Goal: Task Accomplishment & Management: Complete application form

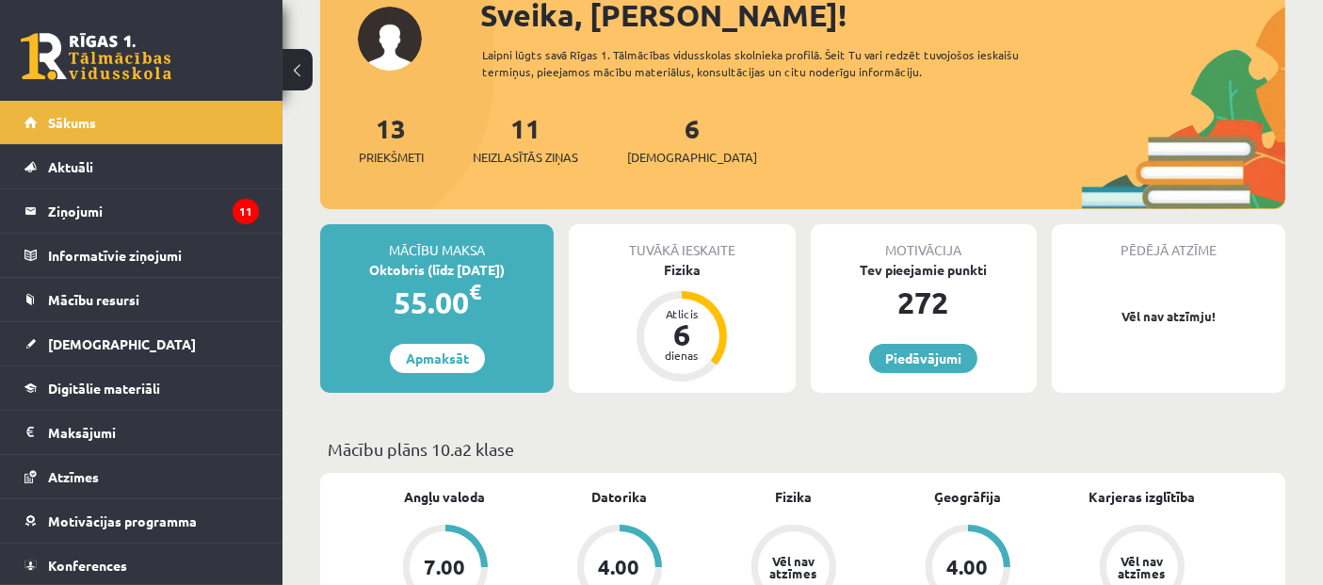
scroll to position [105, 0]
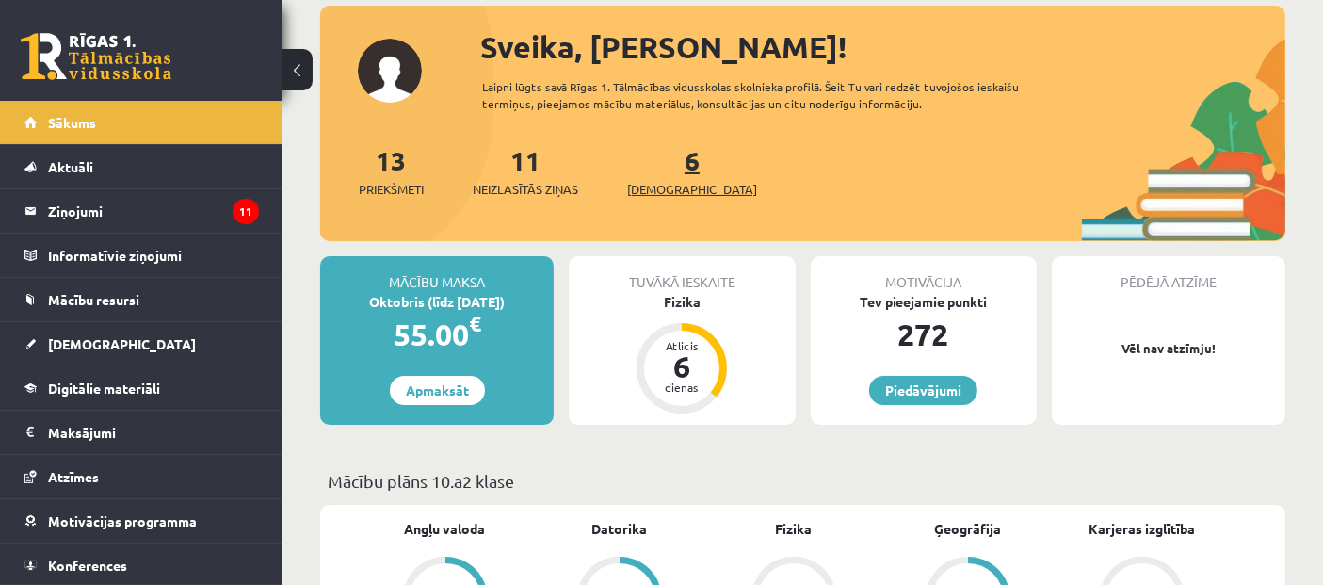
click at [657, 170] on link "6 Ieskaites" at bounding box center [692, 171] width 130 height 56
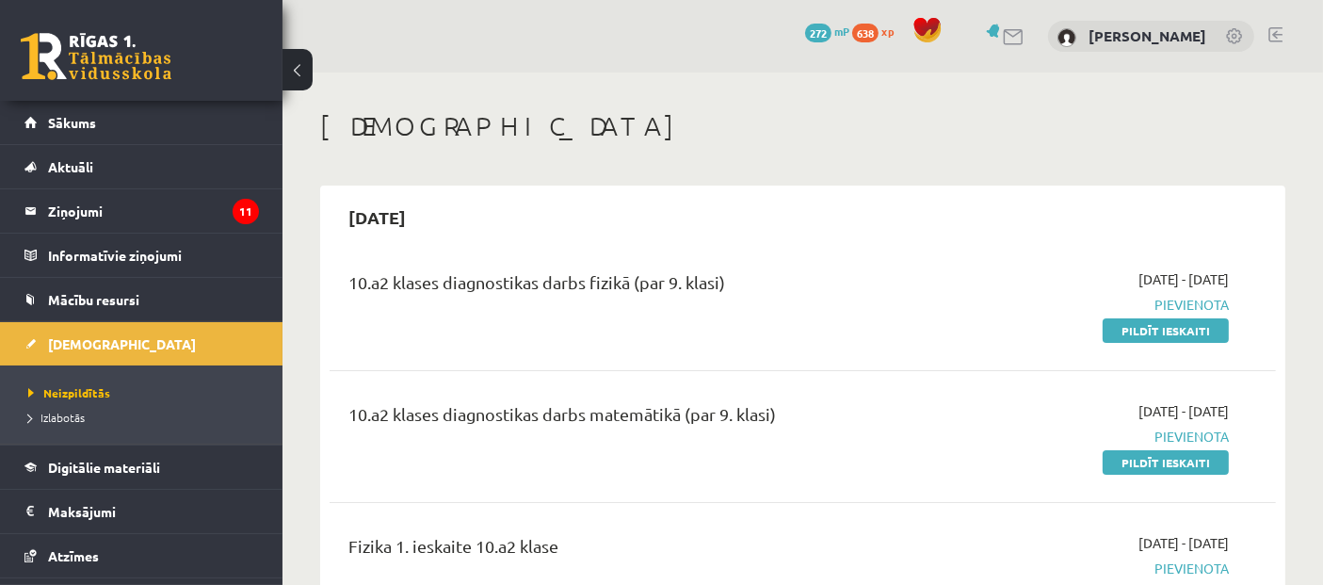
drag, startPoint x: 0, startPoint y: 0, endPoint x: 952, endPoint y: 96, distance: 956.9
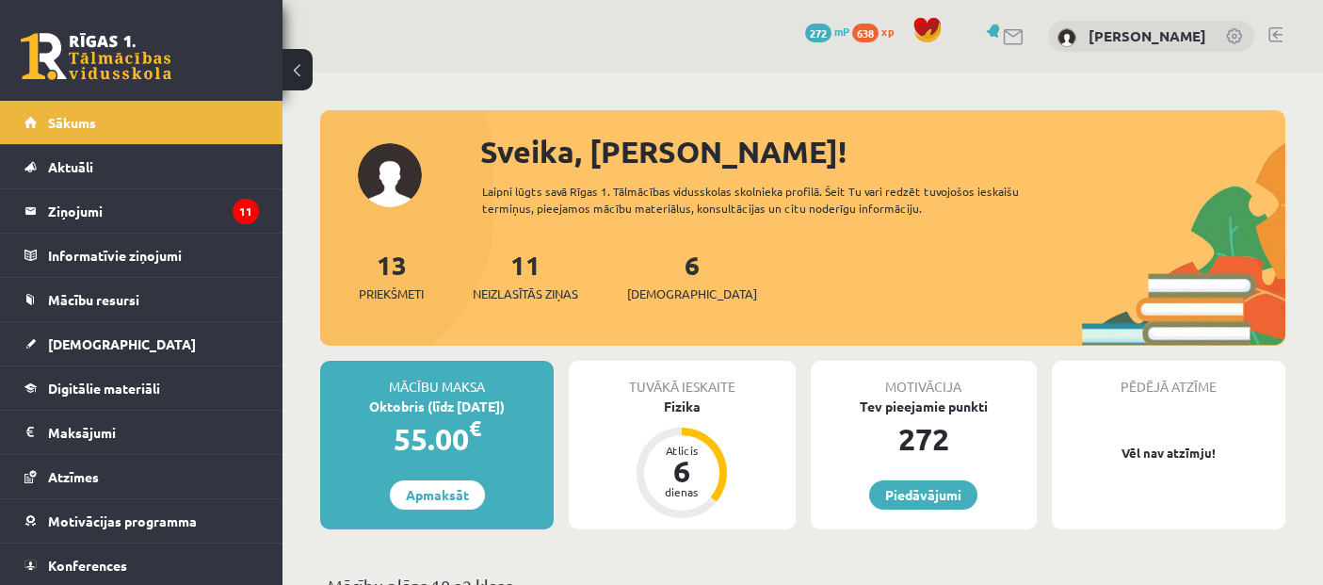
scroll to position [105, 0]
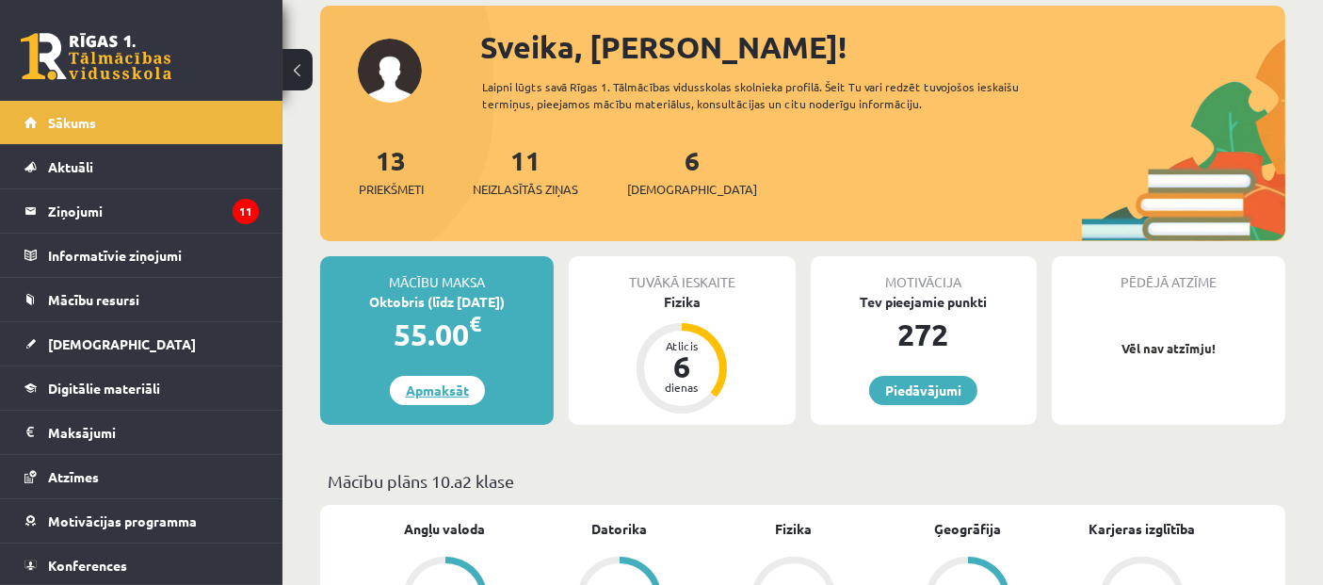
click at [449, 396] on link "Apmaksāt" at bounding box center [437, 390] width 95 height 29
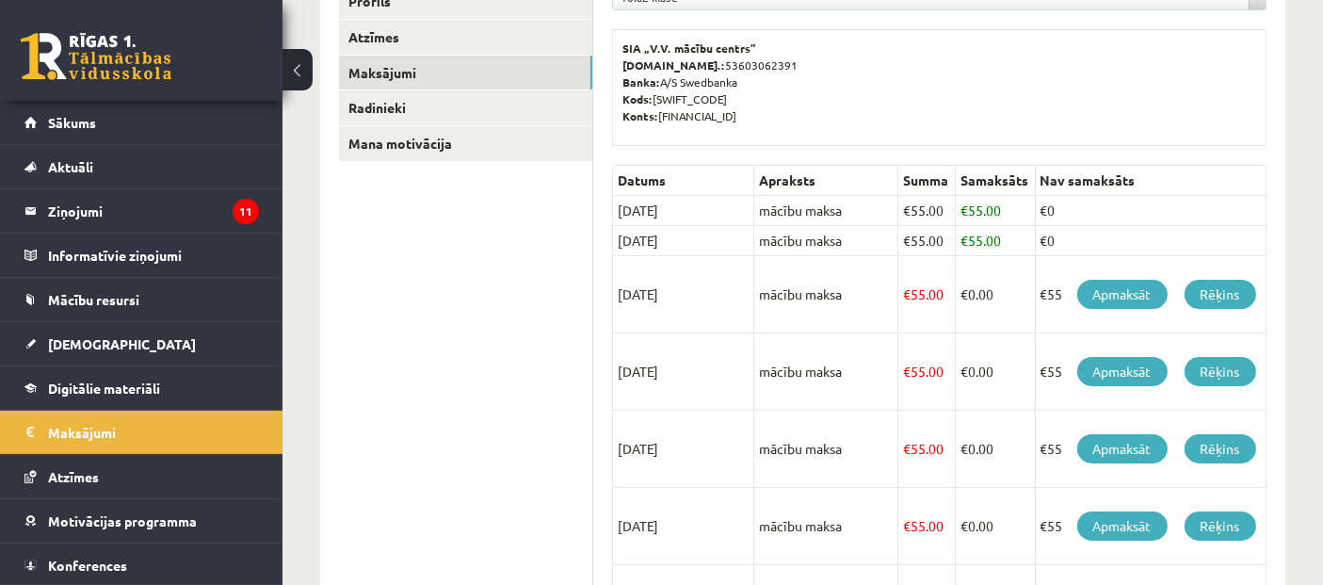
scroll to position [314, 0]
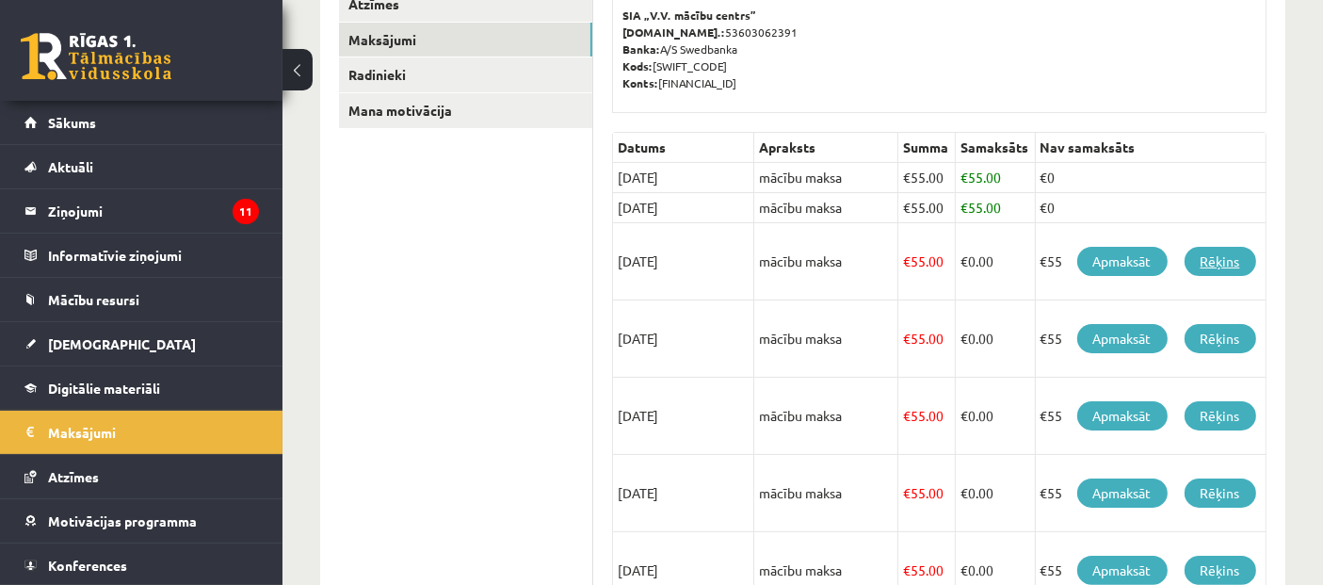
click at [1216, 267] on link "Rēķins" at bounding box center [1221, 261] width 72 height 29
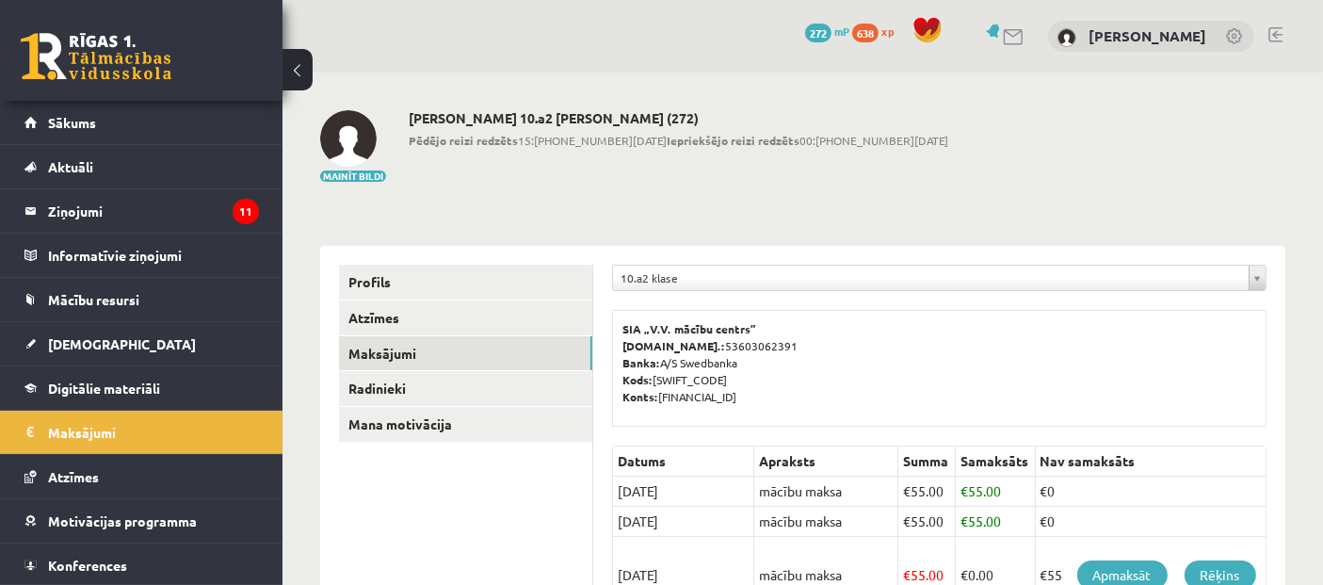
scroll to position [0, 0]
click at [100, 114] on link "Sākums" at bounding box center [141, 122] width 234 height 43
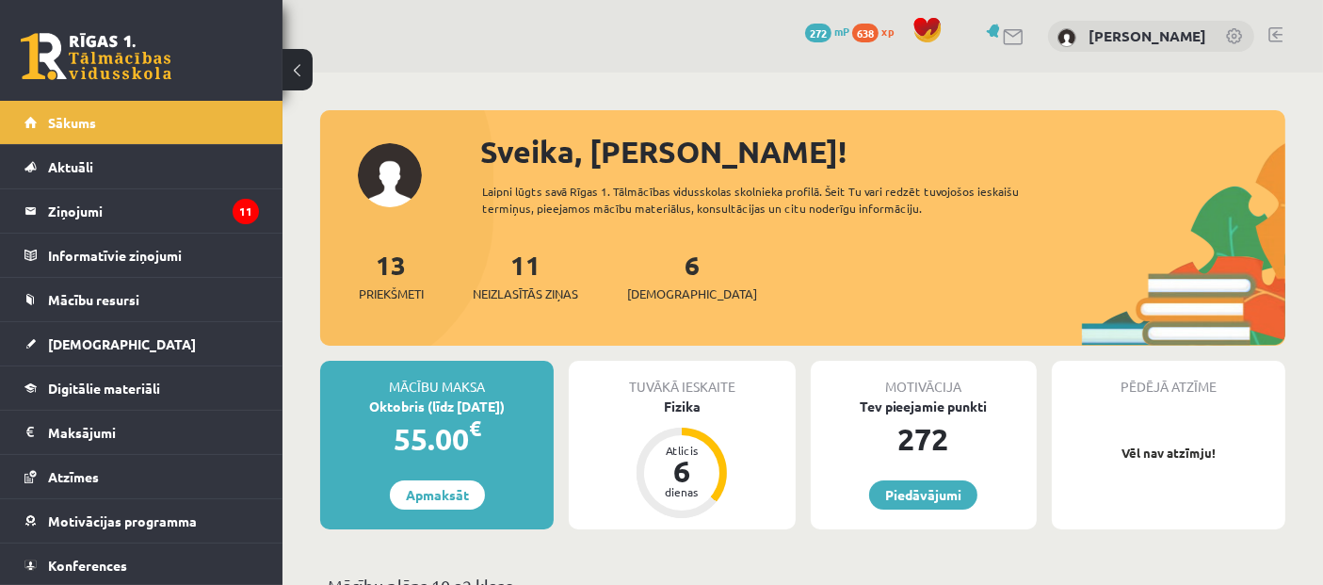
click at [671, 278] on div "6 Ieskaites" at bounding box center [692, 274] width 130 height 58
click at [655, 272] on link "6 Ieskaites" at bounding box center [692, 276] width 130 height 56
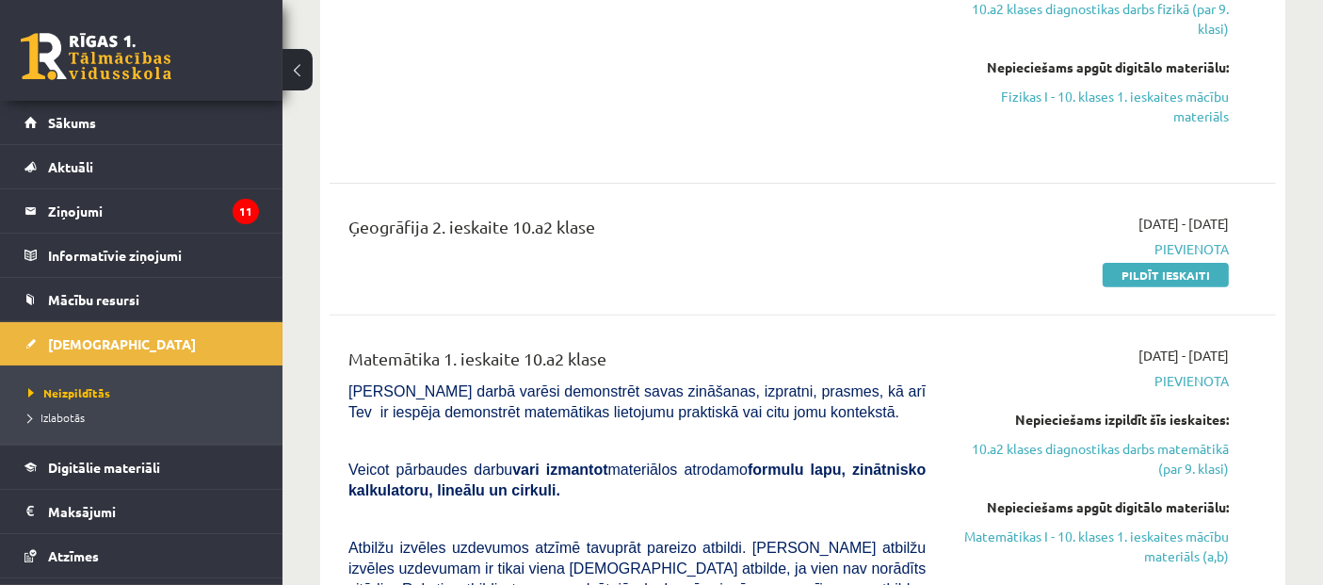
scroll to position [836, 0]
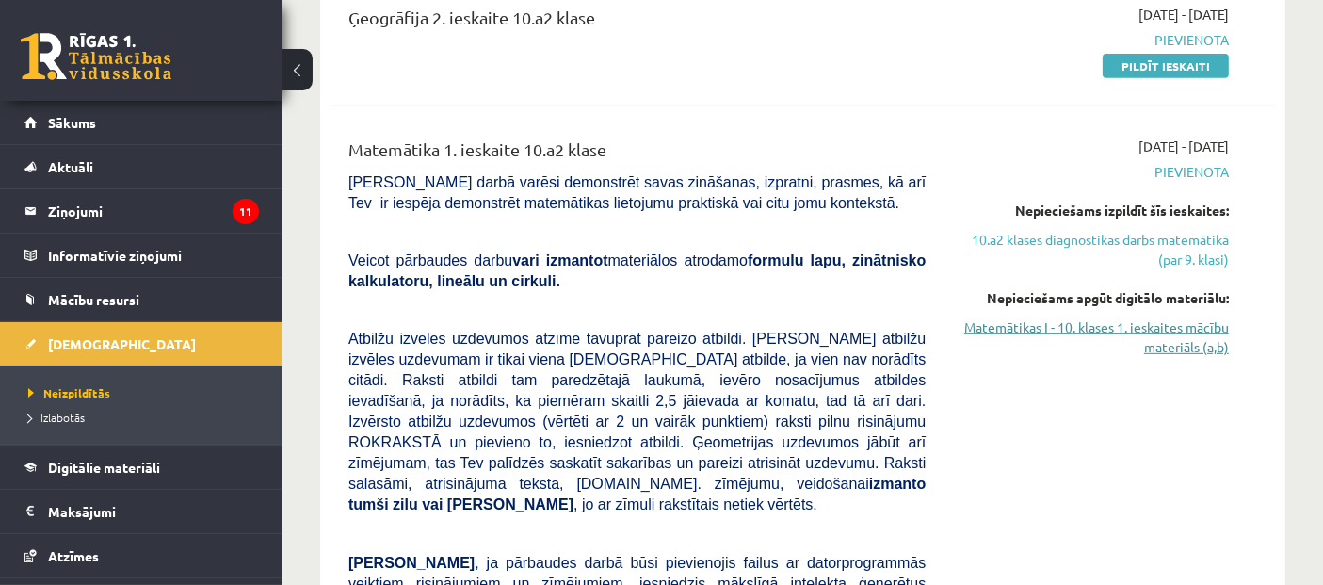
click at [1197, 337] on link "Matemātikas I - 10. klases 1. ieskaites mācību materiāls (a,b)" at bounding box center [1091, 337] width 275 height 40
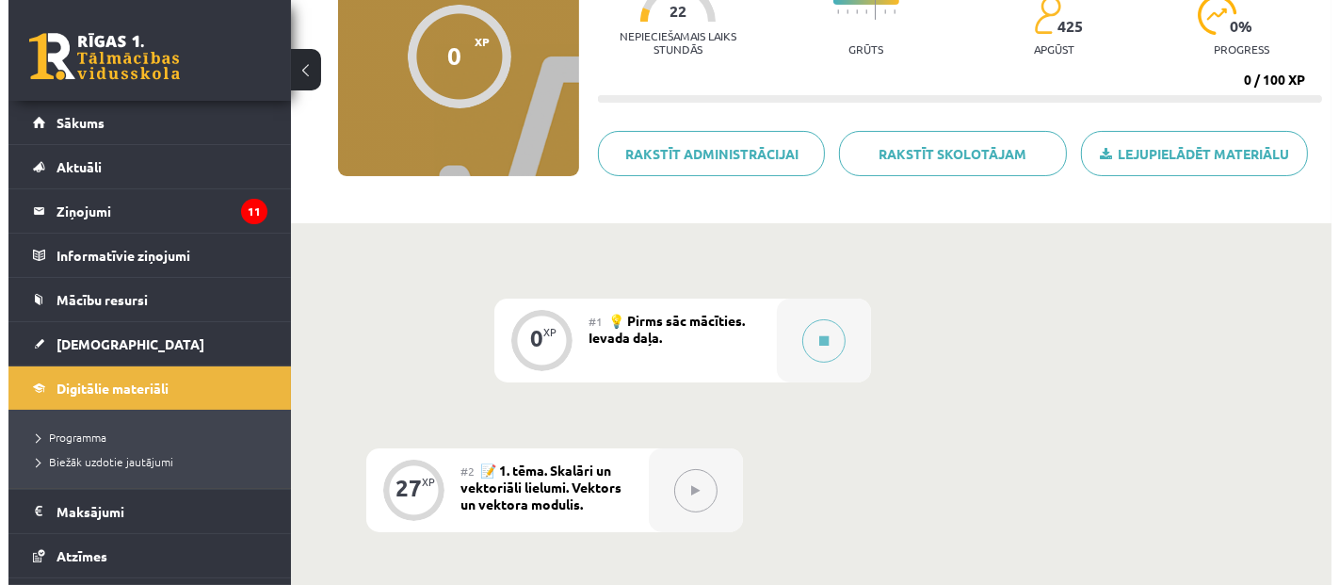
scroll to position [314, 0]
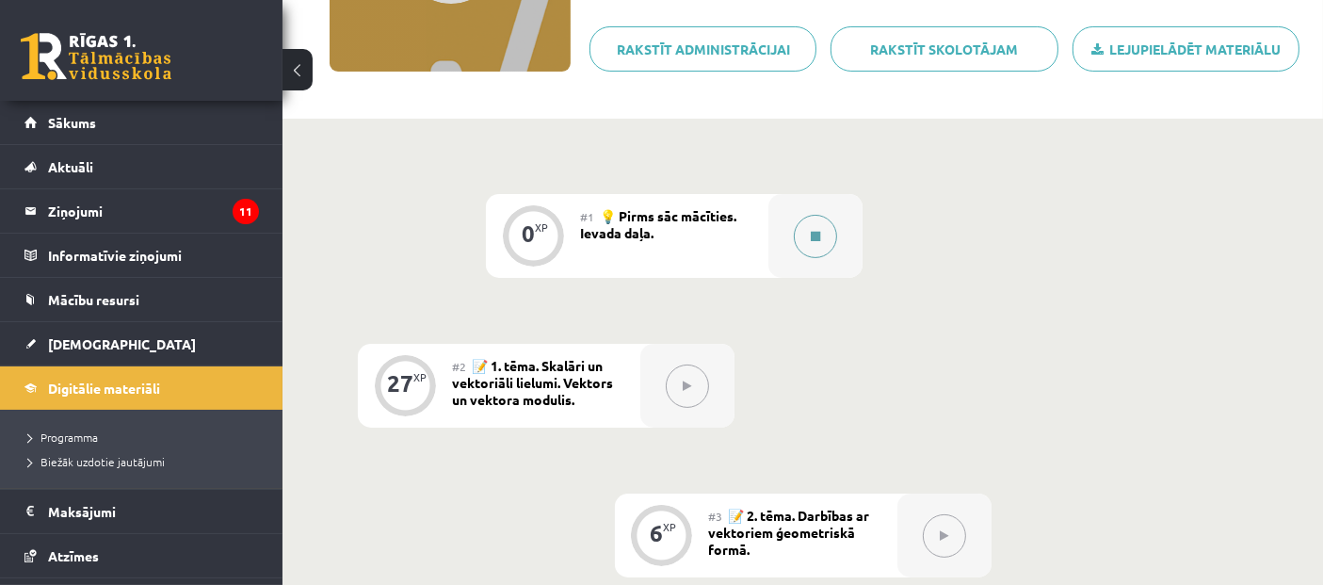
click at [820, 232] on button at bounding box center [815, 236] width 43 height 43
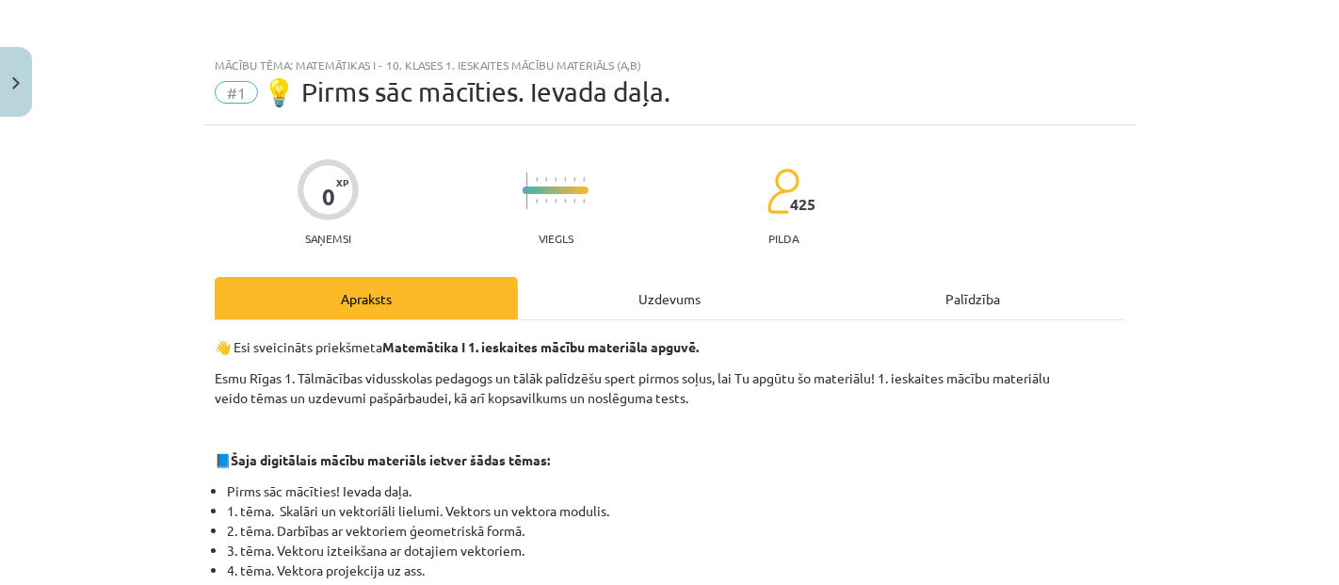
drag, startPoint x: 820, startPoint y: 232, endPoint x: 731, endPoint y: 49, distance: 203.4
click at [731, 49] on div "Mācību tēma: Matemātikas i - 10. klases 1. ieskaites mācību materiāls (a,b) #1 …" at bounding box center [669, 86] width 932 height 78
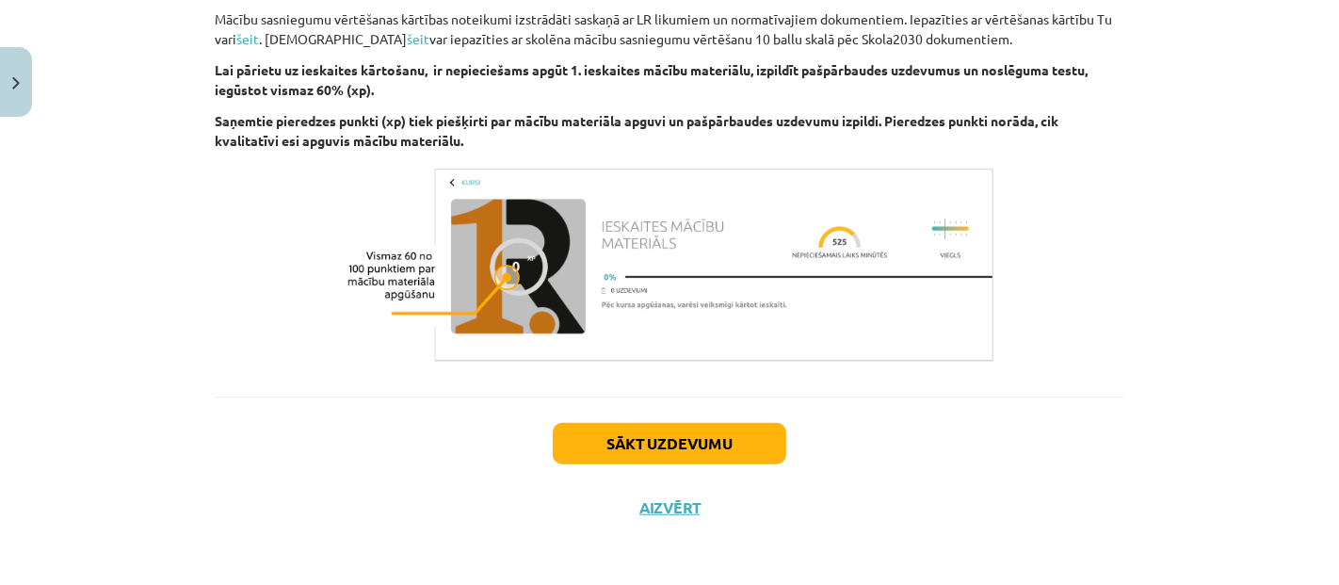
scroll to position [1092, 0]
click at [672, 455] on button "Sākt uzdevumu" at bounding box center [670, 443] width 234 height 41
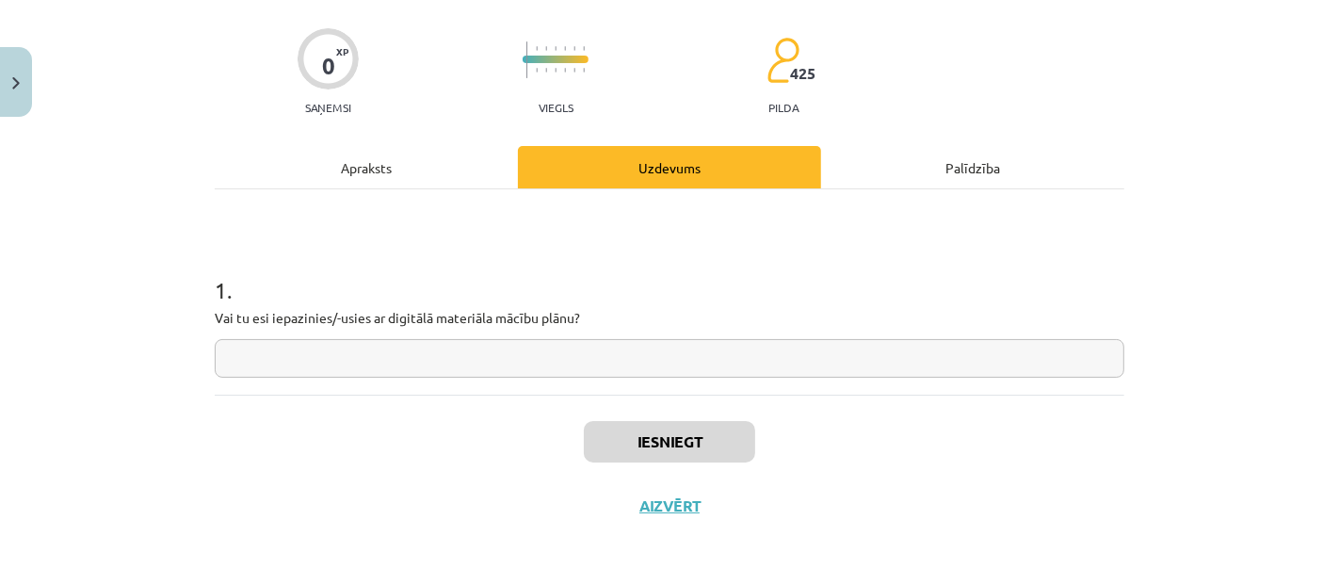
scroll to position [46, 0]
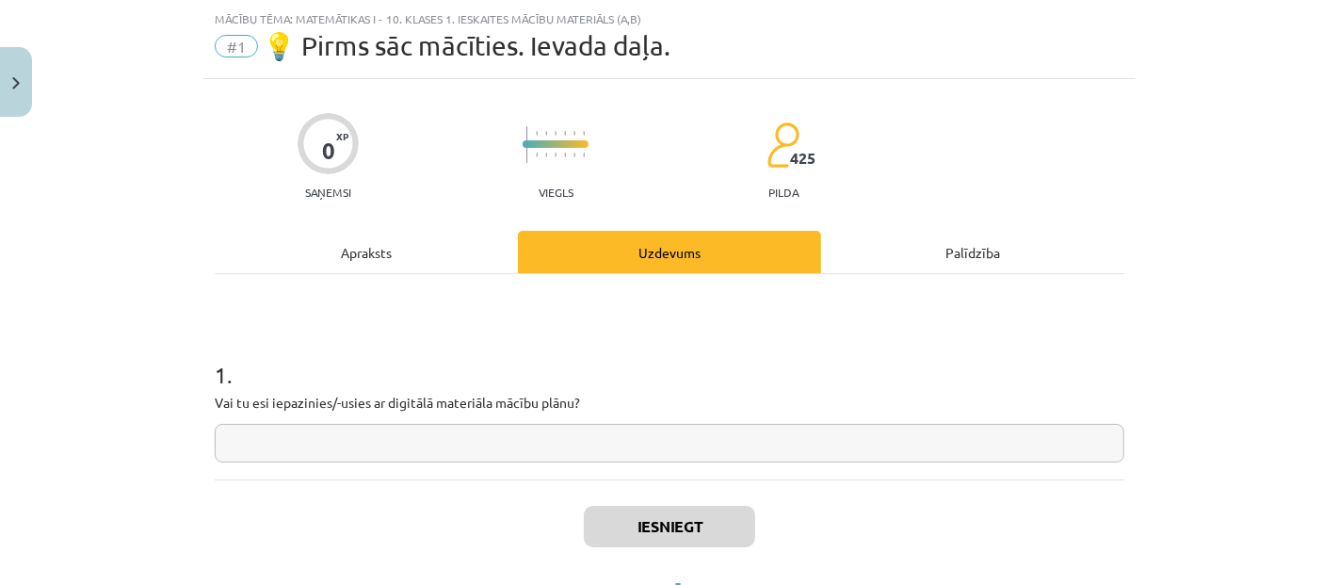
click at [652, 443] on input "text" at bounding box center [670, 443] width 910 height 39
type input "*"
type input "**"
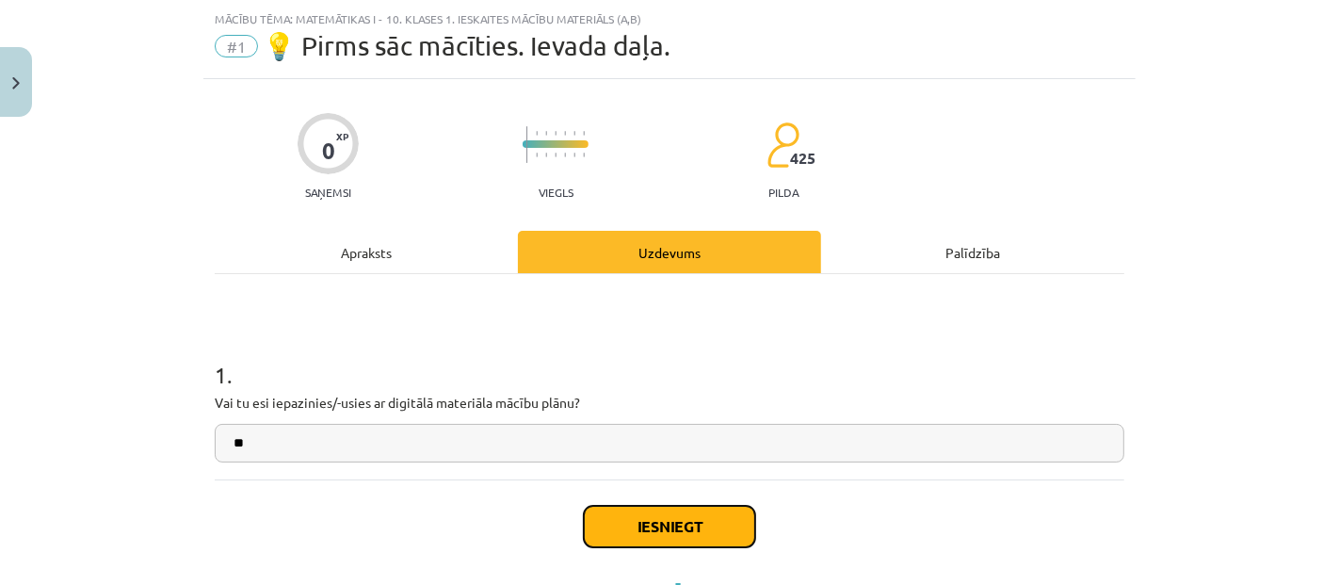
click at [707, 517] on button "Iesniegt" at bounding box center [669, 526] width 171 height 41
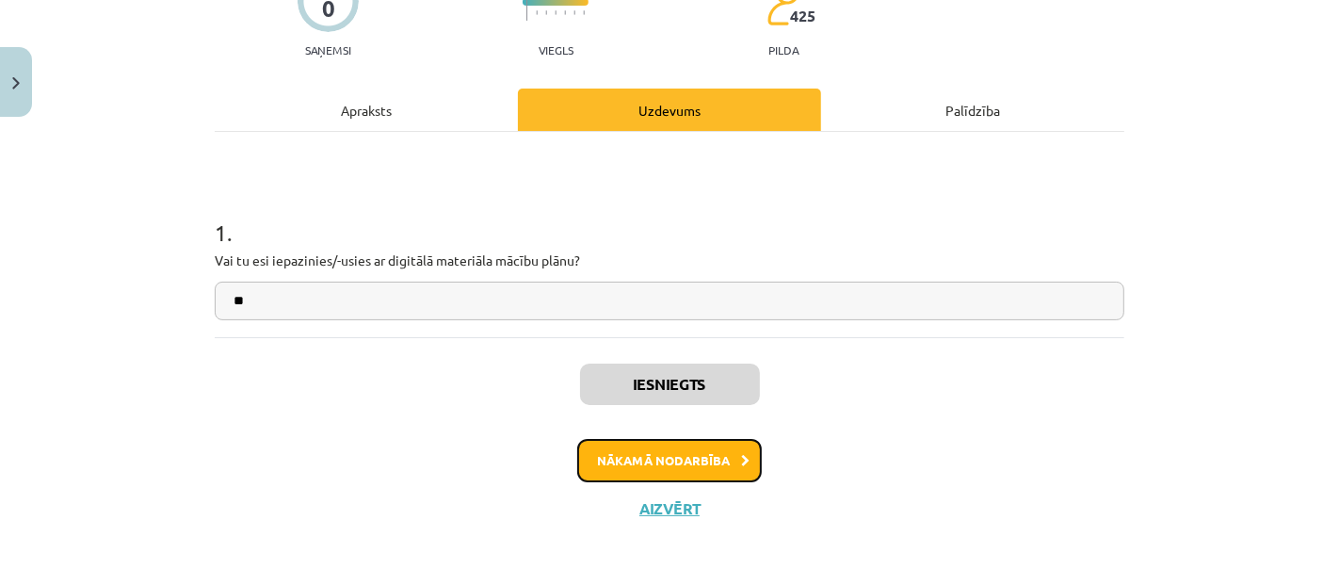
click at [686, 453] on button "Nākamā nodarbība" at bounding box center [669, 460] width 185 height 43
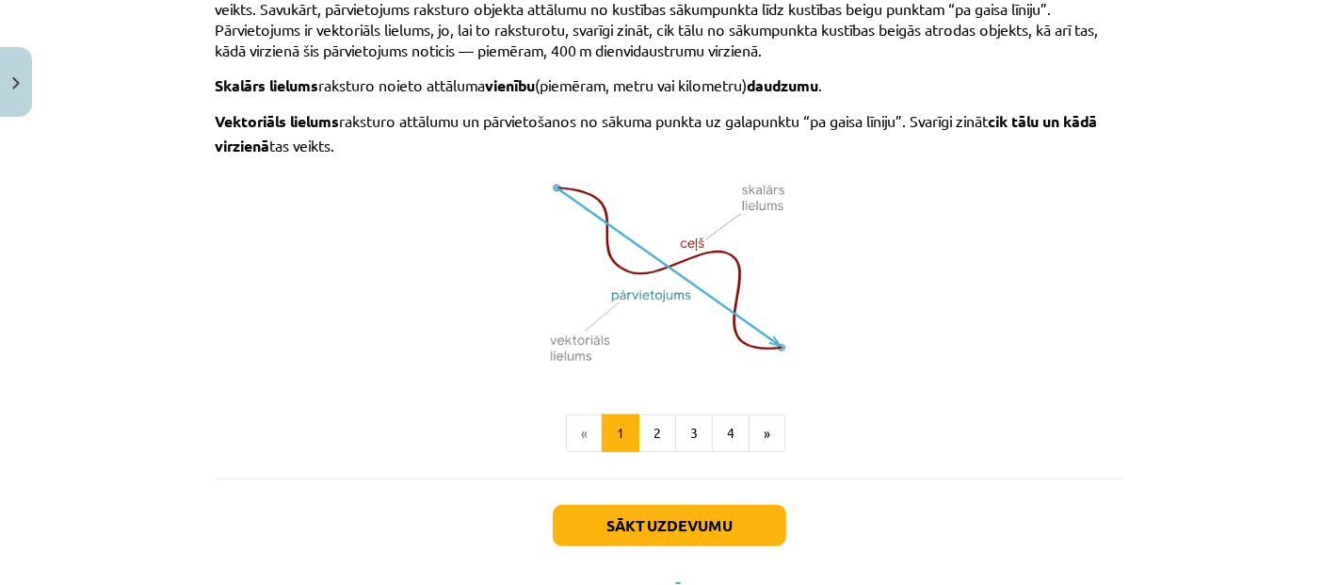
scroll to position [1301, 0]
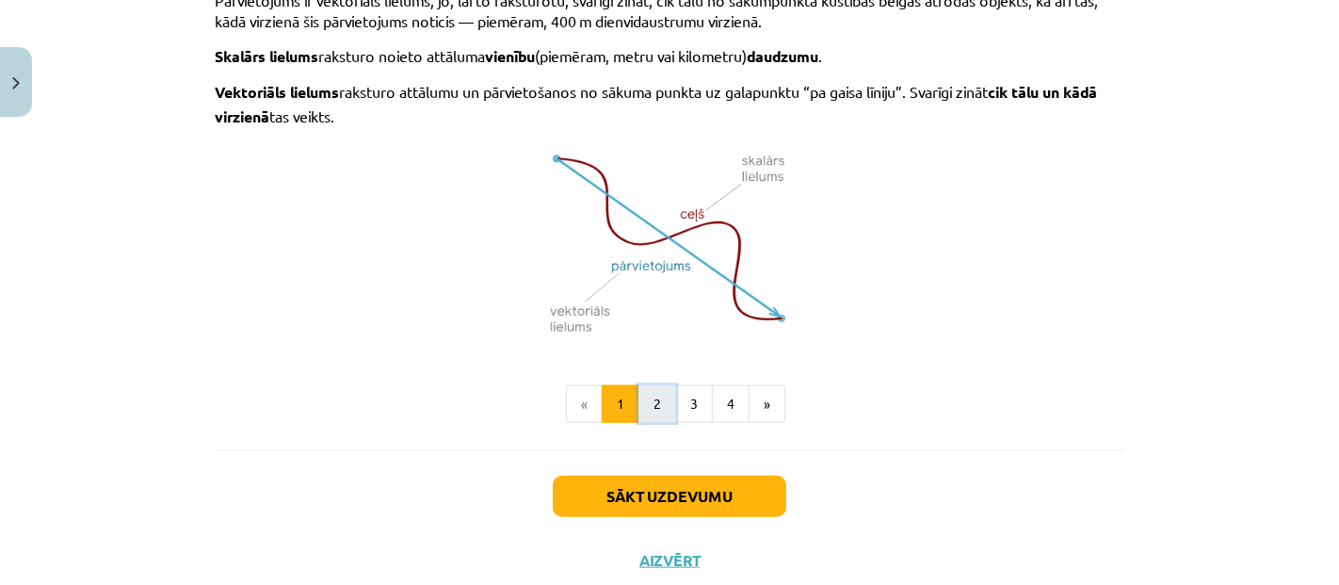
click at [652, 397] on button "2" at bounding box center [657, 404] width 38 height 38
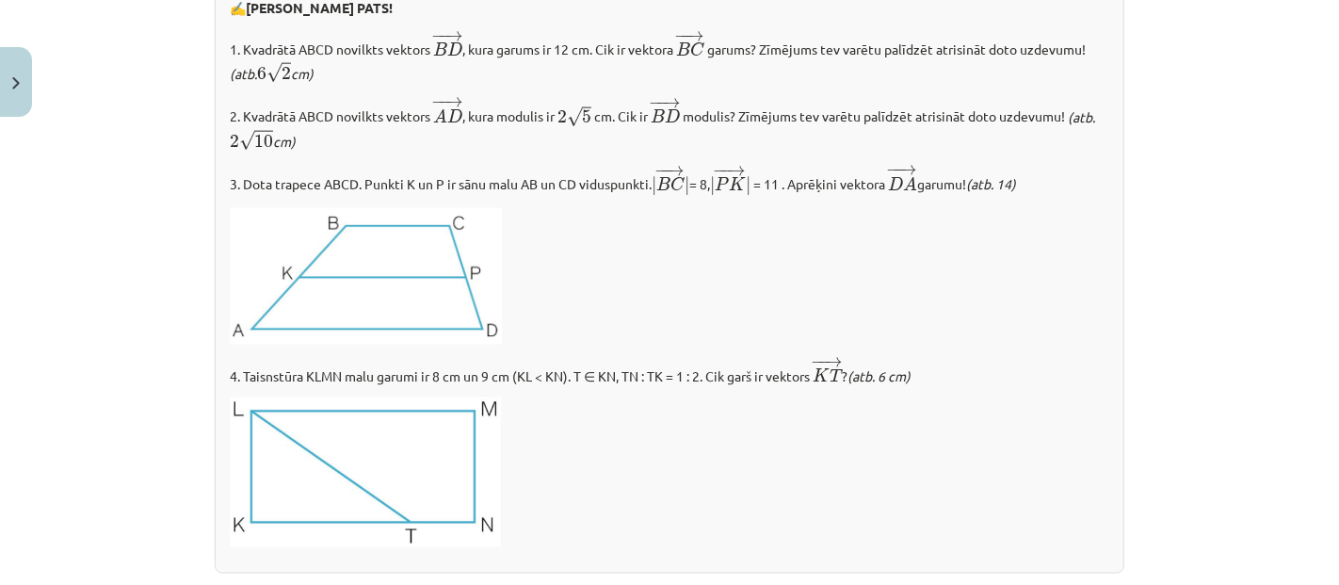
scroll to position [2344, 0]
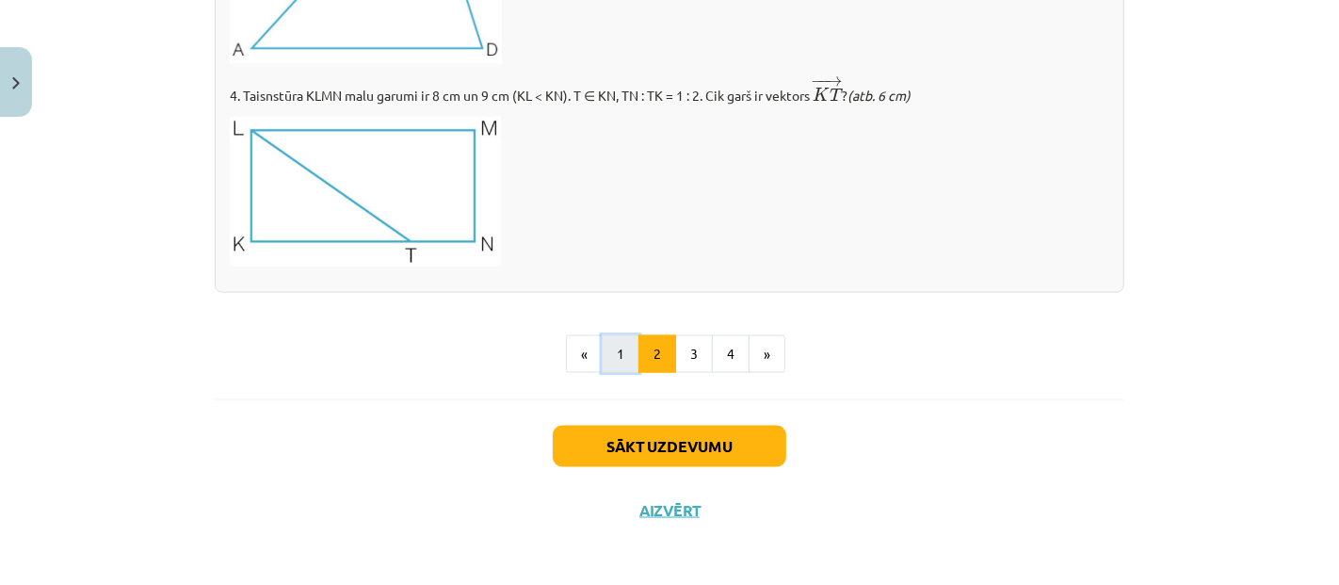
click at [628, 366] on button "1" at bounding box center [621, 354] width 38 height 38
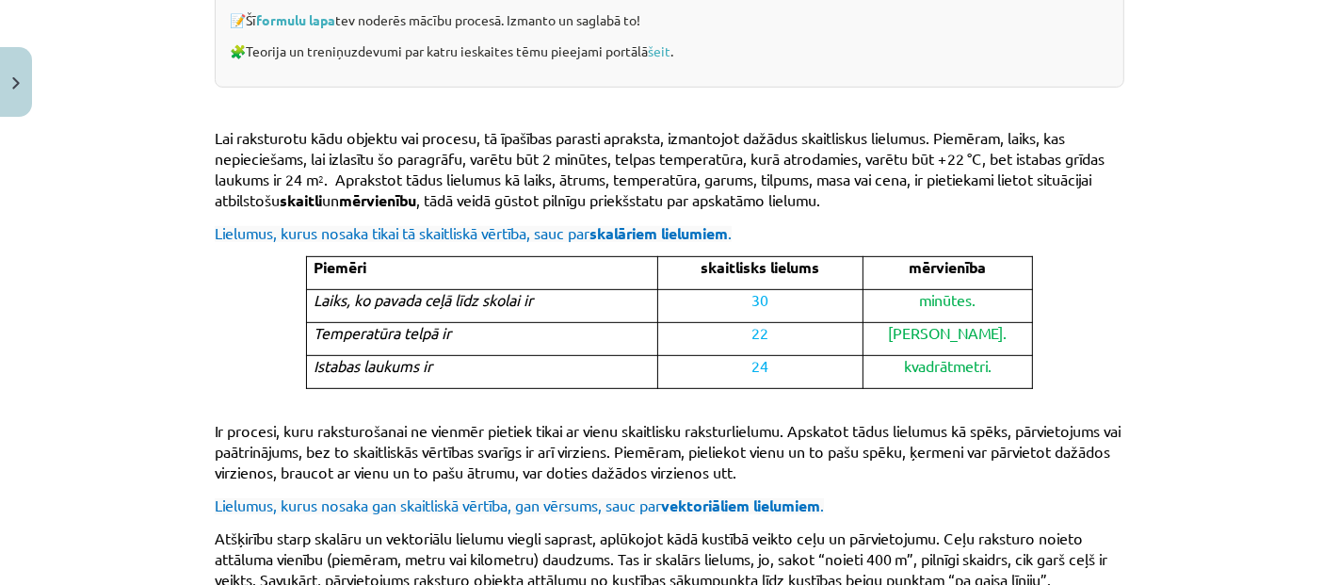
scroll to position [1188, 0]
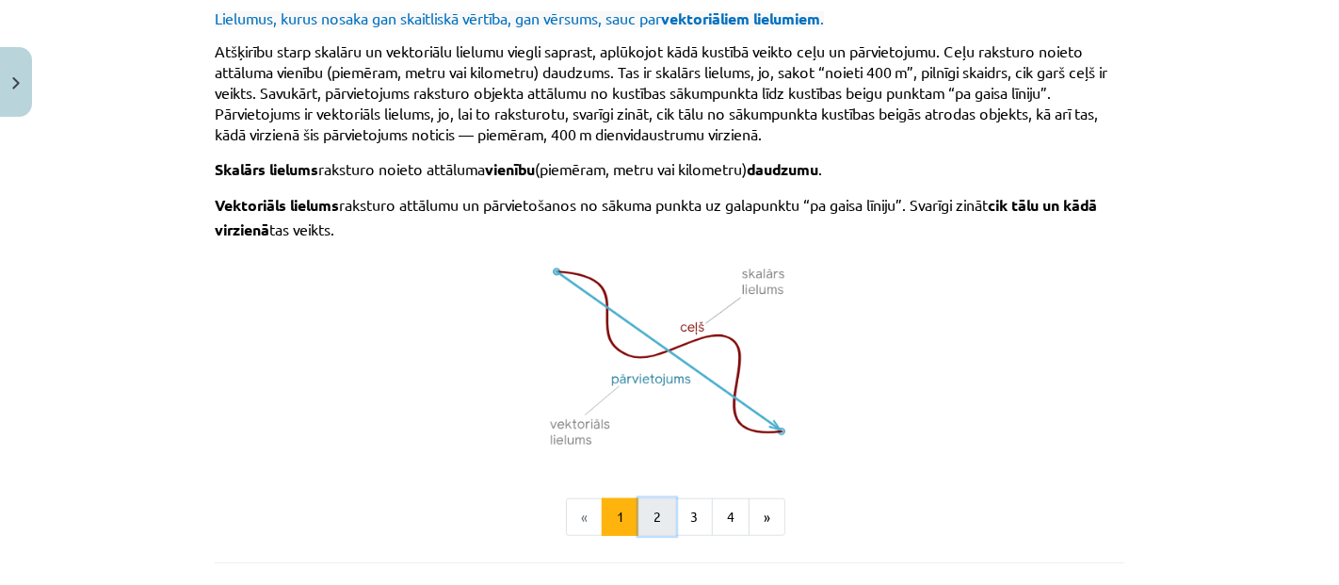
click at [655, 498] on button "2" at bounding box center [657, 517] width 38 height 38
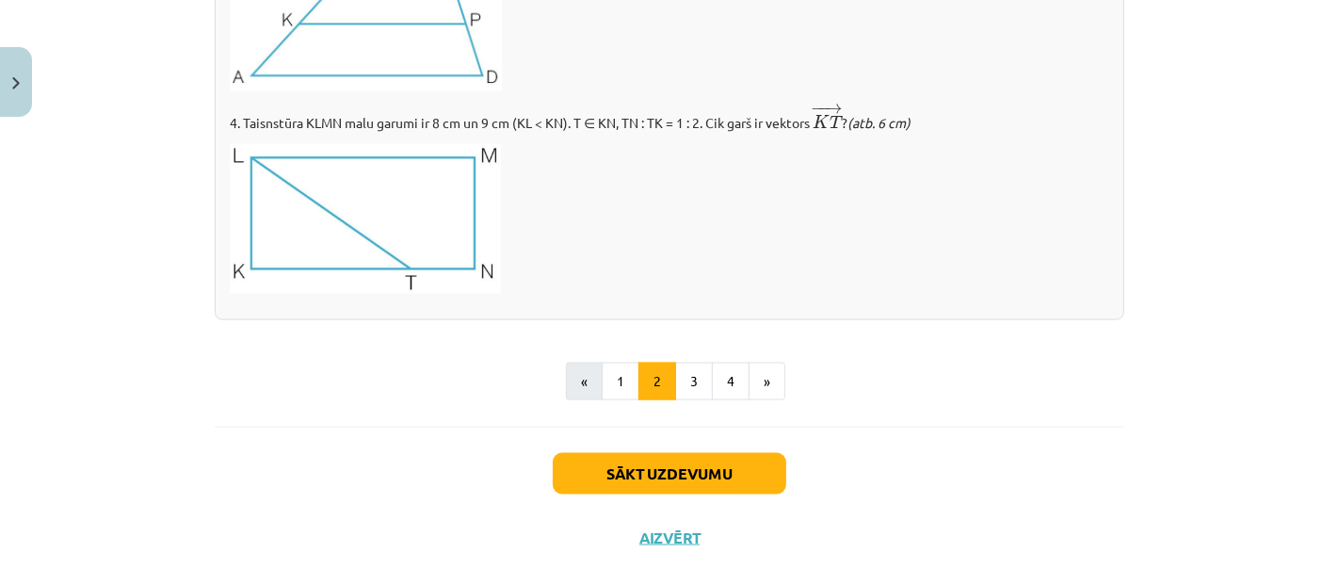
scroll to position [2344, 0]
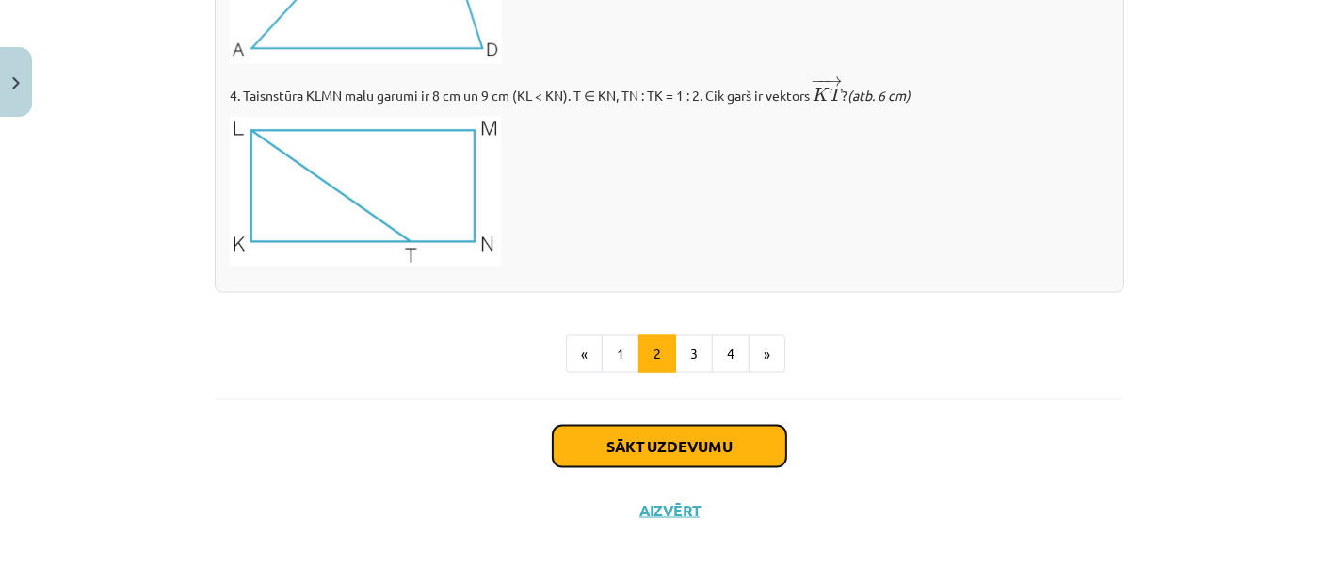
click at [621, 439] on button "Sākt uzdevumu" at bounding box center [670, 446] width 234 height 41
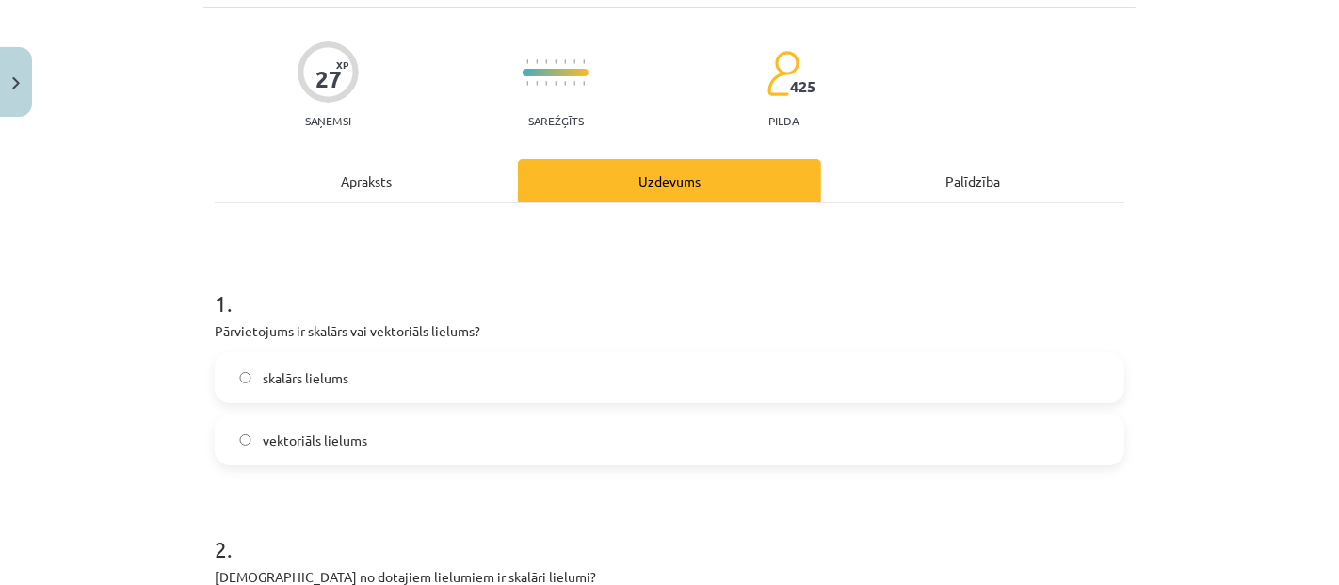
scroll to position [151, 0]
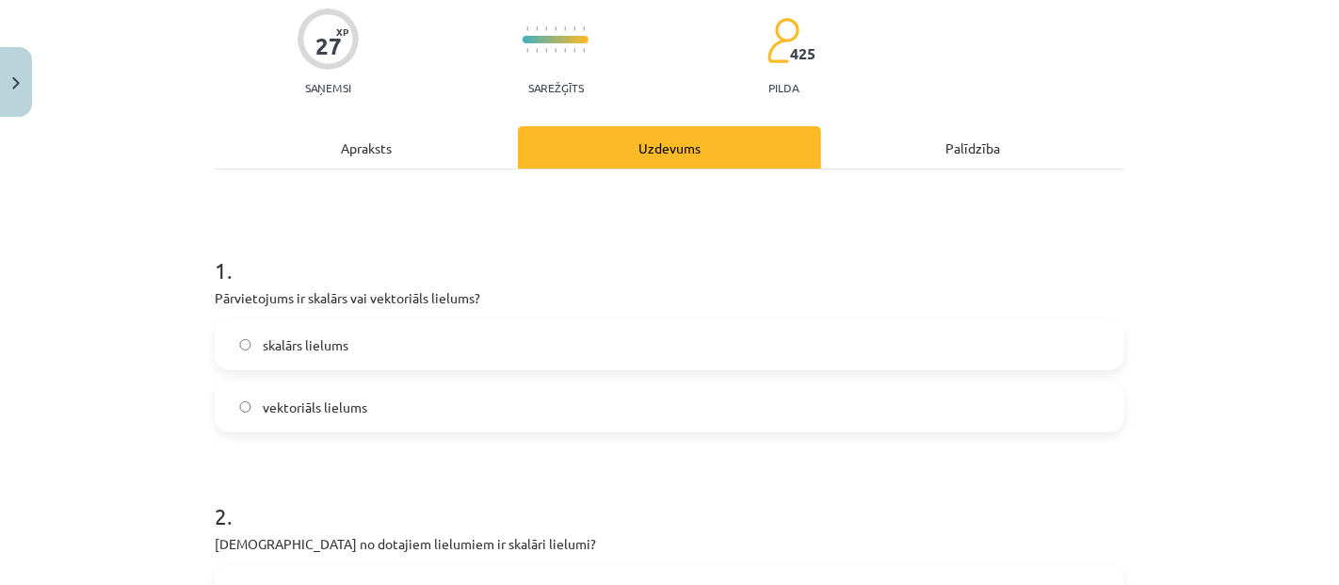
click at [393, 412] on label "vektoriāls lielums" at bounding box center [670, 406] width 906 height 47
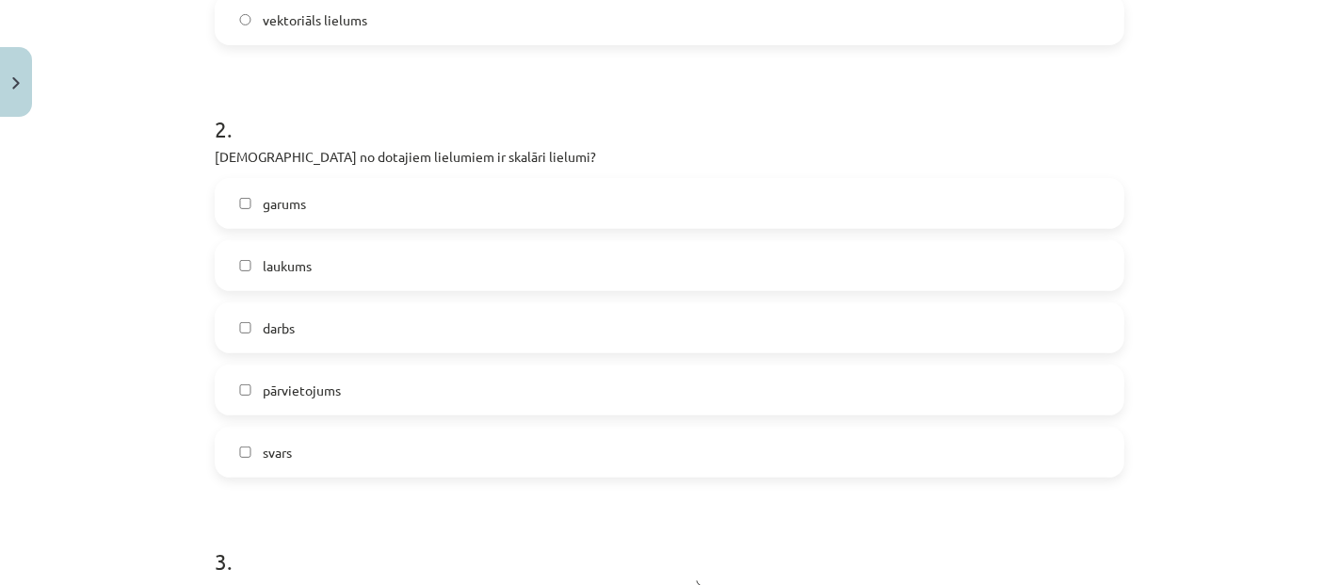
scroll to position [570, 0]
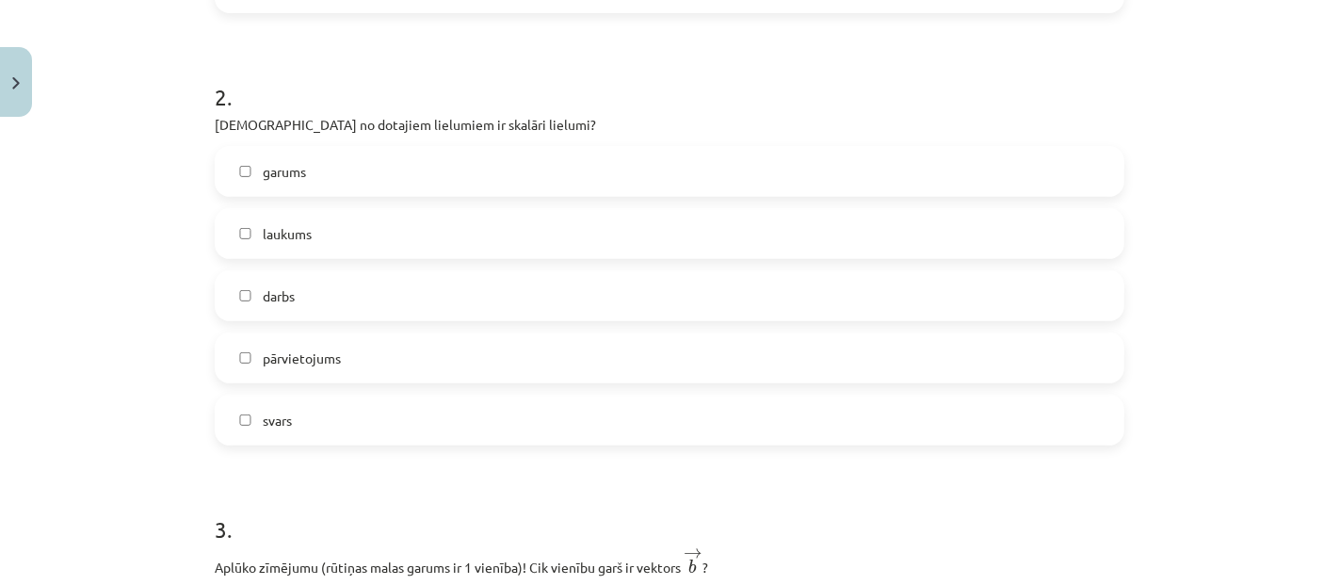
click at [321, 299] on label "darbs" at bounding box center [670, 295] width 906 height 47
drag, startPoint x: 303, startPoint y: 294, endPoint x: 303, endPoint y: 279, distance: 15.1
click at [303, 294] on label "darbs" at bounding box center [670, 295] width 906 height 47
click at [297, 423] on label "svars" at bounding box center [670, 419] width 906 height 47
click at [315, 226] on label "laukums" at bounding box center [670, 233] width 906 height 47
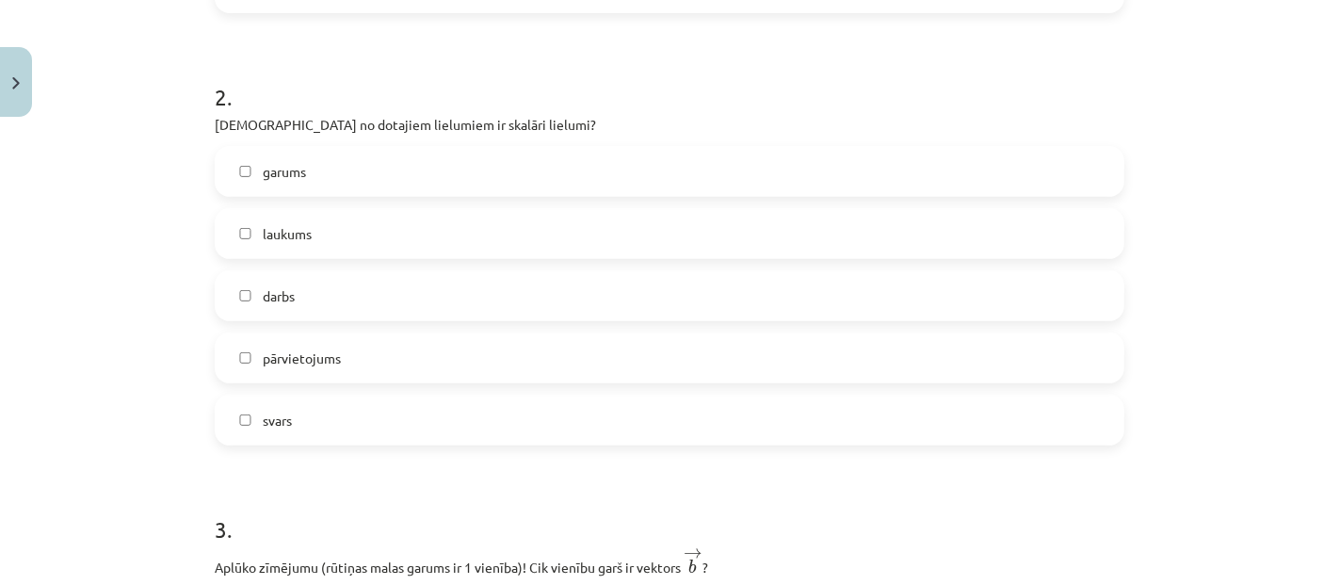
click at [326, 179] on label "garums" at bounding box center [670, 171] width 906 height 47
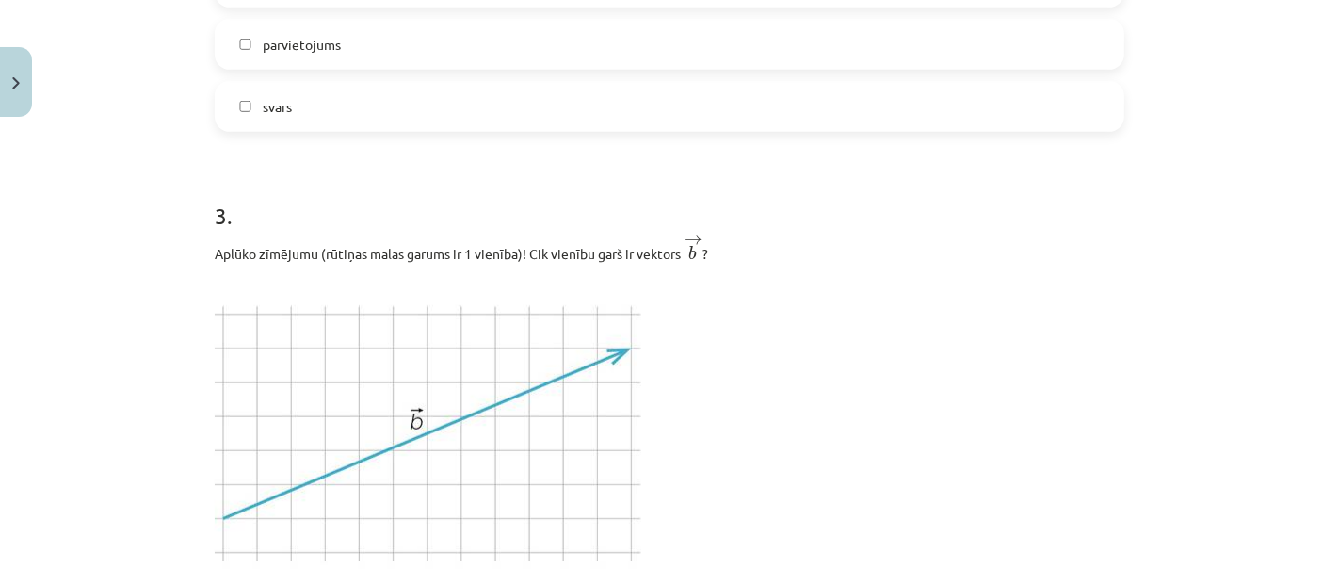
scroll to position [988, 0]
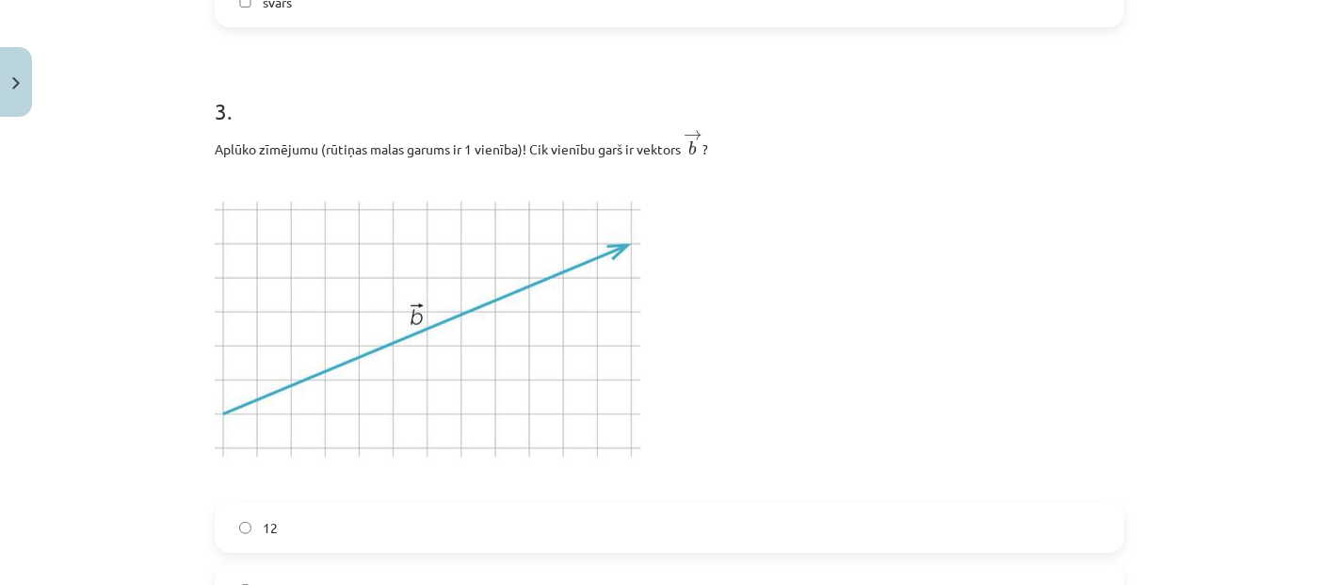
click at [554, 525] on label "12" at bounding box center [670, 527] width 906 height 47
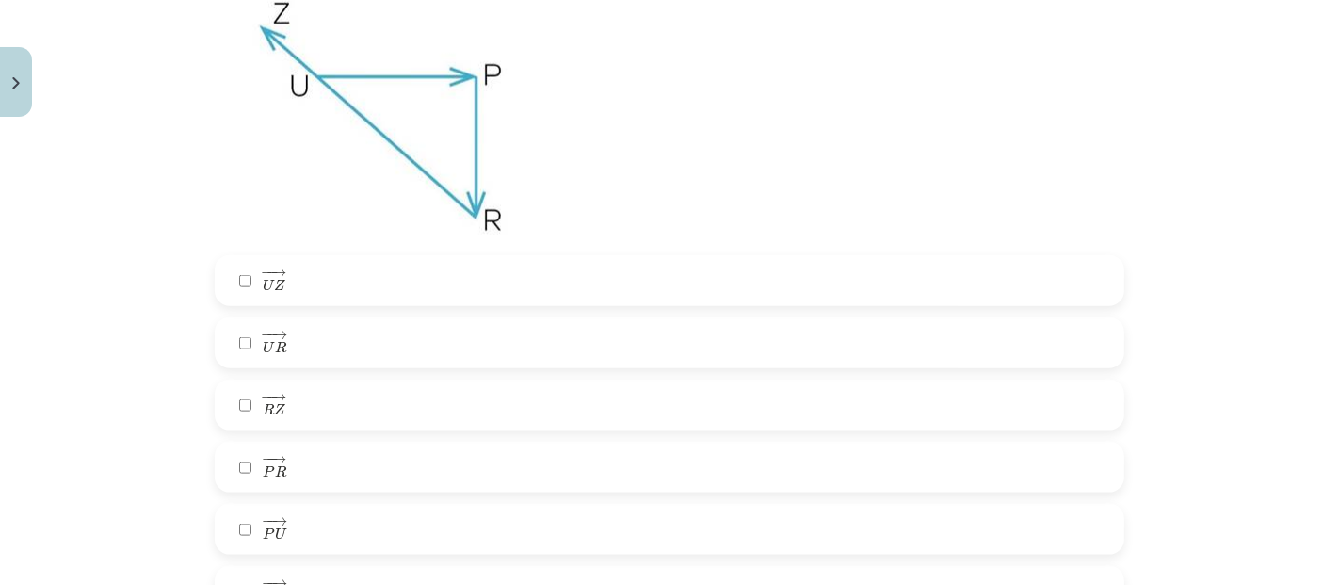
scroll to position [1930, 0]
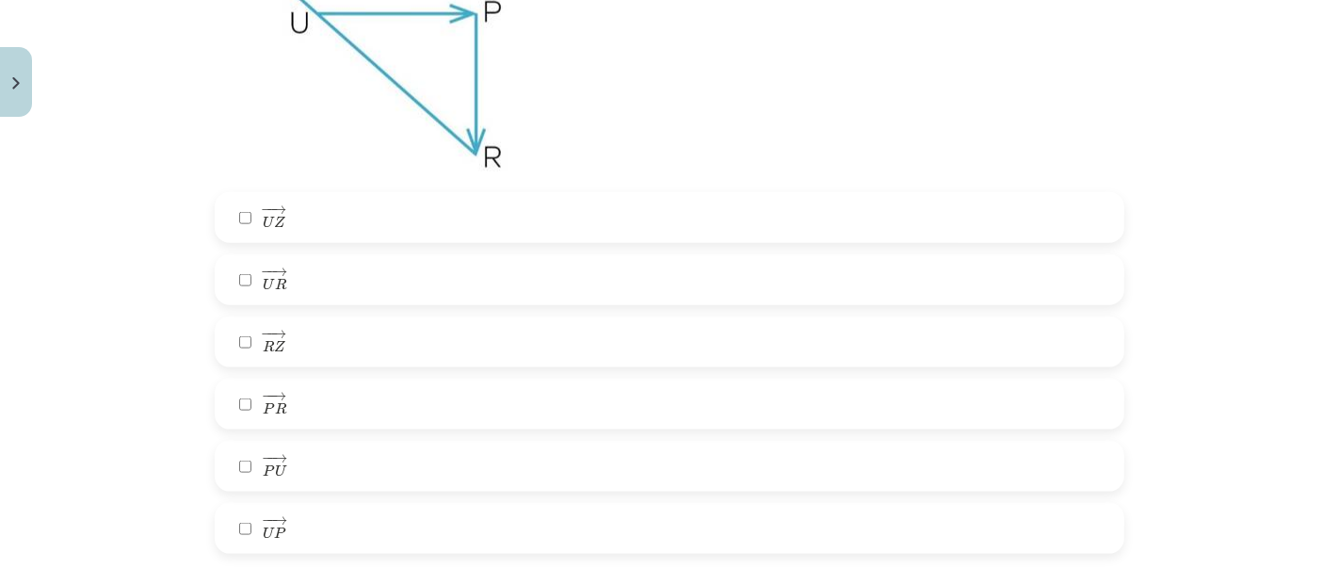
click at [349, 516] on label "− − → U P U P →" at bounding box center [670, 528] width 906 height 47
click at [355, 345] on label "− − → R Z R Z →" at bounding box center [670, 341] width 906 height 47
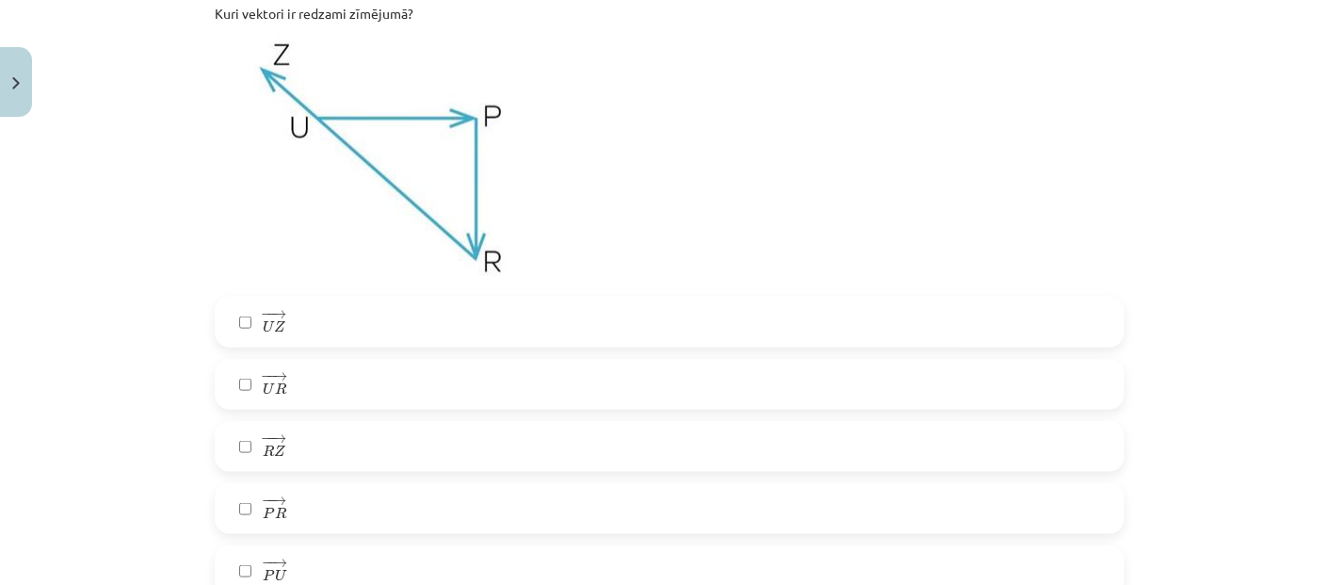
click at [350, 443] on label "− − → R Z R Z →" at bounding box center [670, 446] width 906 height 47
click at [349, 443] on label "− − → R Z R Z →" at bounding box center [670, 446] width 906 height 47
click at [377, 500] on label "− − → P R P R →" at bounding box center [670, 508] width 906 height 47
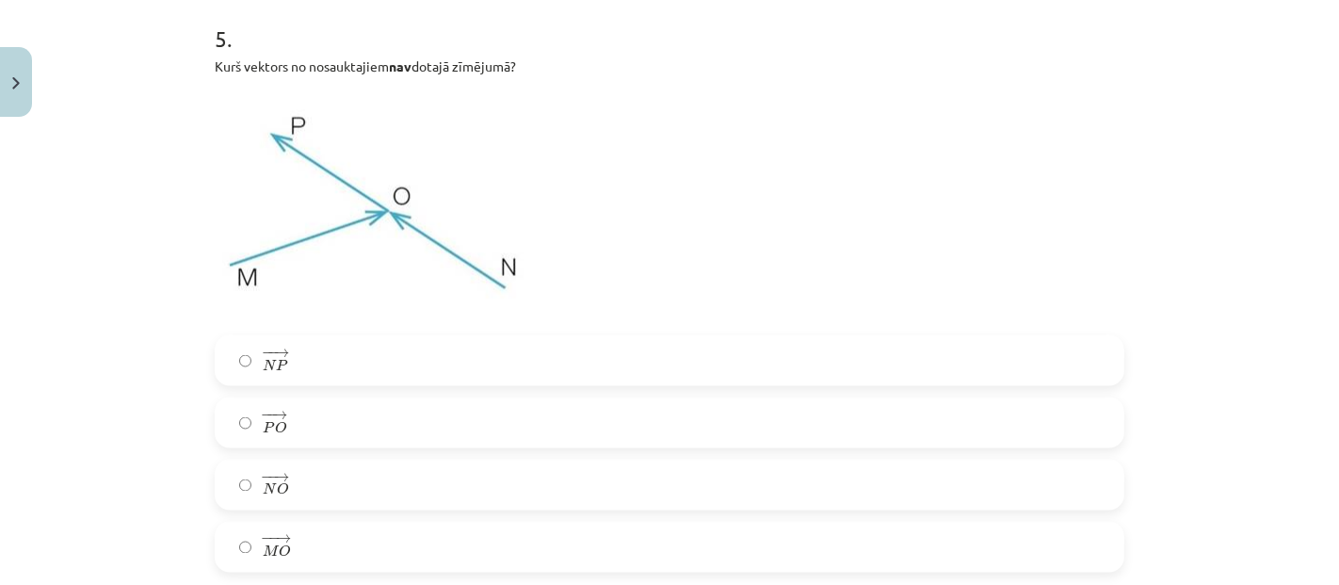
scroll to position [2558, 0]
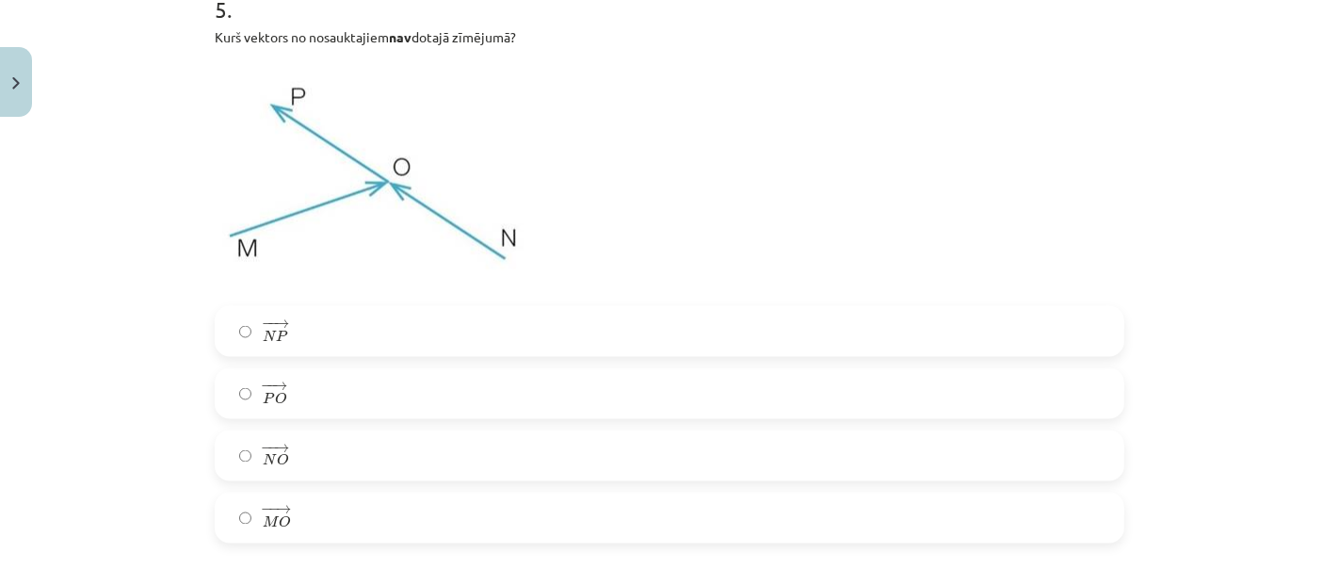
click at [304, 399] on label "− − → P O P O →" at bounding box center [670, 393] width 906 height 47
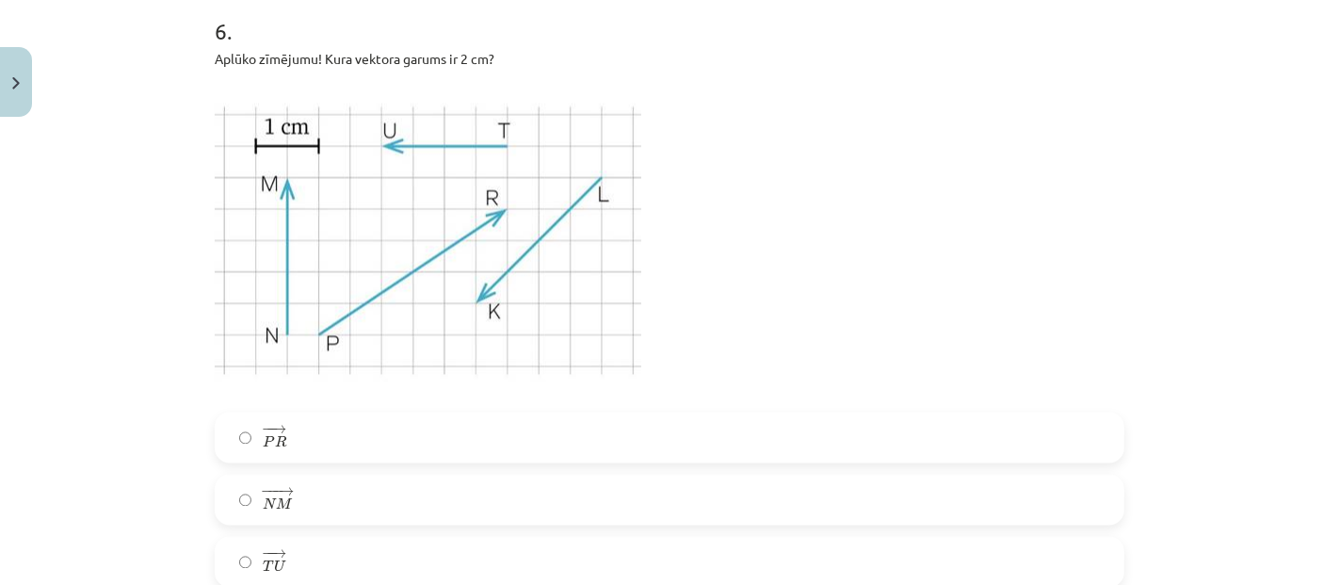
scroll to position [3185, 0]
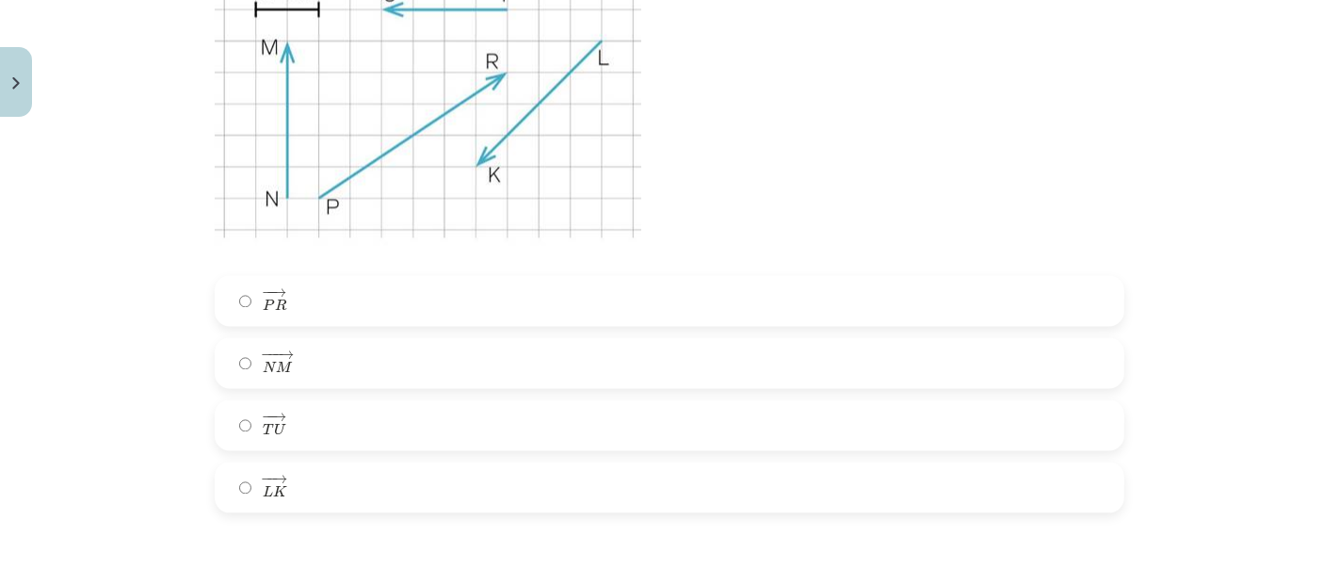
click at [329, 437] on label "− − → T U T U →" at bounding box center [670, 424] width 906 height 47
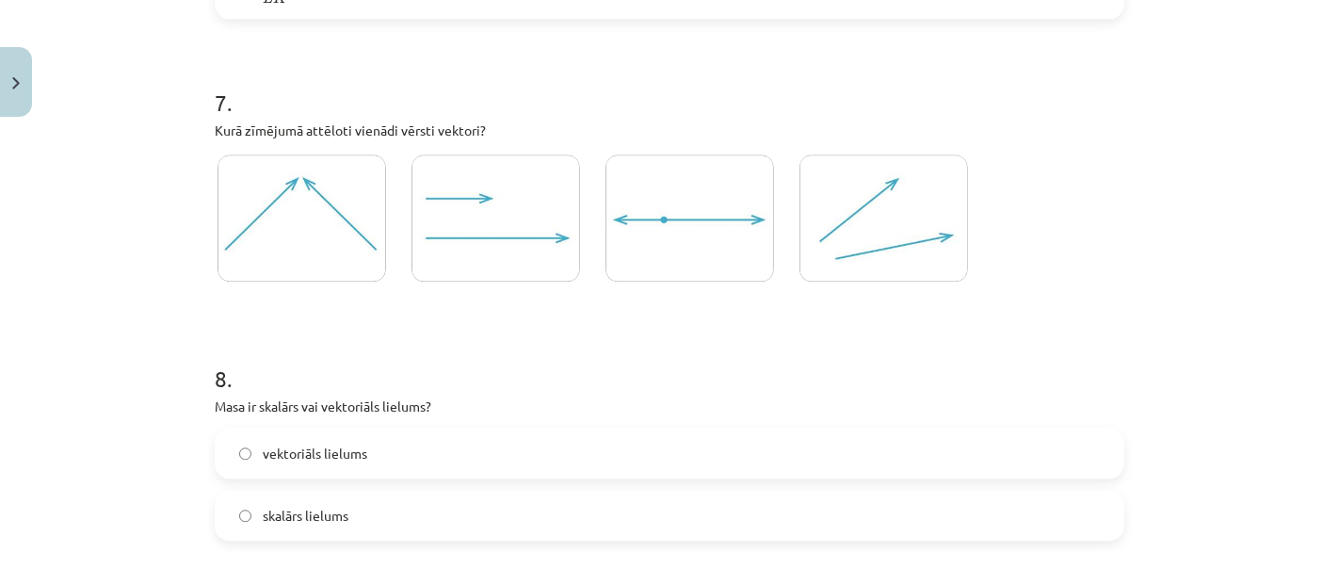
scroll to position [3813, 0]
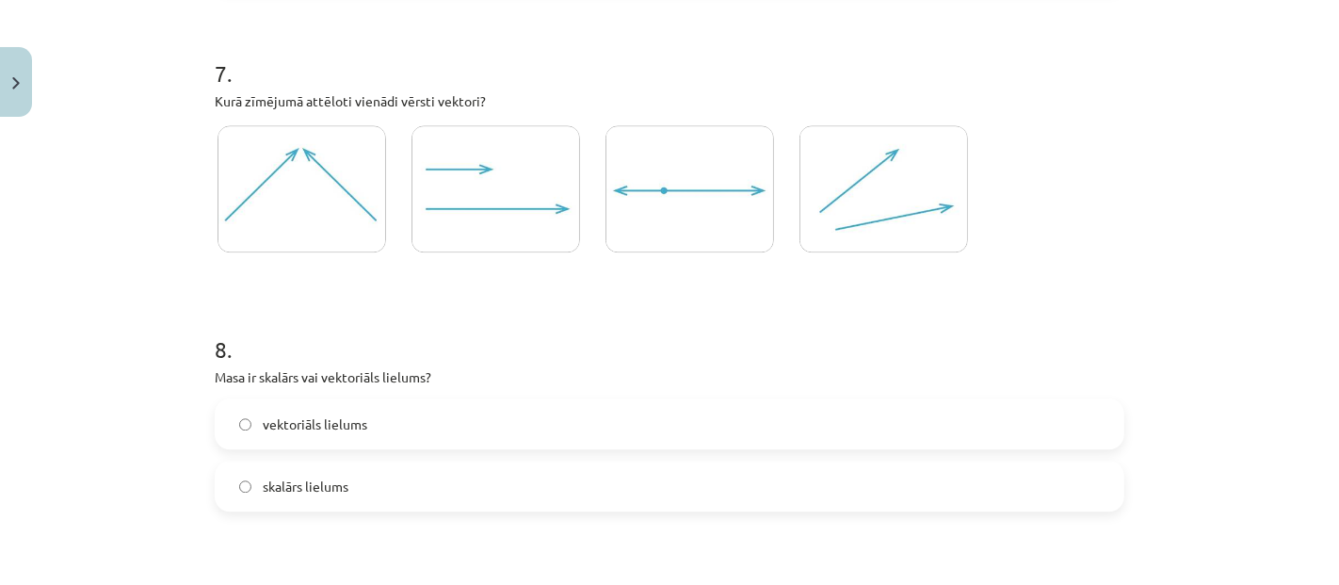
click at [519, 214] on img at bounding box center [496, 188] width 169 height 127
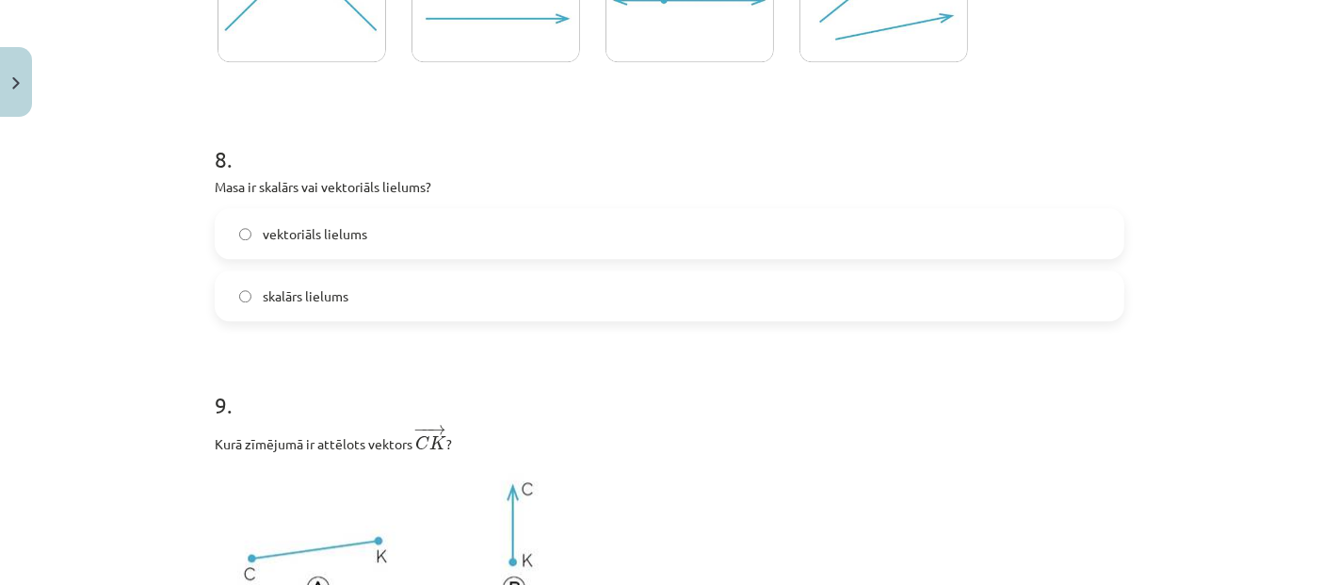
scroll to position [4022, 0]
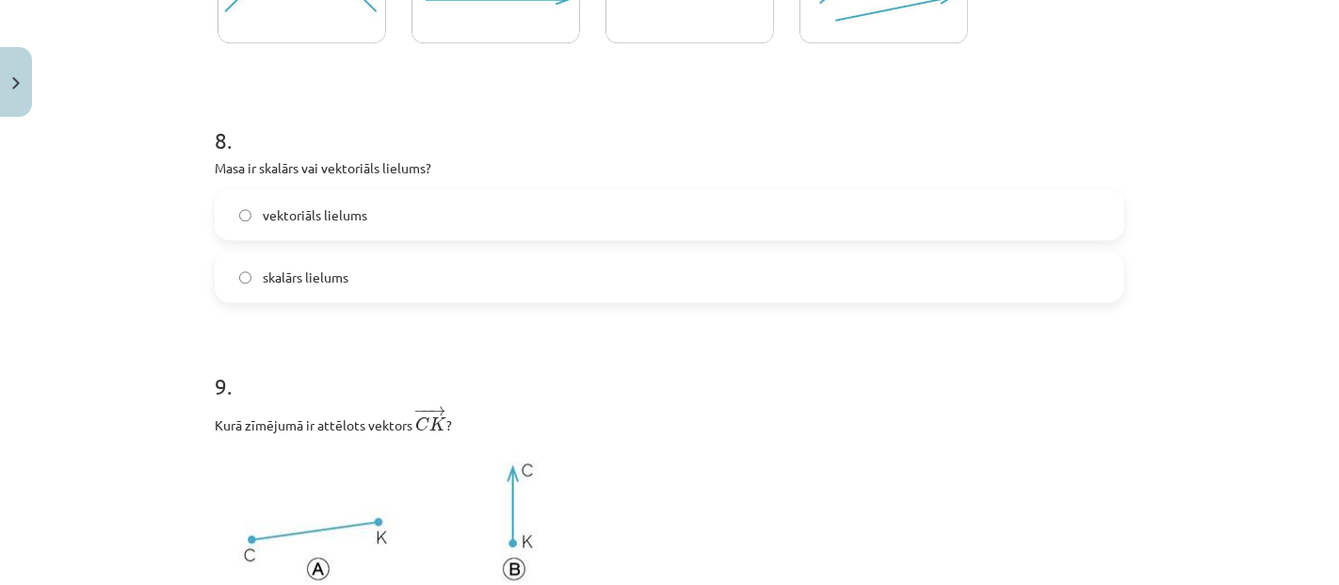
click at [412, 289] on label "skalārs lielums" at bounding box center [670, 276] width 906 height 47
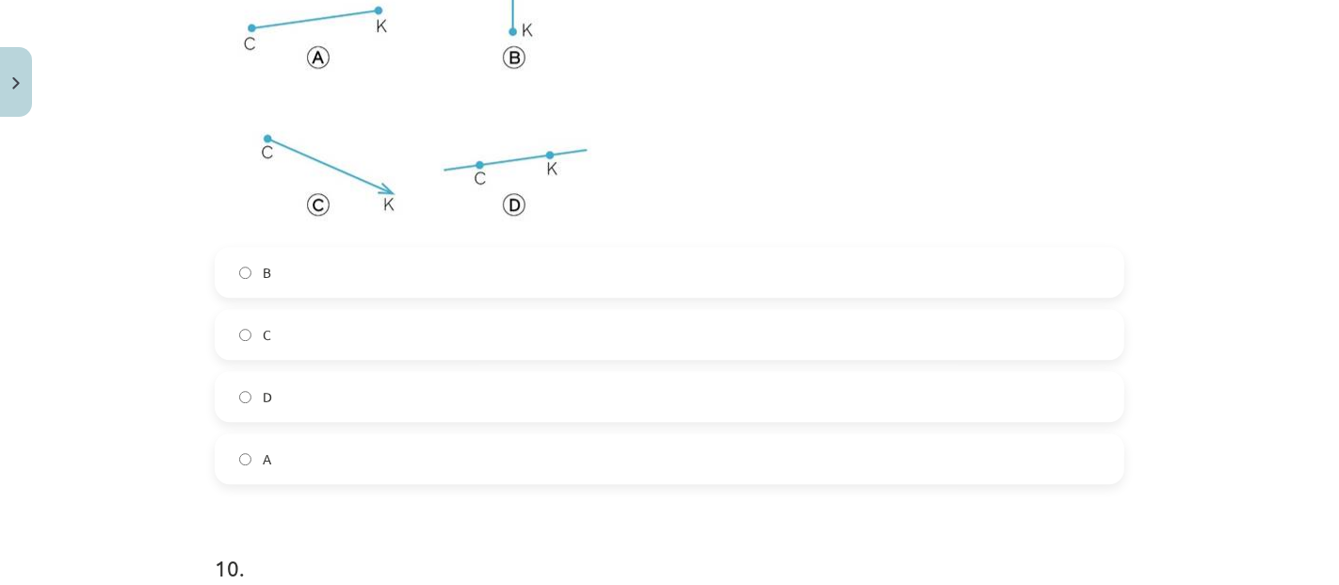
scroll to position [4650, 0]
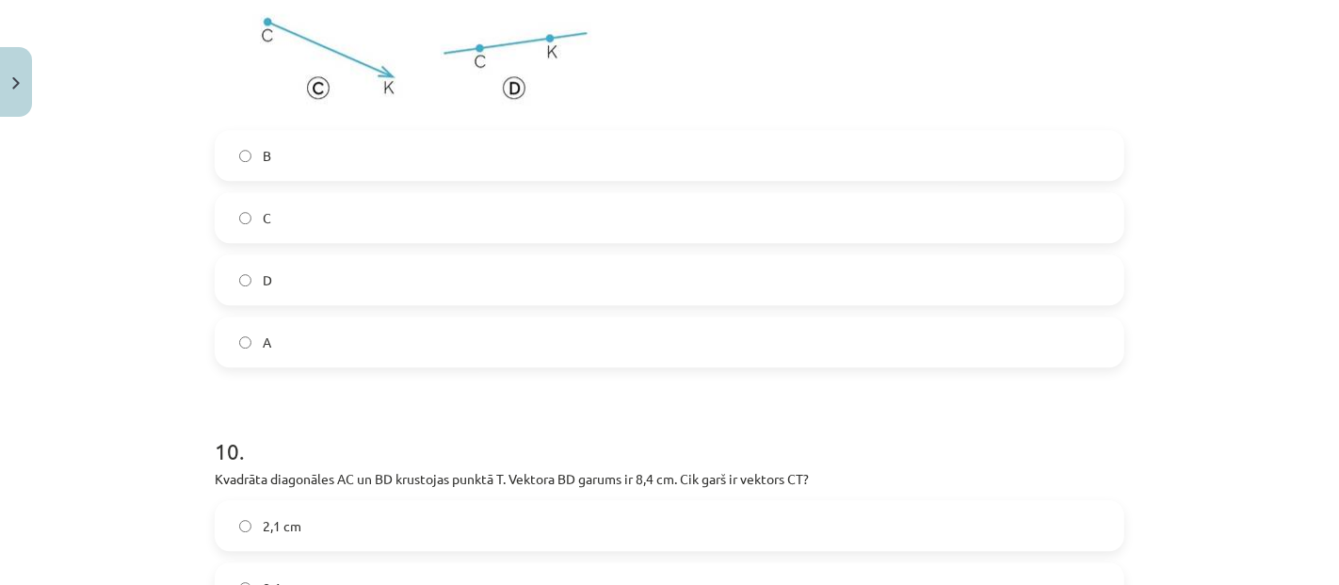
click at [287, 342] on label "A" at bounding box center [670, 341] width 906 height 47
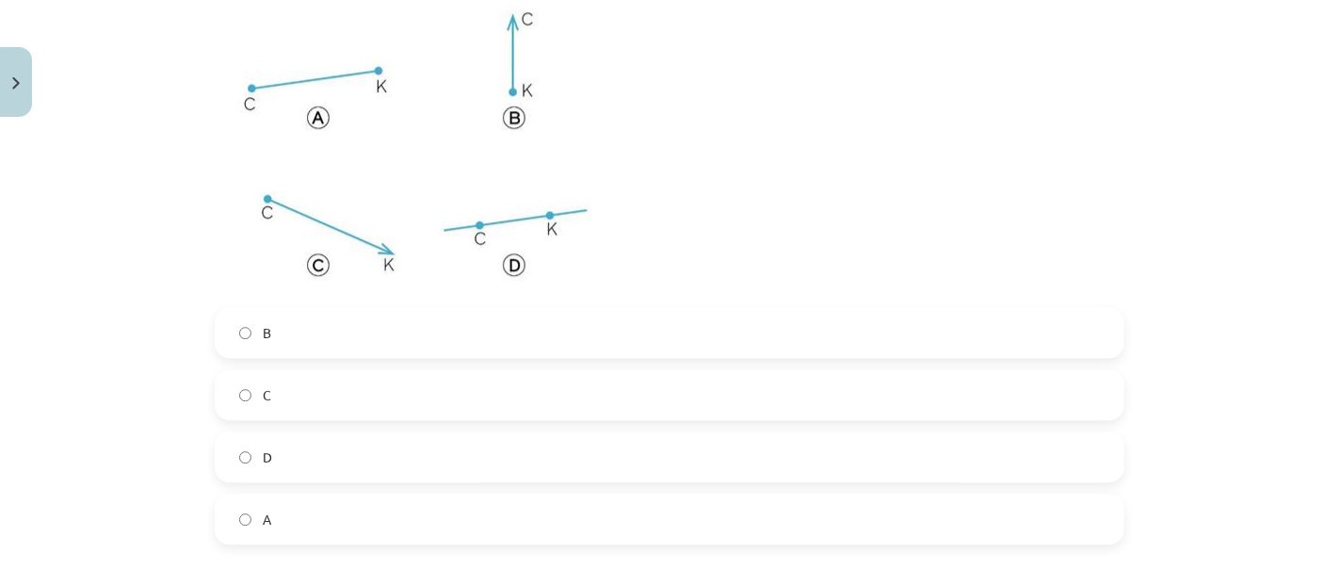
scroll to position [4441, 0]
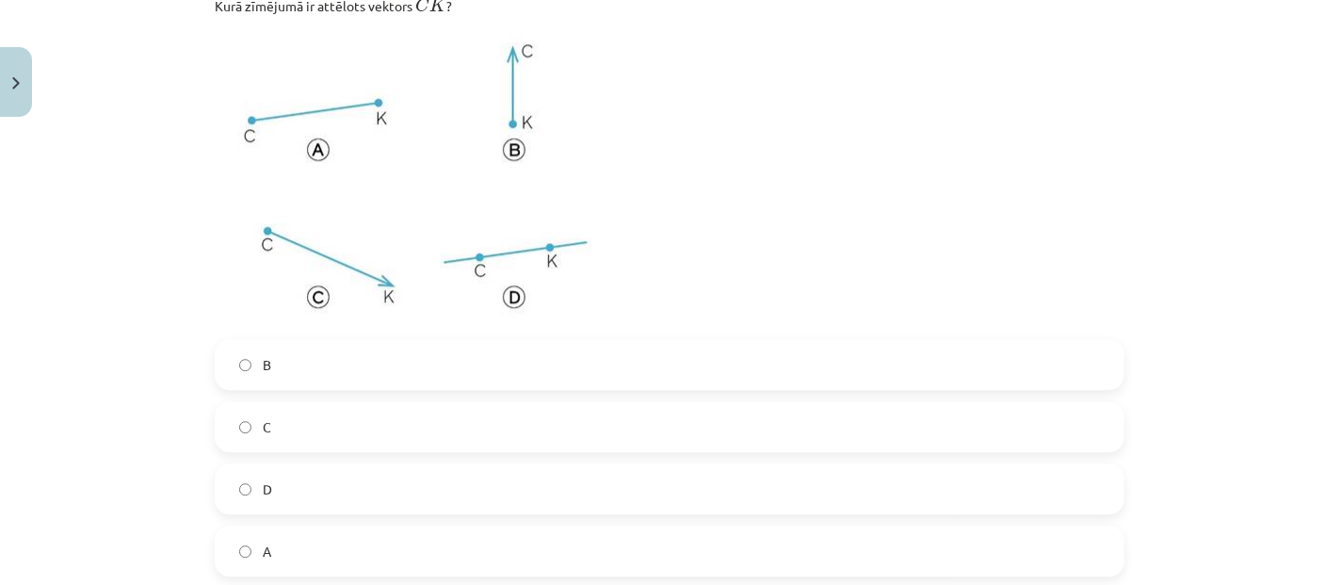
click at [290, 444] on label "C" at bounding box center [670, 426] width 906 height 47
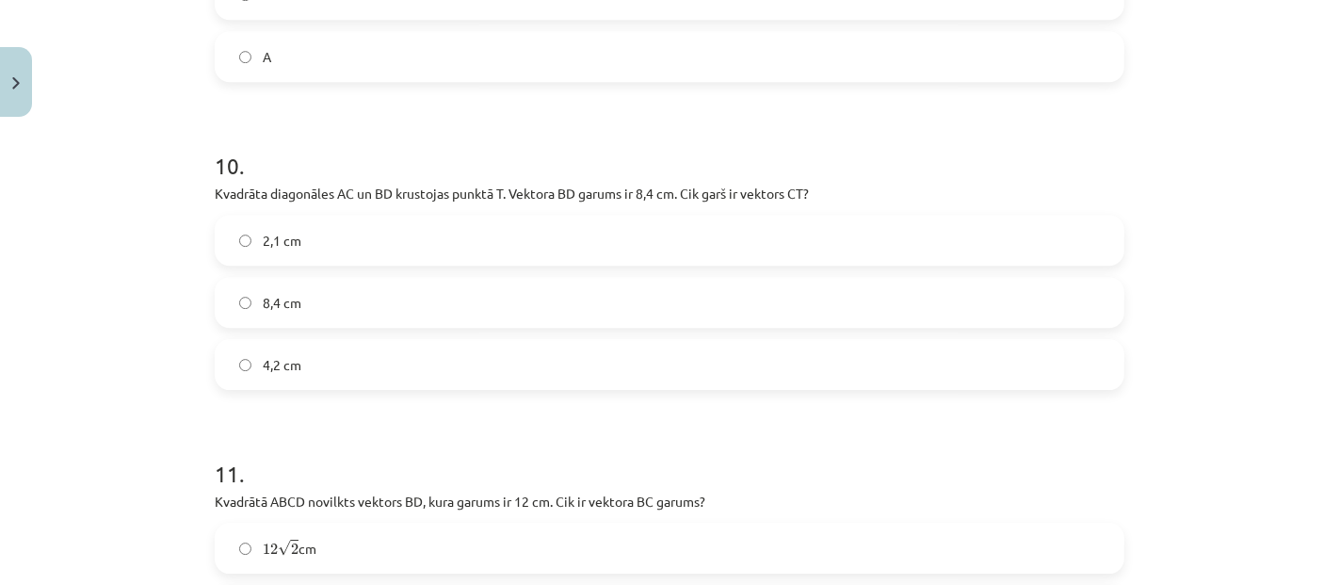
scroll to position [4964, 0]
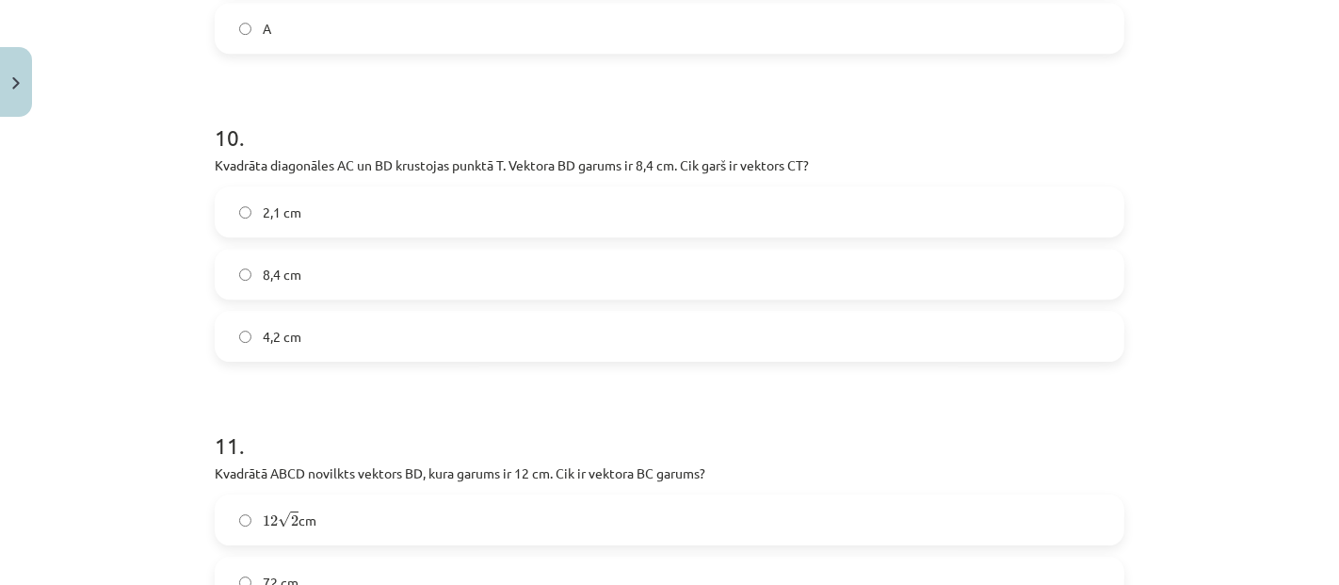
click at [692, 340] on label "4,2 cm" at bounding box center [670, 336] width 906 height 47
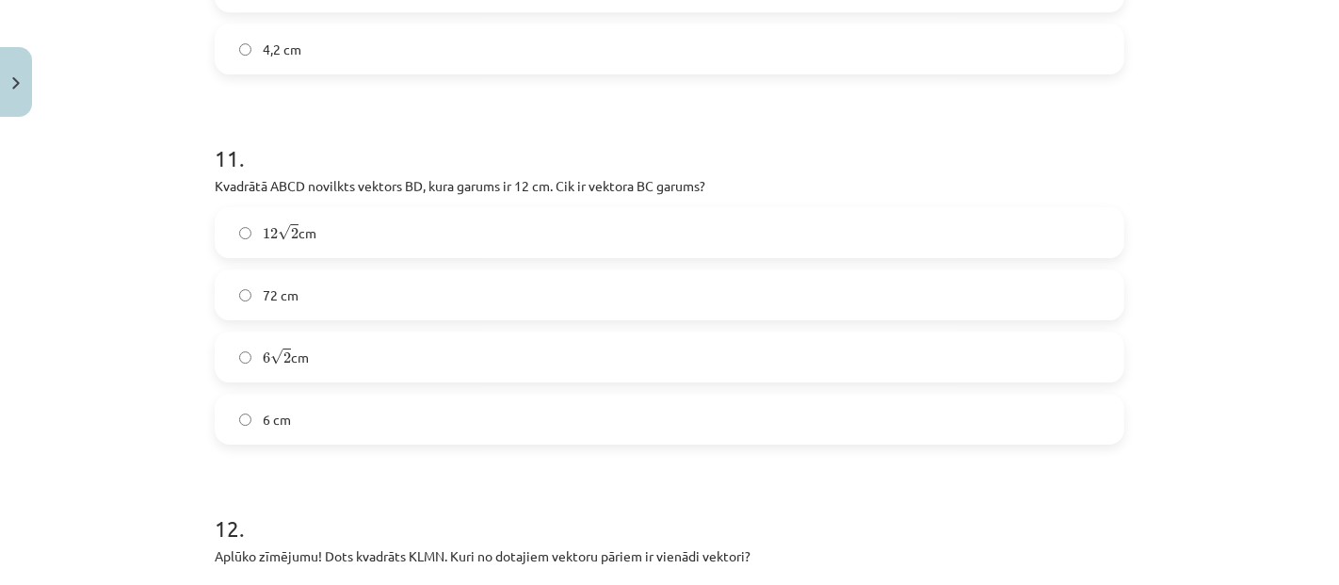
scroll to position [5278, 0]
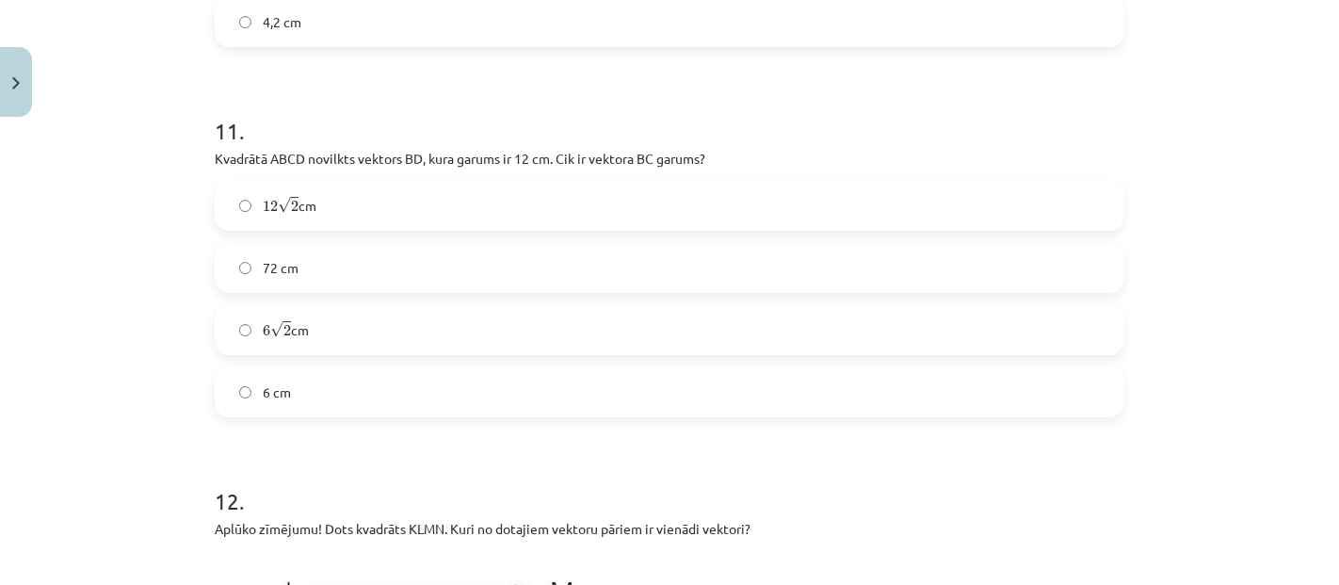
click at [445, 383] on label "6 cm" at bounding box center [670, 391] width 906 height 47
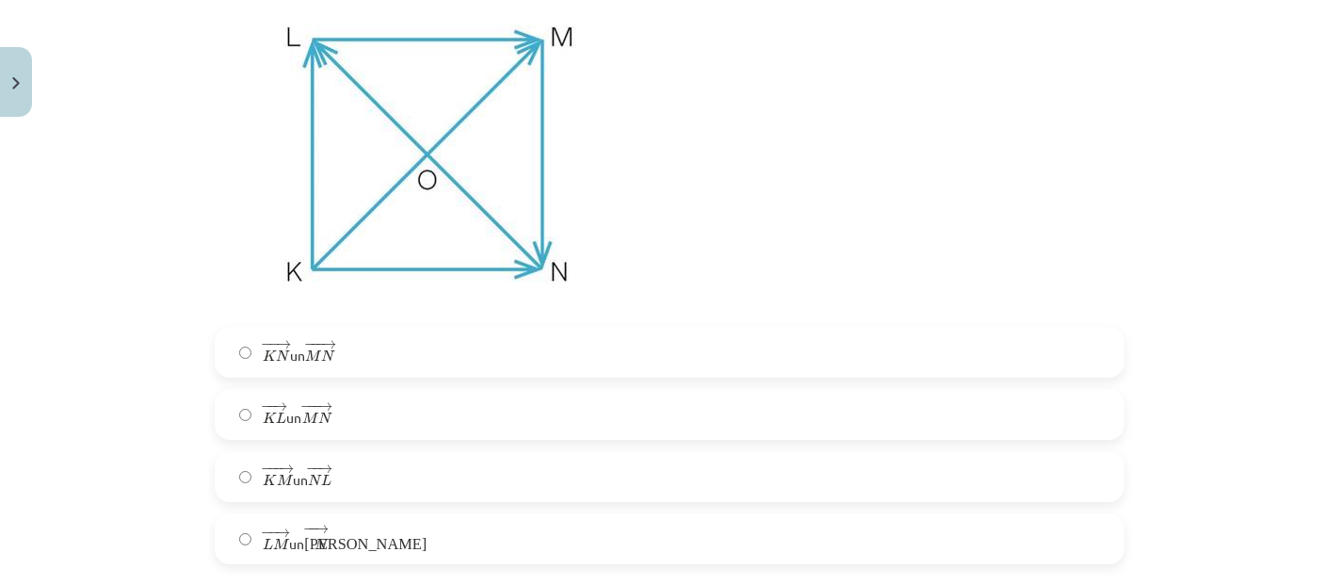
scroll to position [5801, 0]
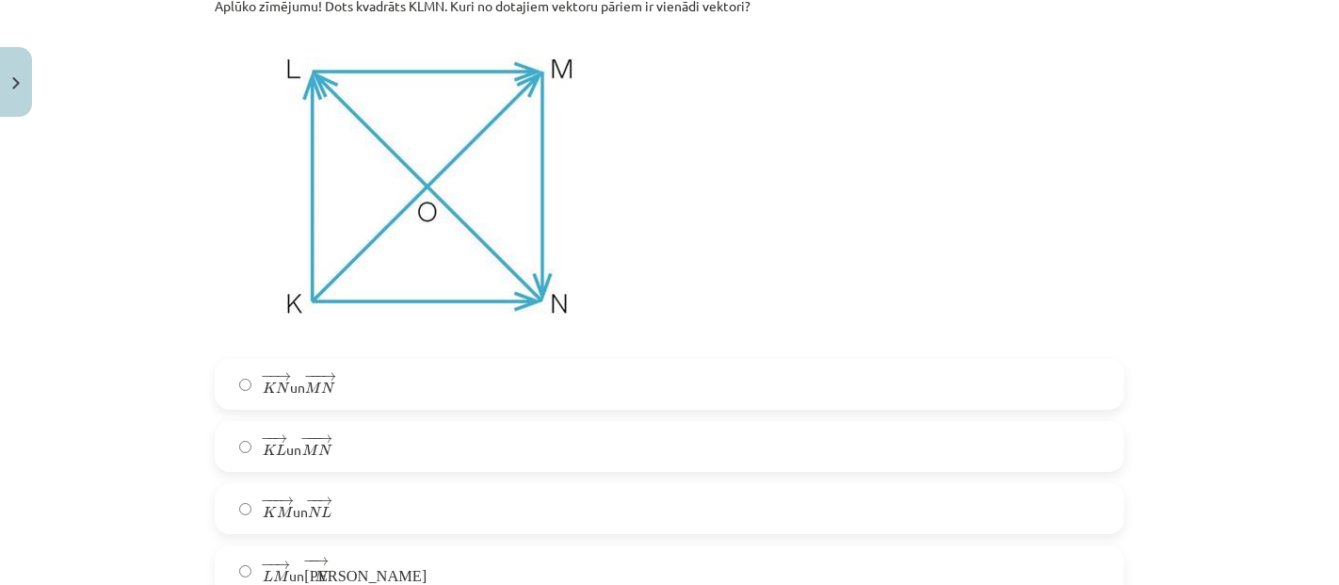
click at [340, 572] on label "− − → L M L M → un − − → К N К N →" at bounding box center [670, 570] width 906 height 47
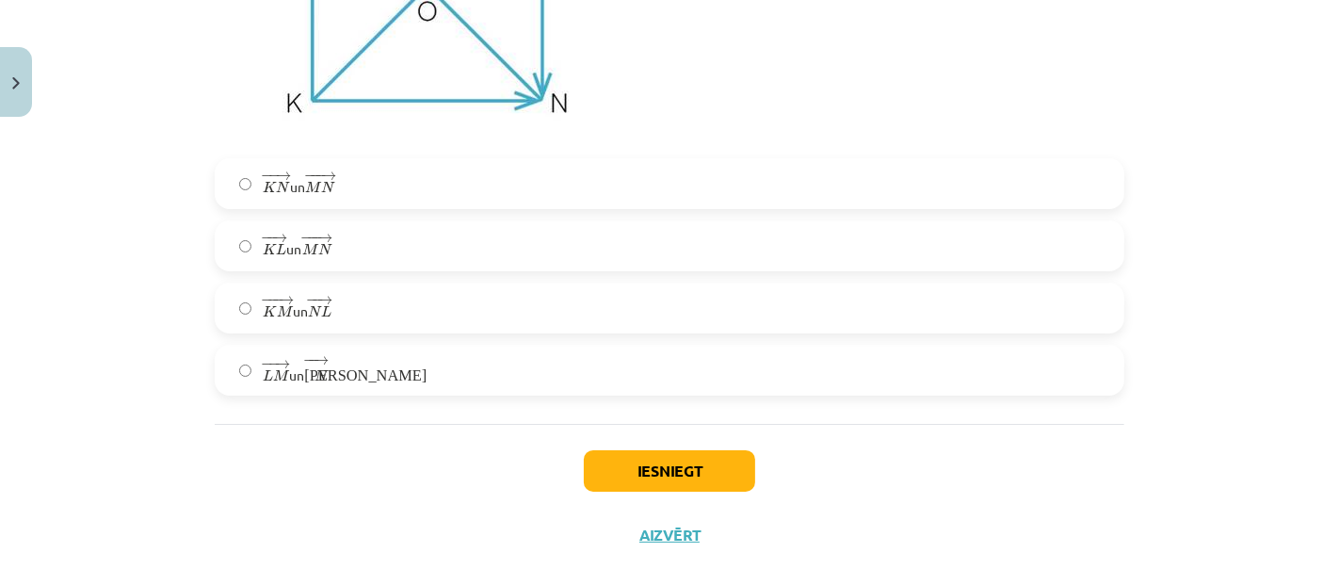
scroll to position [6010, 0]
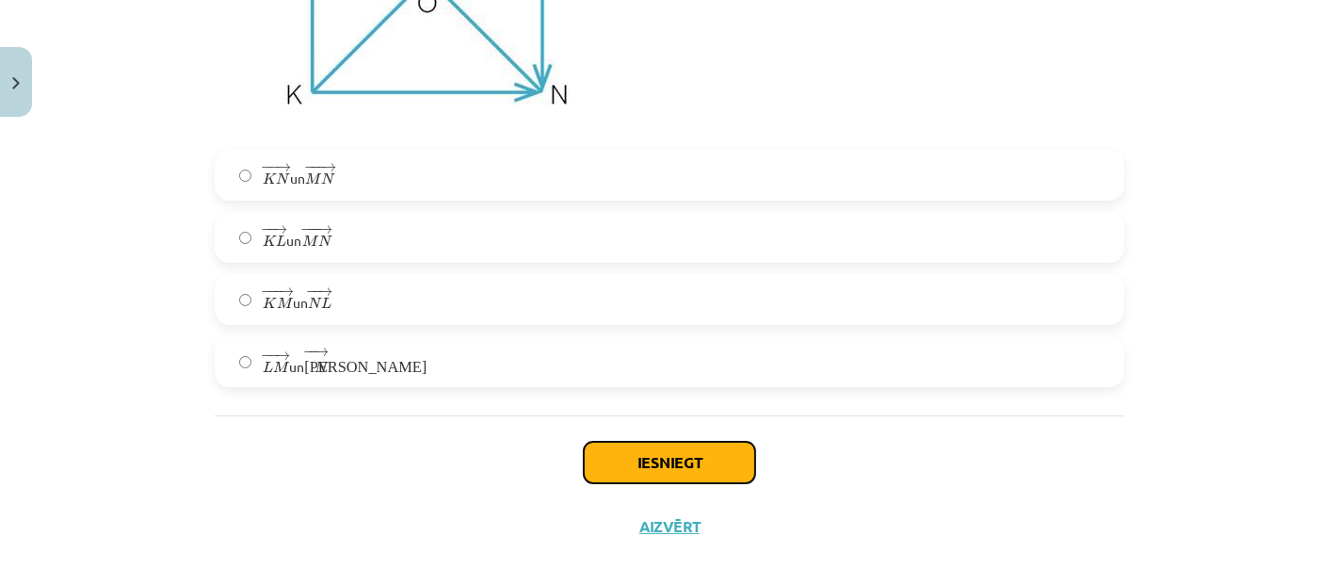
click at [665, 456] on button "Iesniegt" at bounding box center [669, 462] width 171 height 41
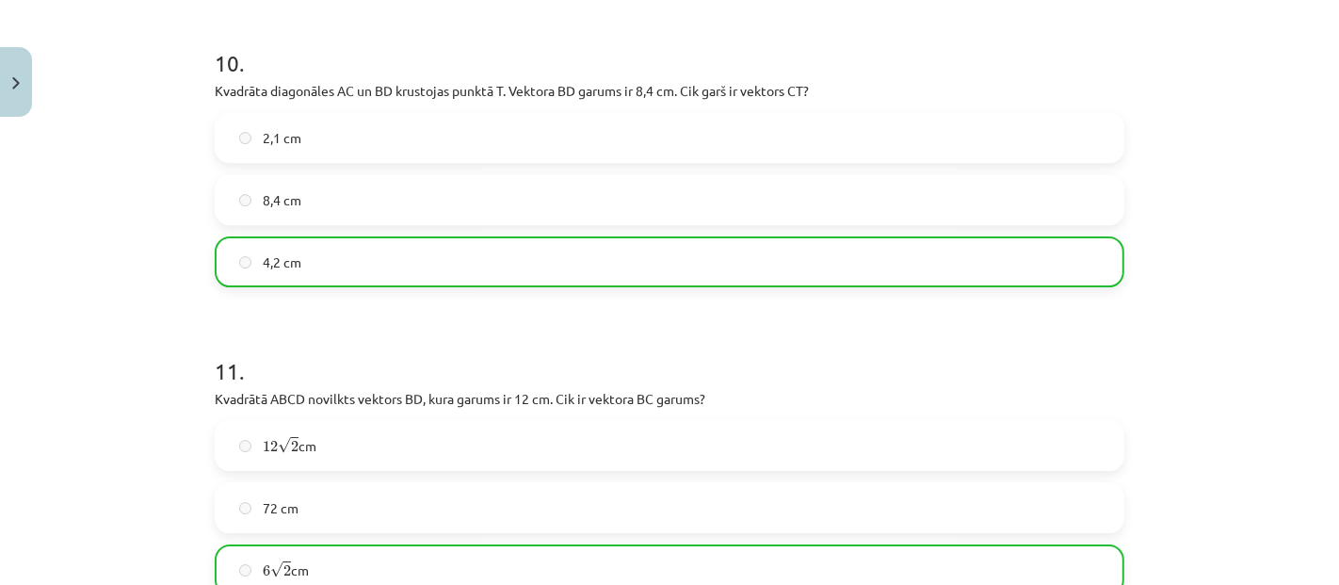
scroll to position [6089, 0]
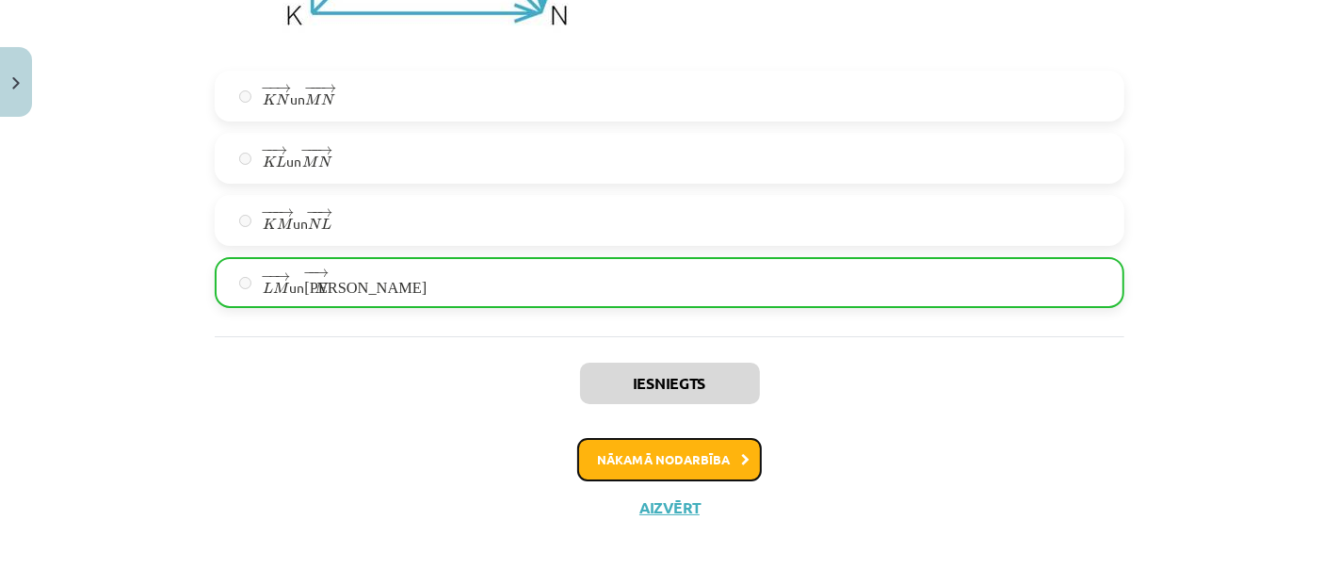
click at [727, 462] on button "Nākamā nodarbība" at bounding box center [669, 459] width 185 height 43
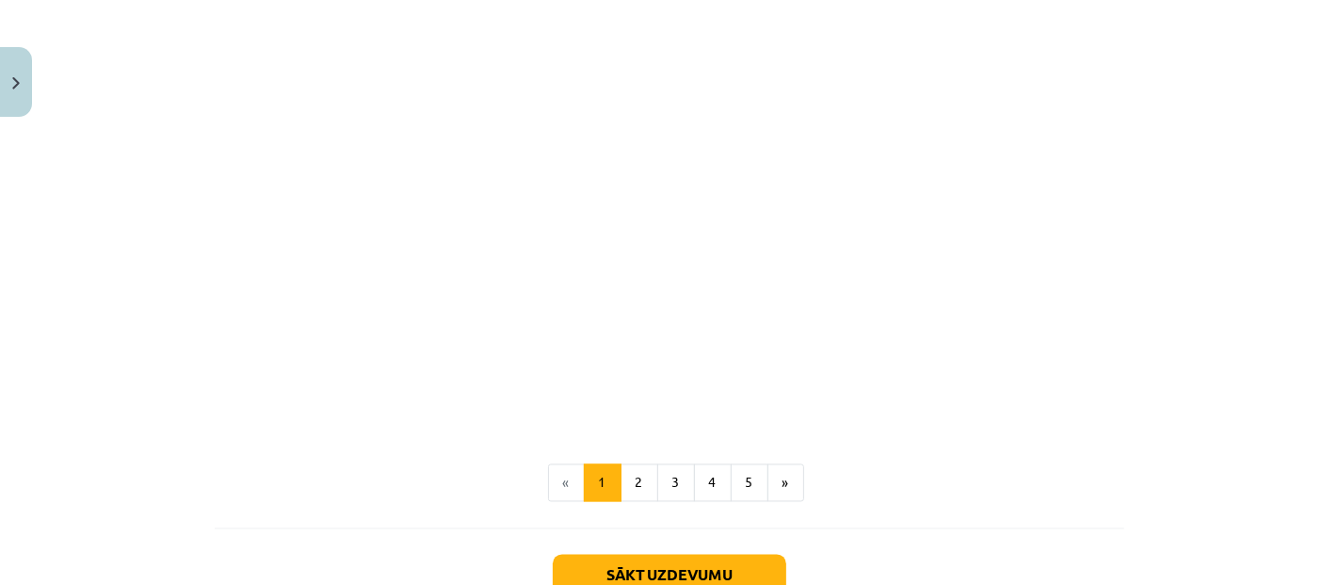
scroll to position [2989, 0]
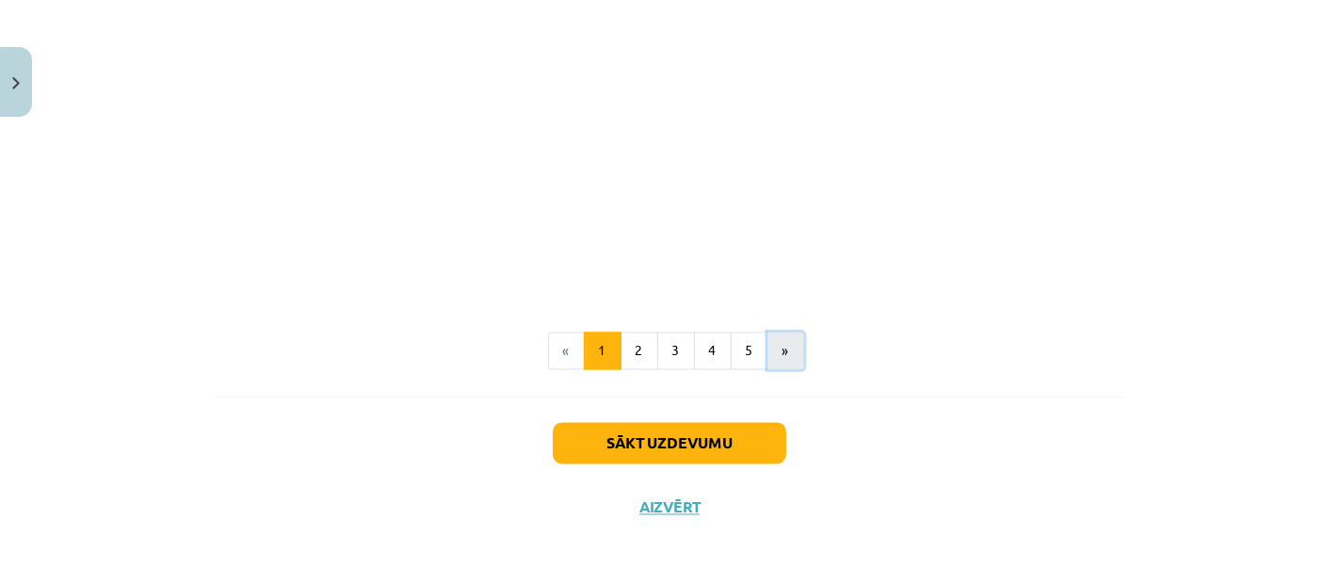
click at [783, 358] on button "»" at bounding box center [785, 351] width 37 height 38
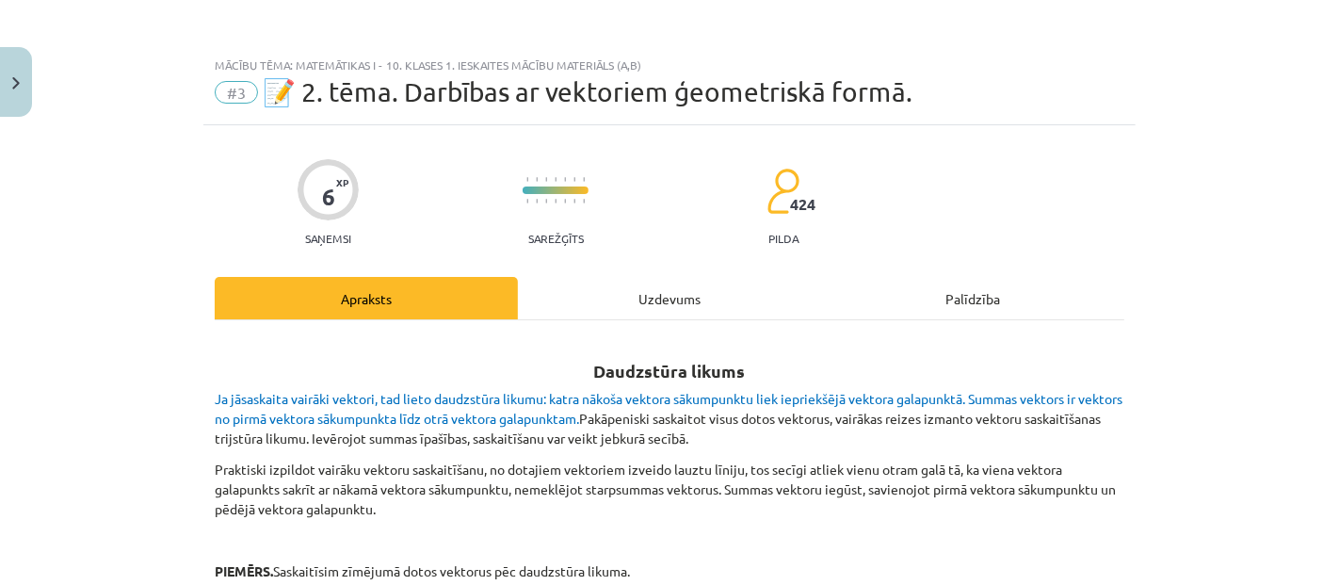
scroll to position [105, 0]
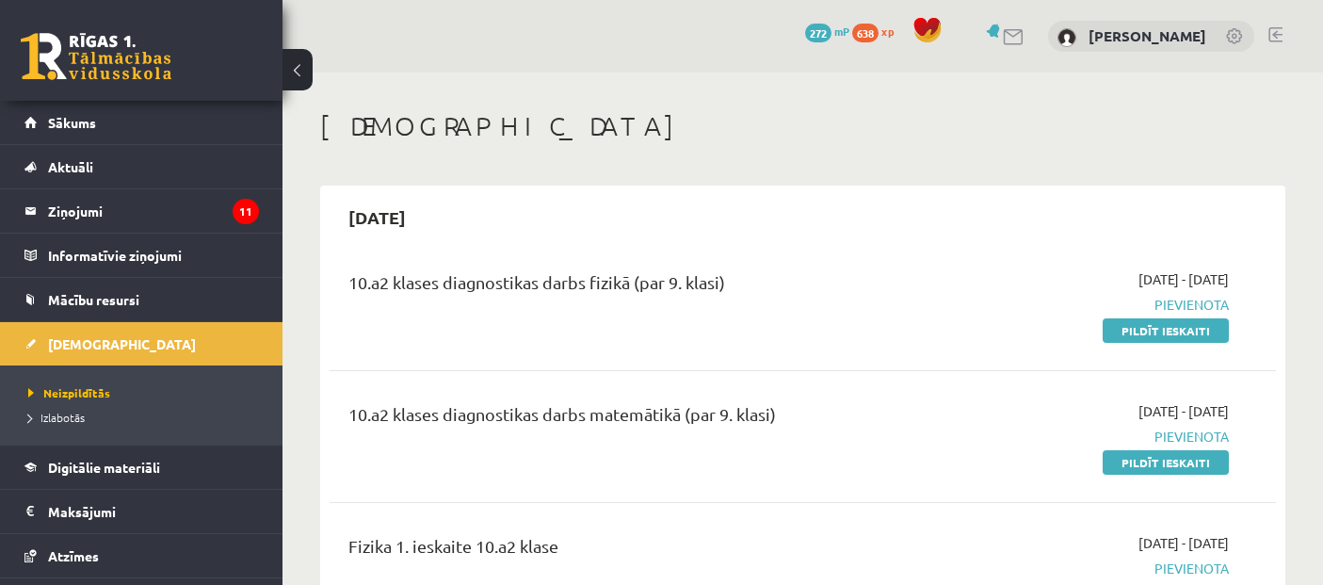
scroll to position [836, 0]
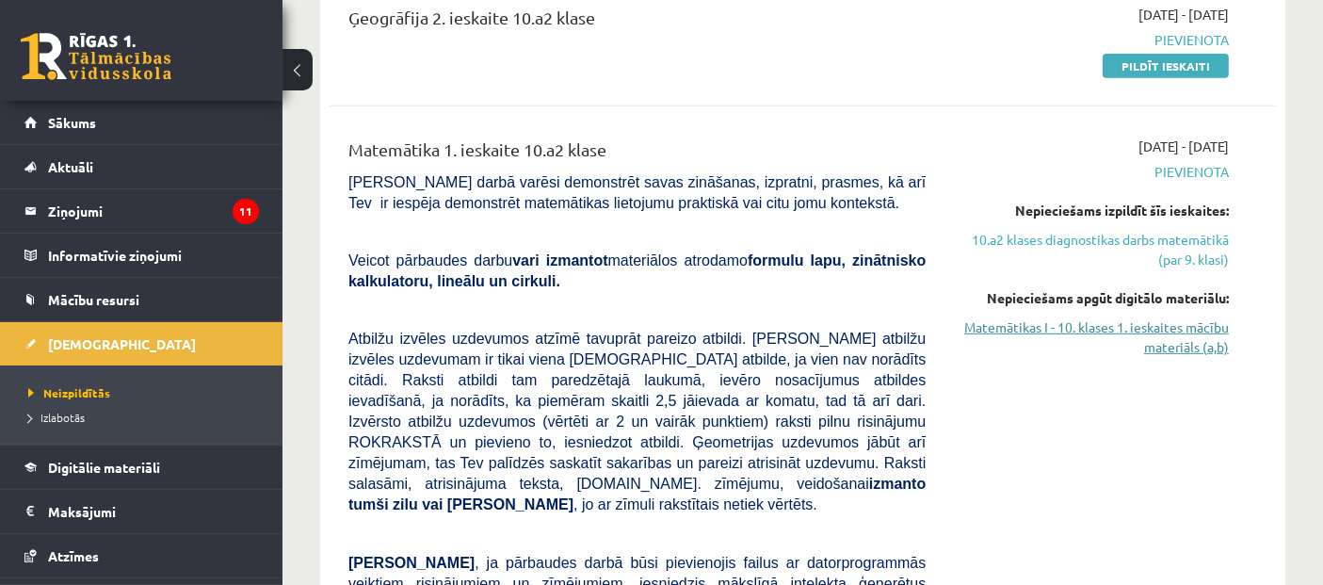
click at [1188, 341] on link "Matemātikas I - 10. klases 1. ieskaites mācību materiāls (a,b)" at bounding box center [1091, 337] width 275 height 40
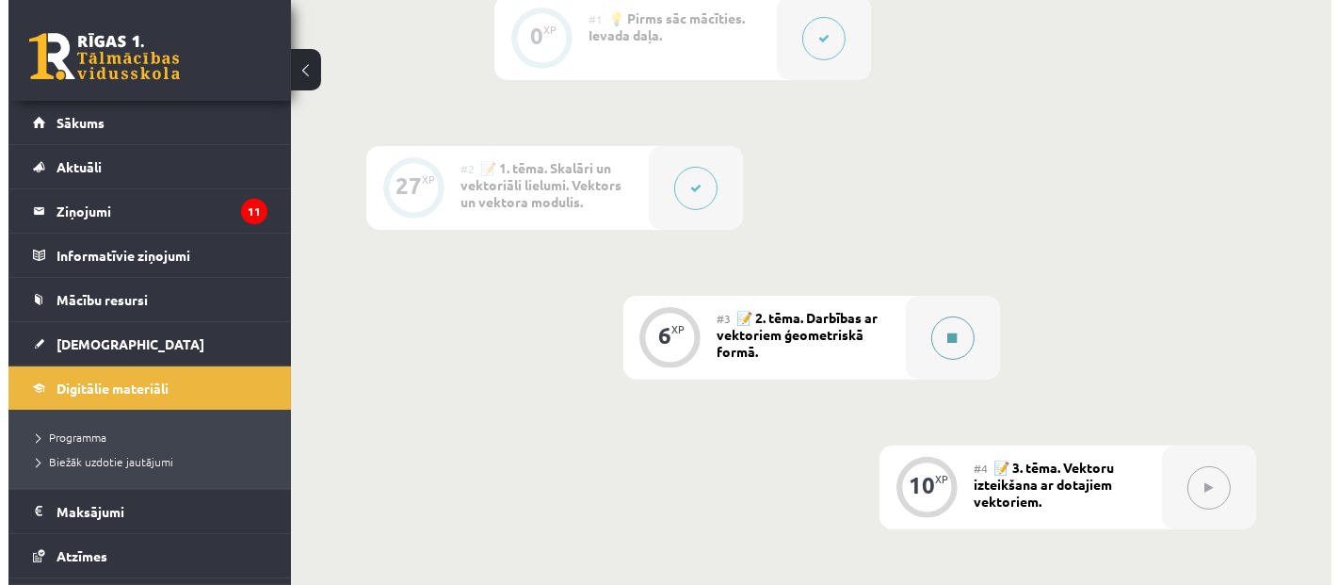
scroll to position [563, 0]
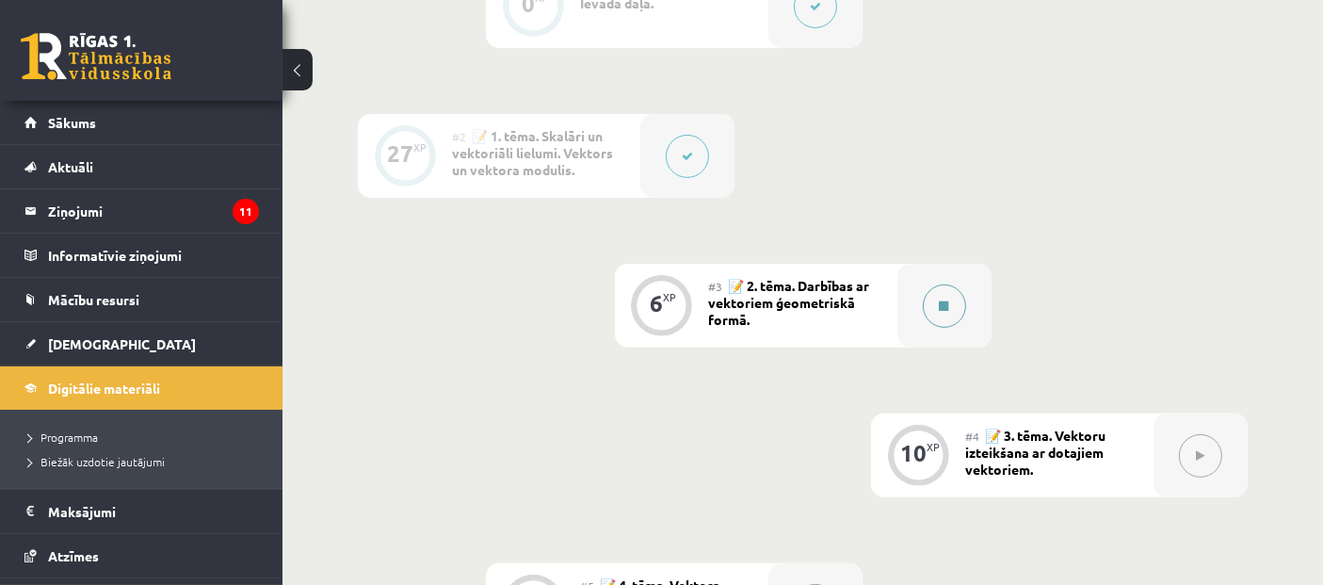
click at [937, 311] on button at bounding box center [944, 305] width 43 height 43
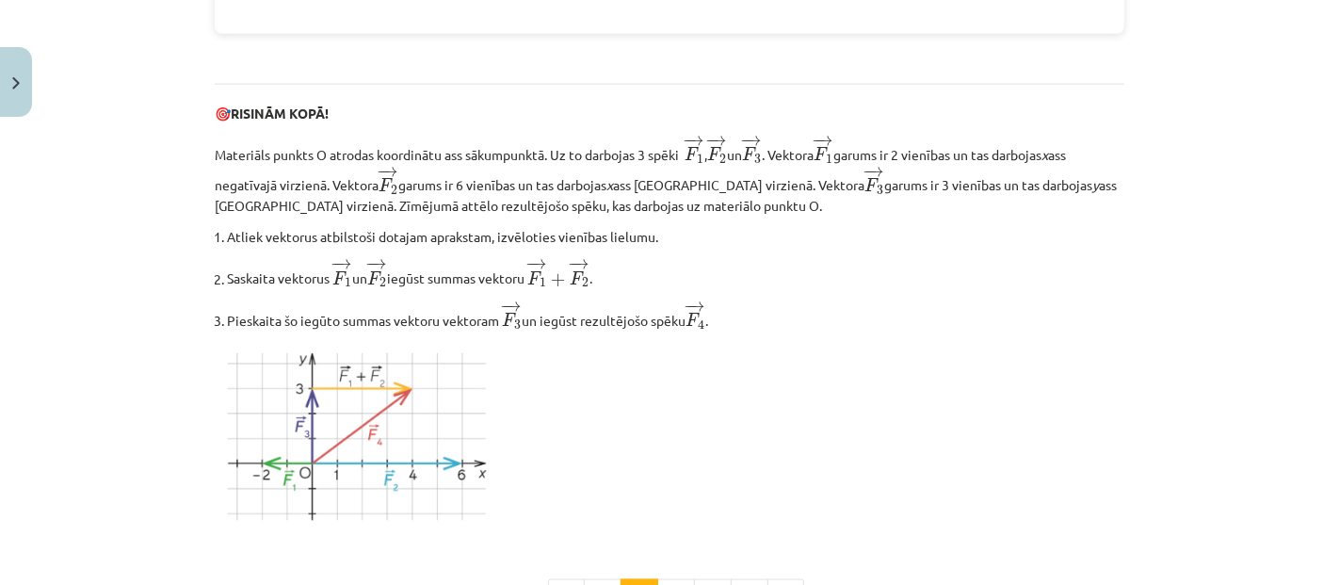
scroll to position [2447, 0]
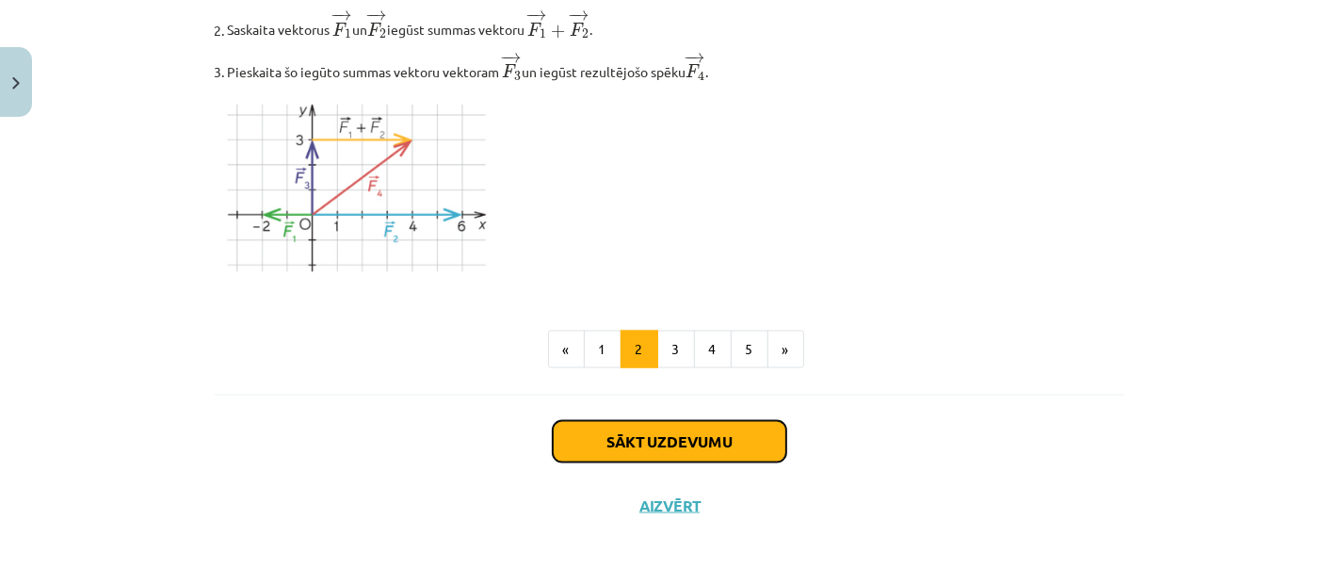
click at [748, 438] on button "Sākt uzdevumu" at bounding box center [670, 441] width 234 height 41
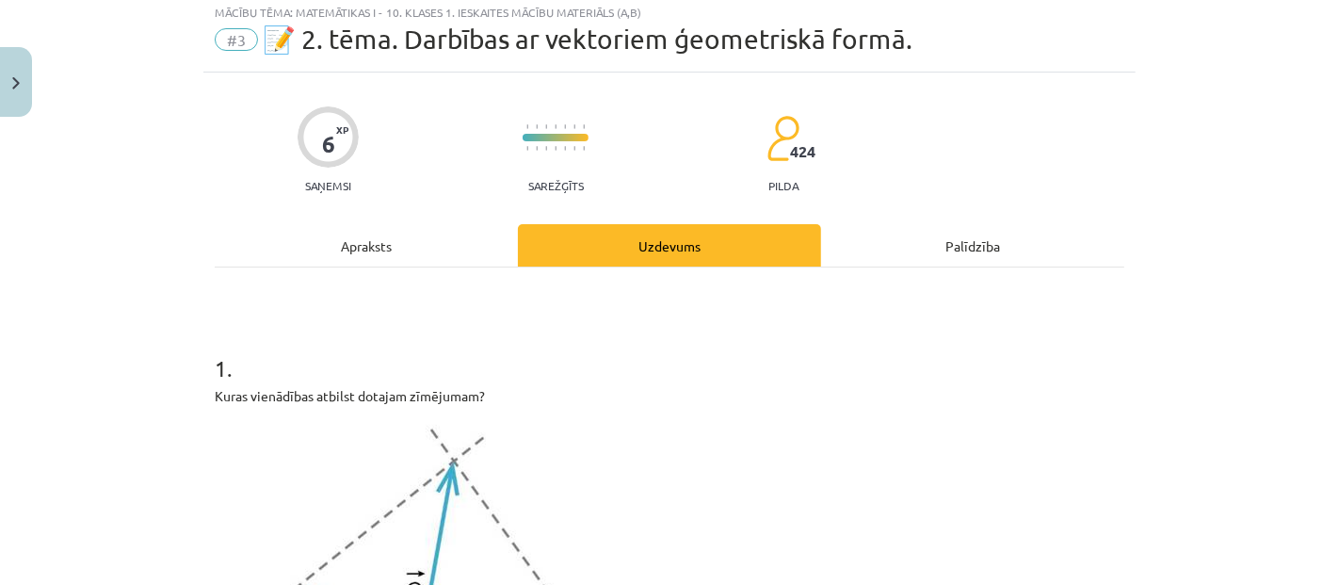
scroll to position [46, 0]
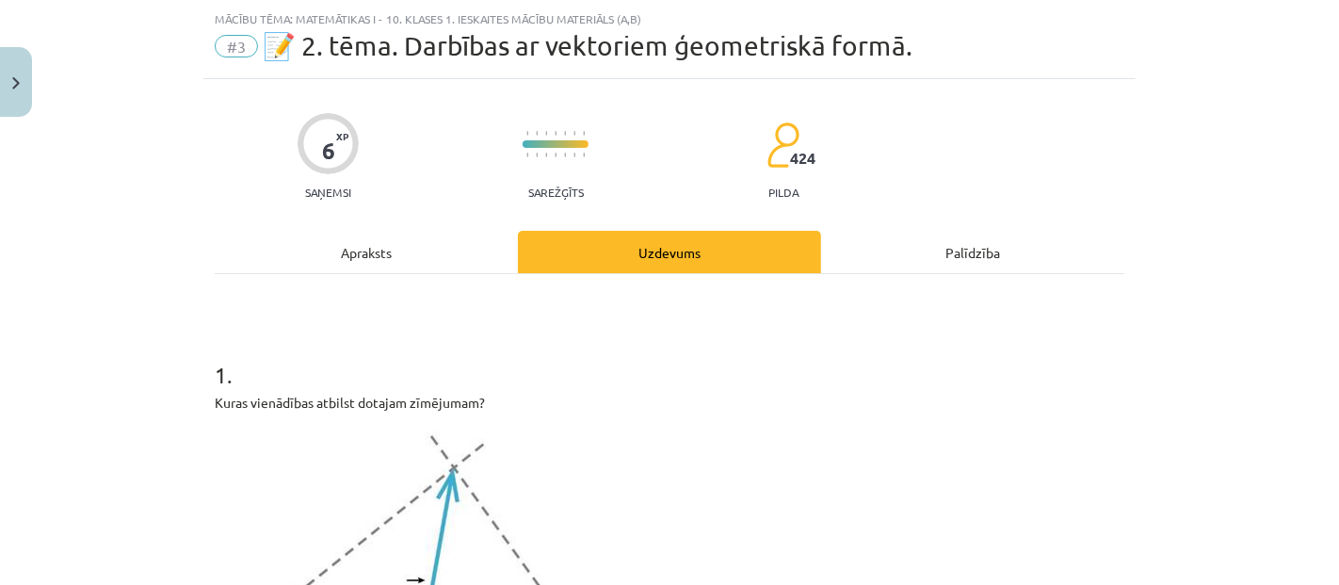
click at [375, 243] on div "Apraksts" at bounding box center [366, 252] width 303 height 42
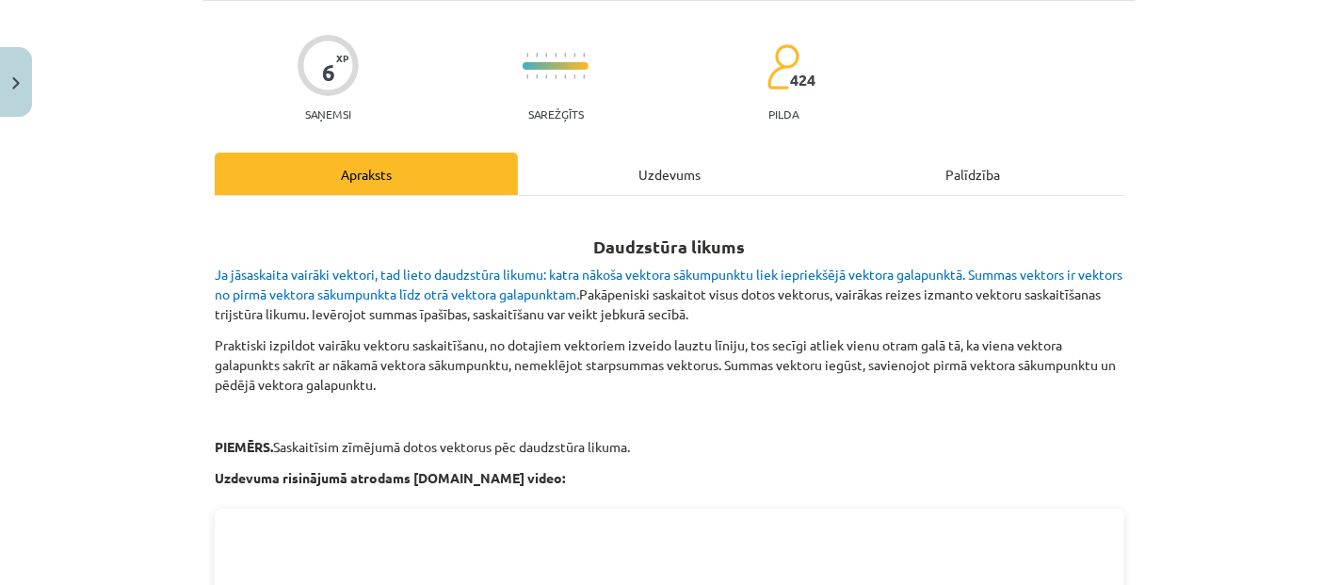
scroll to position [255, 0]
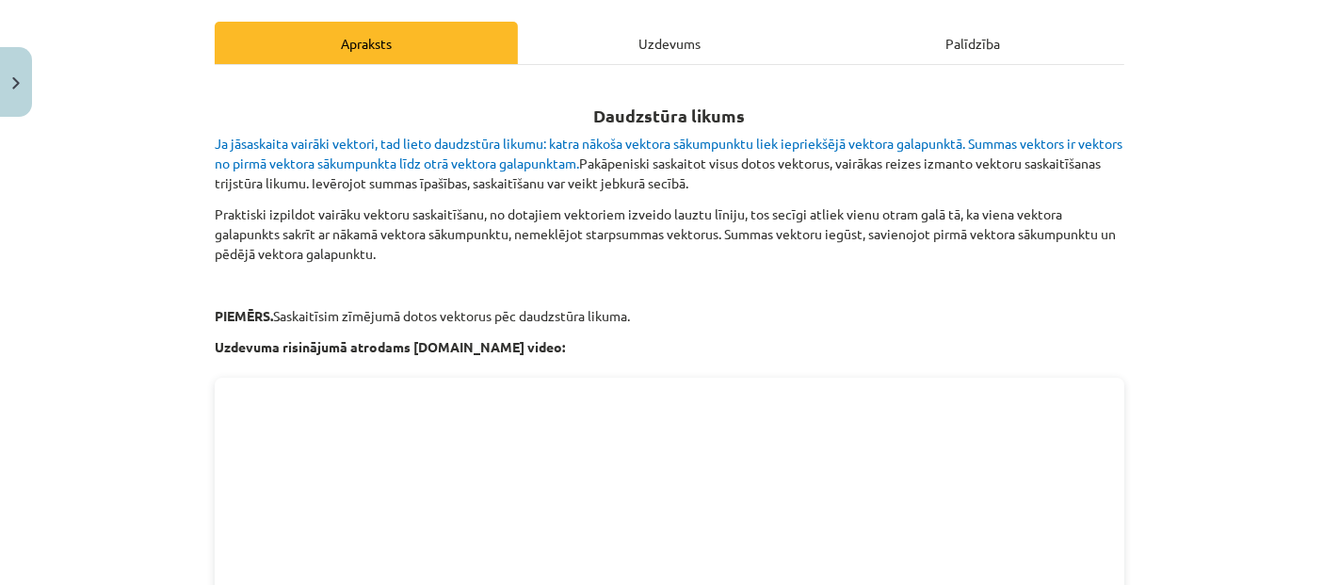
click at [623, 27] on div "Uzdevums" at bounding box center [669, 43] width 303 height 42
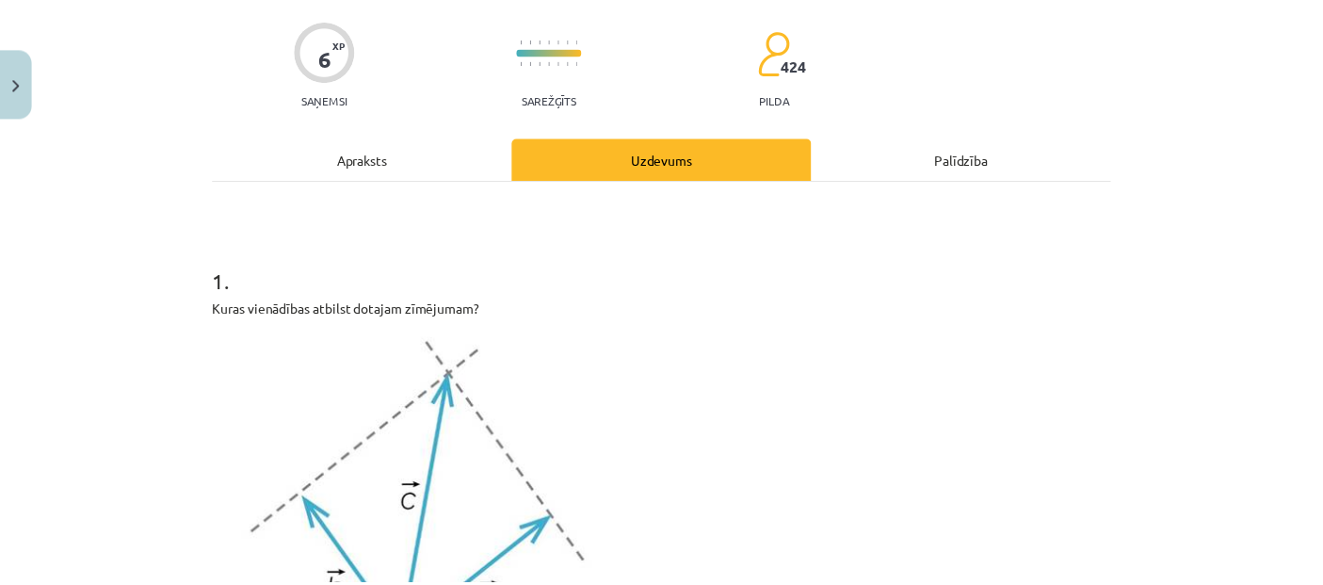
scroll to position [0, 0]
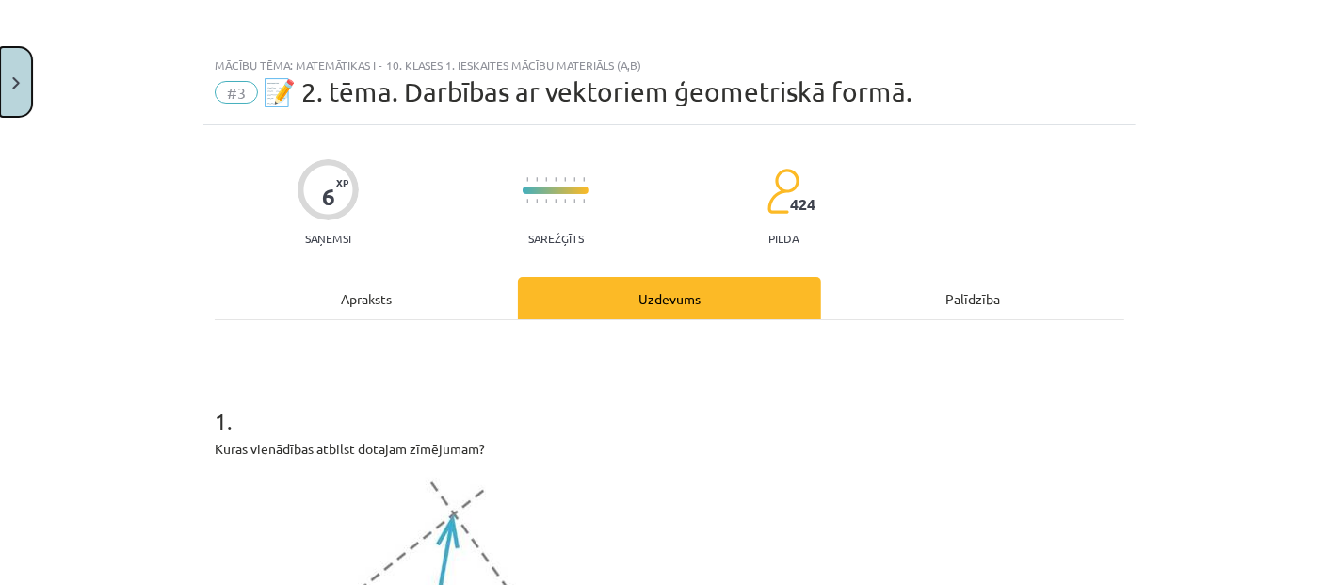
click at [0, 85] on button "Close" at bounding box center [16, 82] width 32 height 70
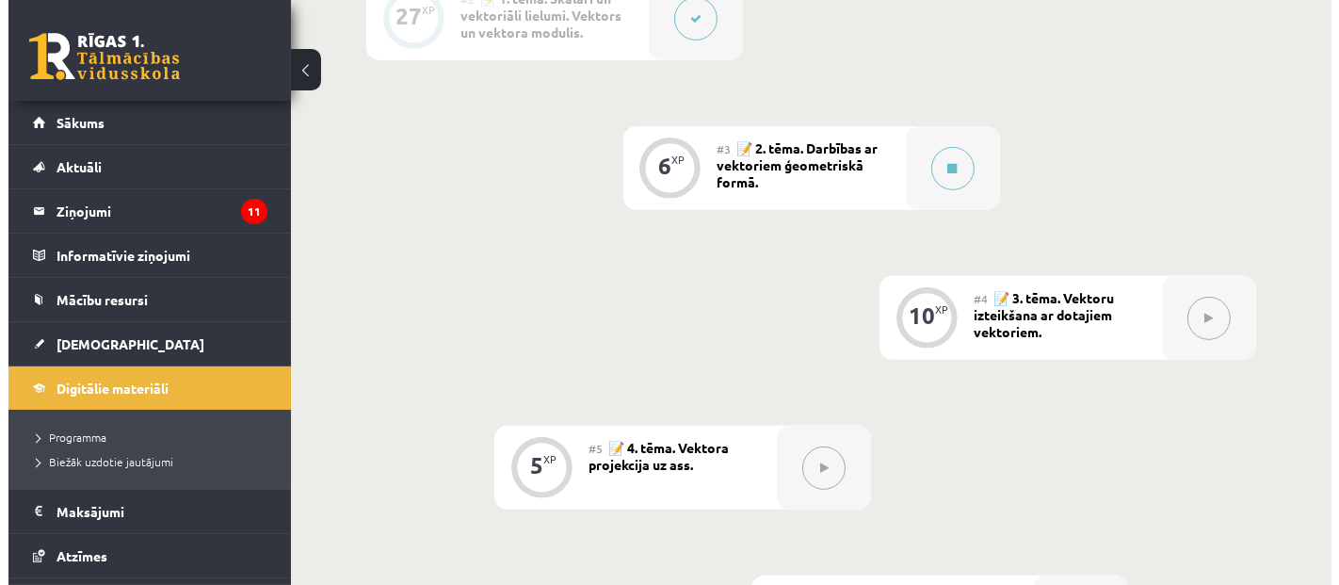
scroll to position [668, 0]
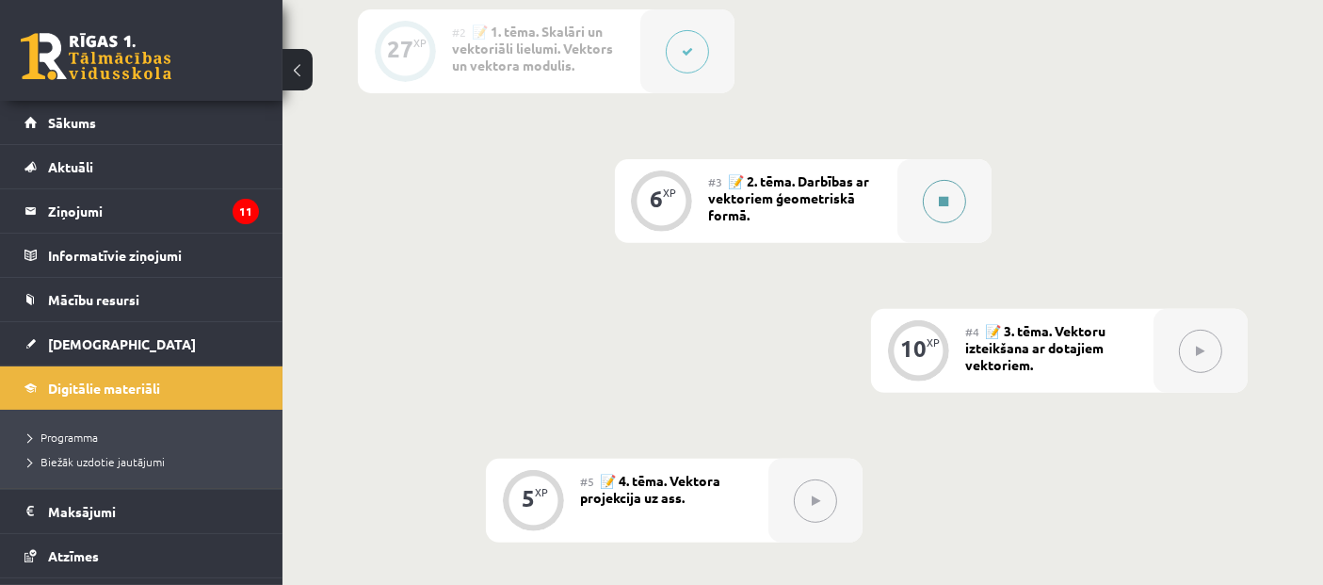
click at [917, 197] on div at bounding box center [944, 201] width 94 height 84
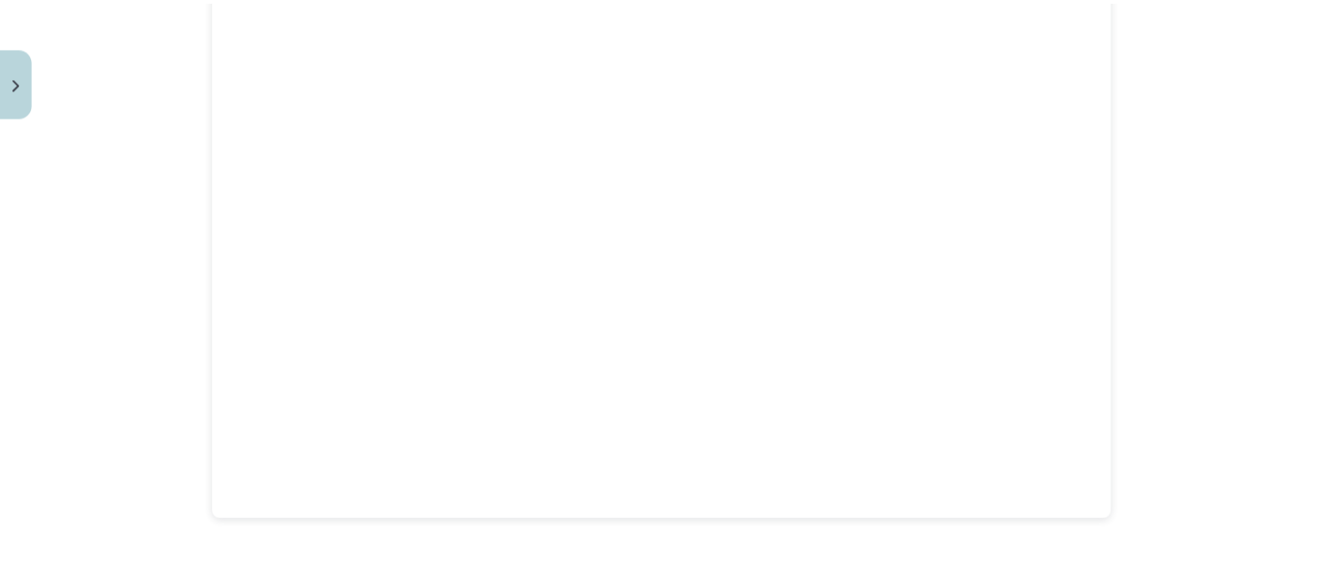
scroll to position [523, 0]
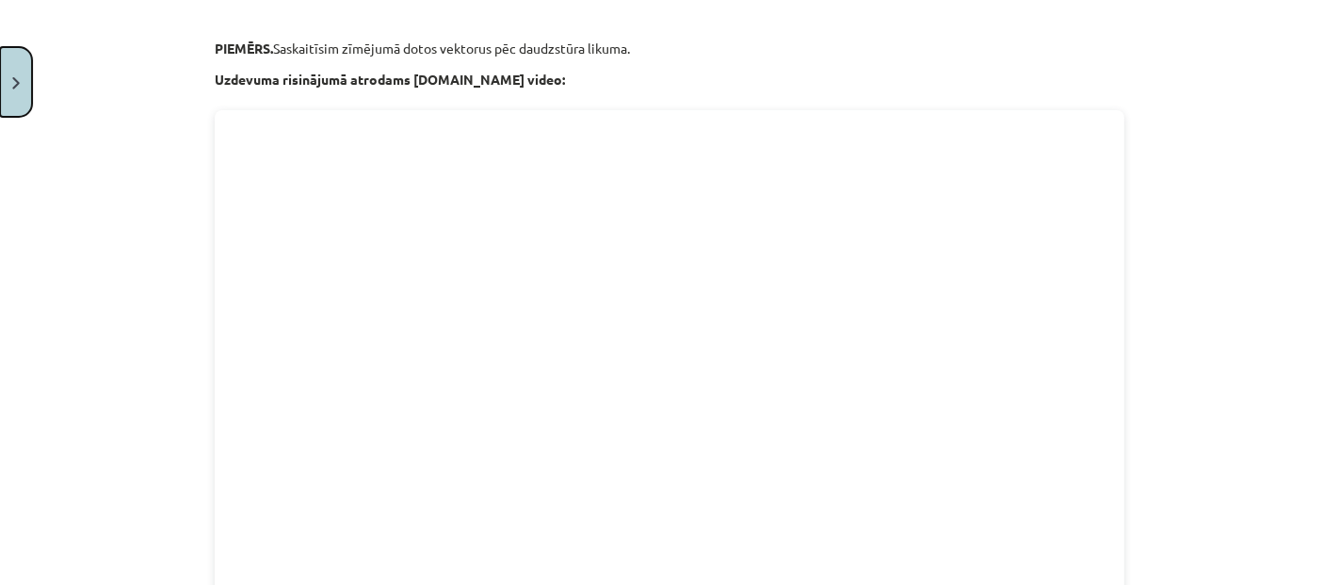
click at [6, 101] on button "Close" at bounding box center [16, 82] width 32 height 70
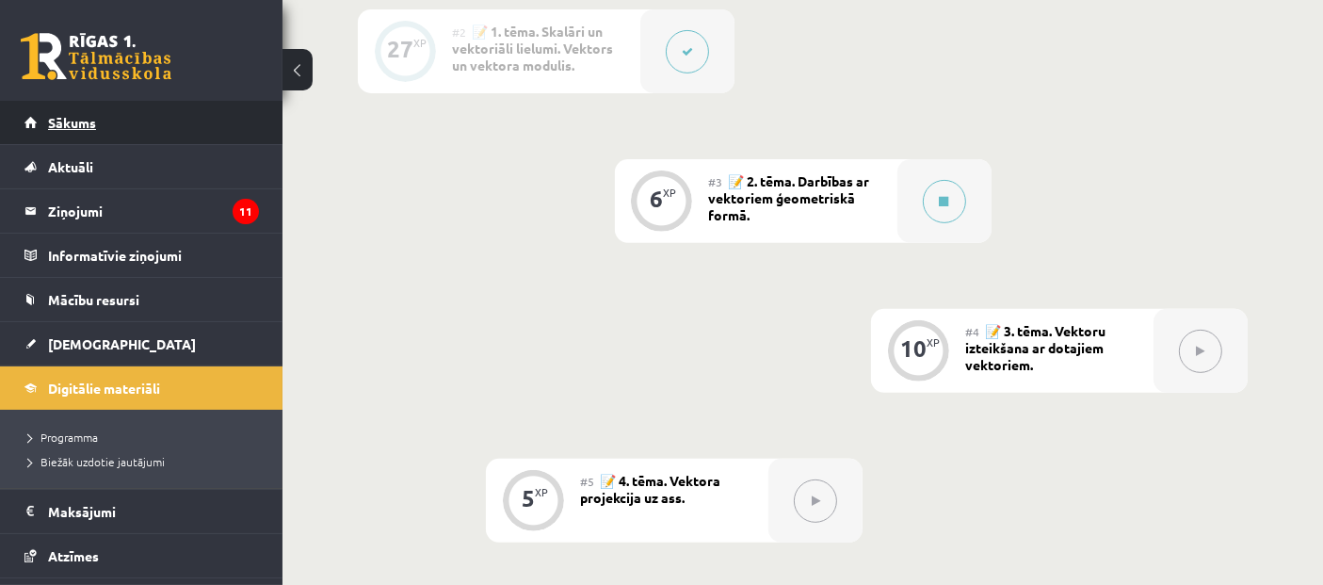
click at [115, 121] on link "Sākums" at bounding box center [141, 122] width 234 height 43
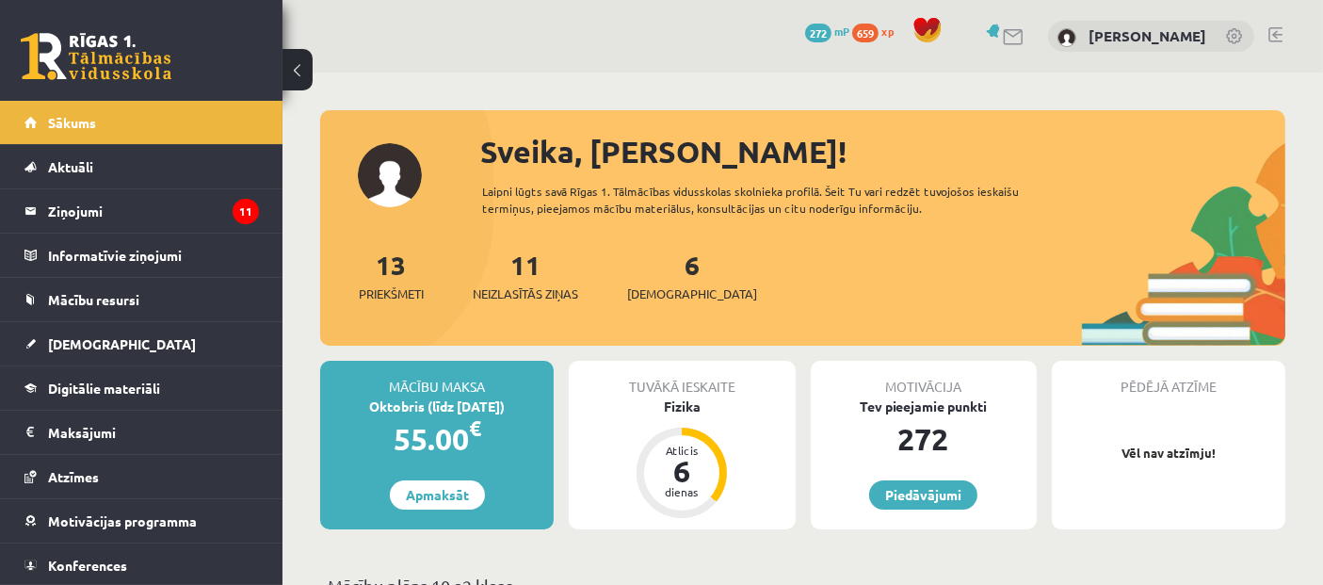
click at [653, 256] on div "6 Ieskaites" at bounding box center [692, 274] width 130 height 58
click at [673, 275] on div "6 Ieskaites" at bounding box center [692, 274] width 130 height 58
click at [667, 286] on span "[DEMOGRAPHIC_DATA]" at bounding box center [692, 293] width 130 height 19
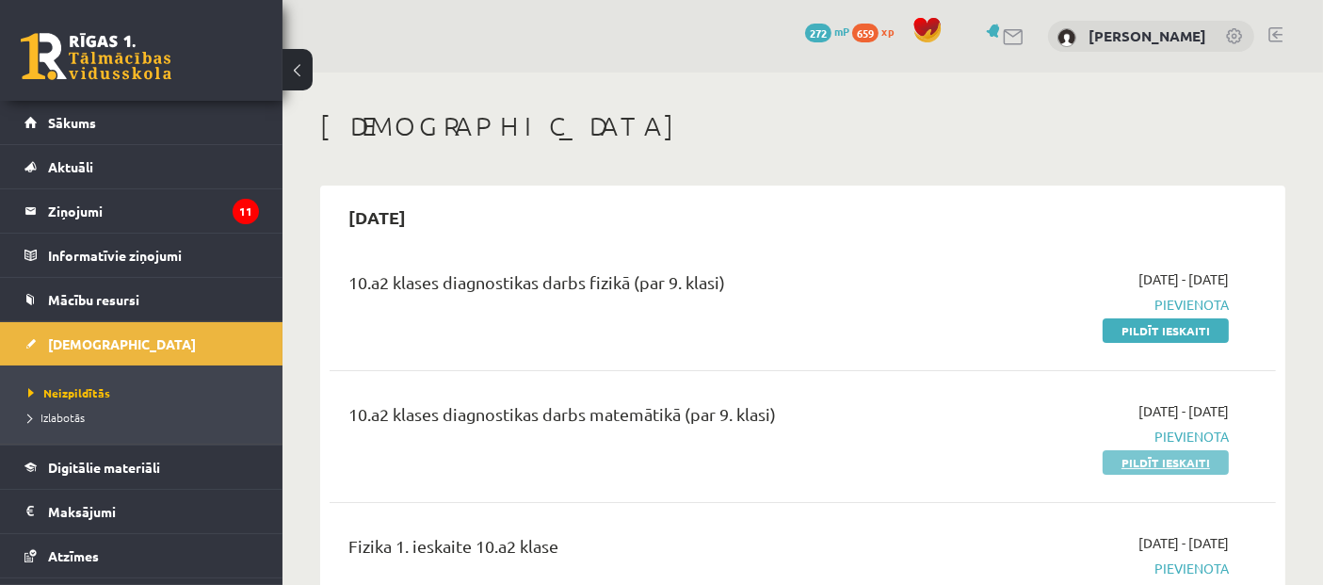
scroll to position [105, 0]
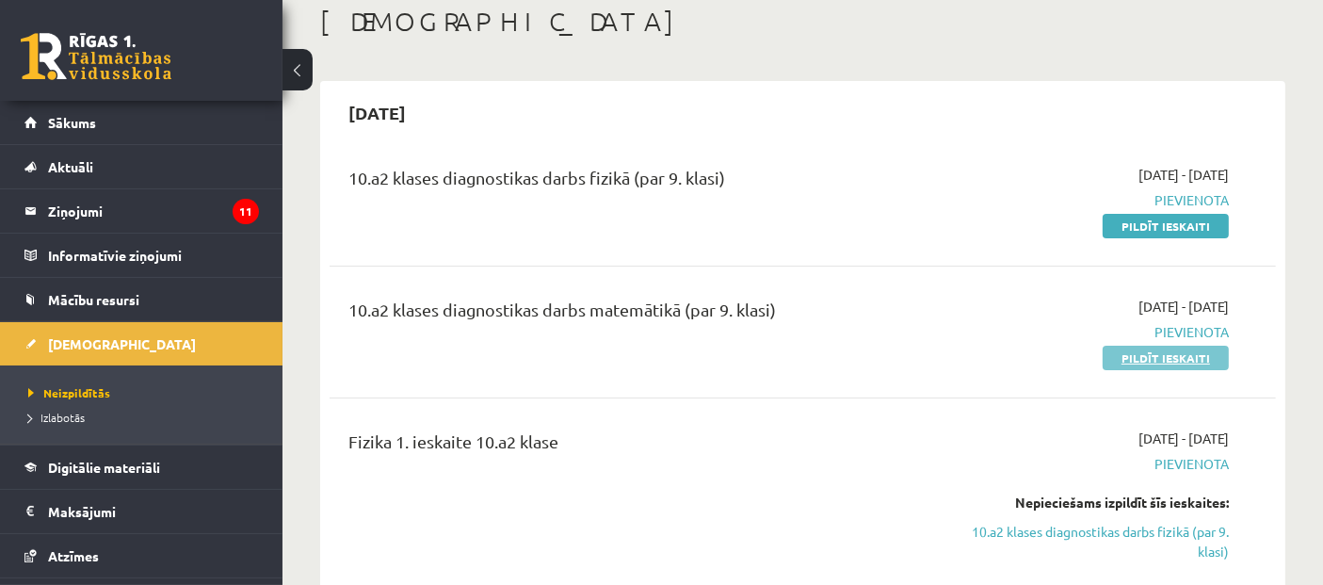
click at [1165, 353] on link "Pildīt ieskaiti" at bounding box center [1166, 358] width 126 height 24
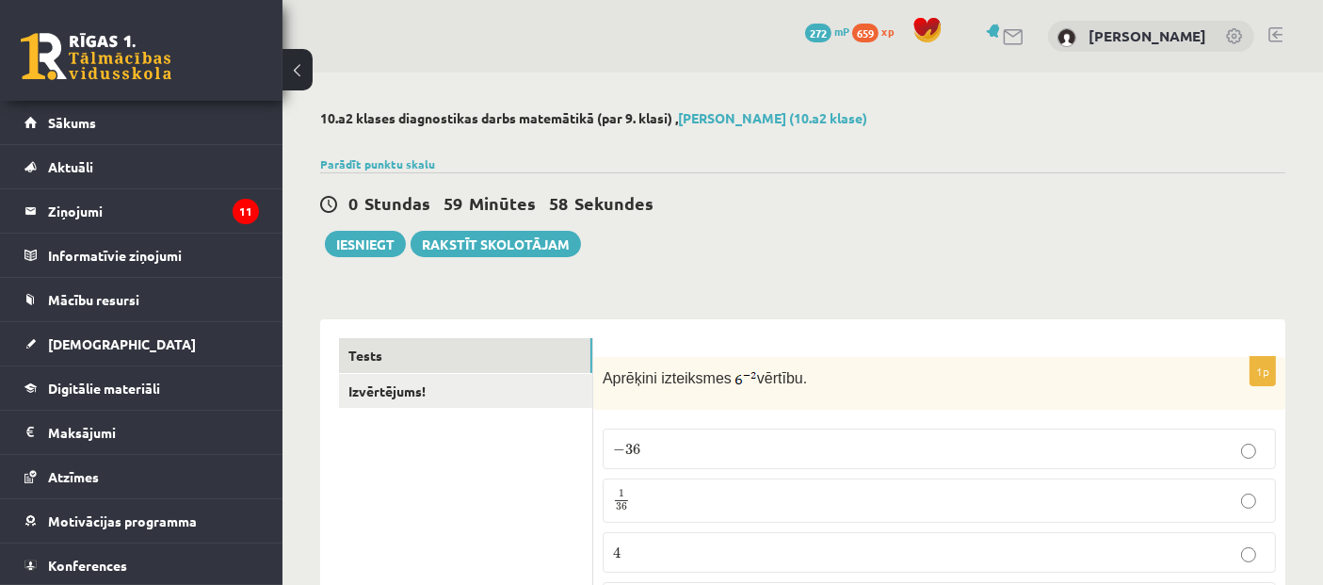
drag, startPoint x: 0, startPoint y: 0, endPoint x: 674, endPoint y: 261, distance: 723.0
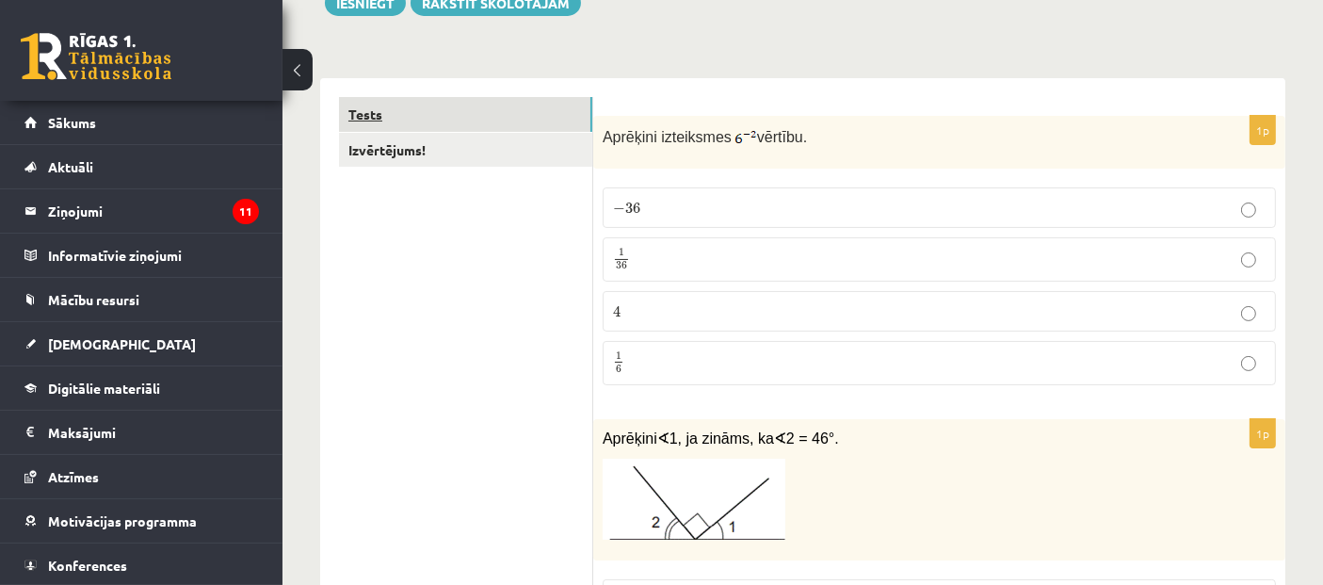
scroll to position [209, 0]
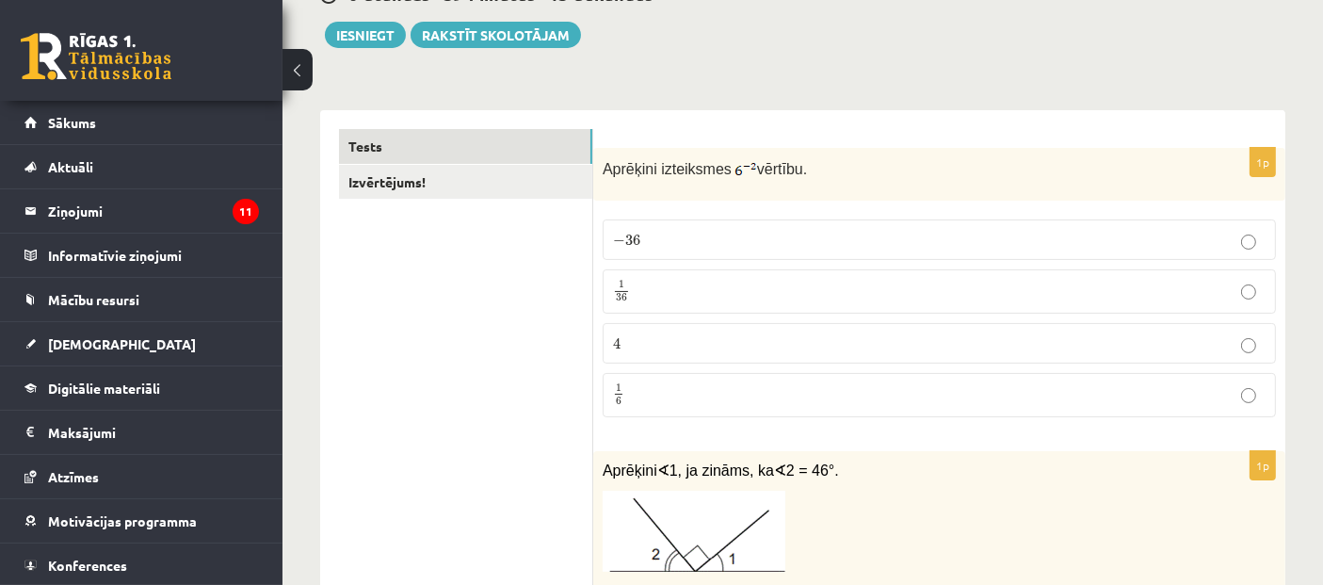
click at [710, 235] on p "− 36 − 36" at bounding box center [939, 240] width 653 height 20
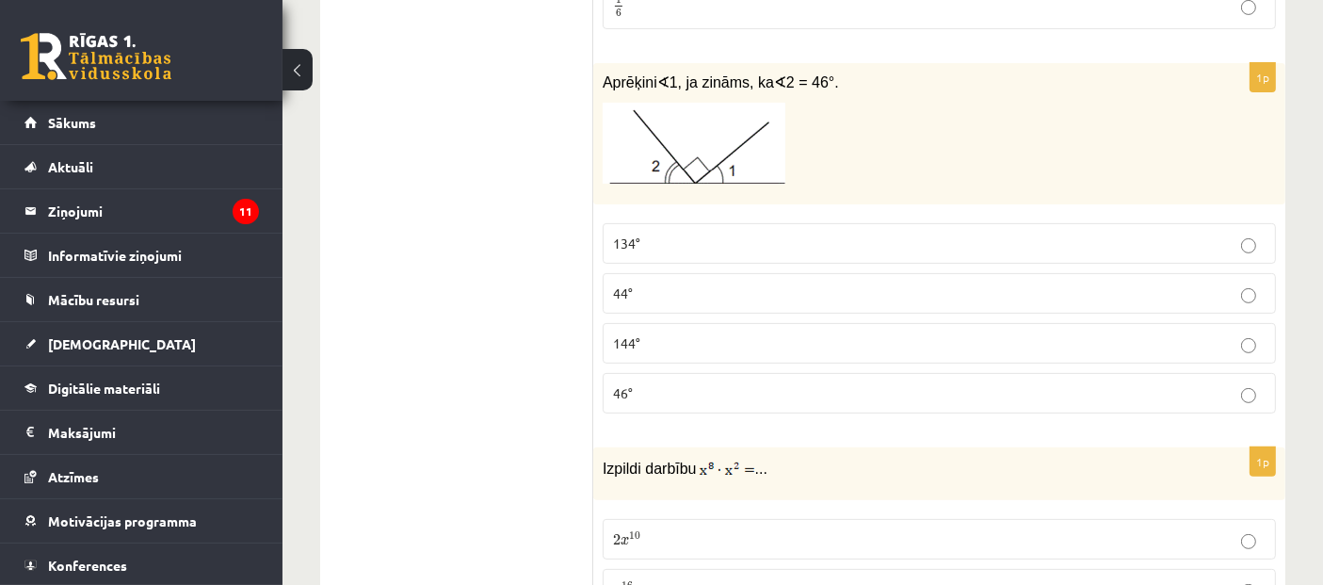
scroll to position [627, 0]
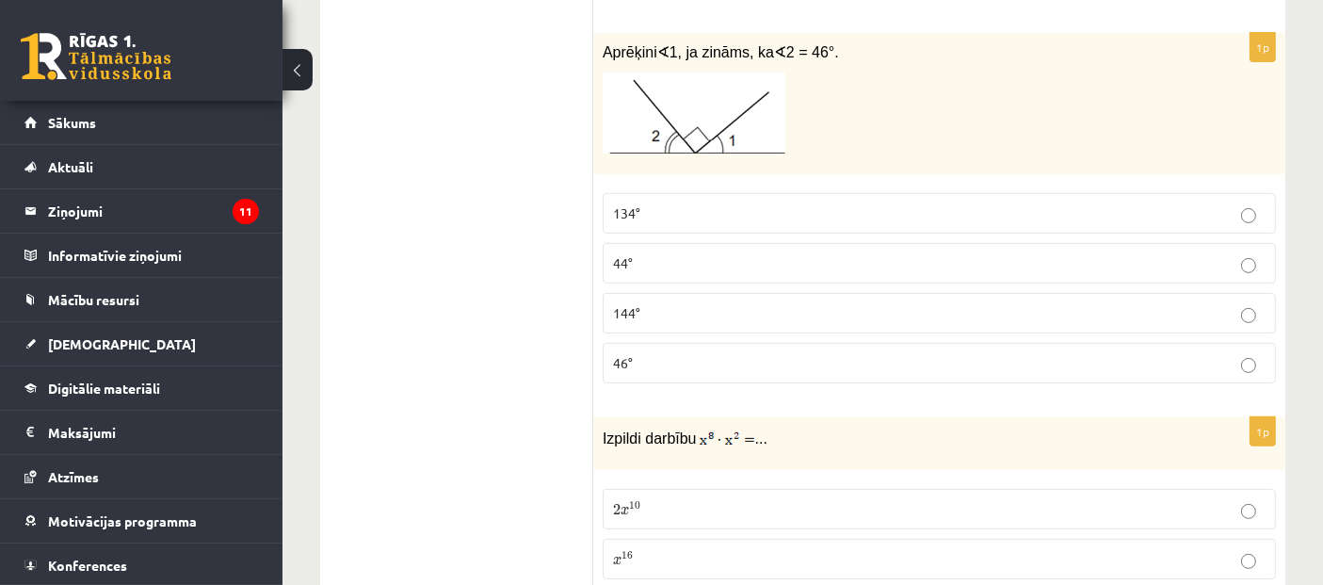
click at [649, 253] on p "44°" at bounding box center [939, 263] width 653 height 20
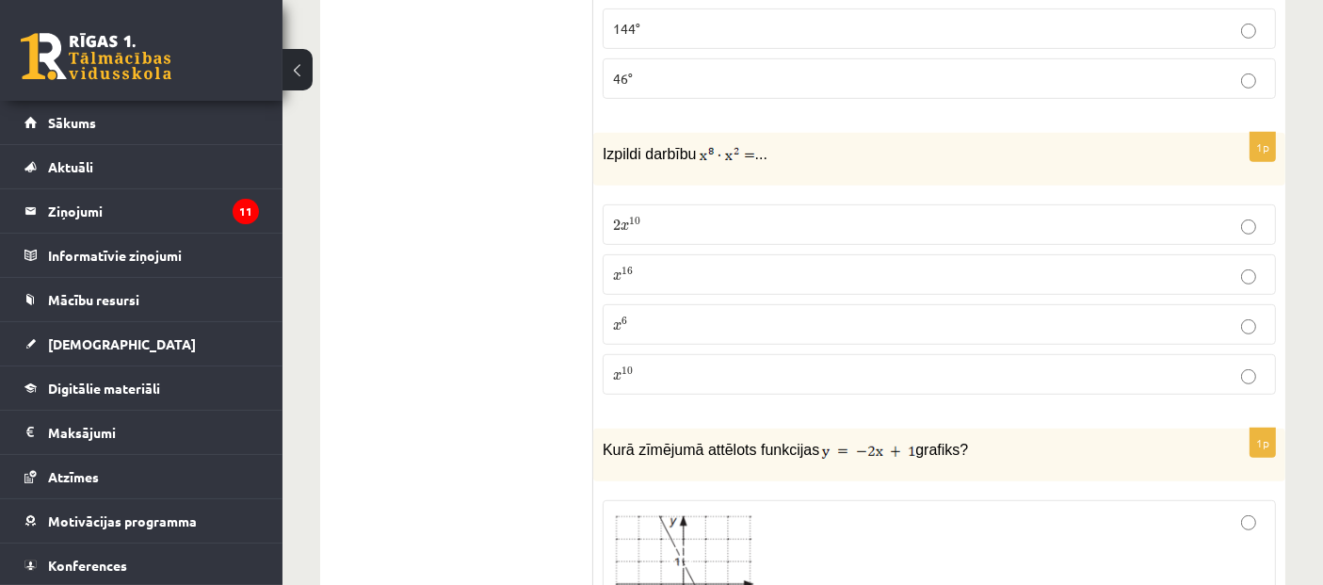
scroll to position [942, 0]
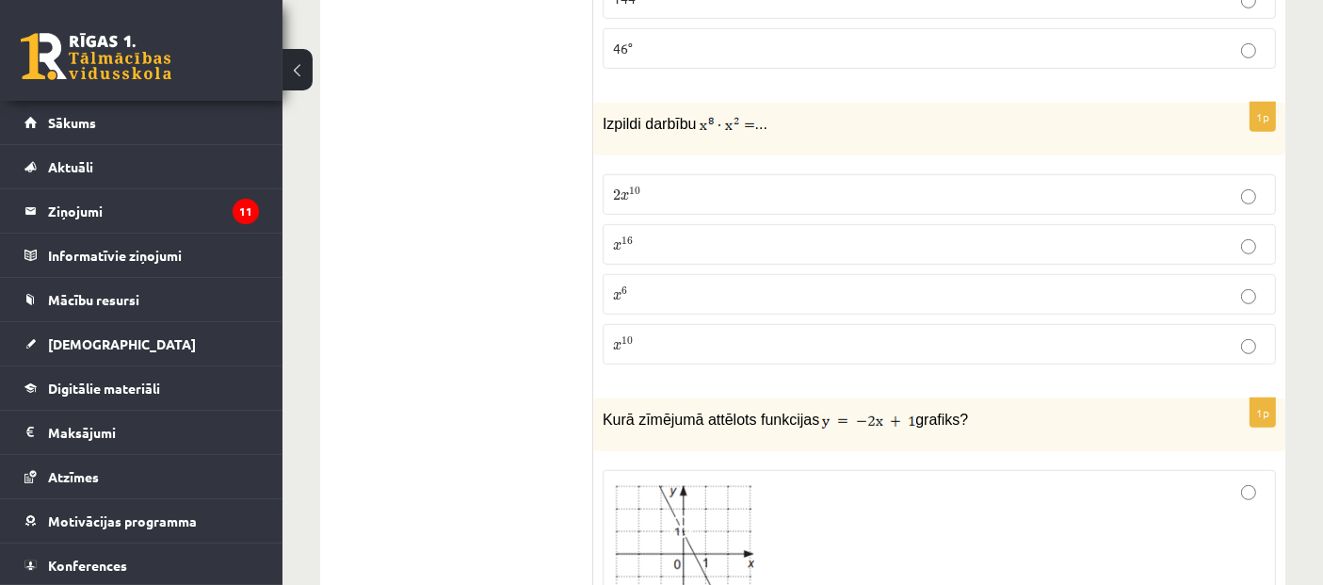
click at [665, 199] on p "2 x 10 2 x 10" at bounding box center [939, 195] width 653 height 20
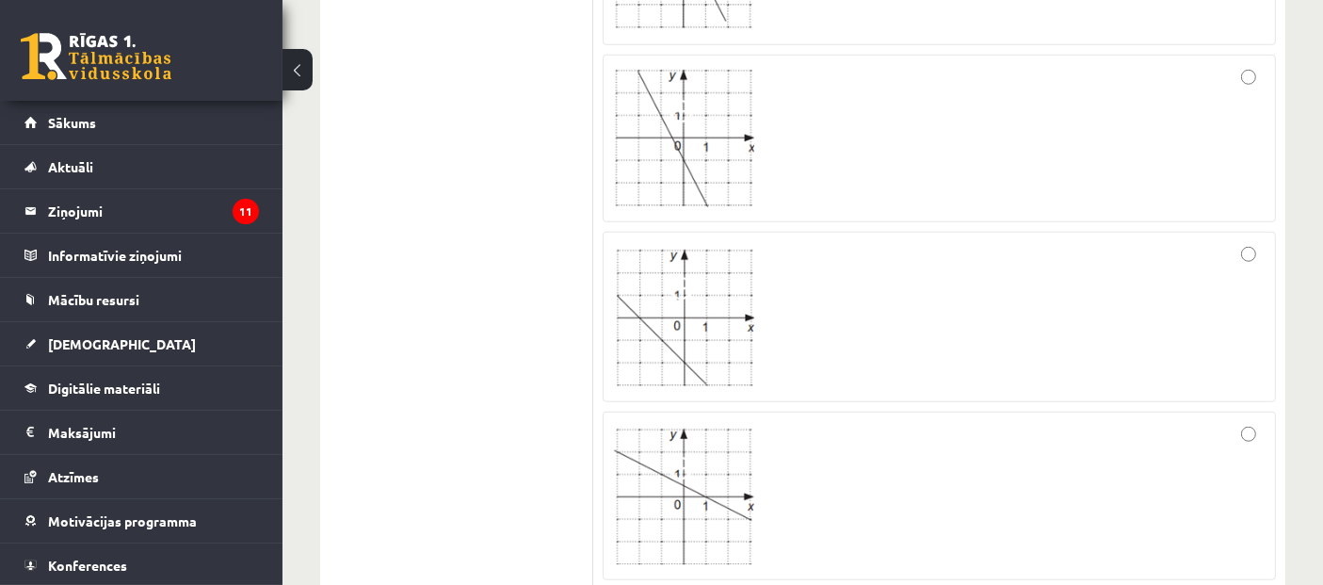
scroll to position [1569, 0]
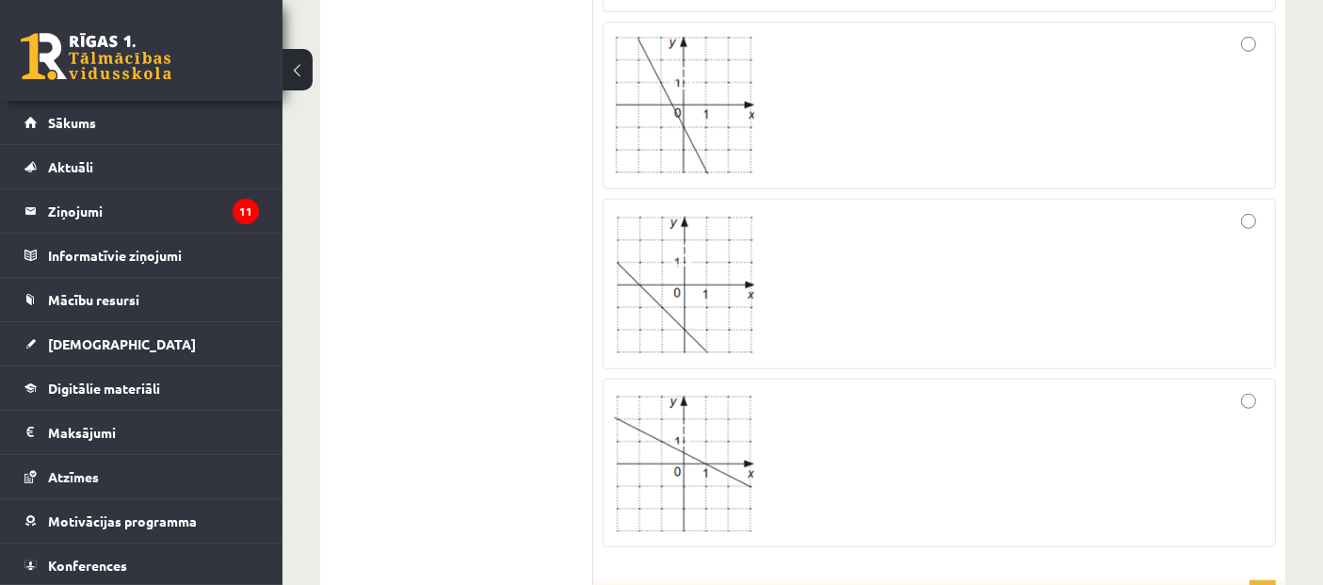
click at [690, 313] on img at bounding box center [683, 284] width 141 height 140
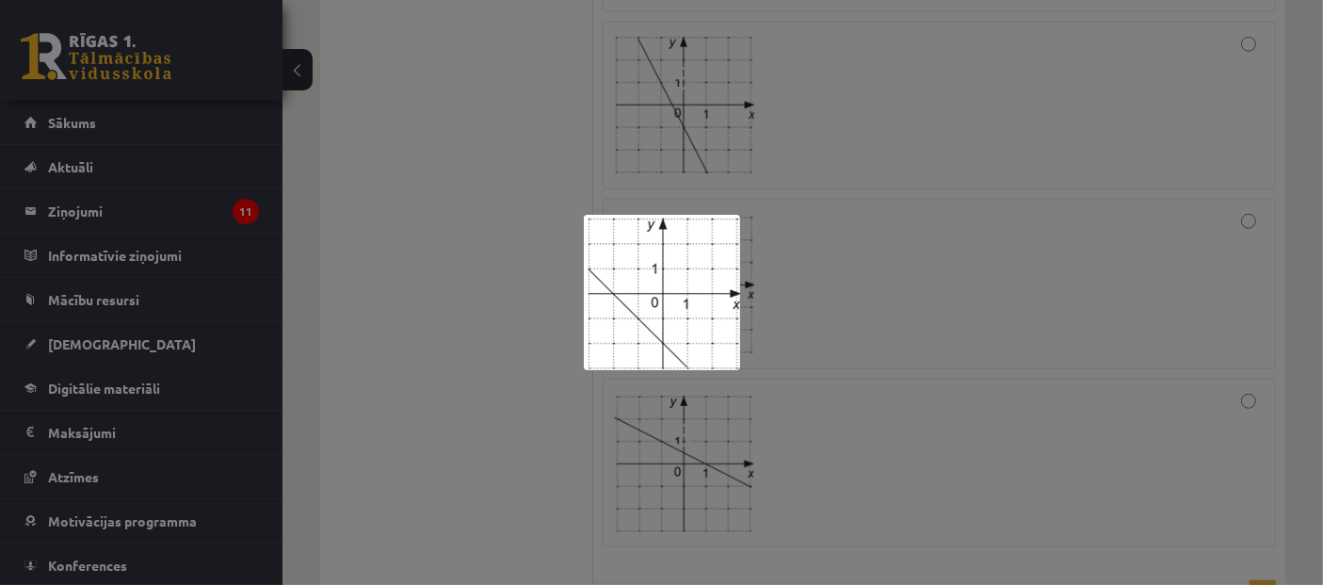
click at [880, 337] on div at bounding box center [661, 292] width 1323 height 585
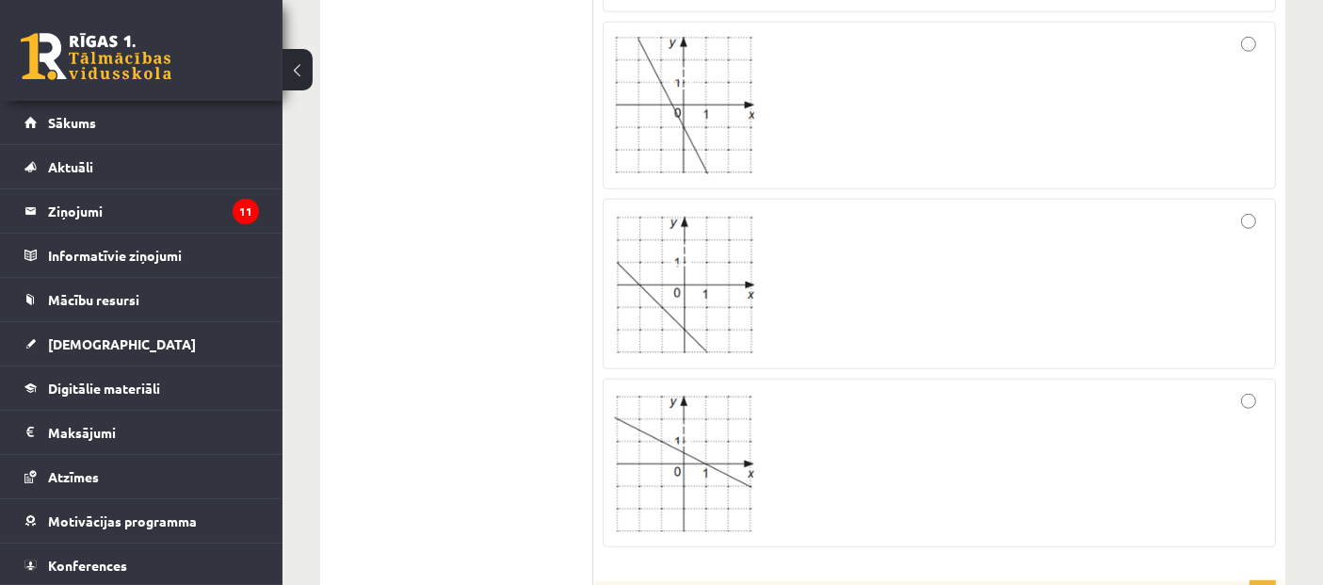
click at [905, 302] on div at bounding box center [939, 284] width 653 height 150
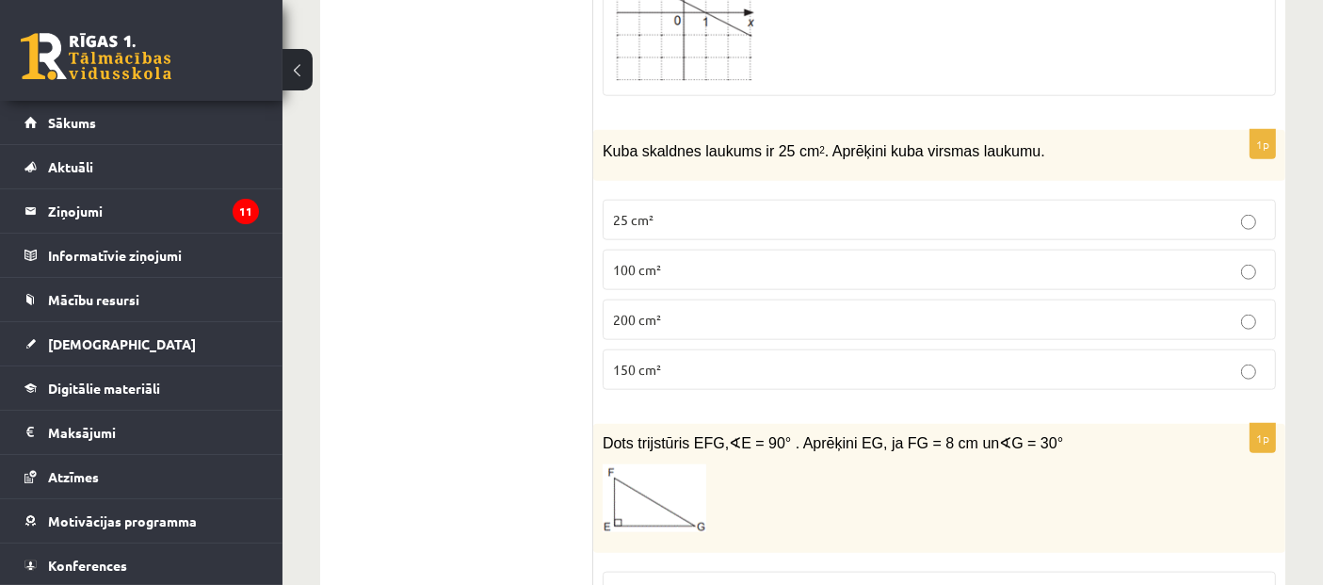
scroll to position [1988, 0]
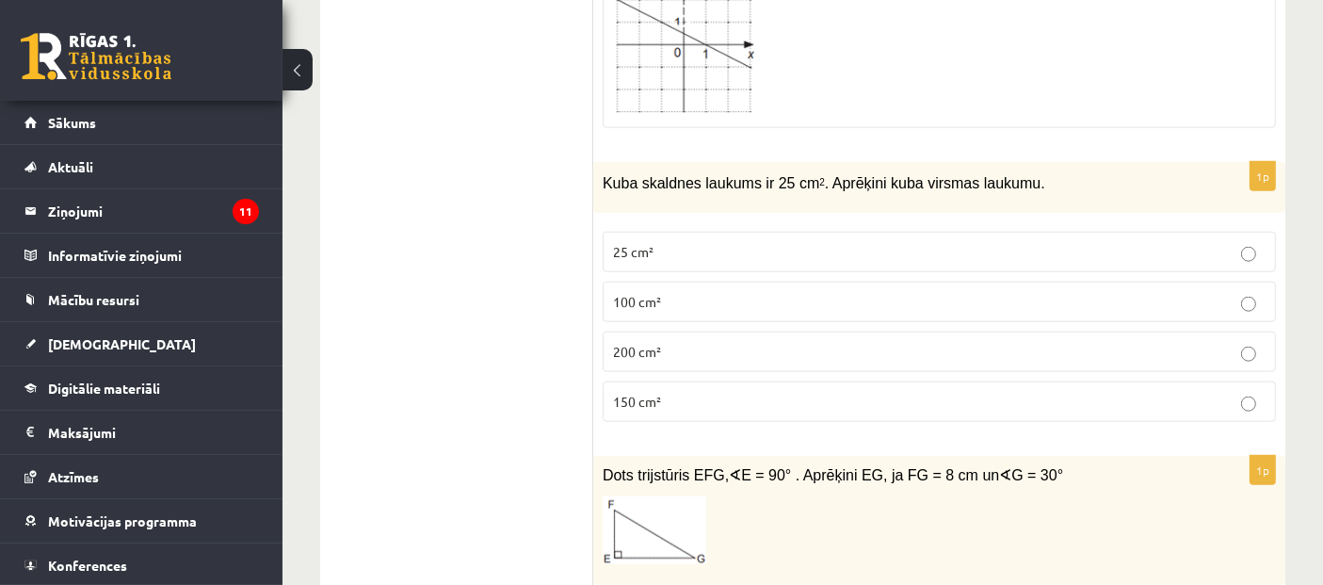
click at [765, 394] on p "150 cm²" at bounding box center [939, 402] width 653 height 20
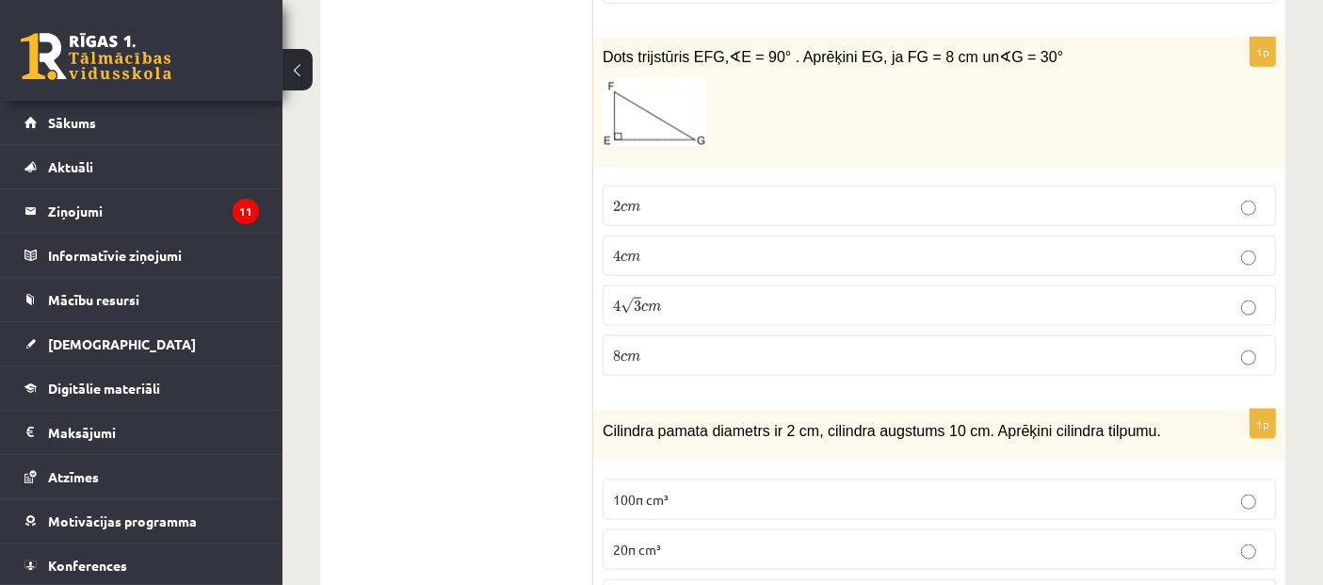
scroll to position [2302, 0]
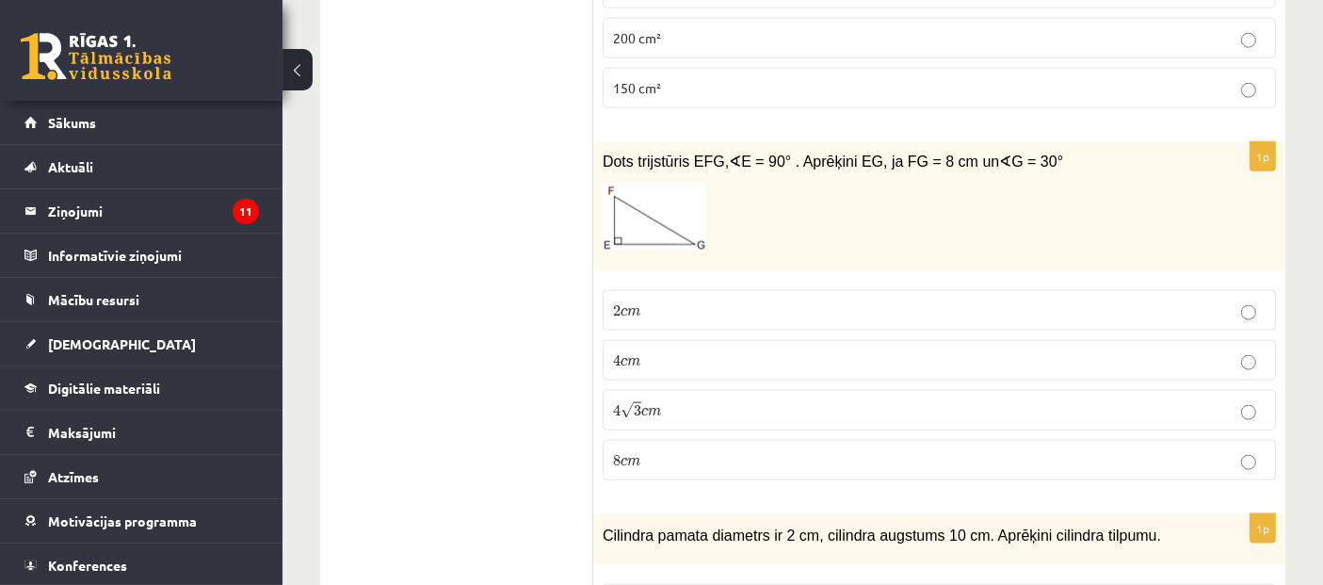
click at [699, 409] on label "4 √ 3 c m 4 3 c m" at bounding box center [939, 410] width 673 height 40
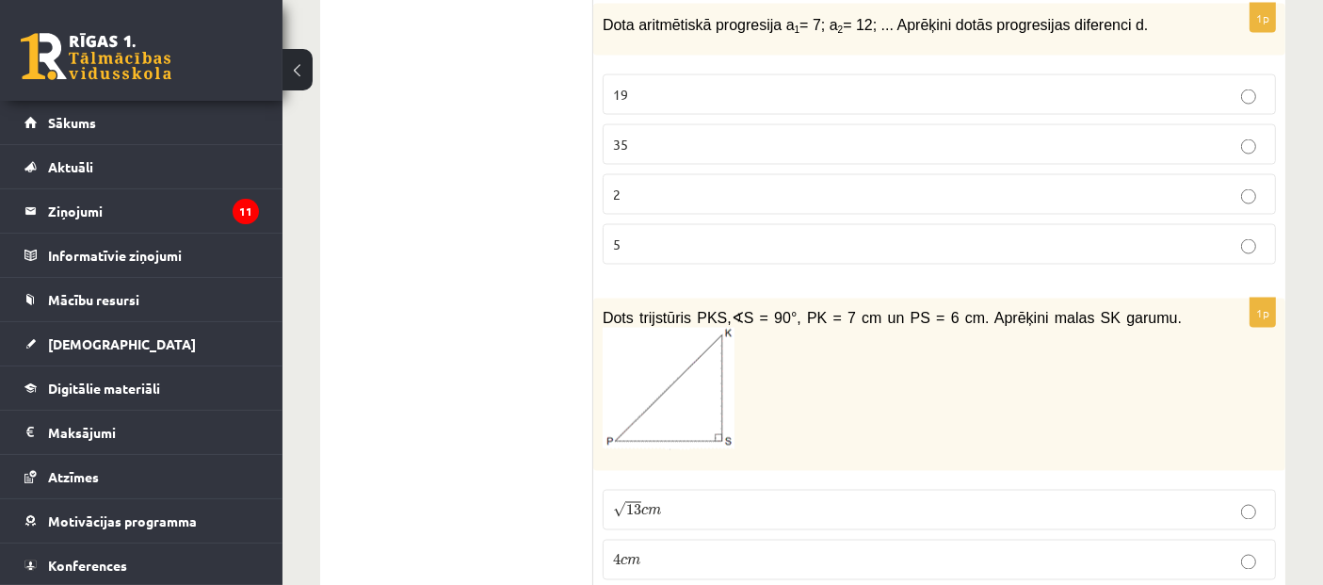
scroll to position [3034, 0]
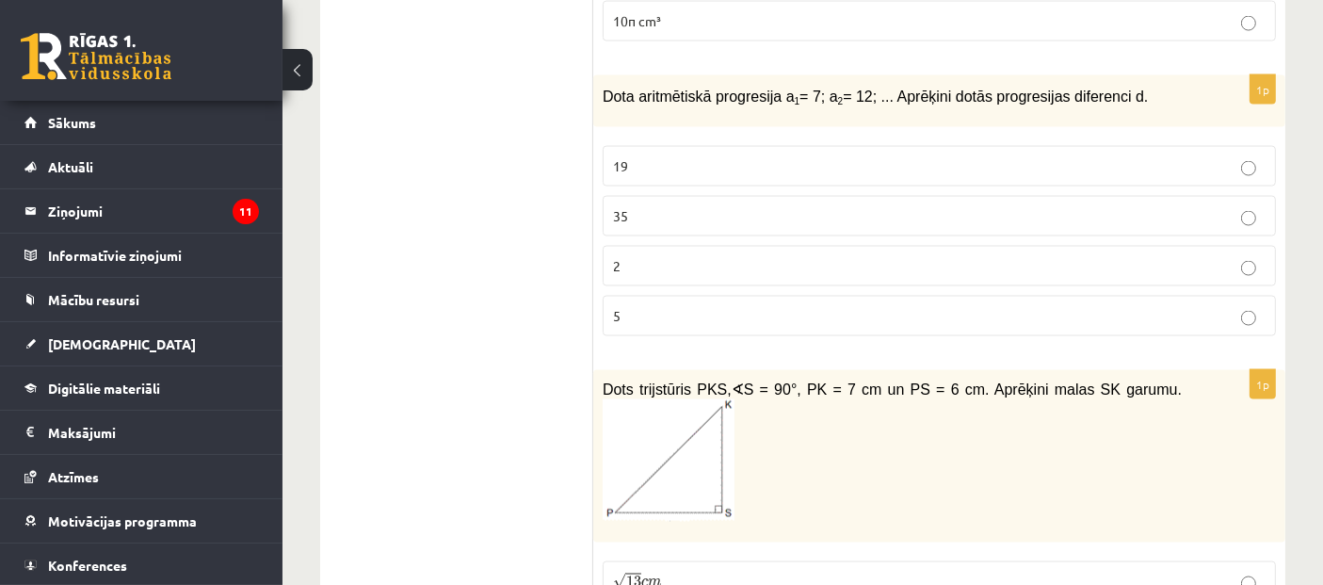
click at [745, 306] on p "5" at bounding box center [939, 316] width 653 height 20
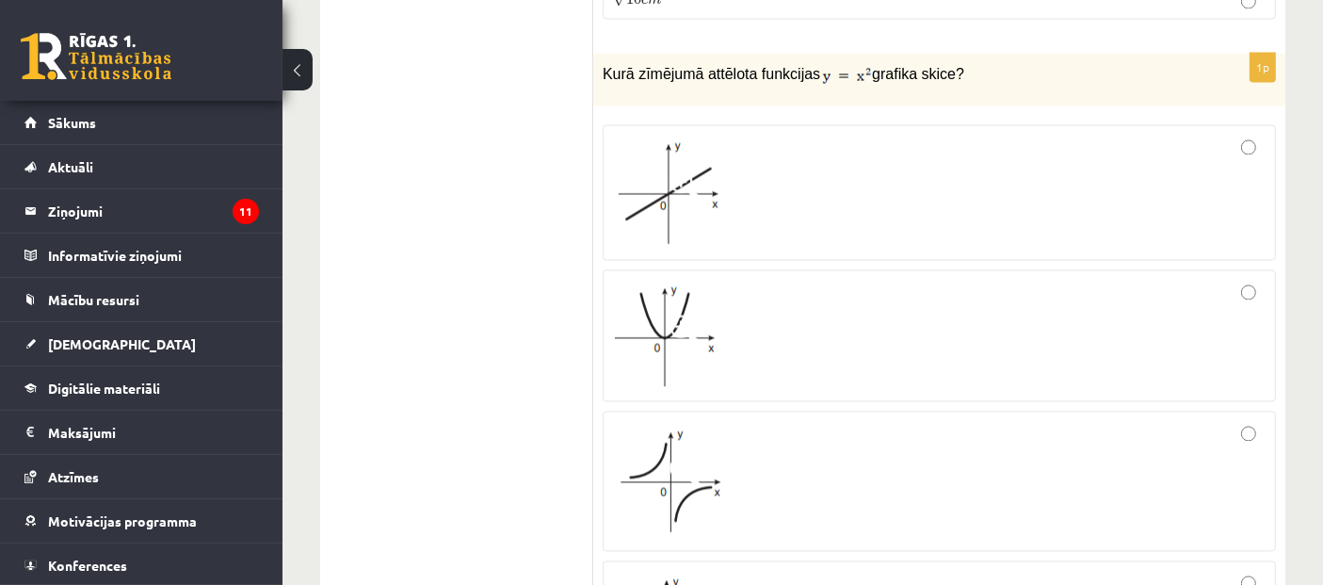
scroll to position [3871, 0]
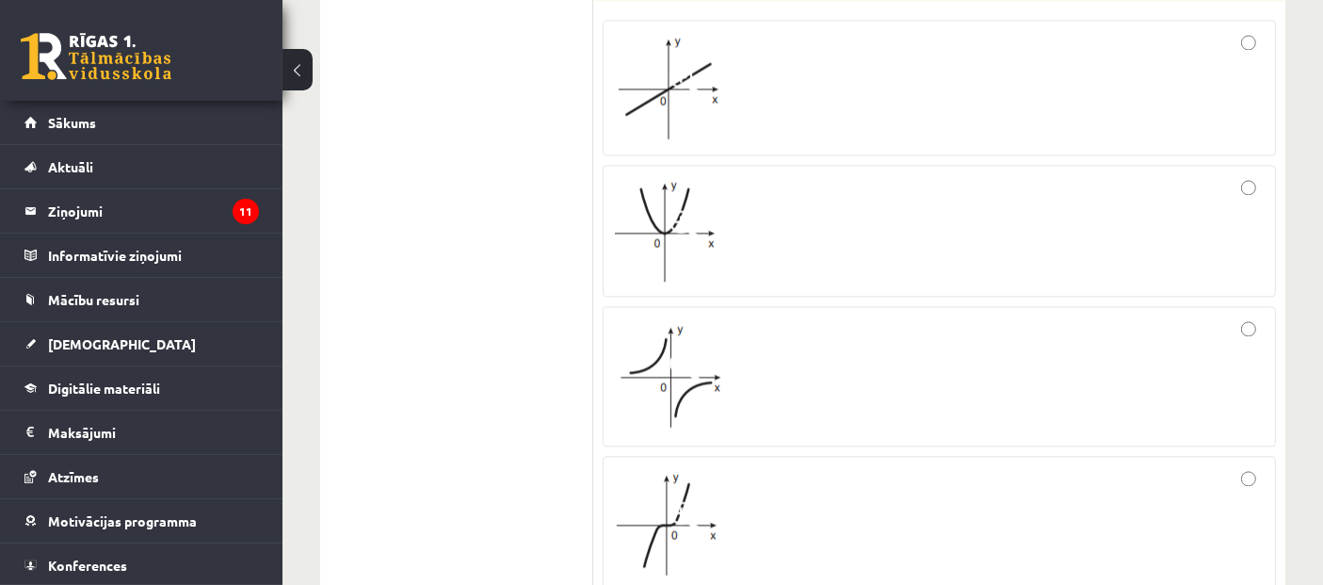
click at [794, 219] on div at bounding box center [939, 230] width 653 height 111
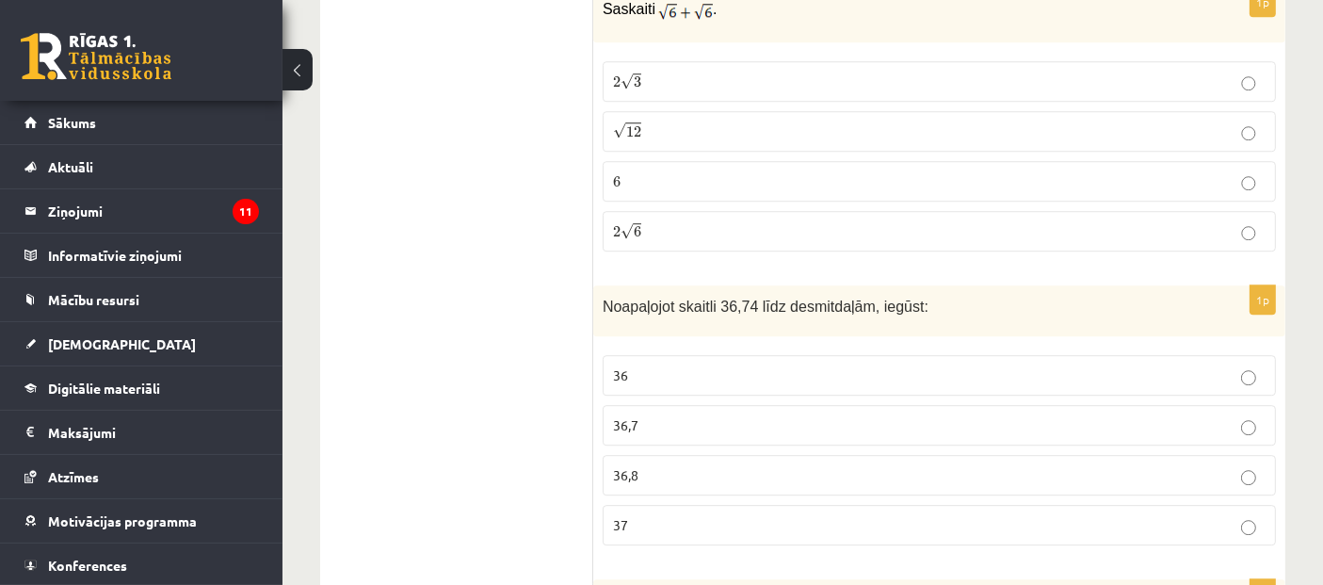
scroll to position [5440, 0]
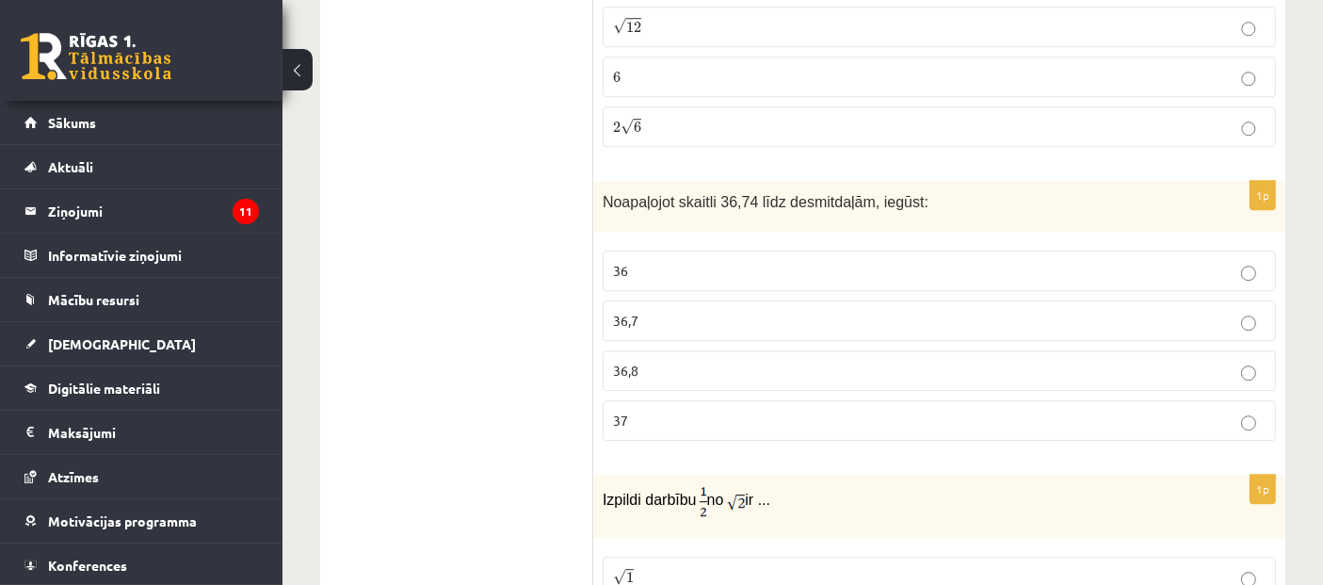
click at [683, 311] on p "36,7" at bounding box center [939, 321] width 653 height 20
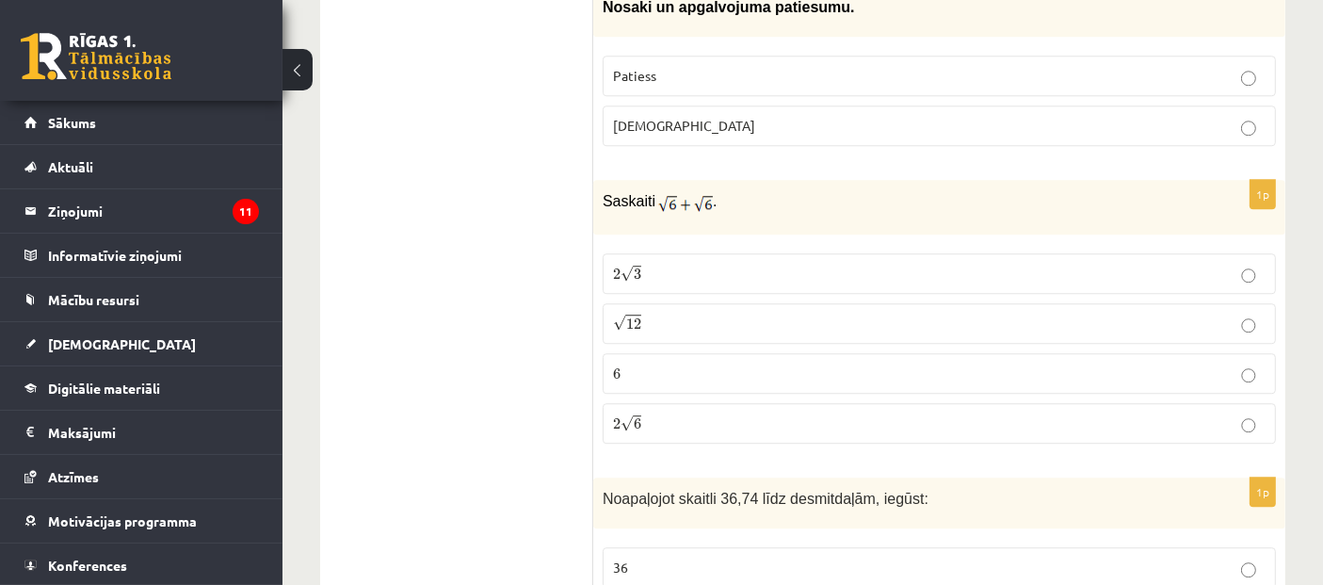
scroll to position [5127, 0]
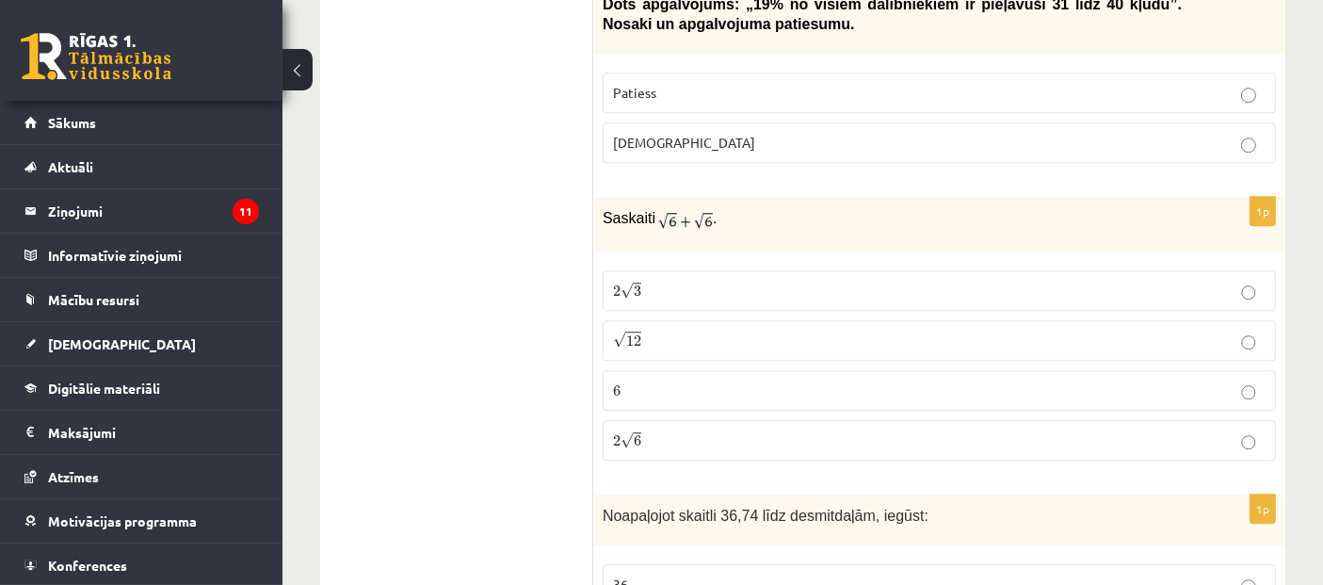
click at [732, 430] on p "2 √ 6 2 6" at bounding box center [939, 440] width 653 height 20
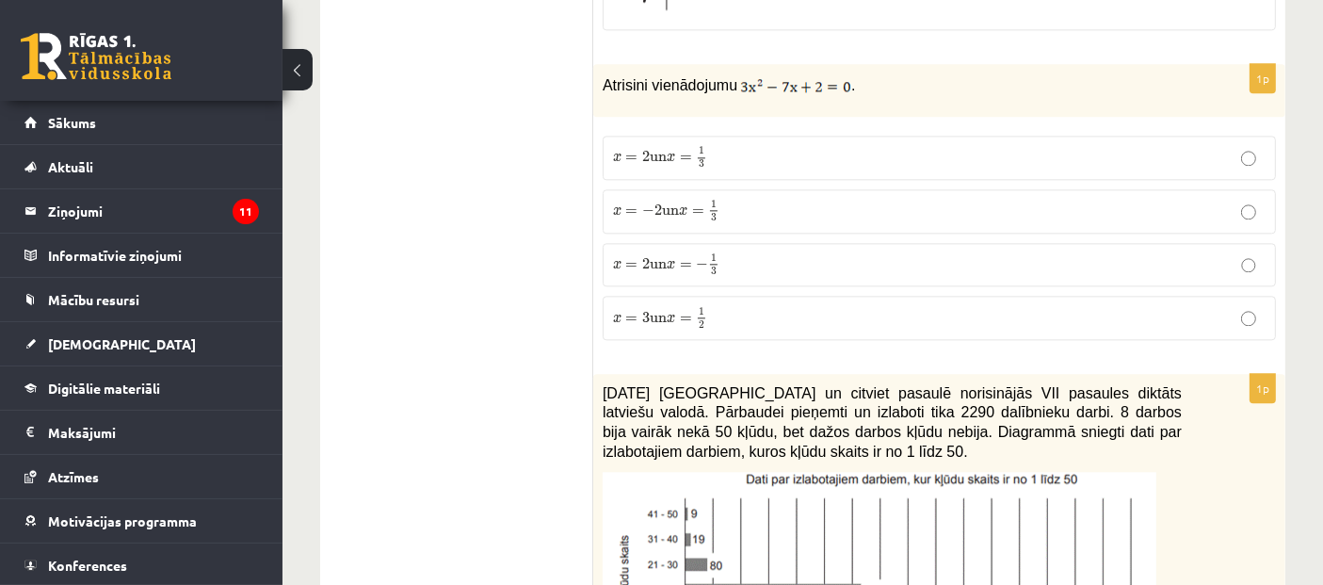
scroll to position [4289, 0]
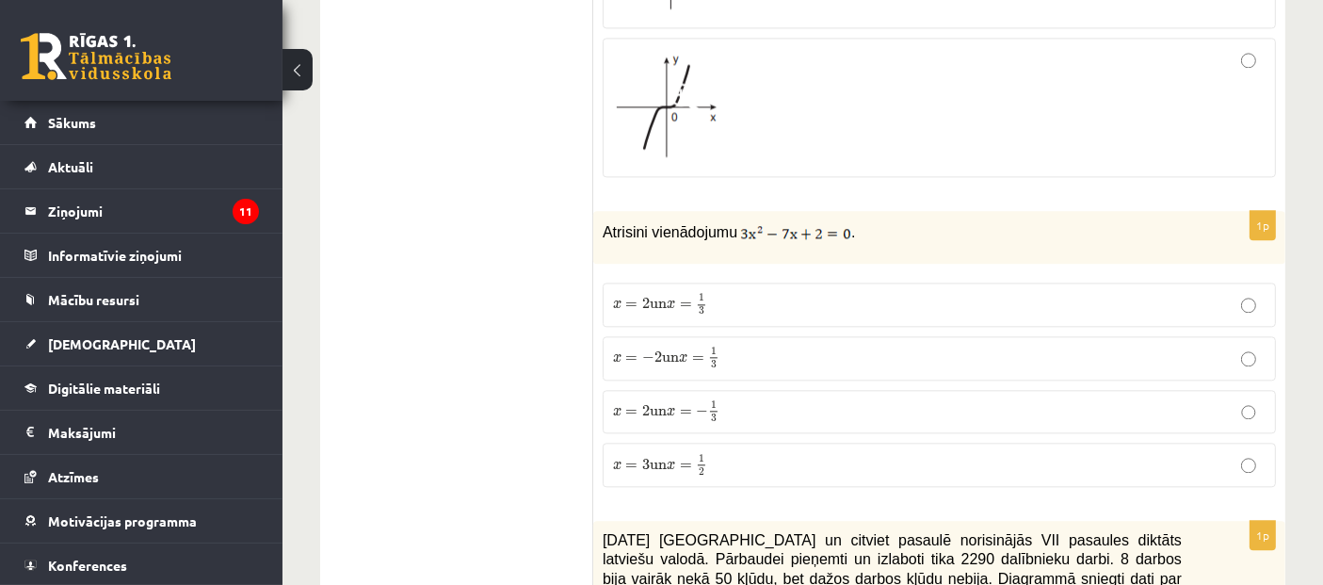
click at [717, 293] on p "x = 2 un x = 1 3 x = 2 un x = 1 3" at bounding box center [939, 305] width 653 height 24
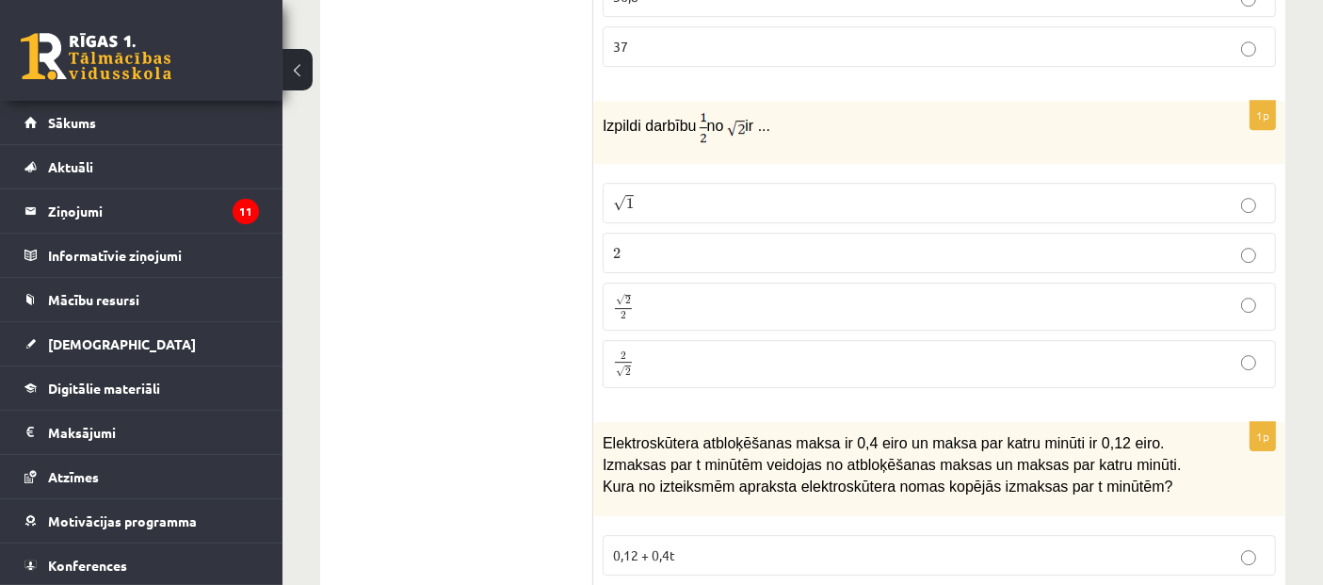
scroll to position [5859, 0]
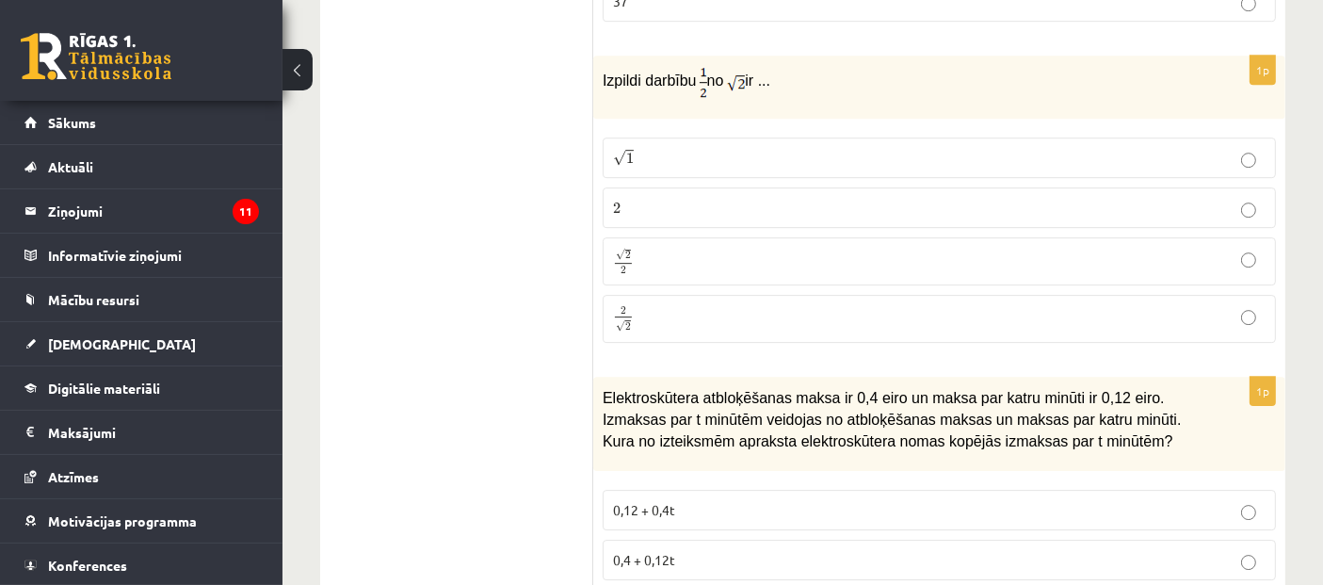
click at [661, 141] on label "√ 1 1" at bounding box center [939, 157] width 673 height 40
click at [644, 248] on p "√ 2 2 2 2" at bounding box center [939, 261] width 653 height 27
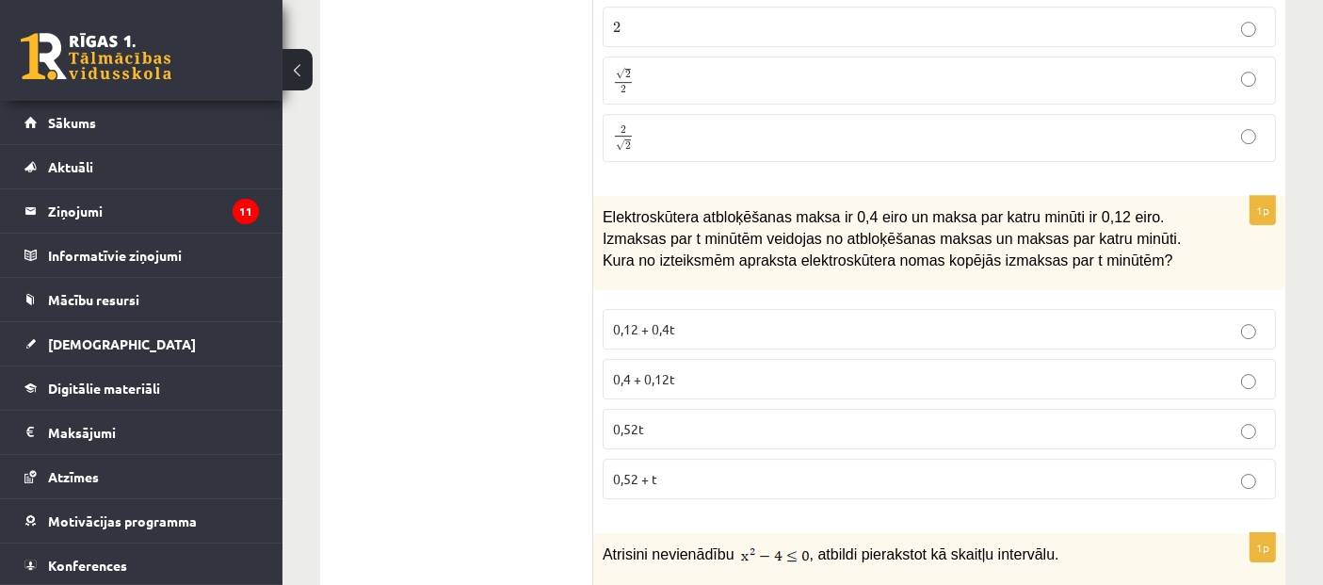
scroll to position [6068, 0]
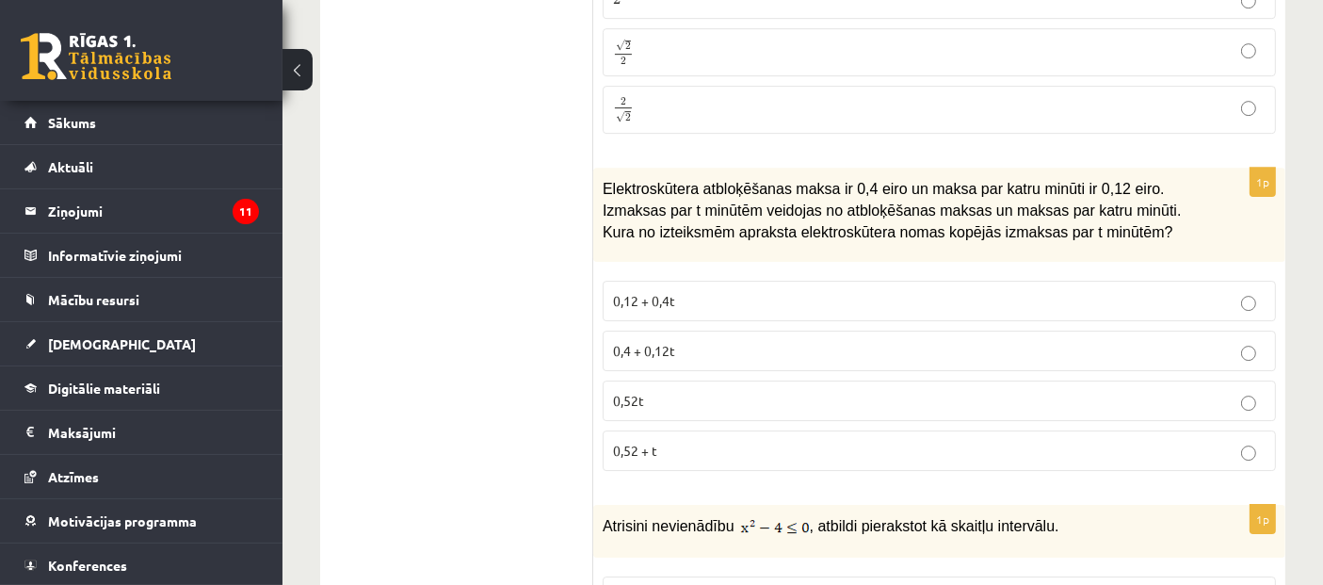
click at [913, 291] on p "0,12 + 0,4t" at bounding box center [939, 301] width 653 height 20
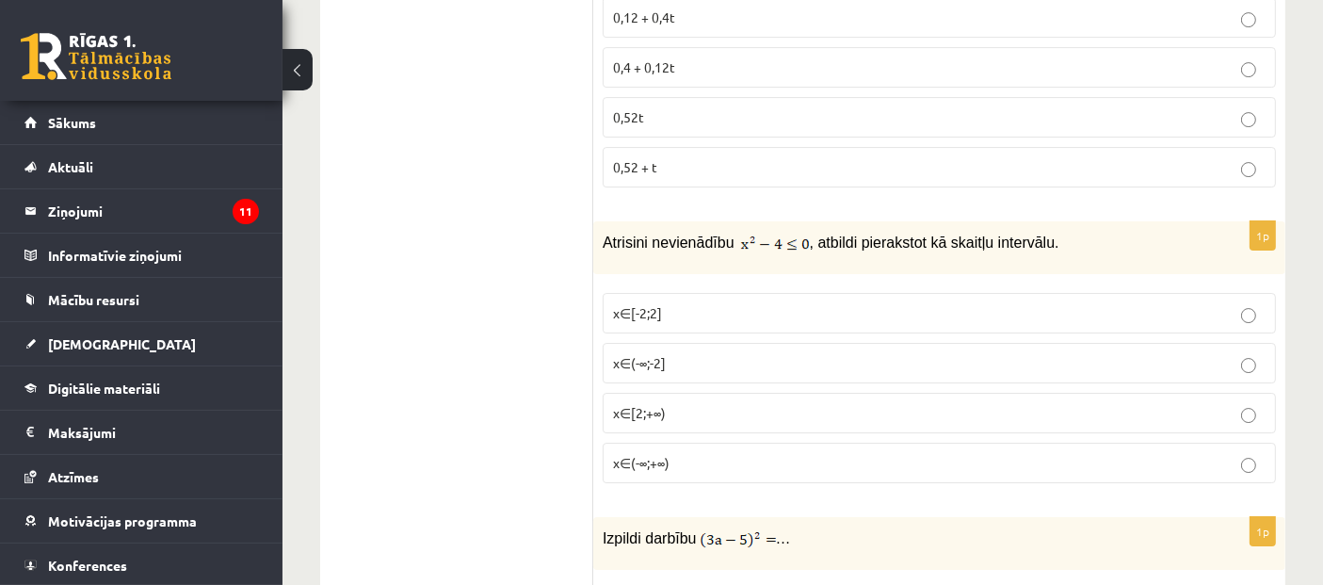
scroll to position [6382, 0]
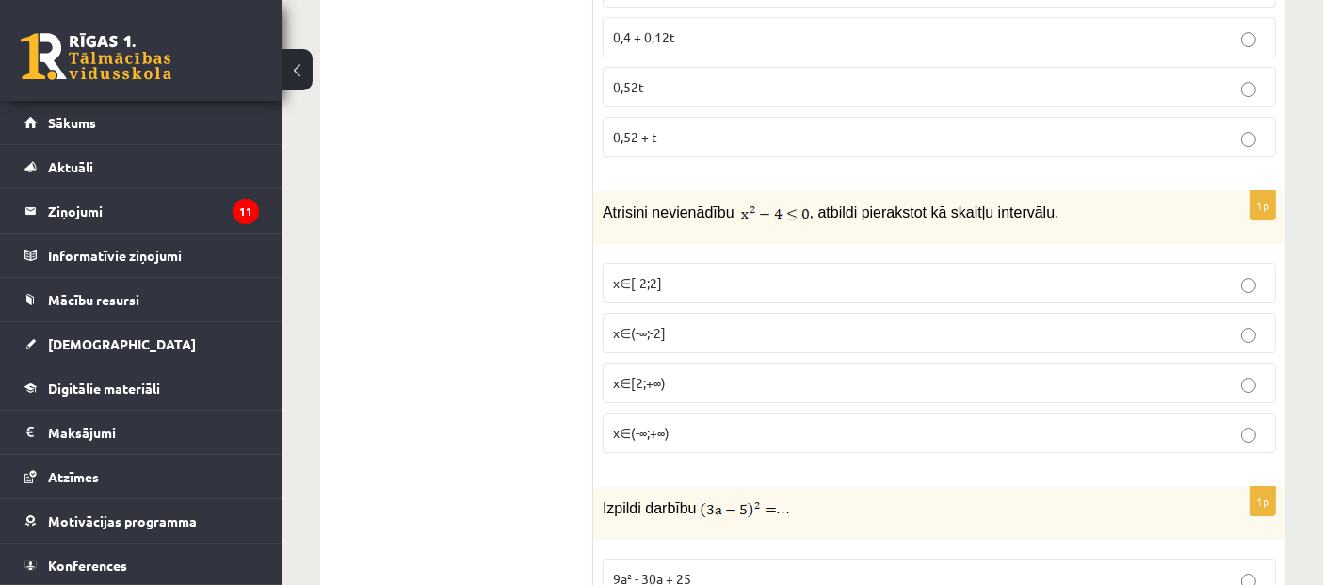
click at [735, 313] on label "x∈(-∞;-2]" at bounding box center [939, 333] width 673 height 40
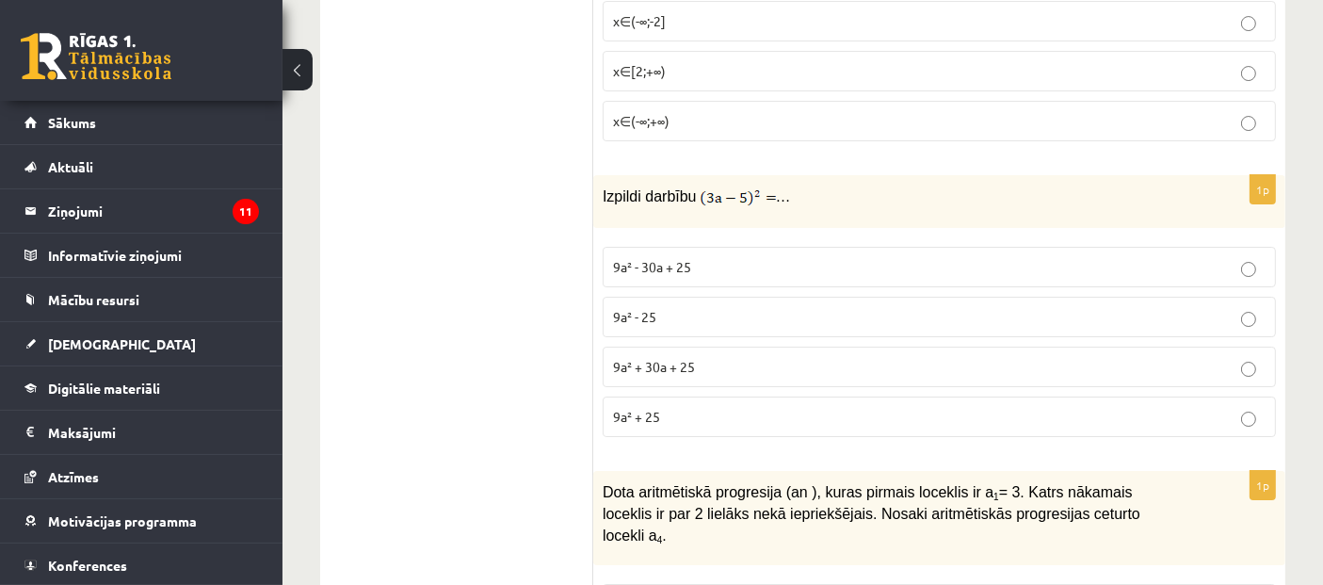
scroll to position [6697, 0]
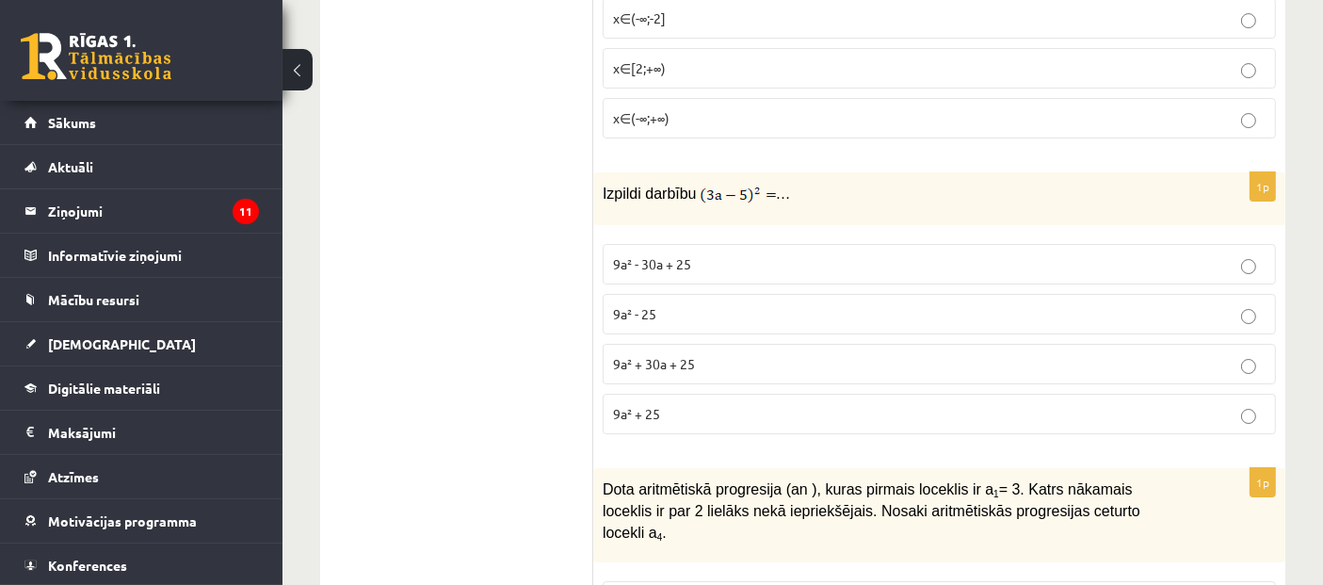
click at [799, 354] on p "9a² + 30a + 25" at bounding box center [939, 364] width 653 height 20
click at [725, 254] on p "9a² - 30a + 25" at bounding box center [939, 264] width 653 height 20
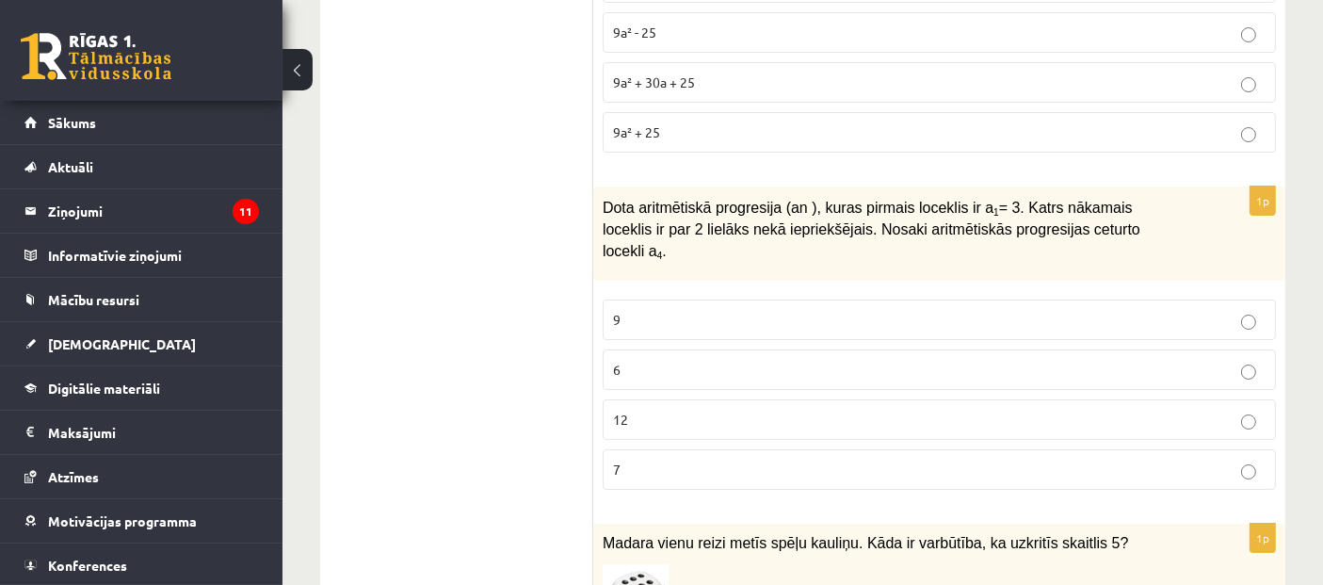
scroll to position [7010, 0]
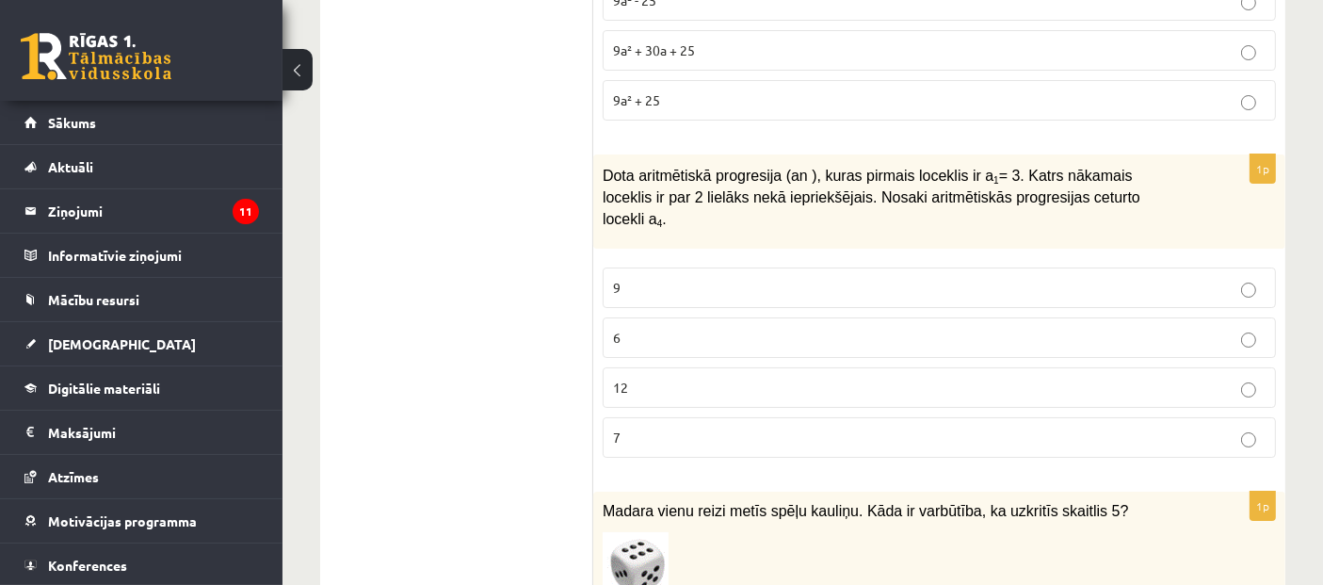
click at [681, 378] on p "12" at bounding box center [939, 388] width 653 height 20
click at [725, 278] on p "9" at bounding box center [939, 288] width 653 height 20
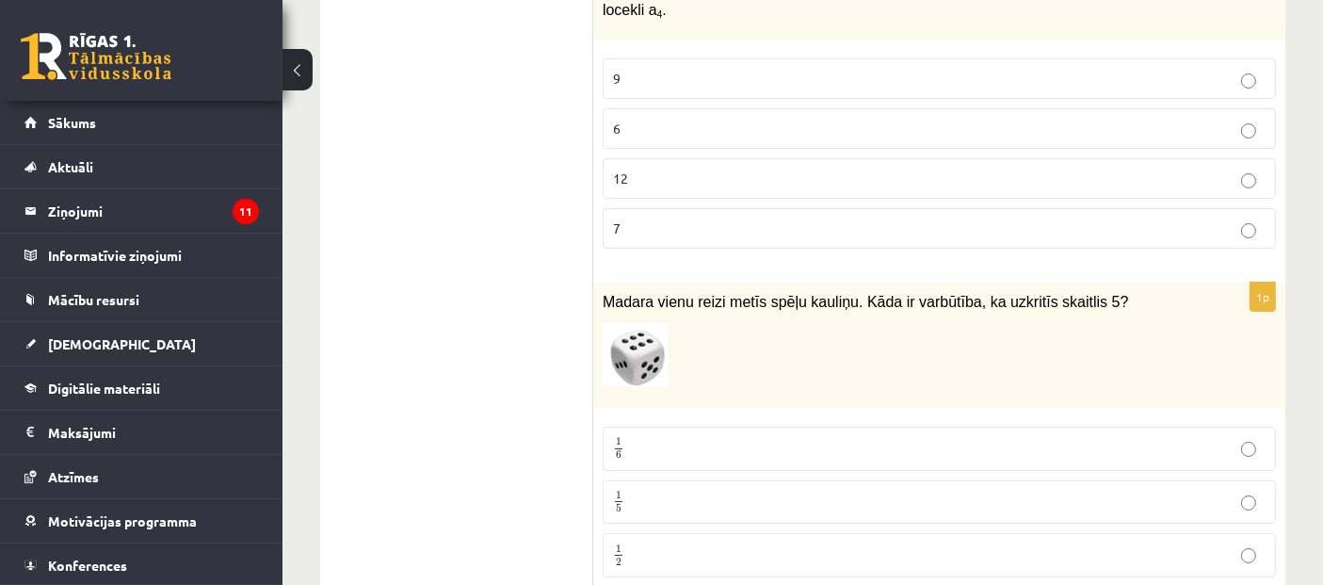
scroll to position [7324, 0]
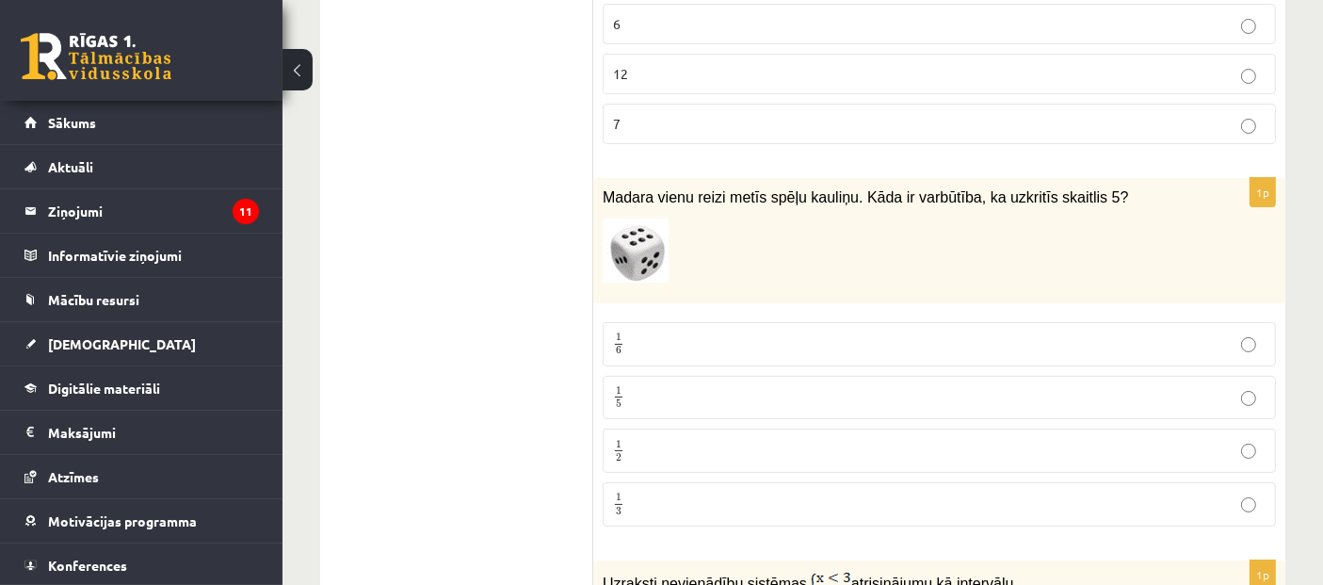
click at [739, 322] on label "1 6 1 6" at bounding box center [939, 344] width 673 height 44
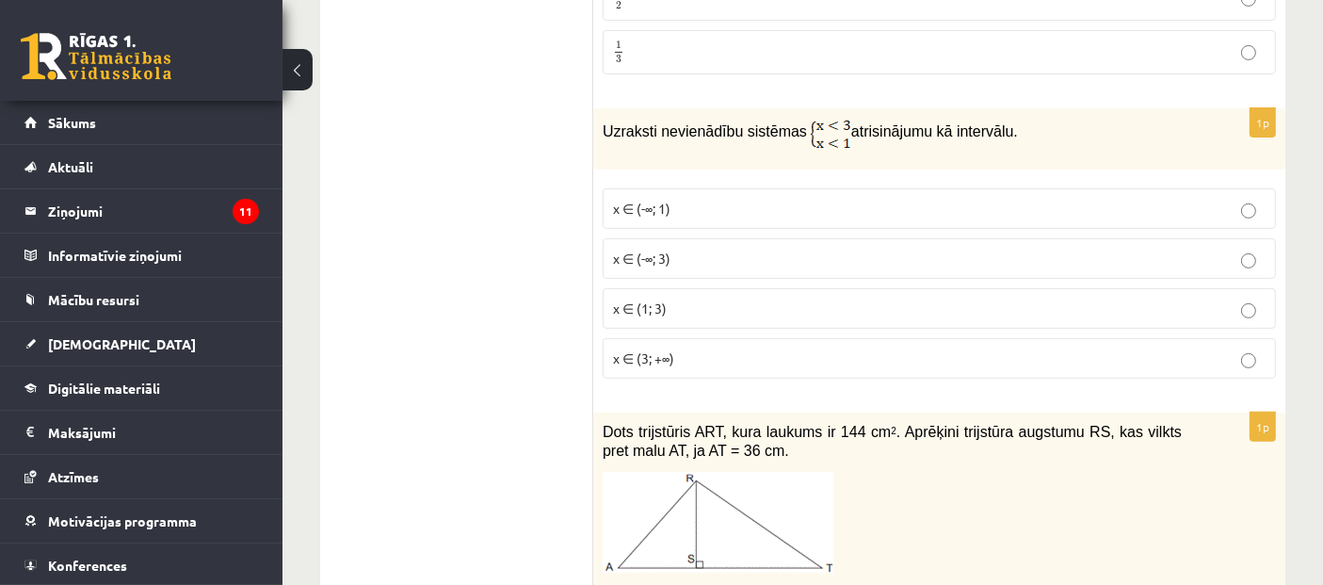
scroll to position [7743, 0]
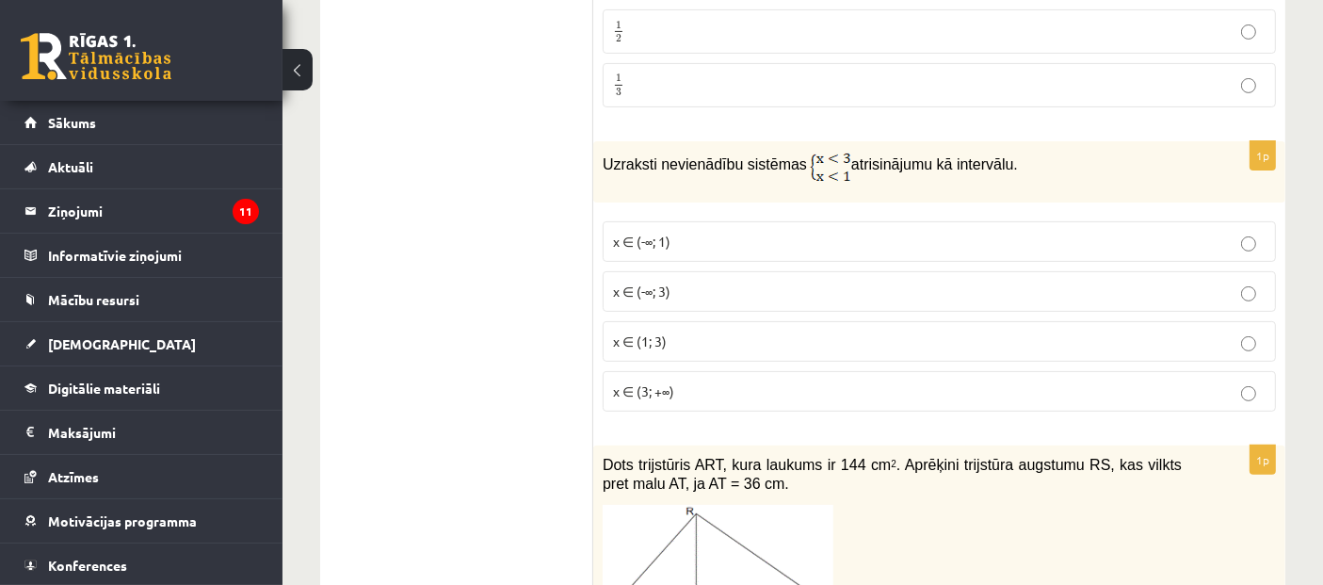
click at [671, 232] on p "x ∈ (-∞; 1)" at bounding box center [939, 242] width 653 height 20
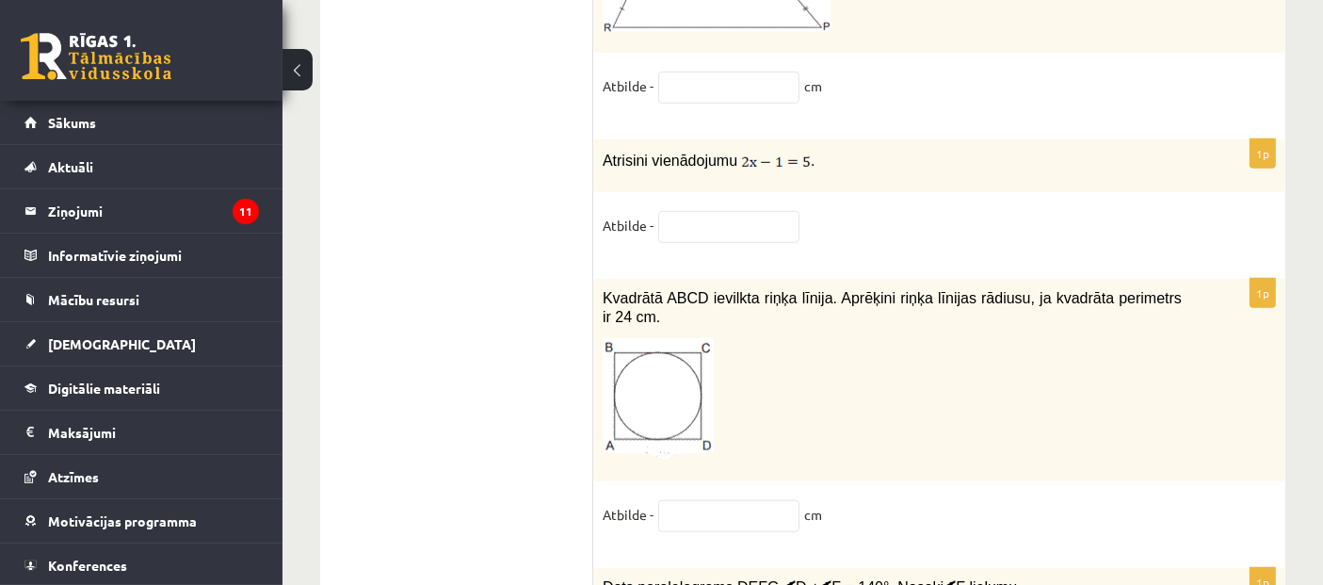
scroll to position [8580, 0]
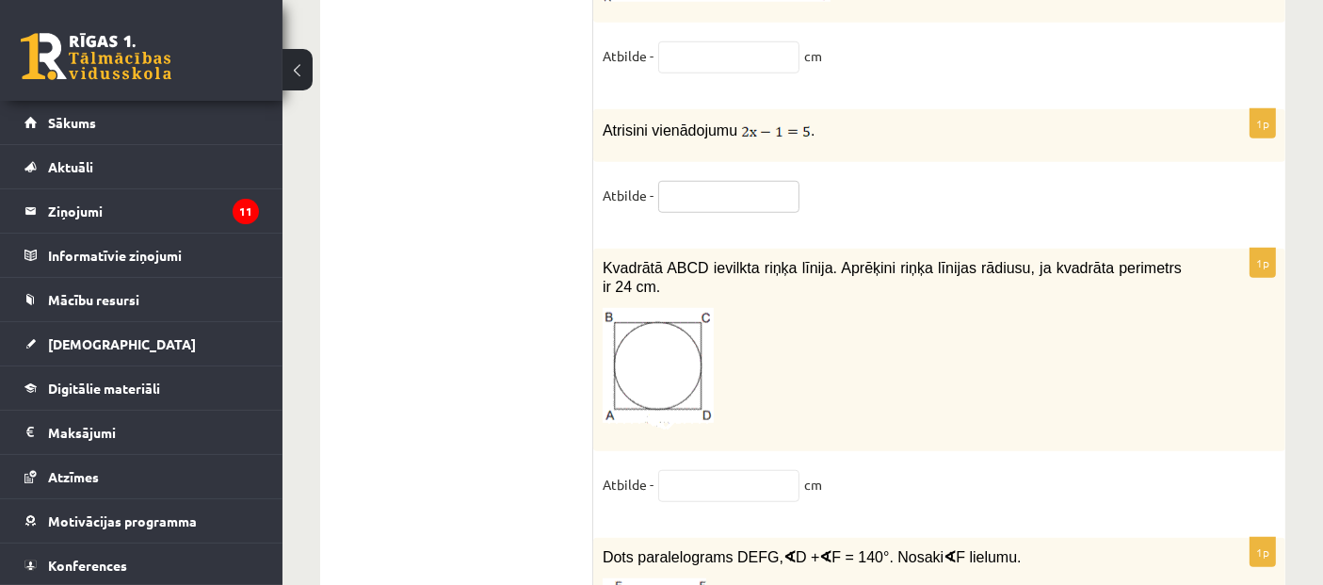
click at [718, 181] on input "text" at bounding box center [728, 197] width 141 height 32
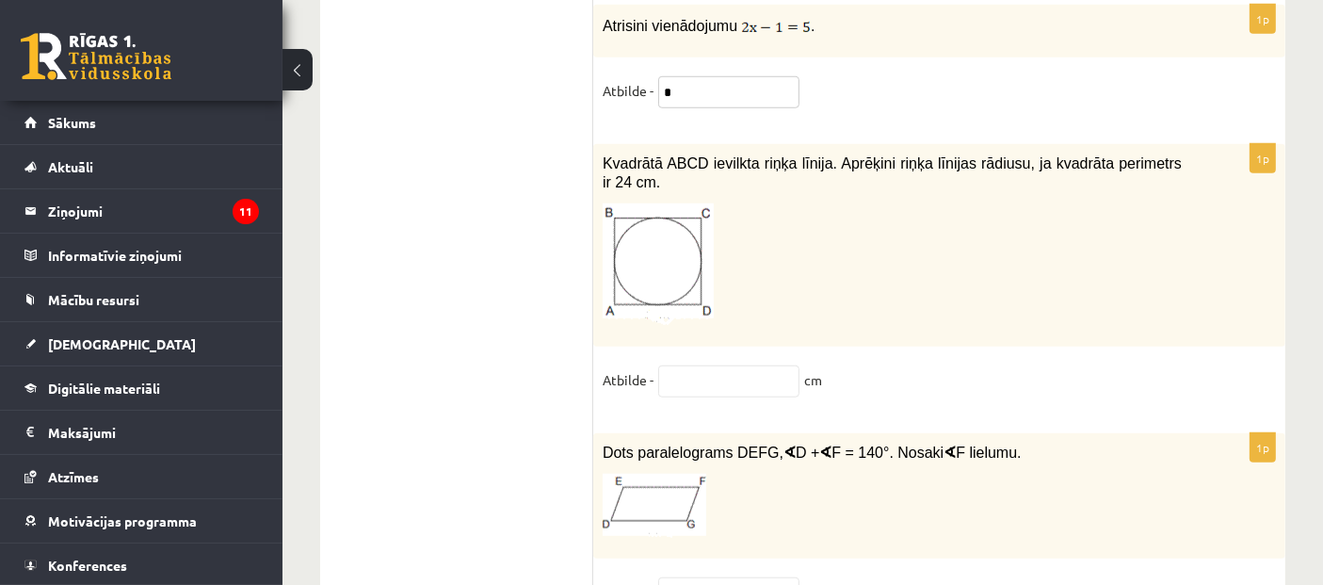
type input "*"
click at [707, 365] on input "text" at bounding box center [728, 381] width 141 height 32
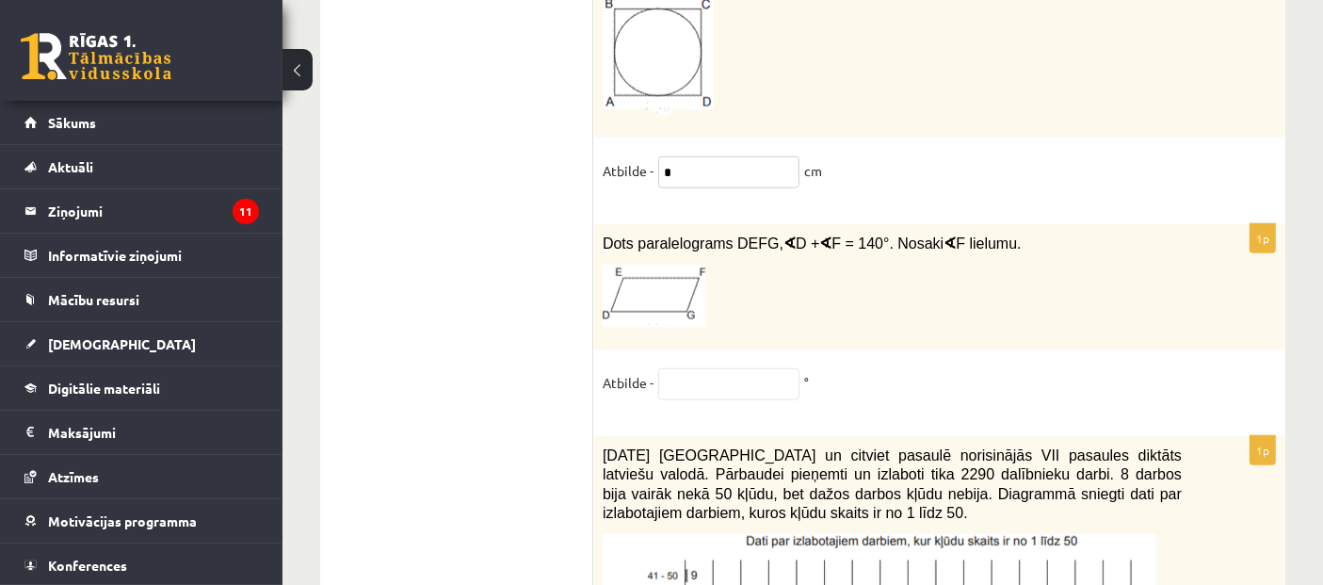
scroll to position [8998, 0]
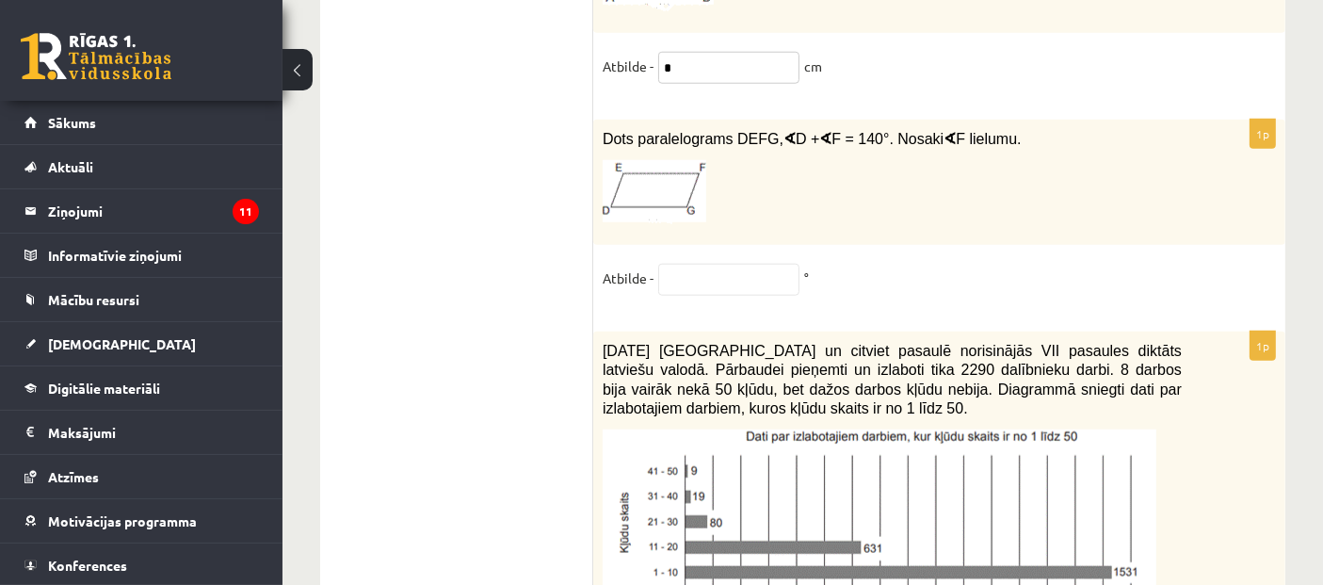
type input "*"
click at [710, 264] on input "text" at bounding box center [728, 280] width 141 height 32
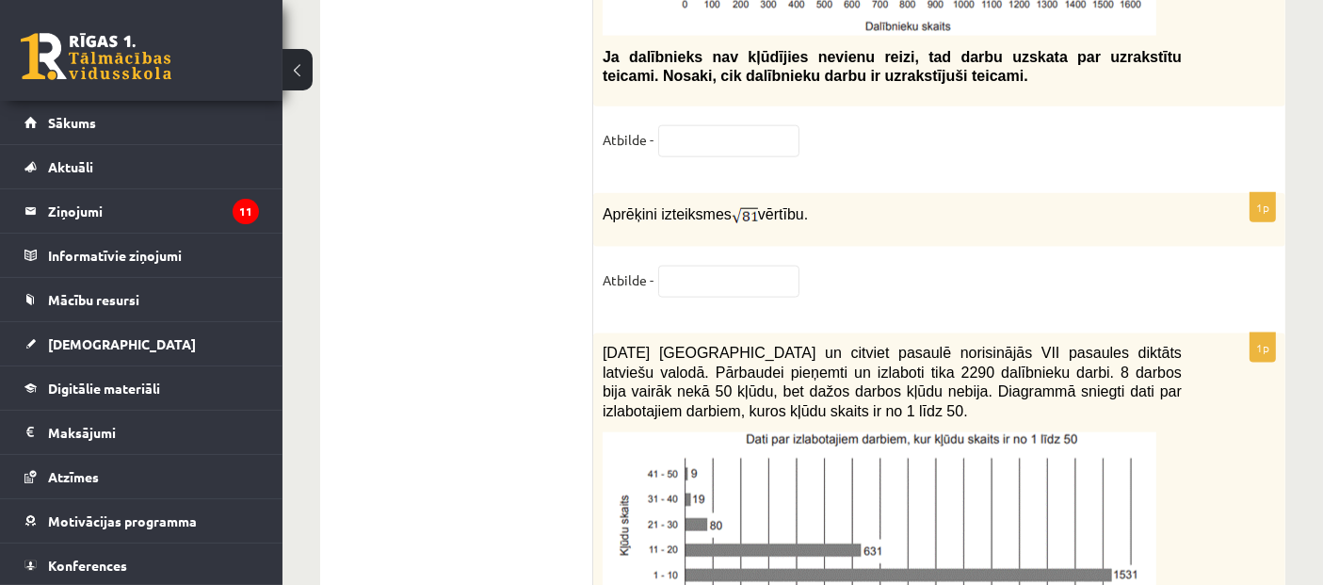
scroll to position [9626, 0]
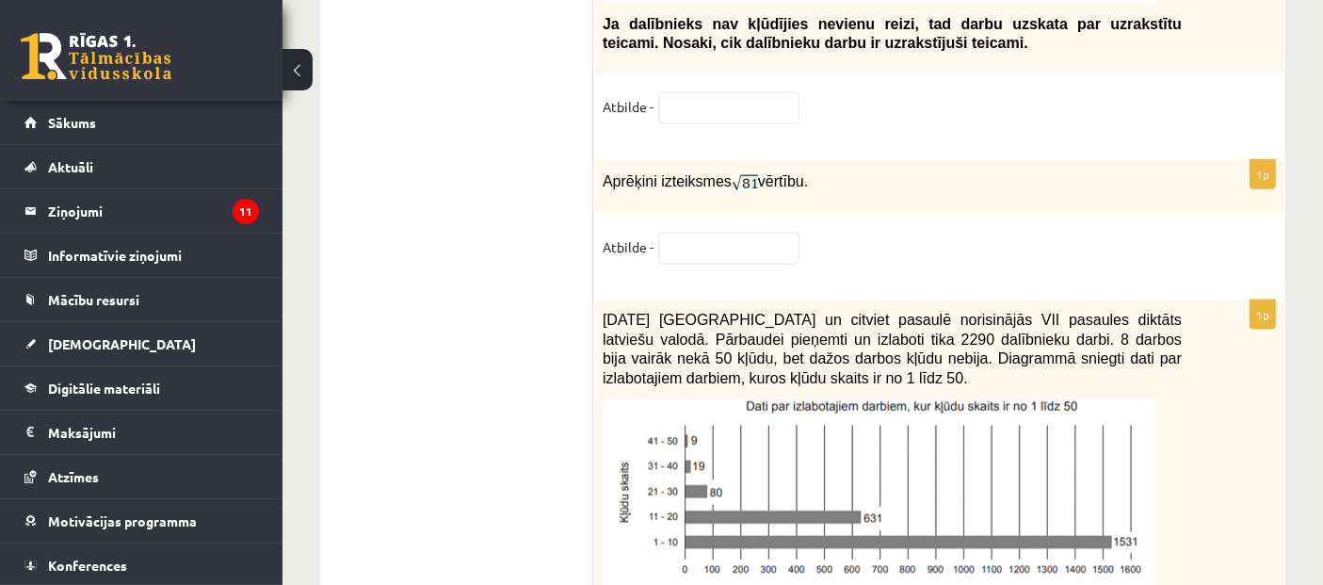
type input "**"
click at [759, 233] on input "text" at bounding box center [728, 249] width 141 height 32
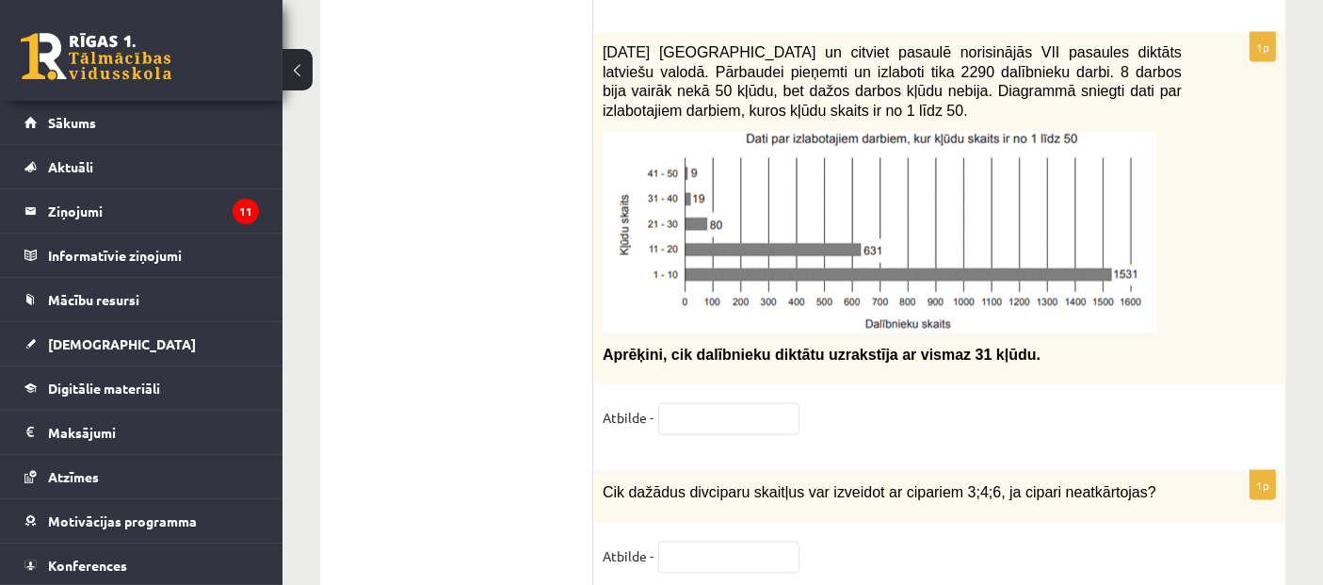
scroll to position [9895, 0]
type input "*"
click at [758, 541] on fieldset "Atbilde -" at bounding box center [939, 561] width 673 height 40
click at [745, 541] on input "text" at bounding box center [728, 557] width 141 height 32
drag, startPoint x: 745, startPoint y: 496, endPoint x: 1132, endPoint y: 367, distance: 408.0
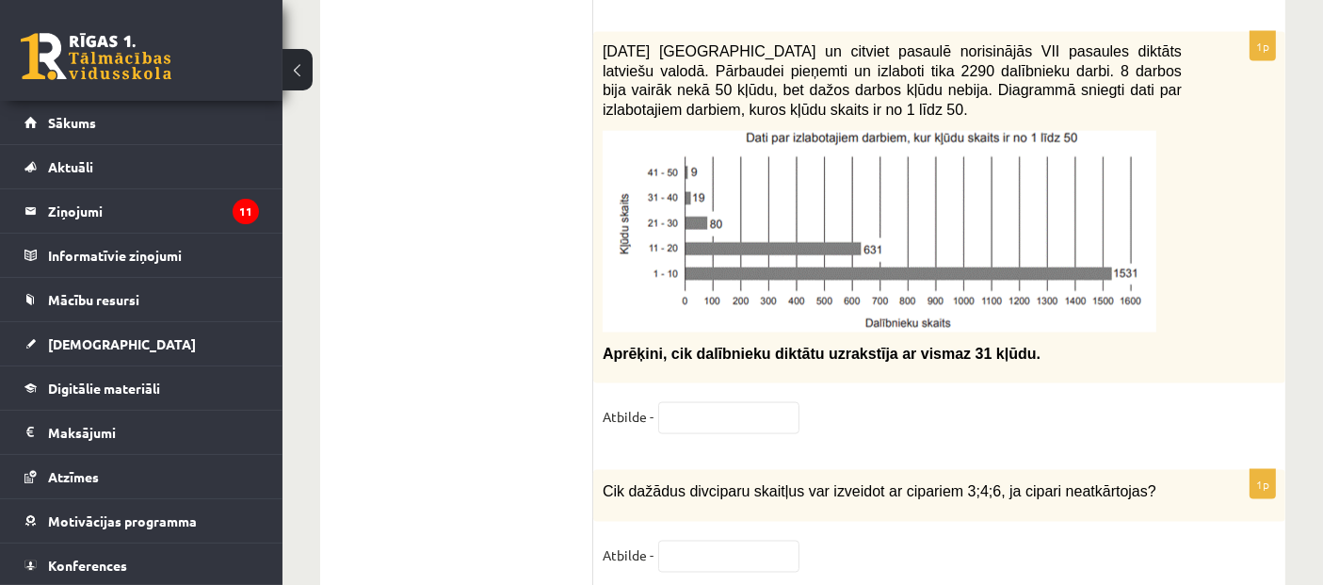
click at [1135, 402] on fieldset "Atbilde -" at bounding box center [939, 422] width 673 height 40
click at [747, 541] on input "text" at bounding box center [728, 557] width 141 height 32
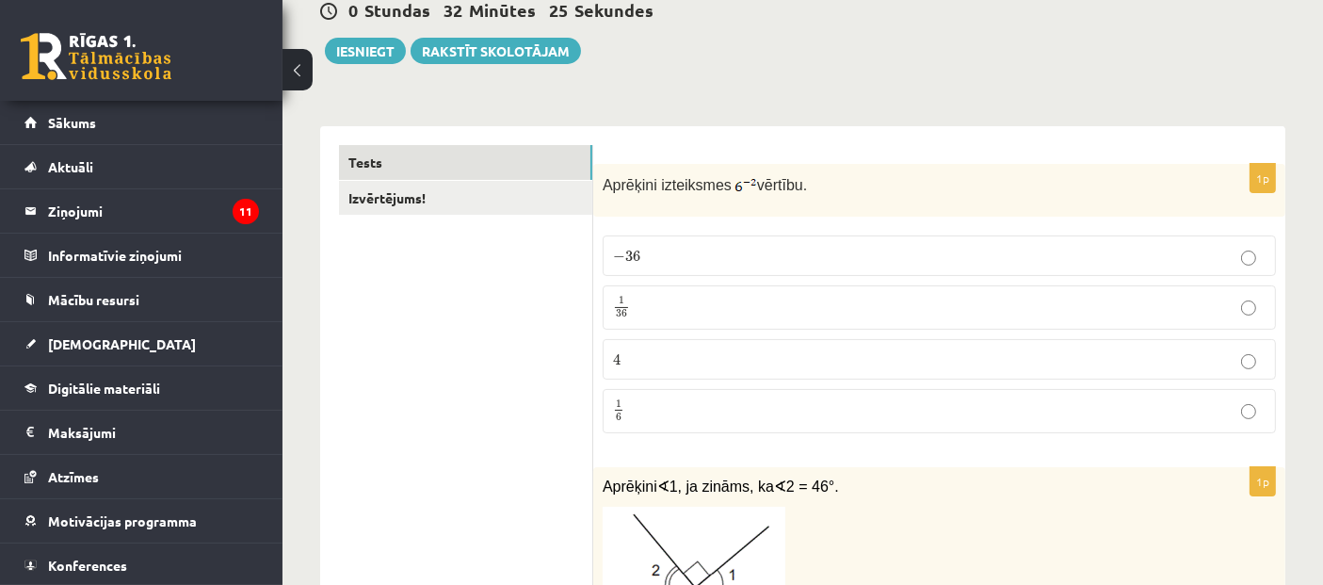
scroll to position [0, 0]
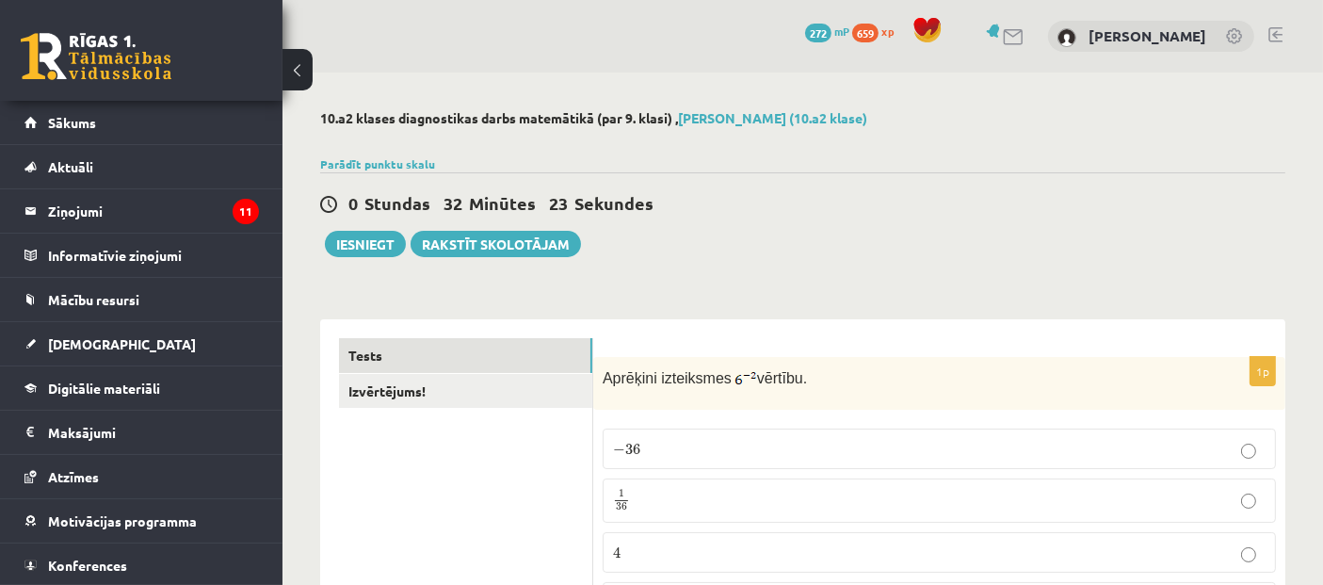
type input "*"
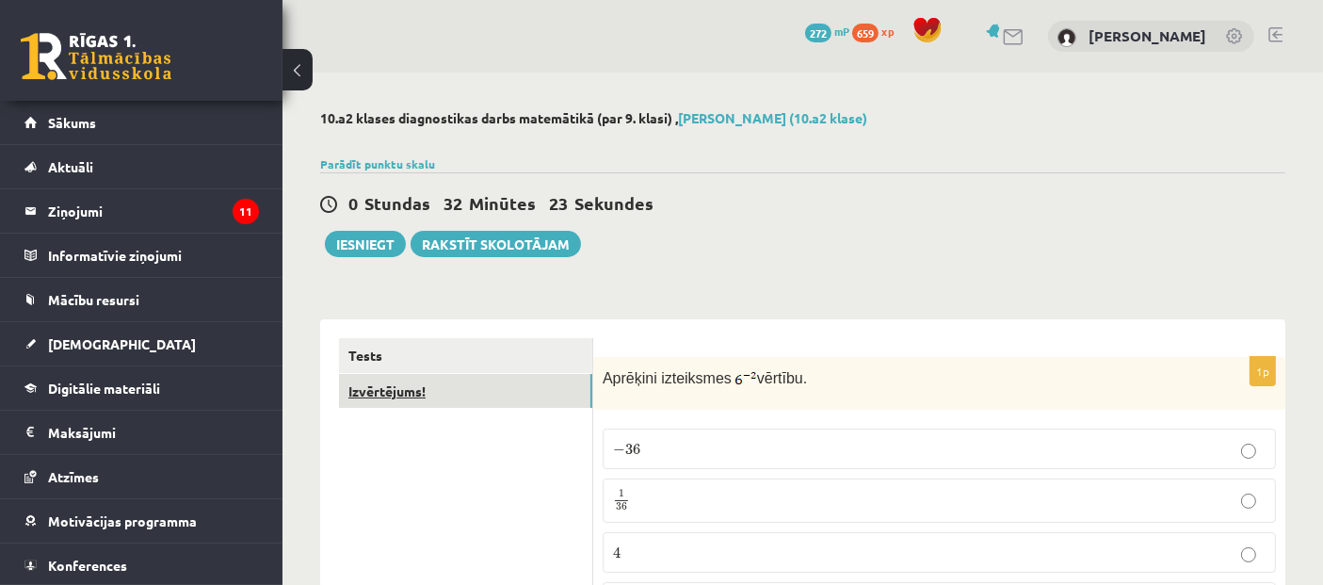
click at [416, 401] on link "Izvērtējums!" at bounding box center [465, 391] width 253 height 35
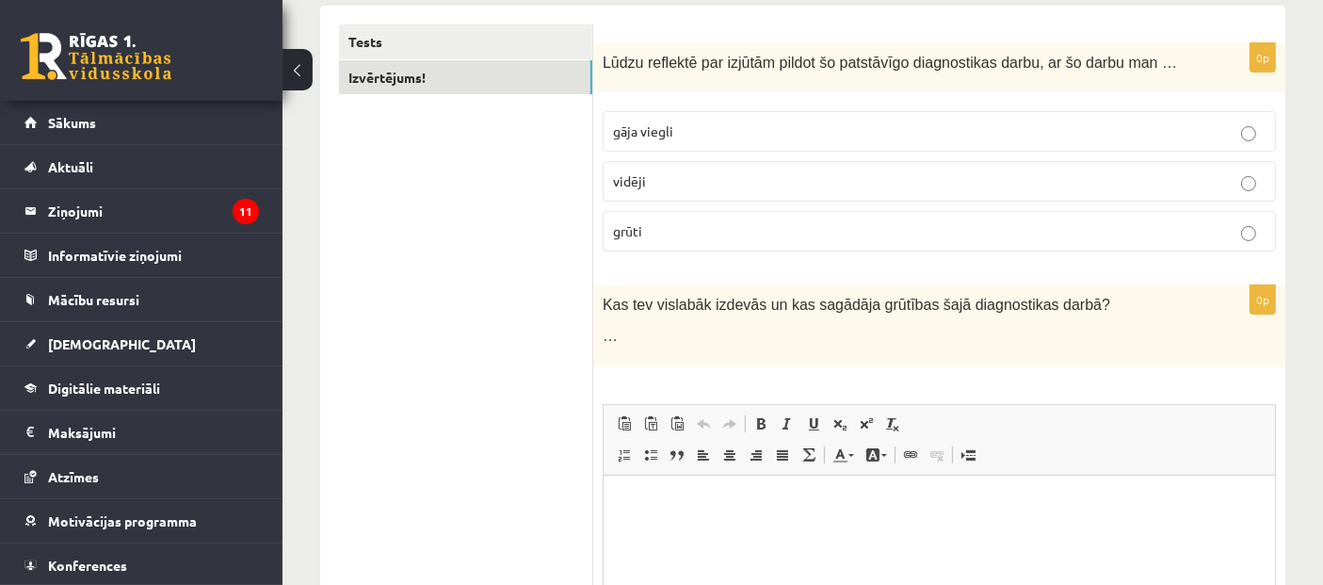
click at [751, 228] on p "grūti" at bounding box center [939, 231] width 653 height 20
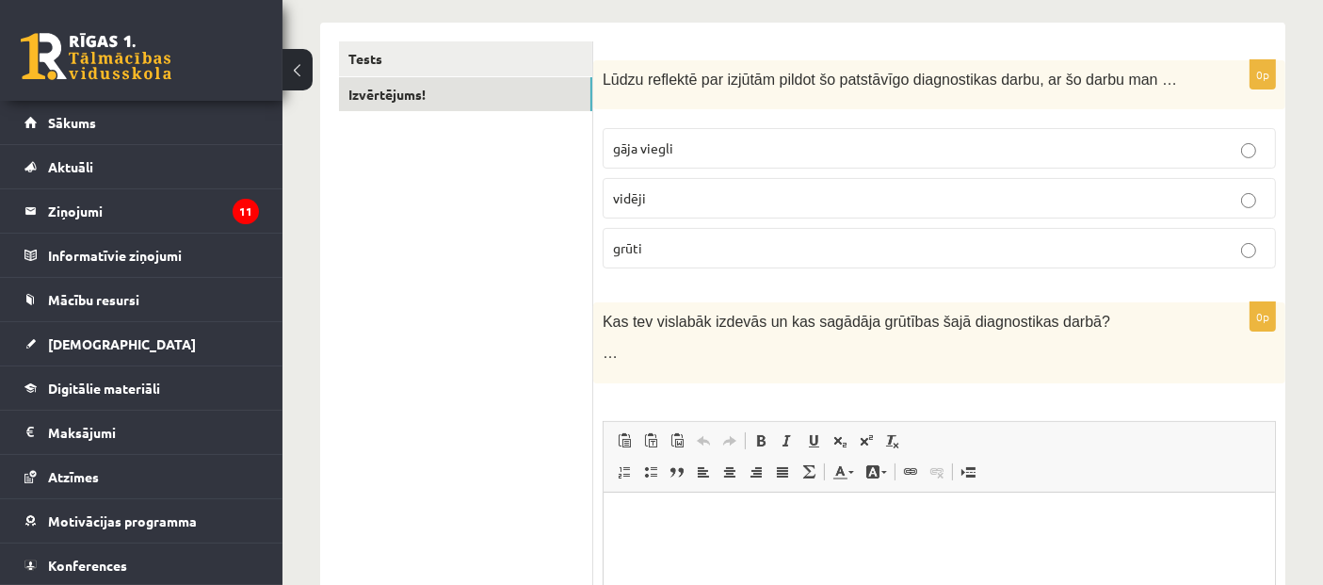
scroll to position [265, 0]
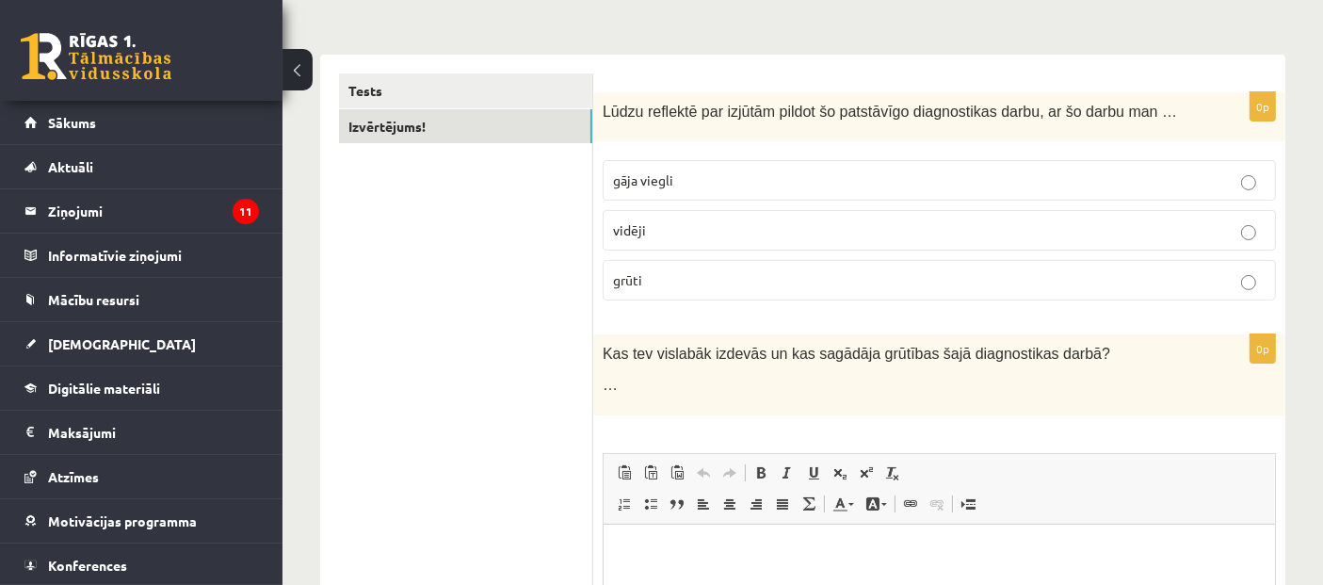
click at [1265, 285] on p "grūti" at bounding box center [939, 280] width 653 height 20
click at [1224, 273] on fieldset "gāja viegli vidēji grūti" at bounding box center [939, 228] width 673 height 155
drag, startPoint x: 1221, startPoint y: 273, endPoint x: 1188, endPoint y: 224, distance: 59.0
click at [1207, 255] on fieldset "gāja viegli vidēji grūti" at bounding box center [939, 228] width 673 height 155
drag, startPoint x: 1188, startPoint y: 224, endPoint x: 1181, endPoint y: 192, distance: 32.9
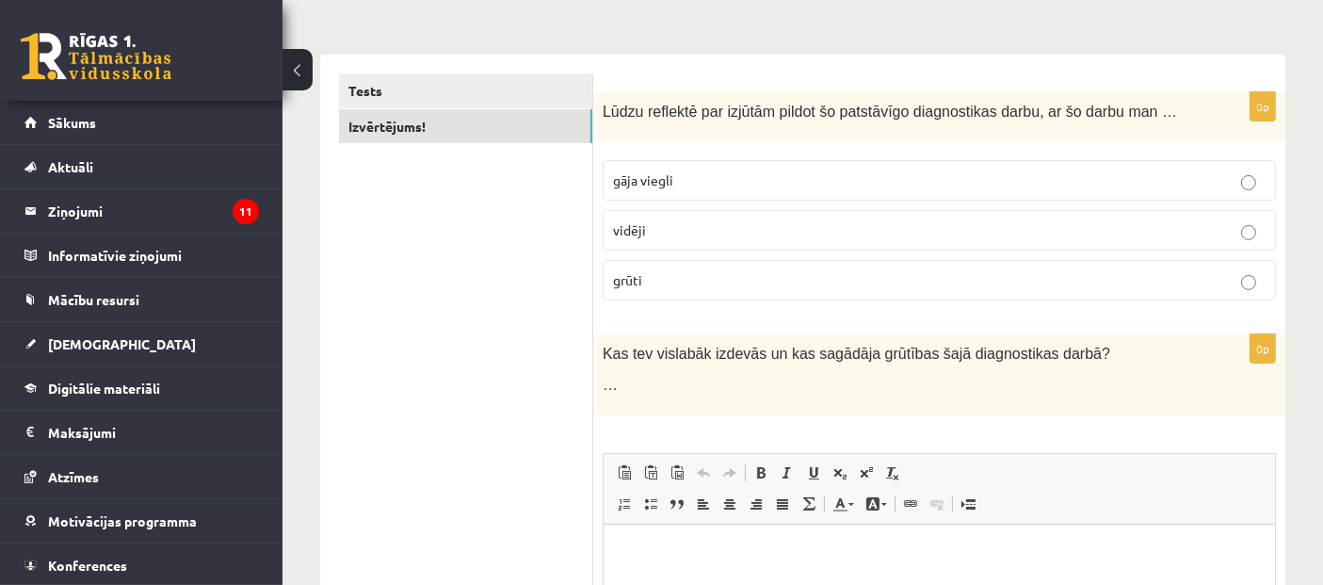
click at [1187, 214] on label "vidēji" at bounding box center [939, 230] width 673 height 40
drag, startPoint x: 1171, startPoint y: 248, endPoint x: 1165, endPoint y: 265, distance: 17.9
click at [1166, 265] on fieldset "gāja viegli vidēji grūti" at bounding box center [939, 228] width 673 height 155
drag, startPoint x: 977, startPoint y: 85, endPoint x: 981, endPoint y: 255, distance: 170.5
click at [985, 198] on form "0p Lūdzu reflektē par izjūtām pildot šo patstāvīgo diagnostikas darbu, ar šo da…" at bounding box center [939, 458] width 654 height 771
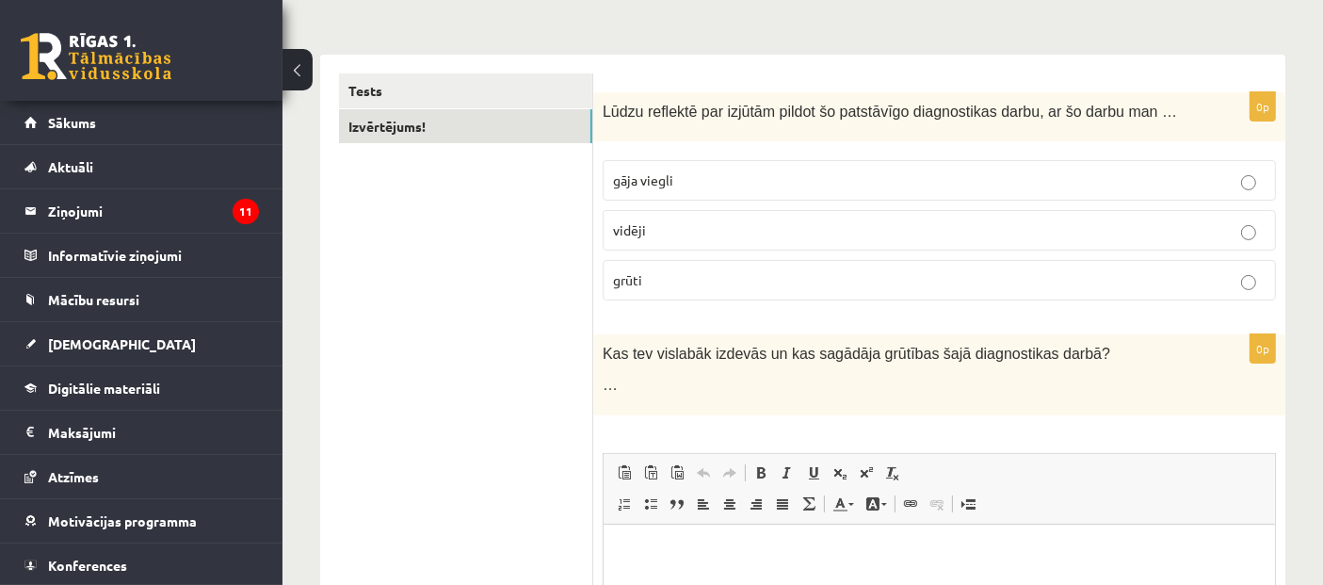
drag, startPoint x: 782, startPoint y: 203, endPoint x: 788, endPoint y: 238, distance: 35.5
click at [785, 216] on fieldset "gāja viegli vidēji grūti" at bounding box center [939, 228] width 673 height 155
click at [791, 242] on label "vidēji" at bounding box center [939, 230] width 673 height 40
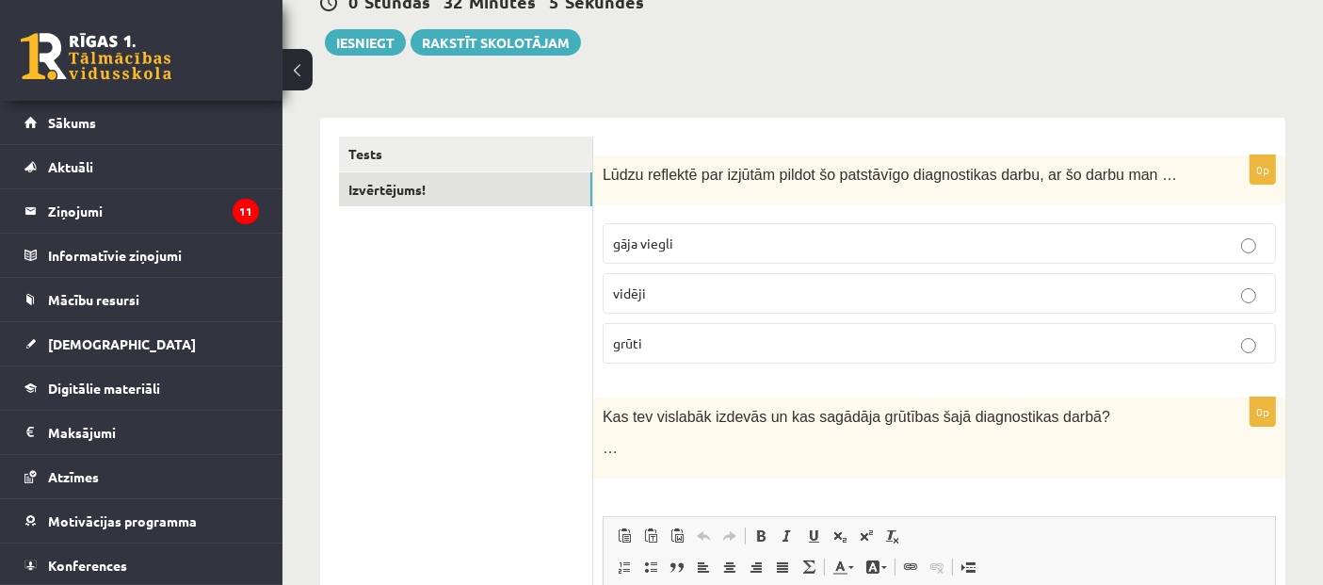
scroll to position [160, 0]
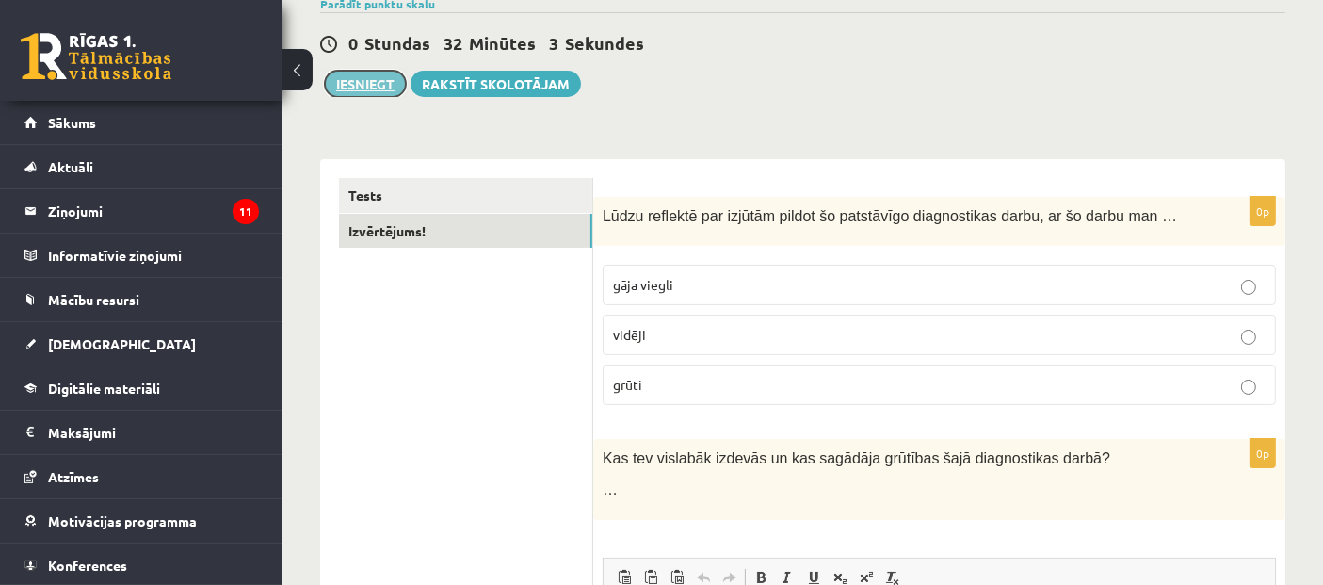
click at [355, 77] on button "Iesniegt" at bounding box center [365, 84] width 81 height 26
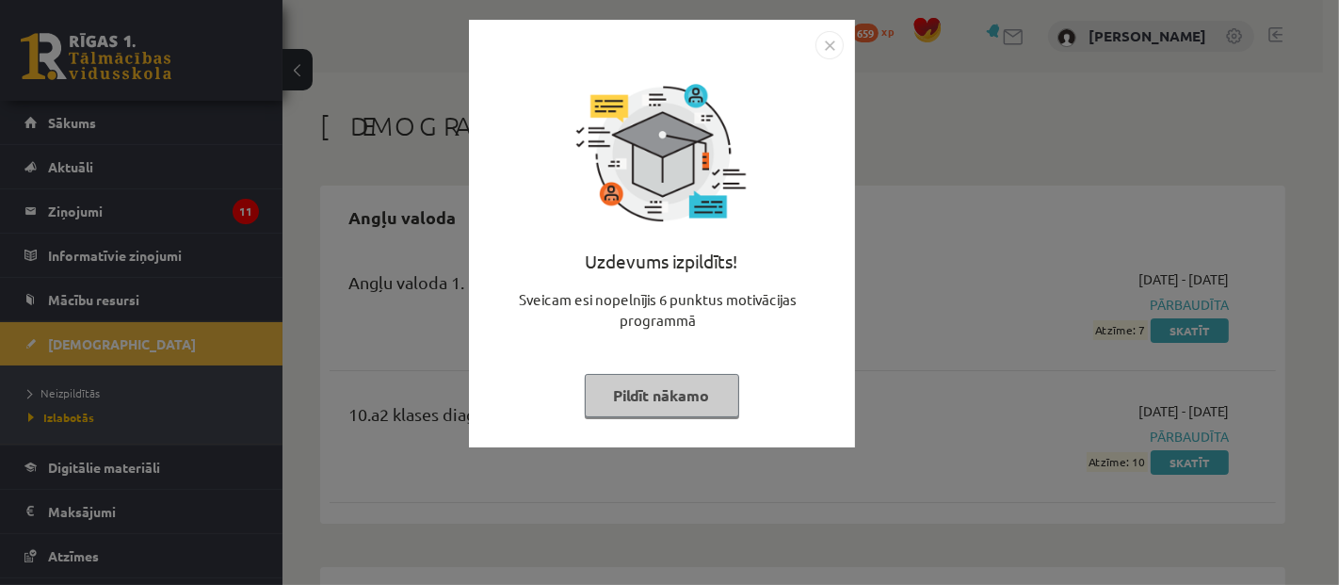
click at [707, 394] on button "Pildīt nākamo" at bounding box center [662, 395] width 154 height 43
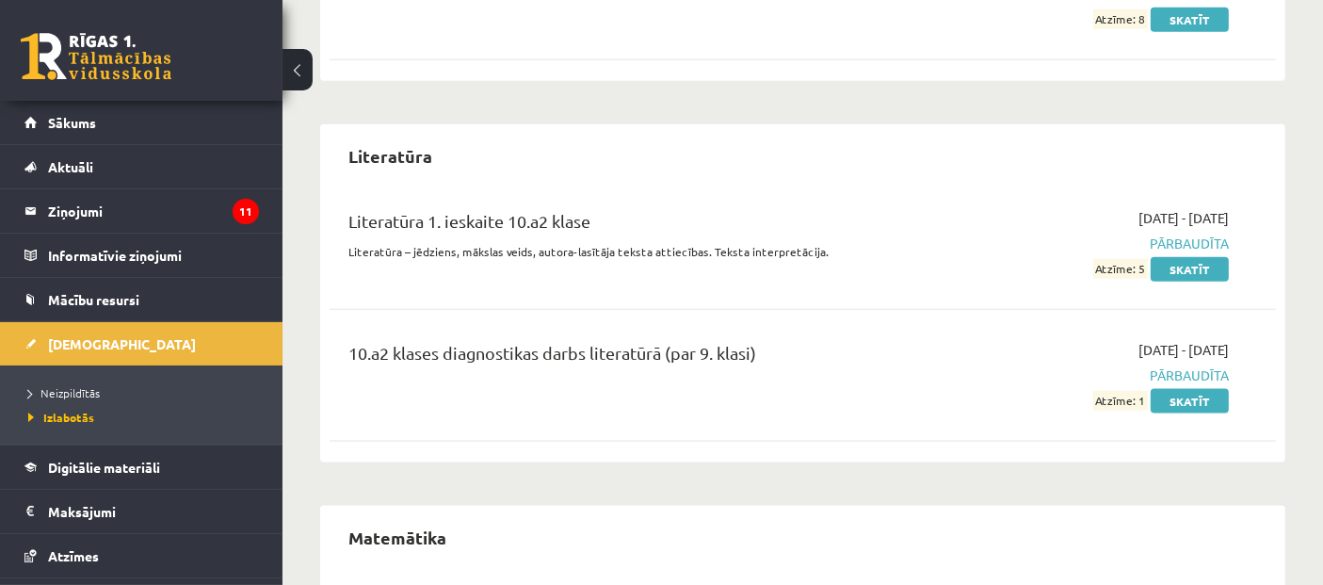
scroll to position [2440, 0]
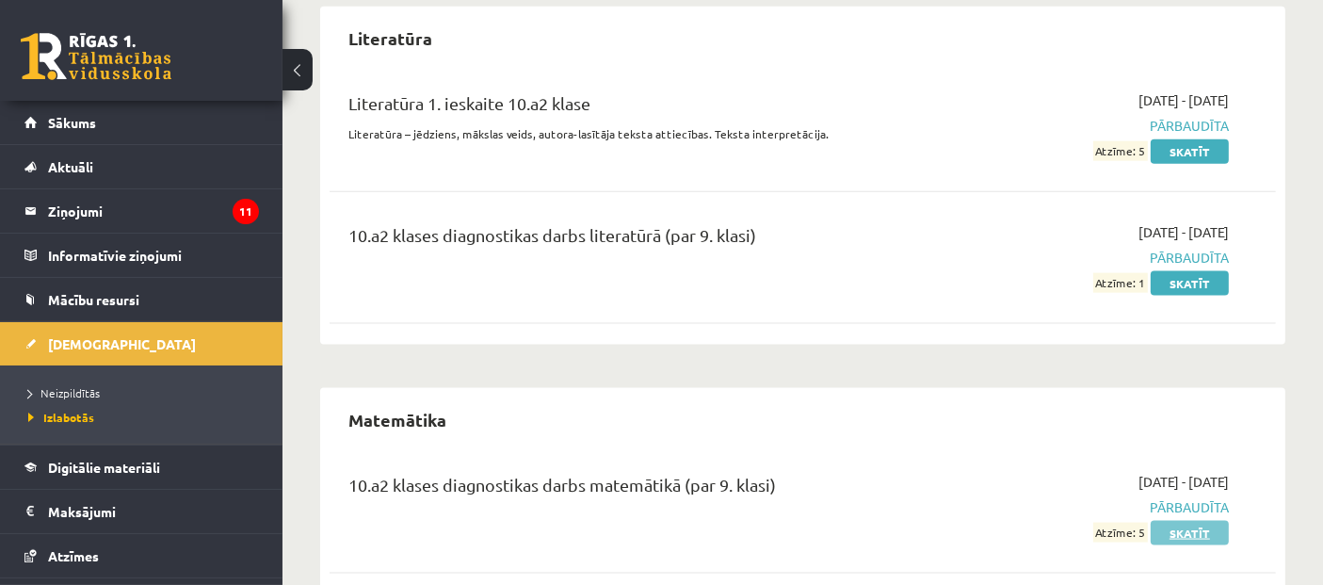
click at [1197, 521] on link "Skatīt" at bounding box center [1190, 533] width 78 height 24
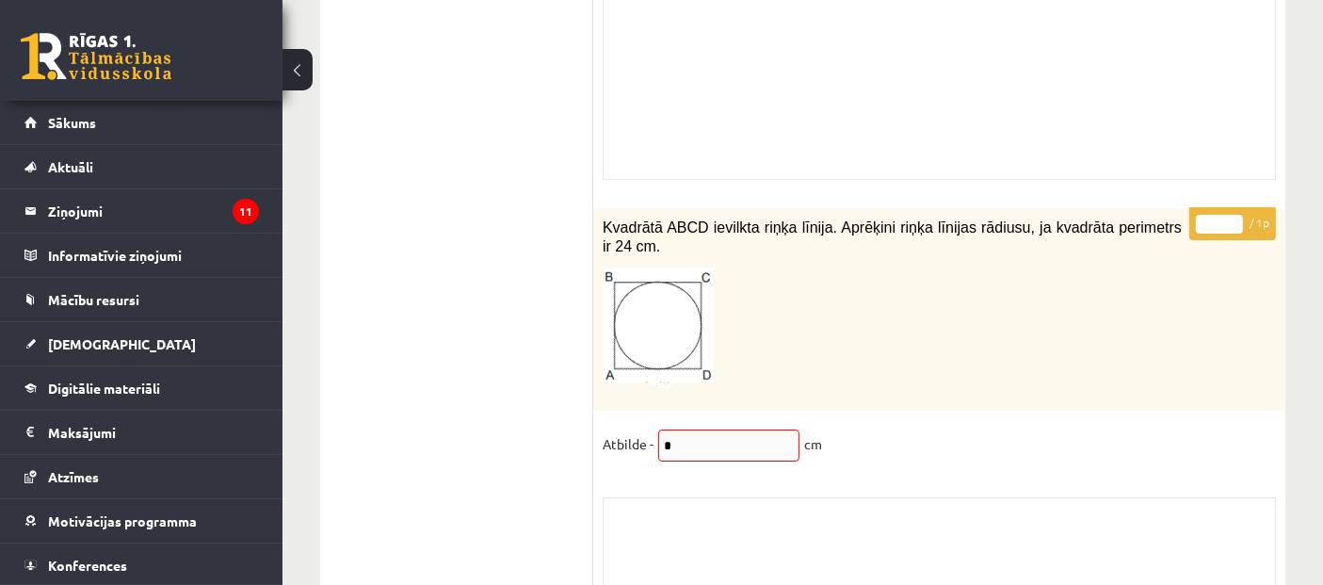
scroll to position [13811, 0]
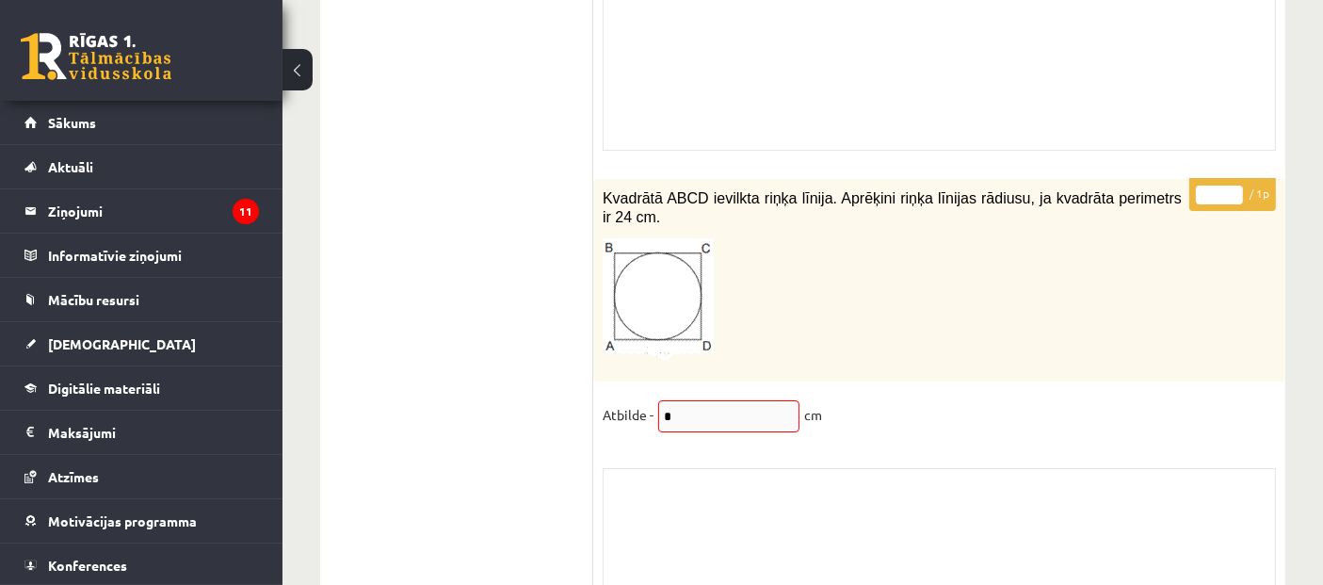
click at [714, 400] on fieldset "Atbilde - * cm" at bounding box center [939, 420] width 673 height 40
click at [732, 400] on fieldset "Atbilde - * cm" at bounding box center [939, 420] width 673 height 40
click at [946, 400] on fieldset "Atbilde - * cm" at bounding box center [939, 420] width 673 height 40
click at [820, 400] on fieldset "Atbilde - * cm" at bounding box center [939, 420] width 673 height 40
click at [610, 238] on img at bounding box center [658, 299] width 111 height 122
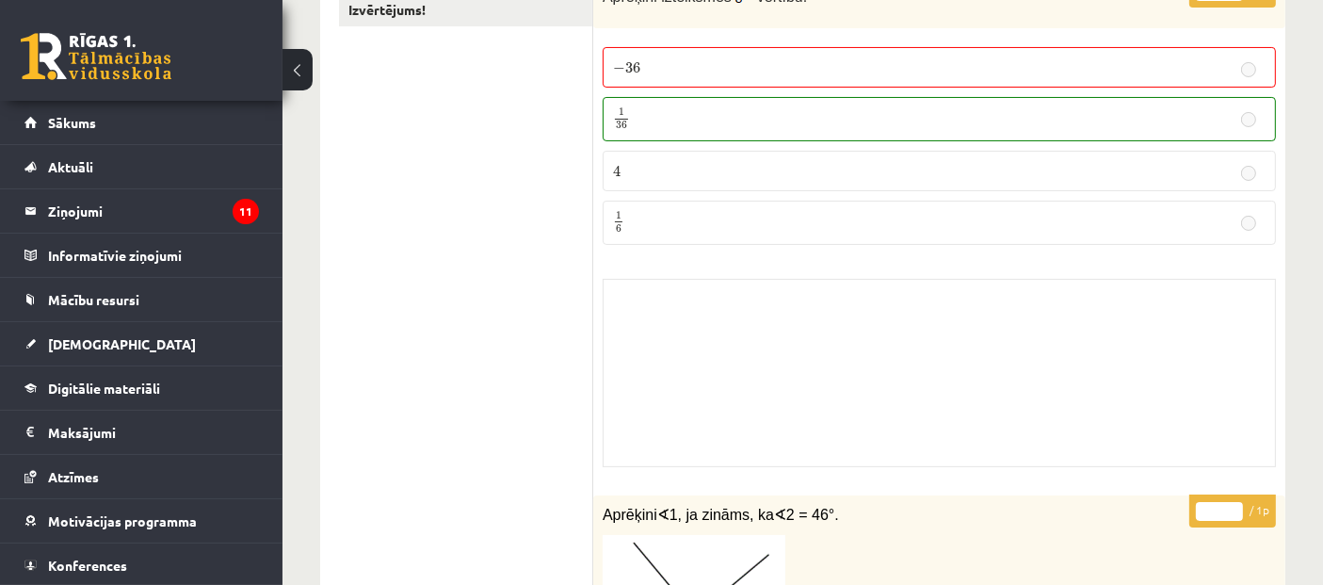
scroll to position [86, 0]
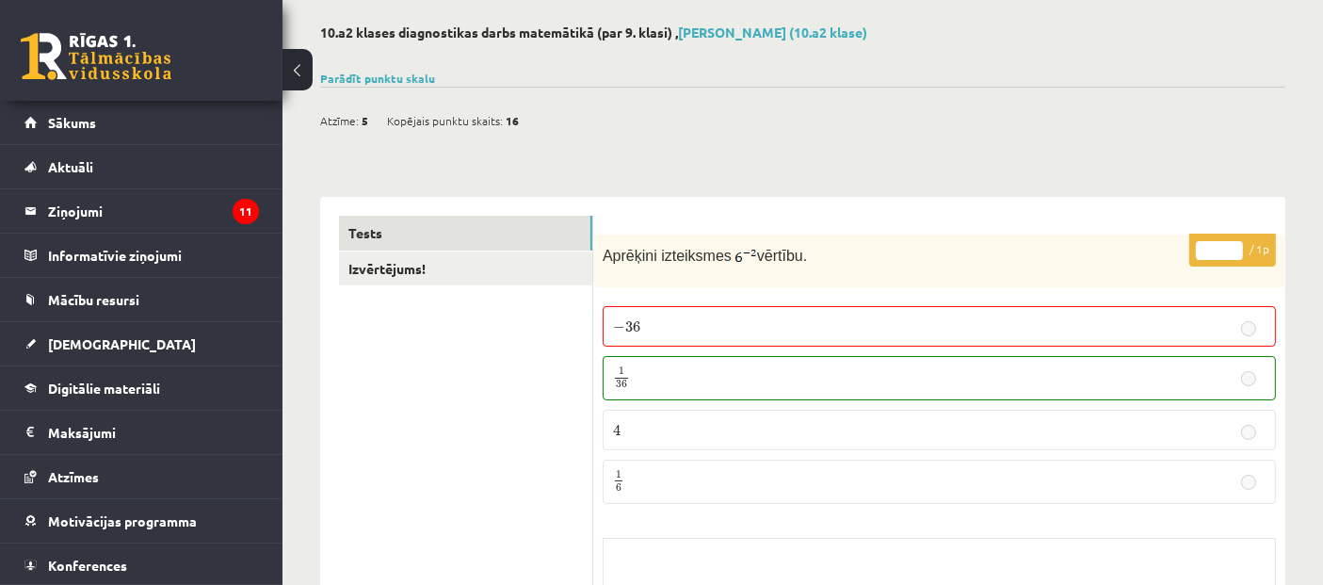
click at [301, 63] on button at bounding box center [298, 69] width 30 height 41
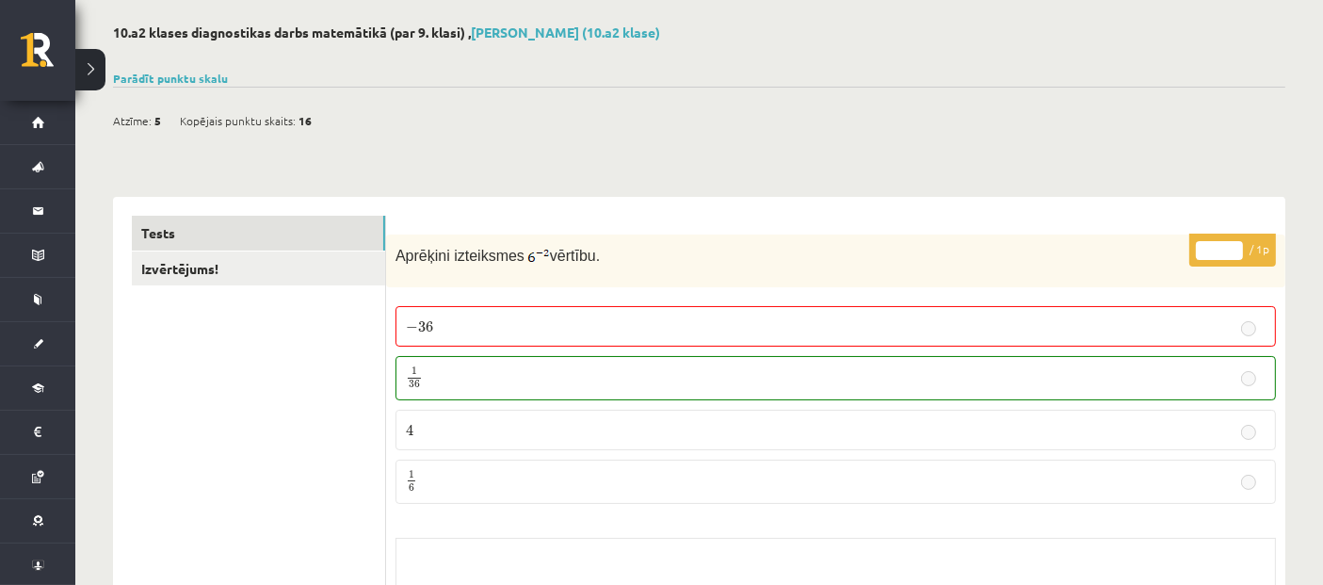
click at [99, 66] on button at bounding box center [90, 69] width 30 height 41
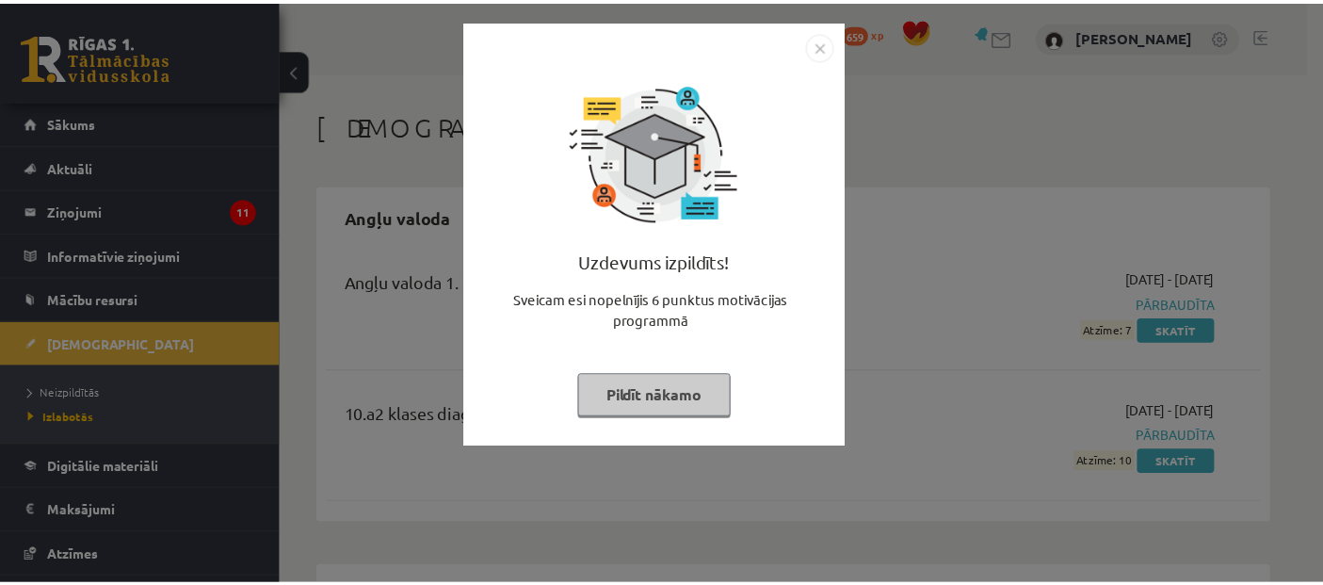
scroll to position [2428, 0]
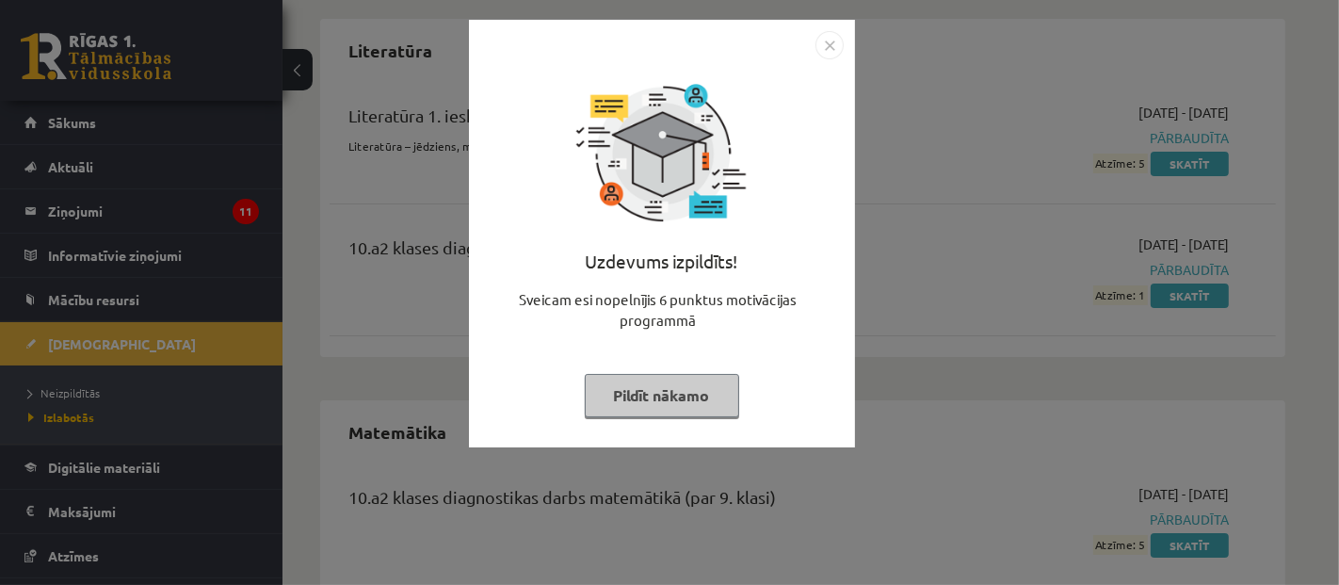
click at [831, 39] on img "Close" at bounding box center [830, 45] width 28 height 28
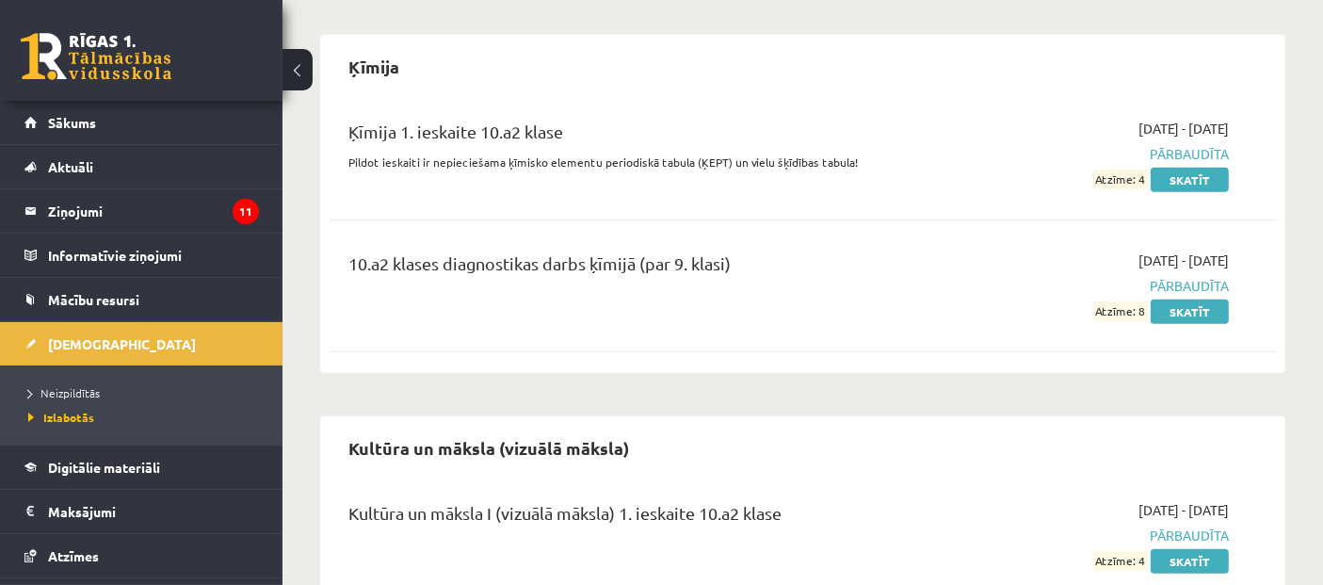
scroll to position [1277, 0]
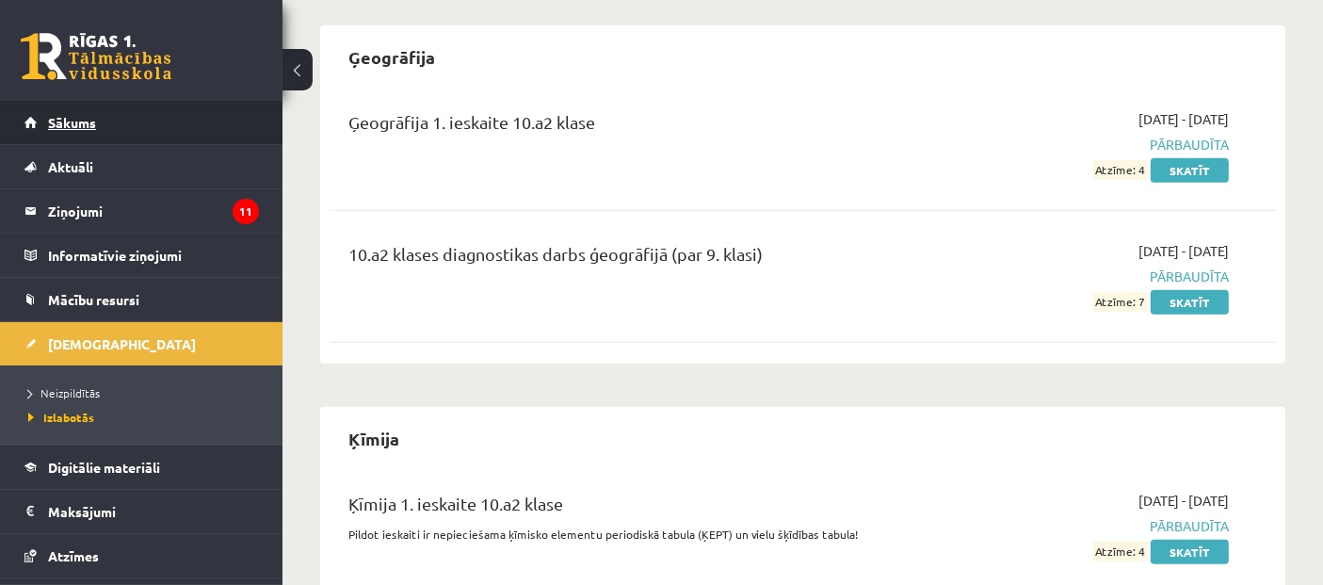
click at [62, 122] on span "Sākums" at bounding box center [72, 122] width 48 height 17
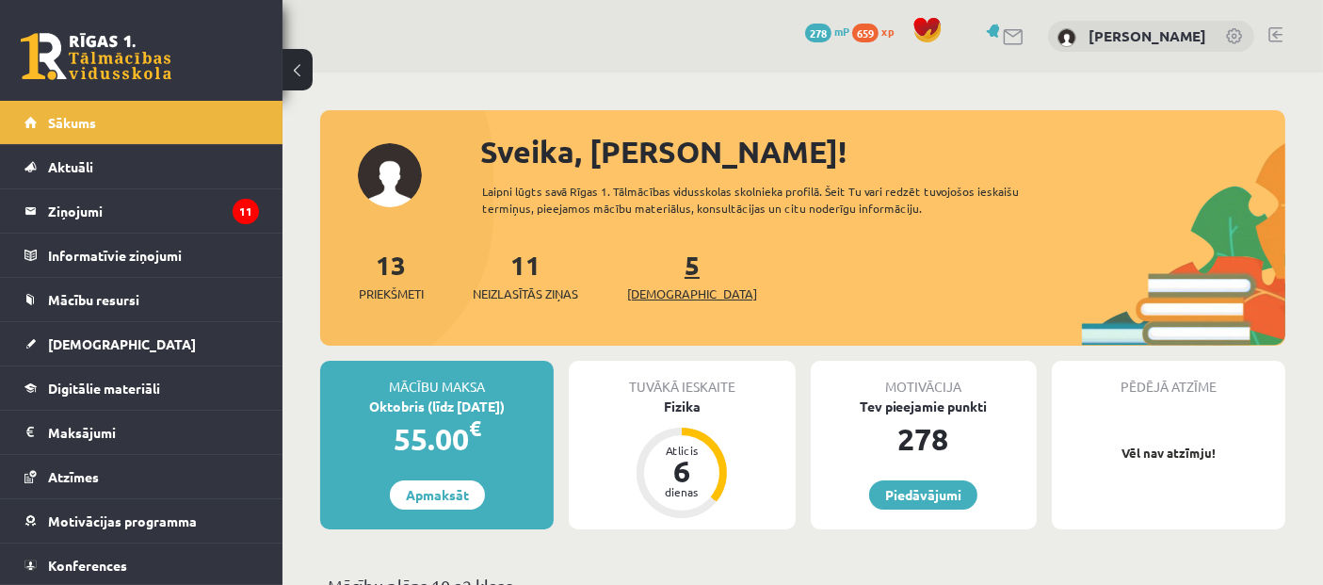
click at [659, 278] on link "5 Ieskaites" at bounding box center [692, 276] width 130 height 56
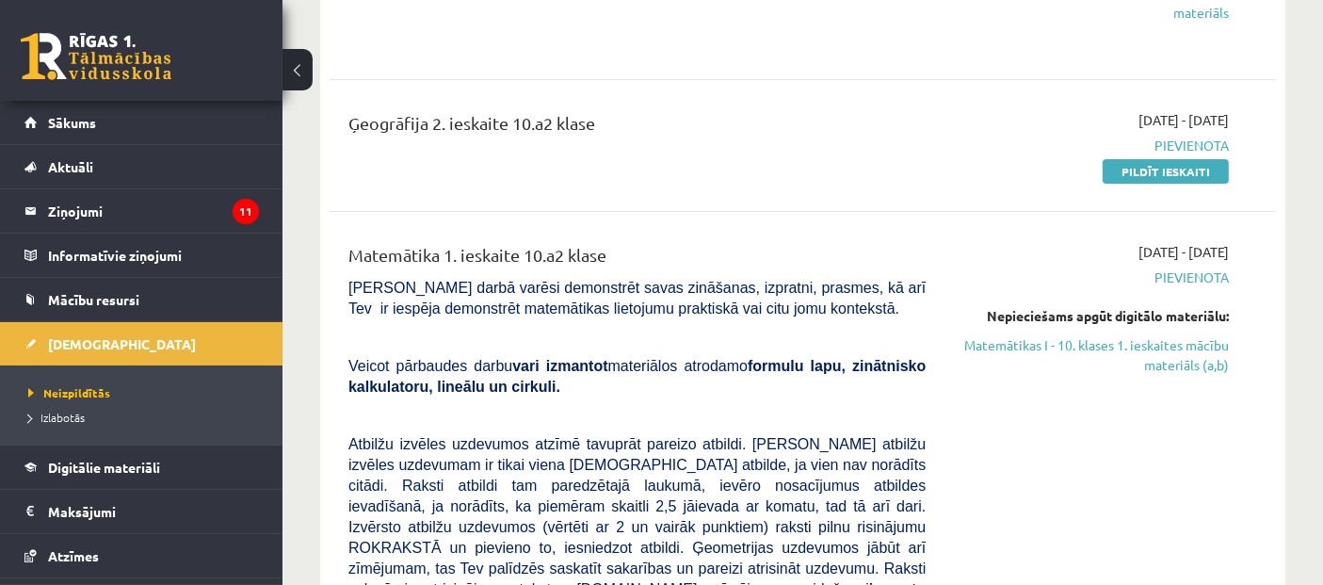
scroll to position [627, 0]
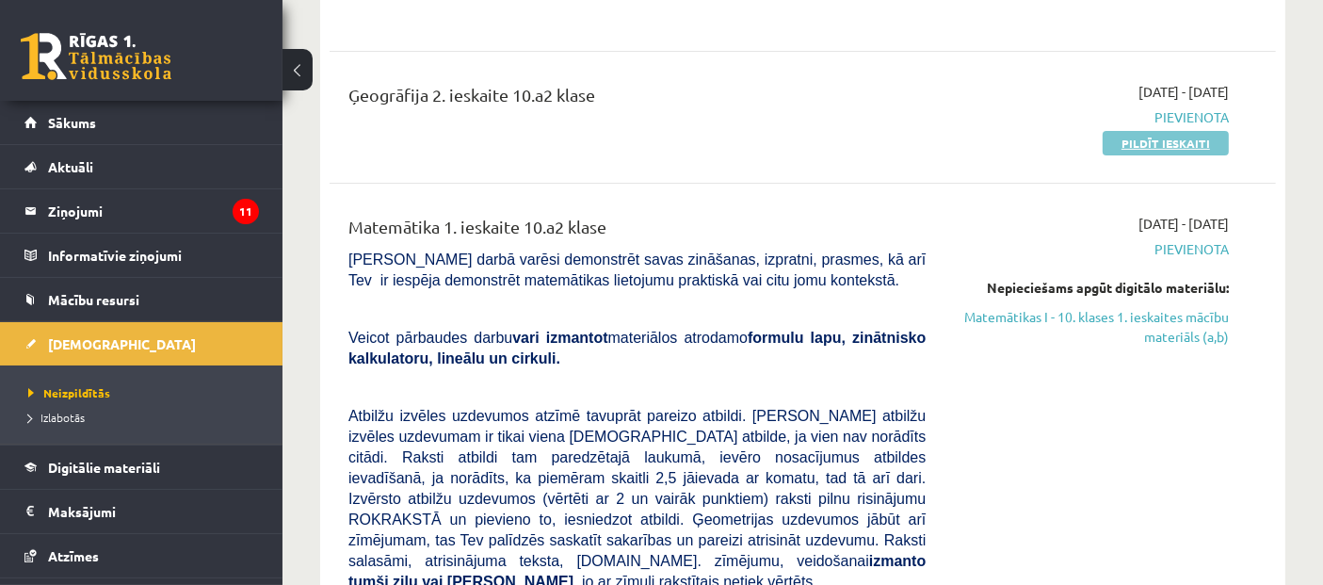
click at [1165, 141] on link "Pildīt ieskaiti" at bounding box center [1166, 143] width 126 height 24
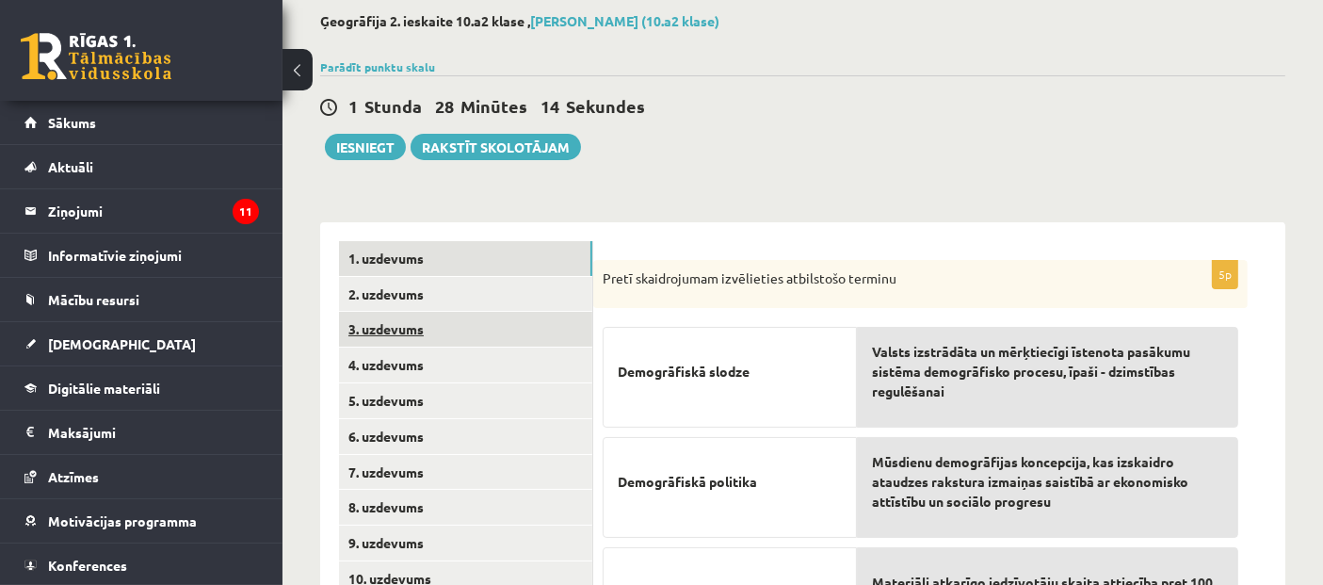
scroll to position [129, 0]
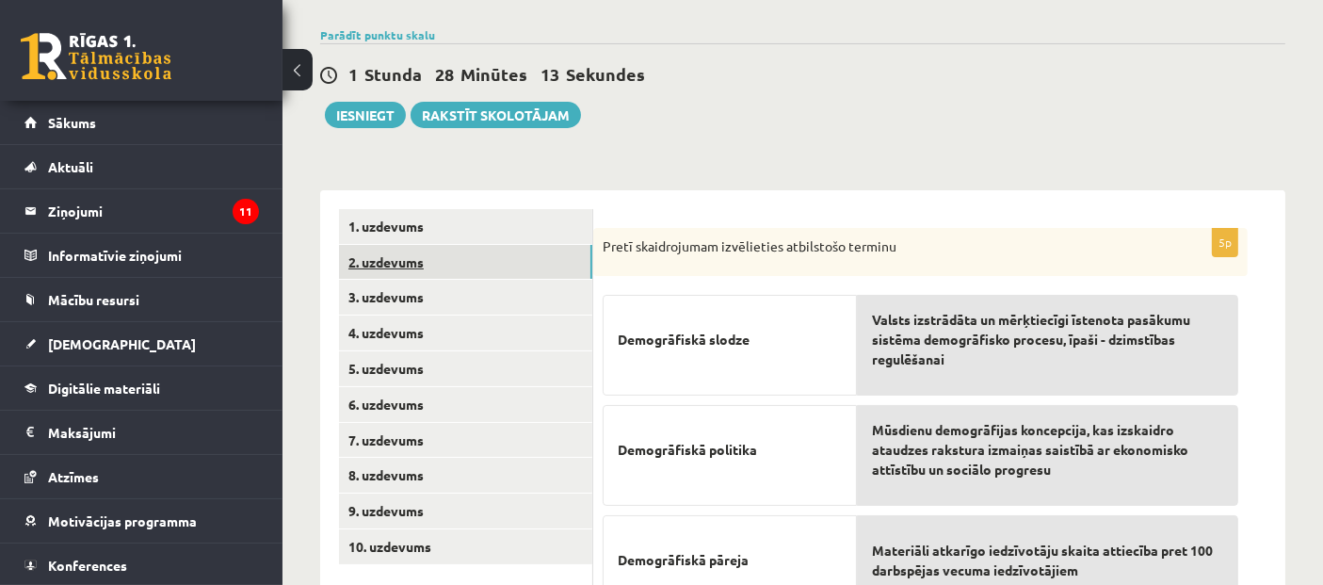
click at [395, 268] on link "2. uzdevums" at bounding box center [465, 262] width 253 height 35
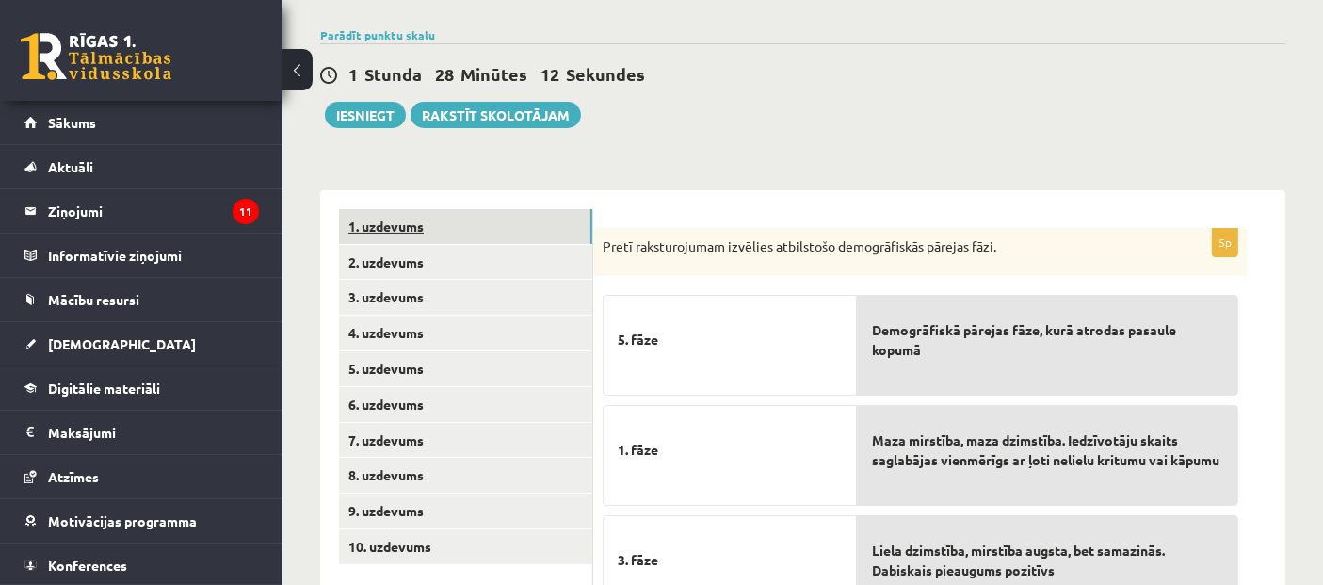
click at [425, 226] on link "1. uzdevums" at bounding box center [465, 226] width 253 height 35
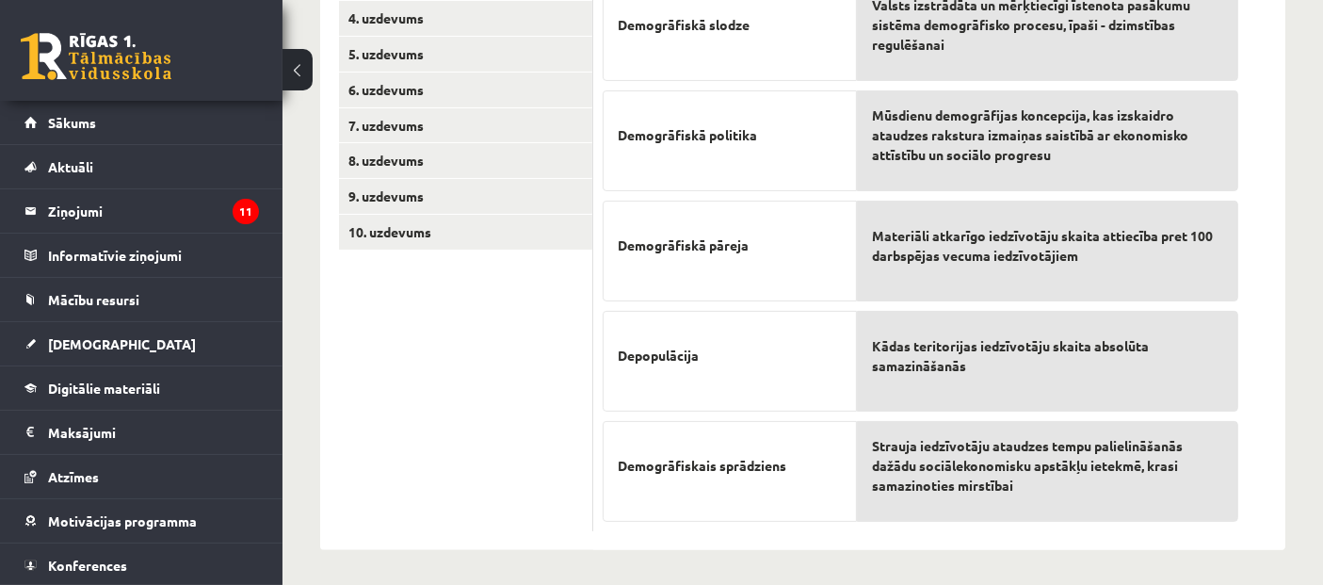
scroll to position [339, 0]
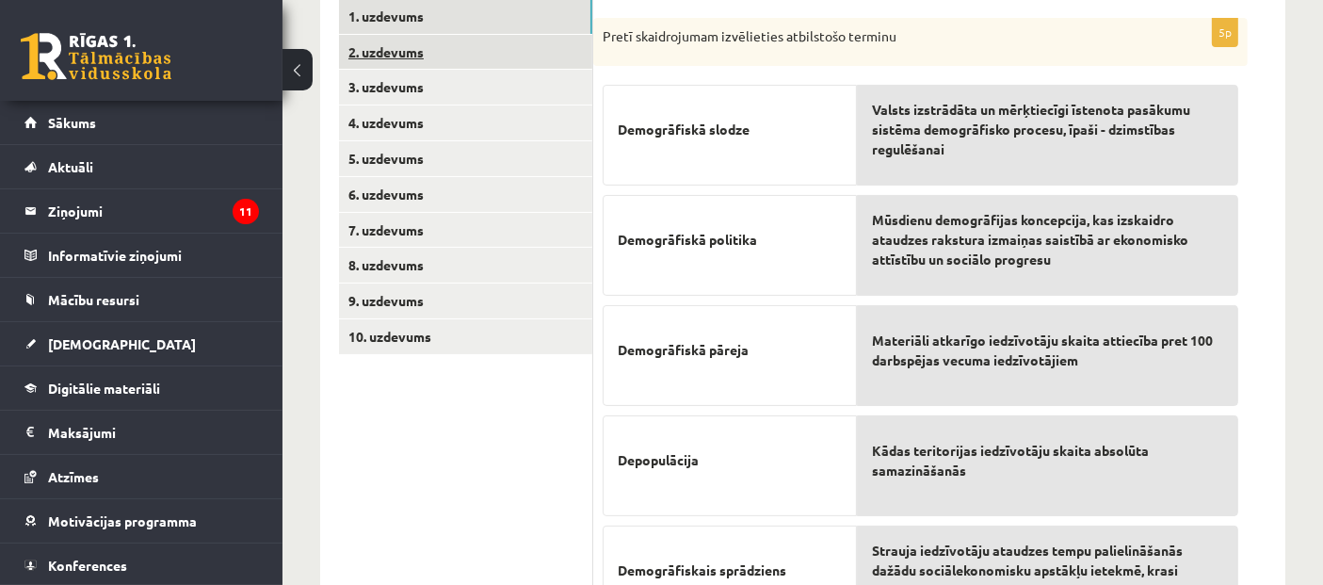
click at [388, 52] on link "2. uzdevums" at bounding box center [465, 52] width 253 height 35
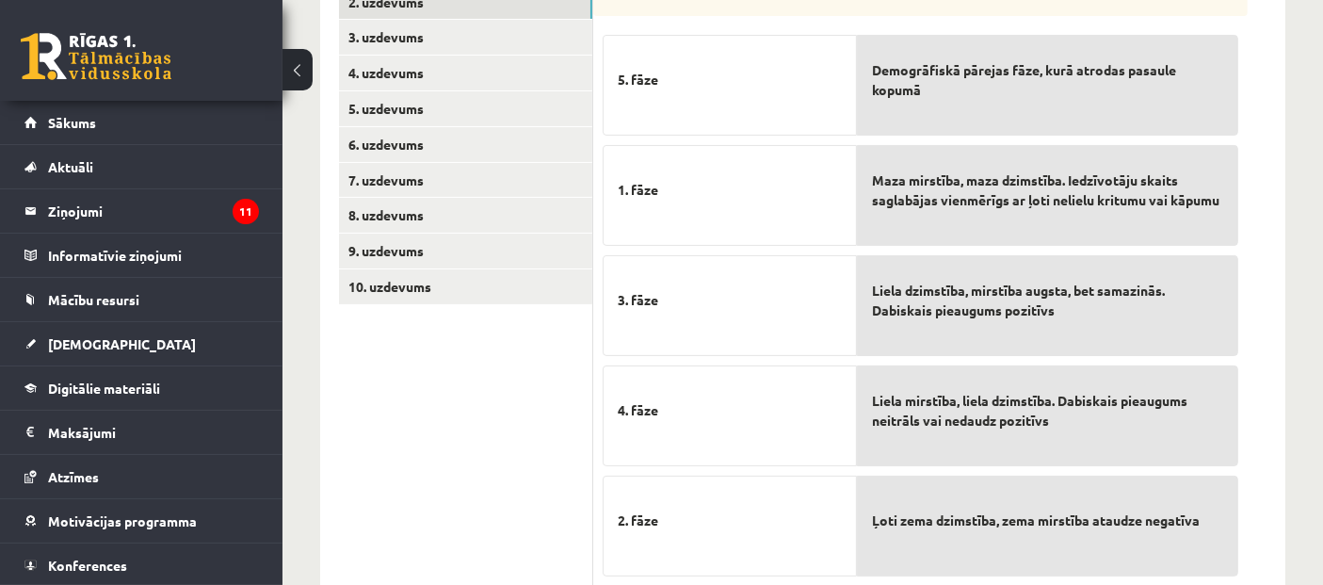
scroll to position [390, 0]
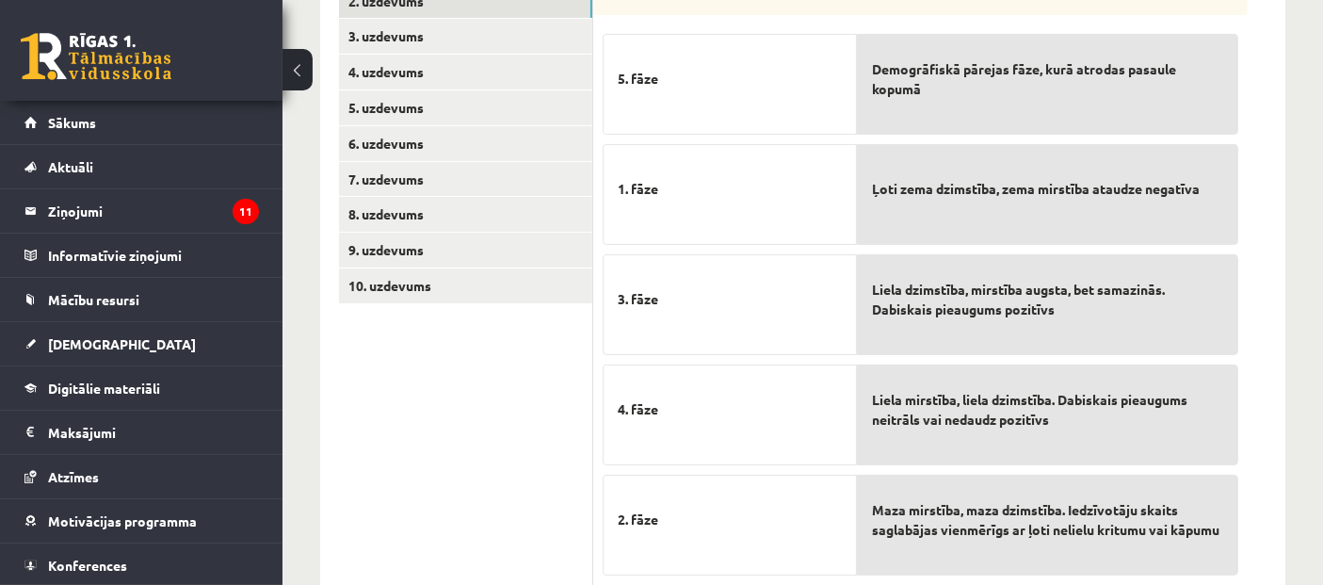
click at [1058, 540] on span "Maza mirstība, maza dzimstība. Iedzīvotāju skaits saglabājas vienmērīgs ar ļoti…" at bounding box center [1047, 520] width 351 height 40
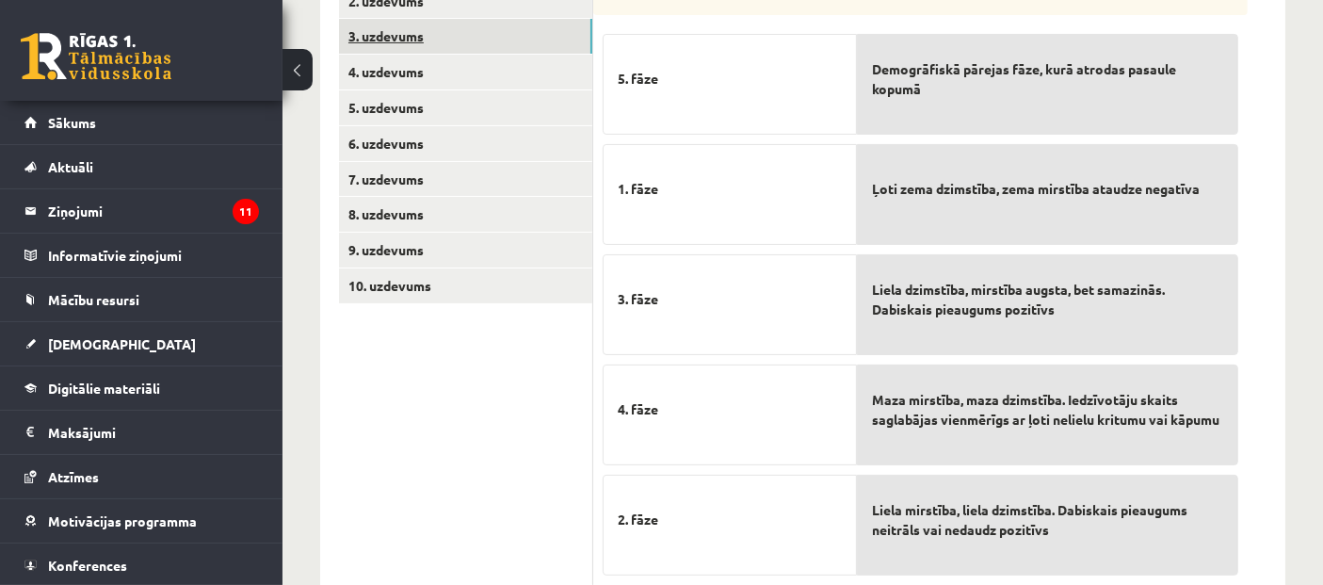
click at [380, 36] on link "3. uzdevums" at bounding box center [465, 36] width 253 height 35
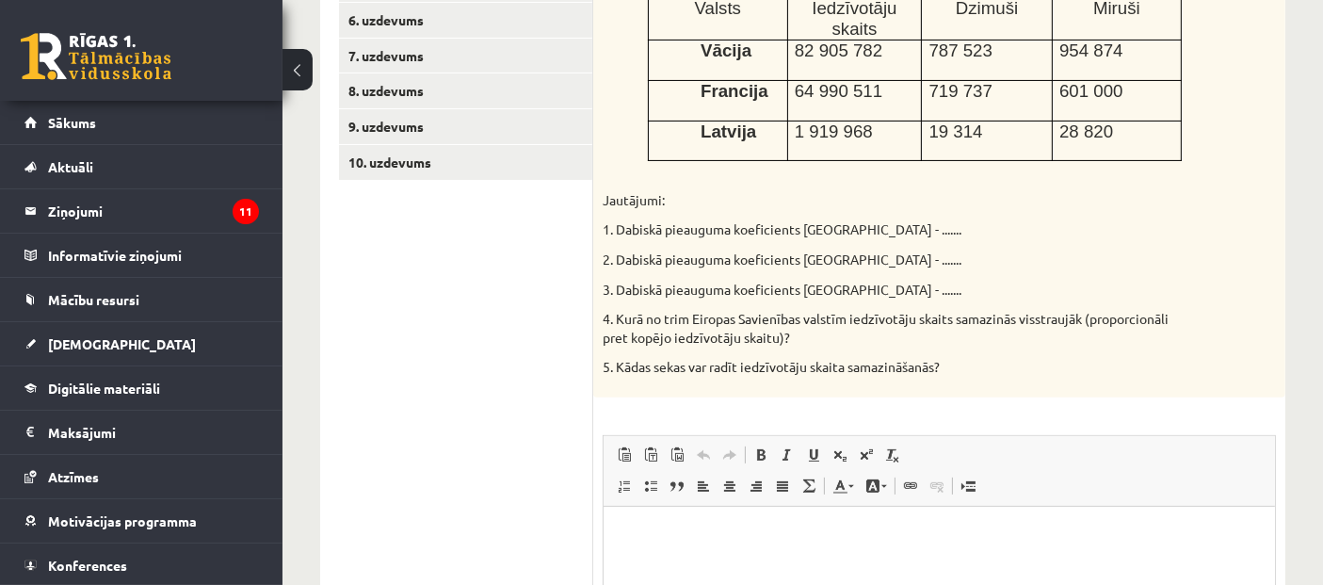
scroll to position [396, 0]
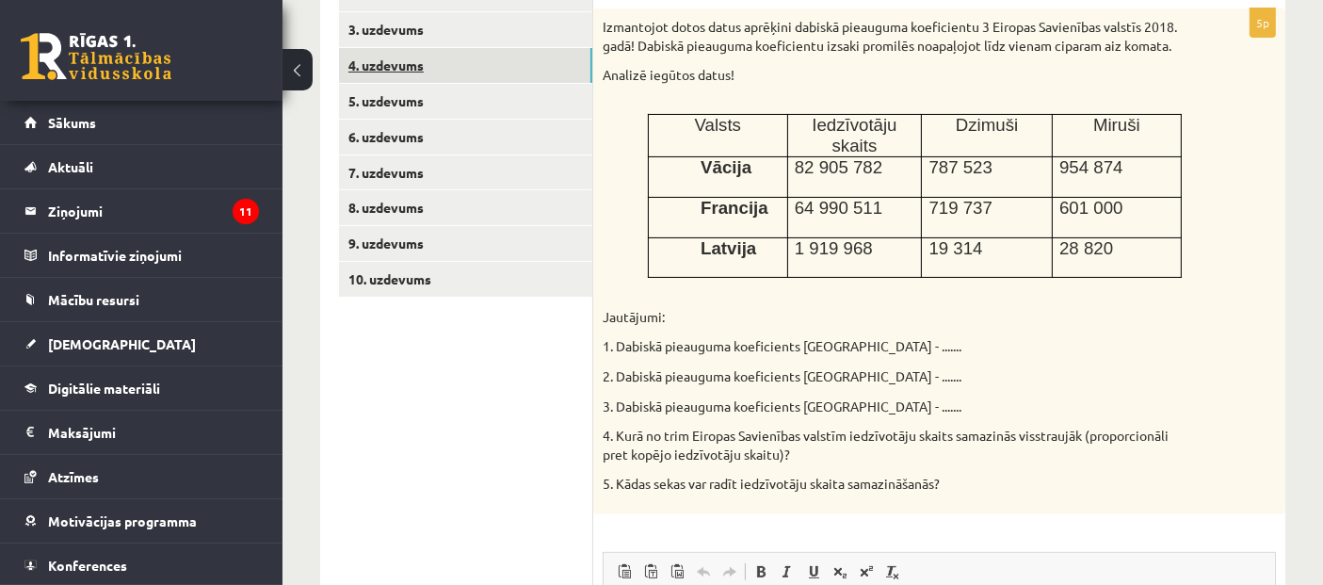
click at [384, 76] on link "4. uzdevums" at bounding box center [465, 65] width 253 height 35
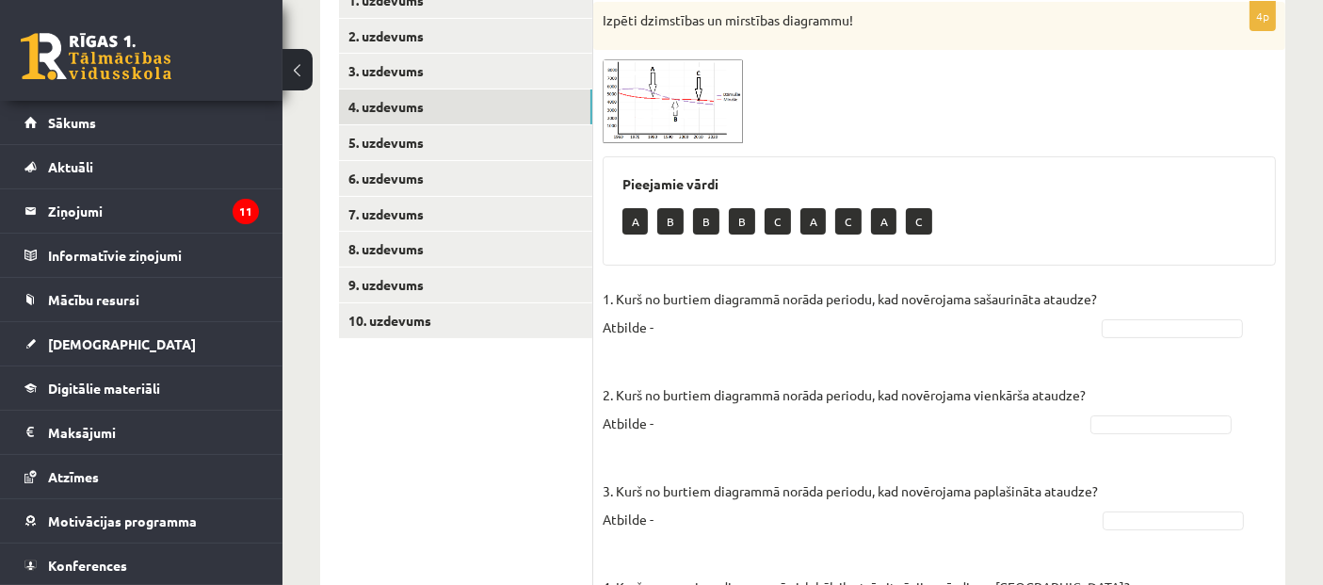
scroll to position [292, 0]
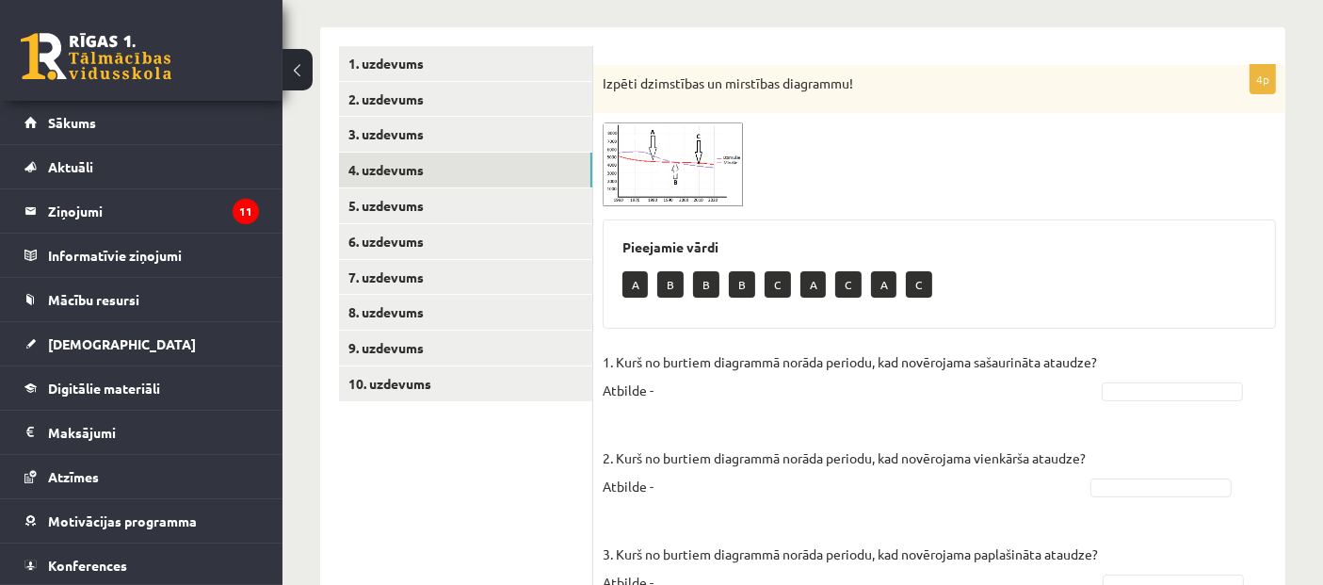
click at [683, 162] on span at bounding box center [674, 168] width 30 height 30
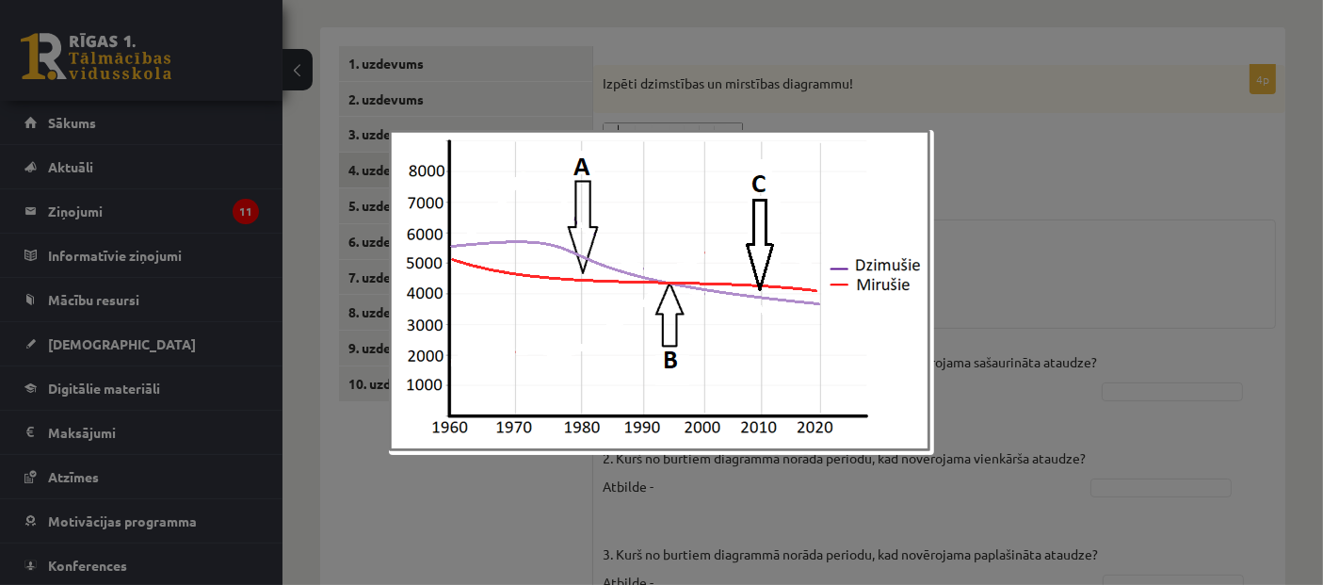
click at [1035, 229] on div at bounding box center [661, 292] width 1323 height 585
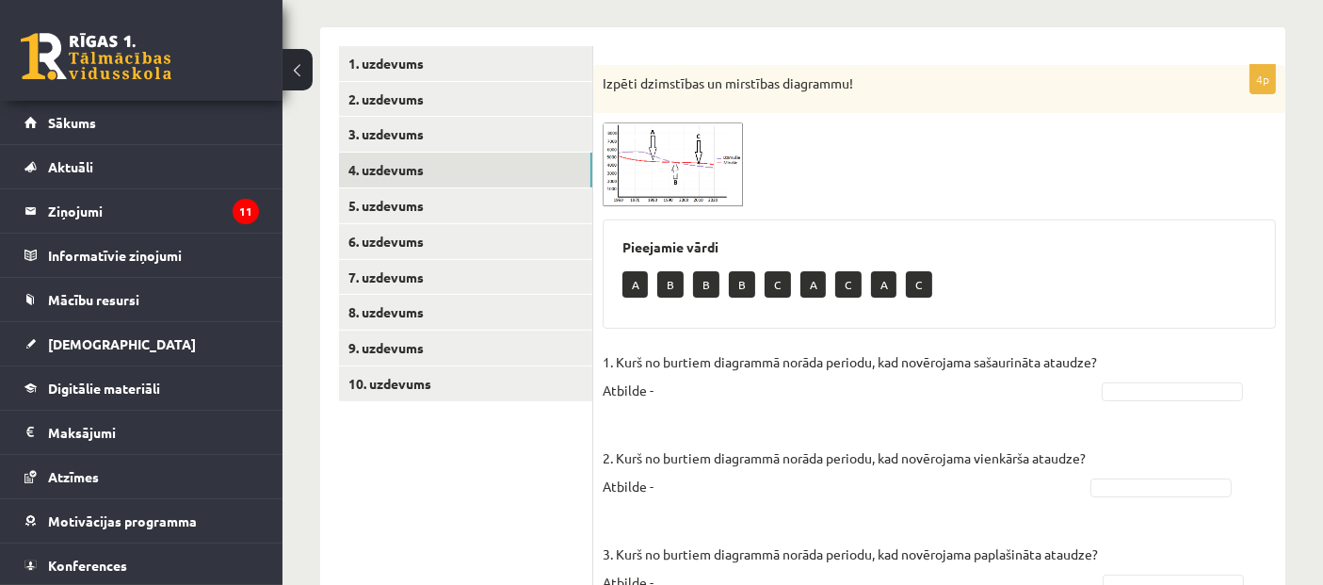
click at [680, 159] on span at bounding box center [674, 168] width 30 height 30
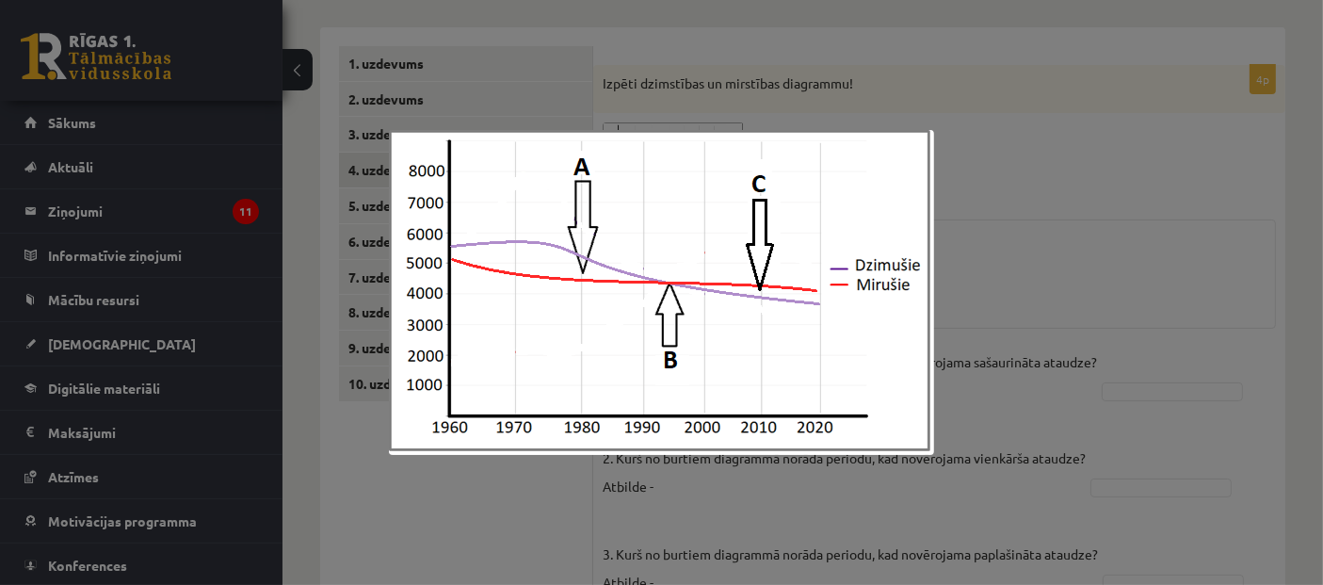
click at [1010, 244] on div at bounding box center [661, 292] width 1323 height 585
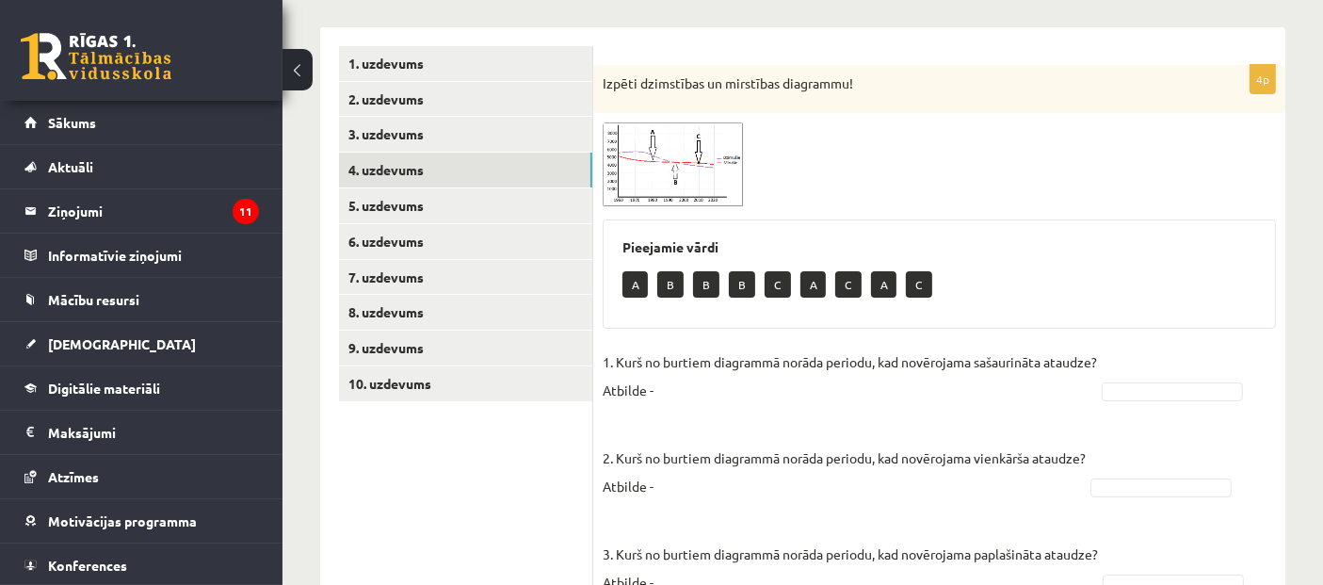
click at [671, 159] on span at bounding box center [674, 168] width 30 height 30
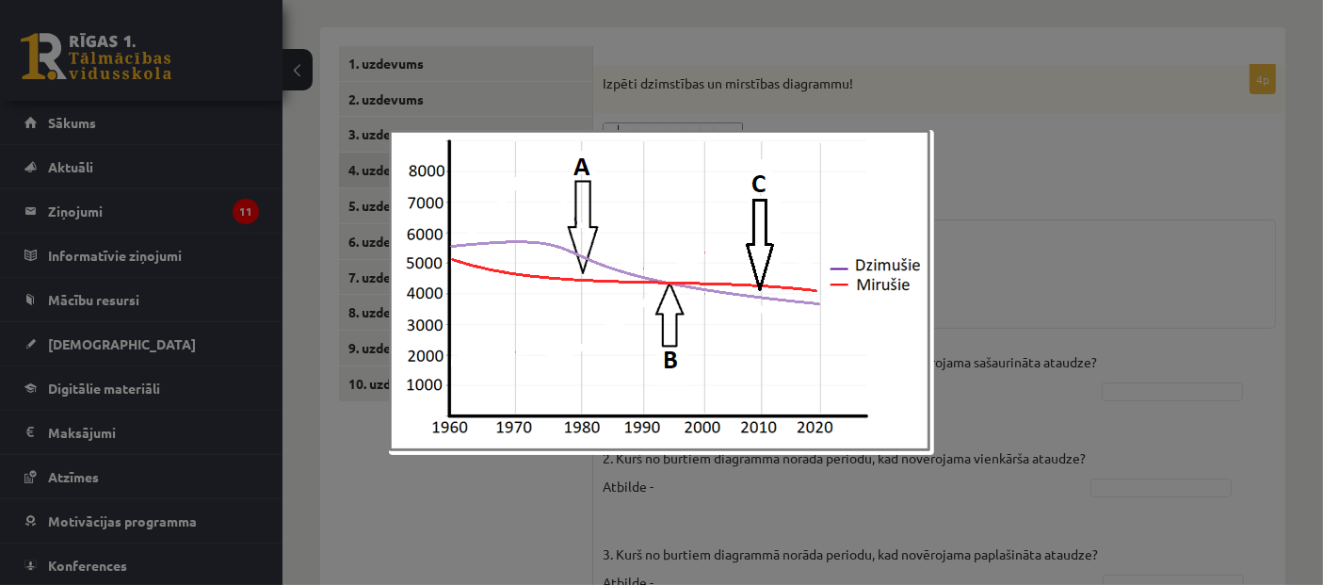
click at [993, 224] on div at bounding box center [661, 292] width 1323 height 585
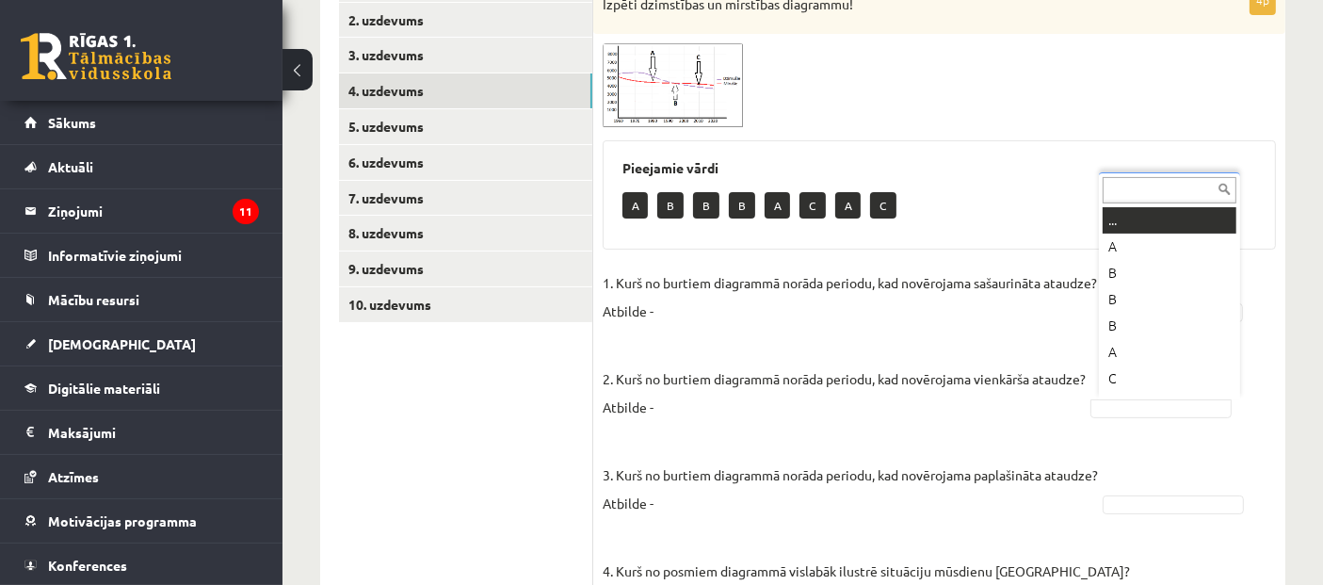
scroll to position [22, 0]
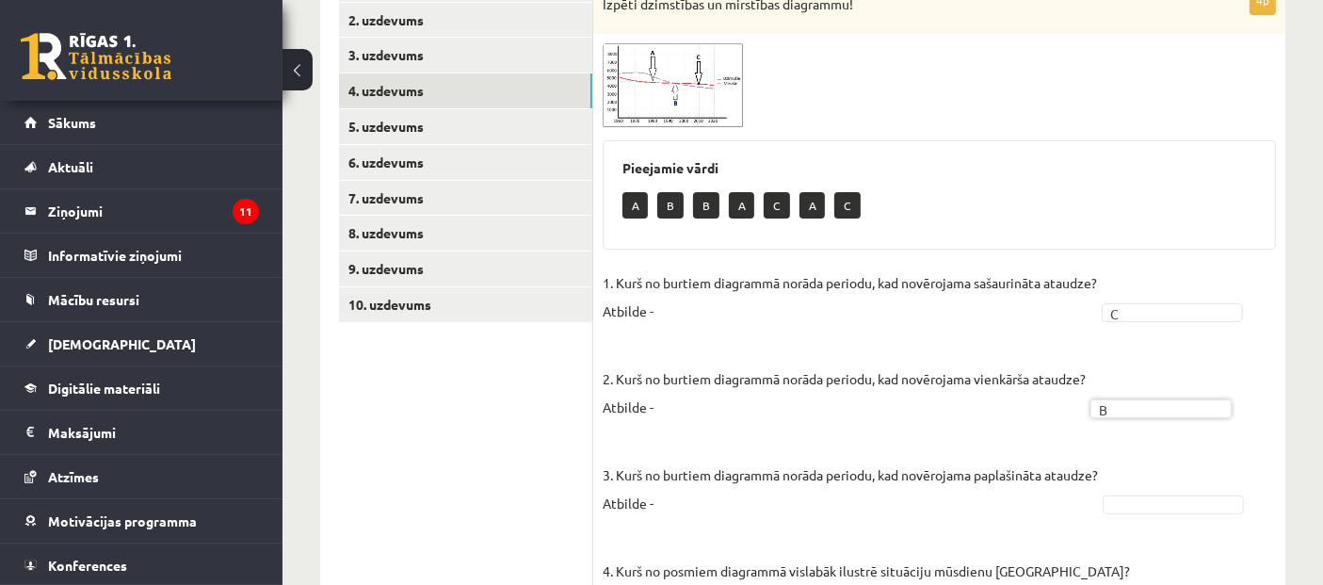
click at [700, 111] on img at bounding box center [673, 85] width 141 height 84
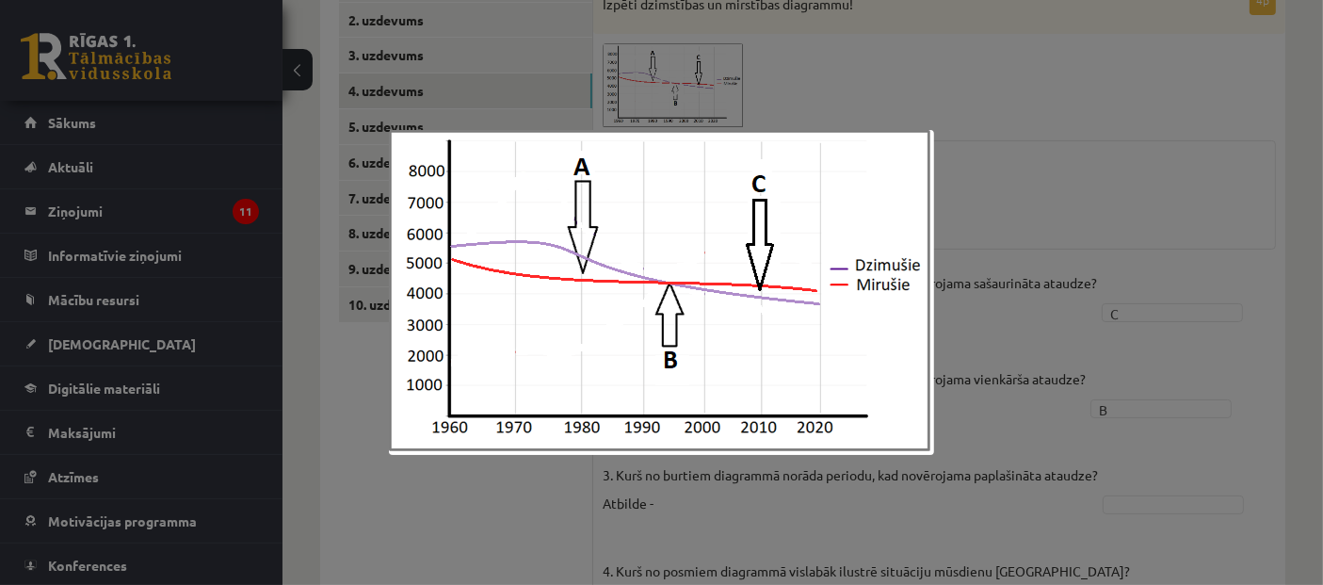
click at [1036, 227] on div at bounding box center [661, 292] width 1323 height 585
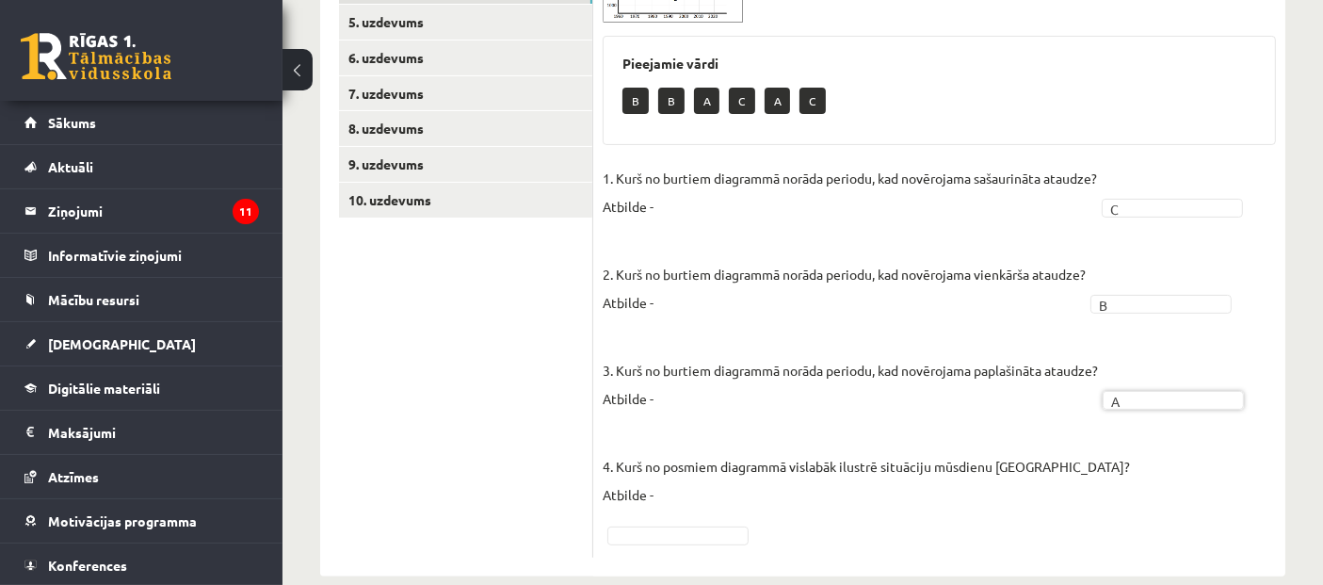
scroll to position [371, 0]
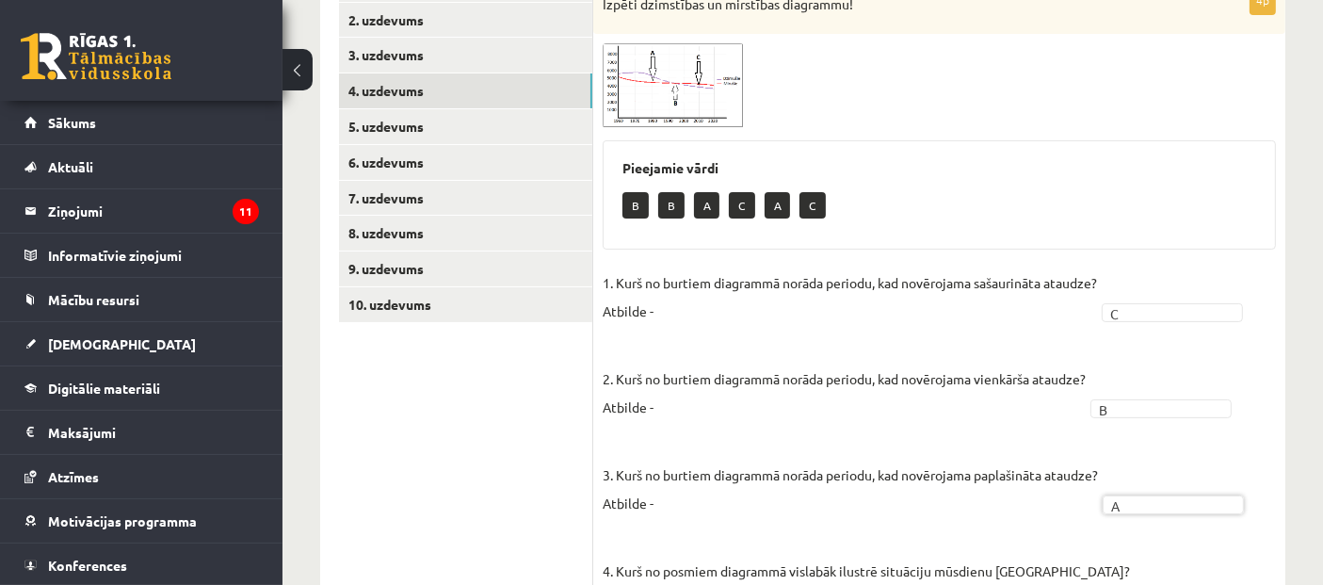
click at [689, 91] on img at bounding box center [673, 85] width 141 height 84
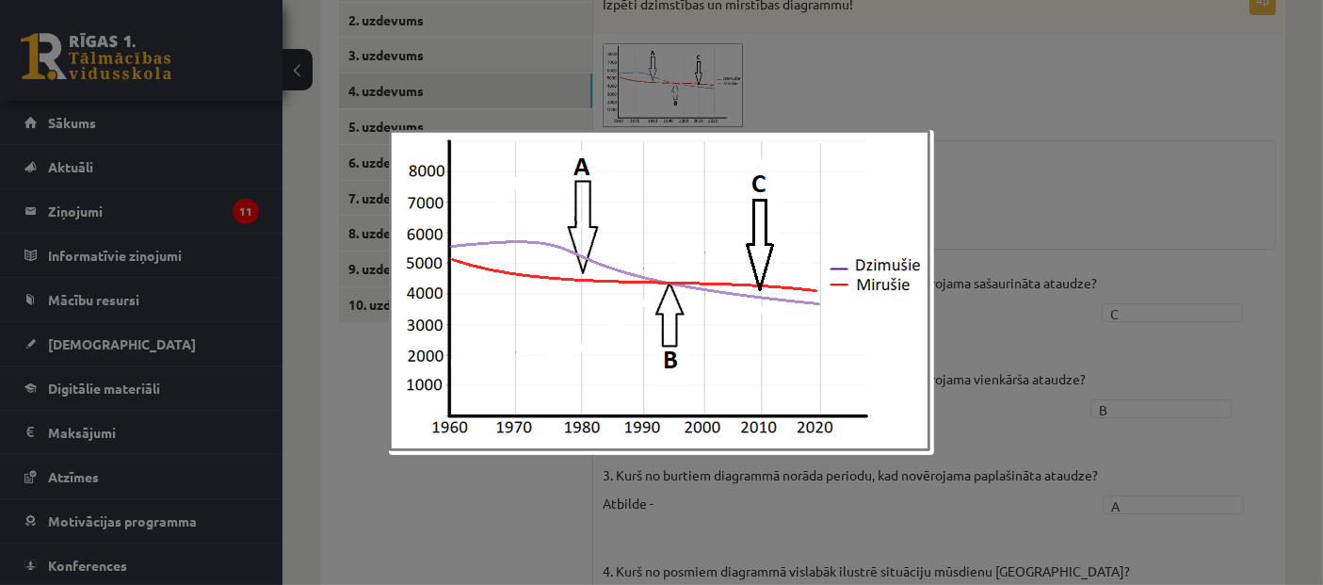
click at [998, 249] on div at bounding box center [661, 292] width 1323 height 585
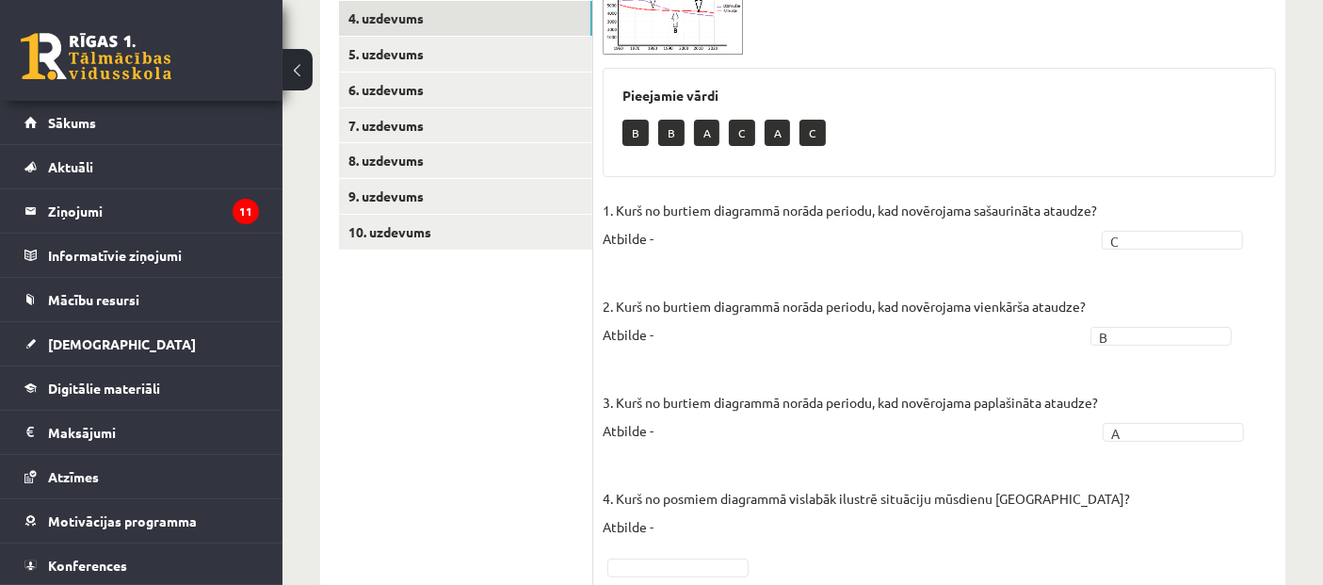
scroll to position [476, 0]
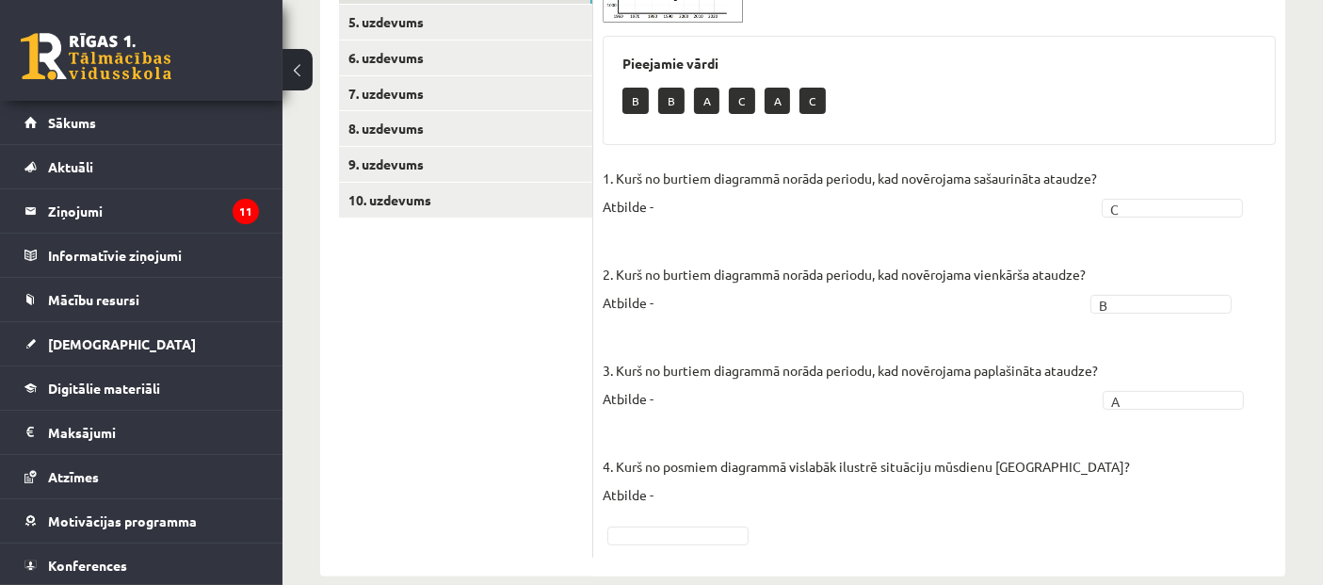
click at [1119, 480] on fieldset "1. Kurš no burtiem diagrammā norāda periodu, kad novērojama sašaurināta ataudze…" at bounding box center [939, 356] width 673 height 384
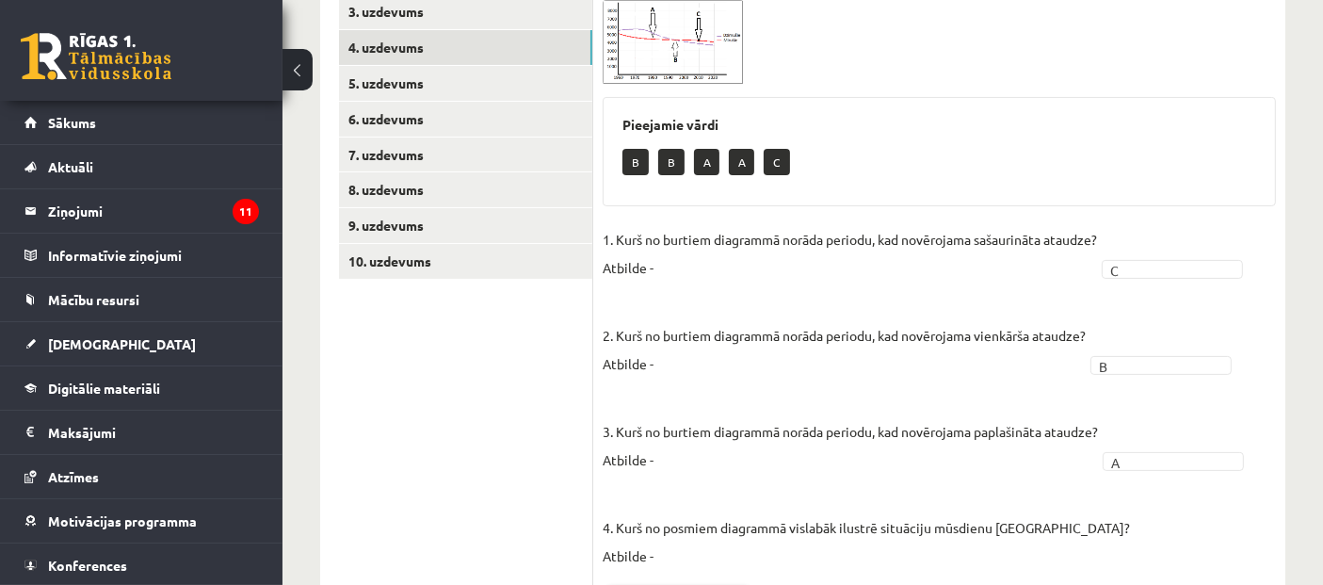
scroll to position [371, 0]
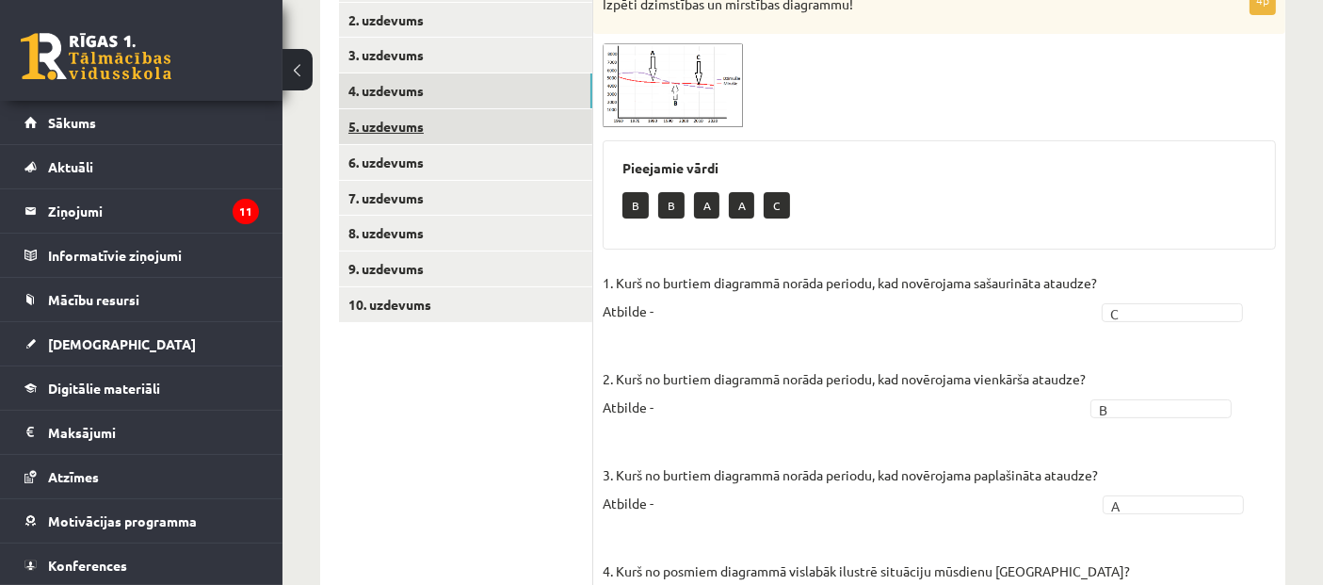
click at [412, 130] on link "5. uzdevums" at bounding box center [465, 126] width 253 height 35
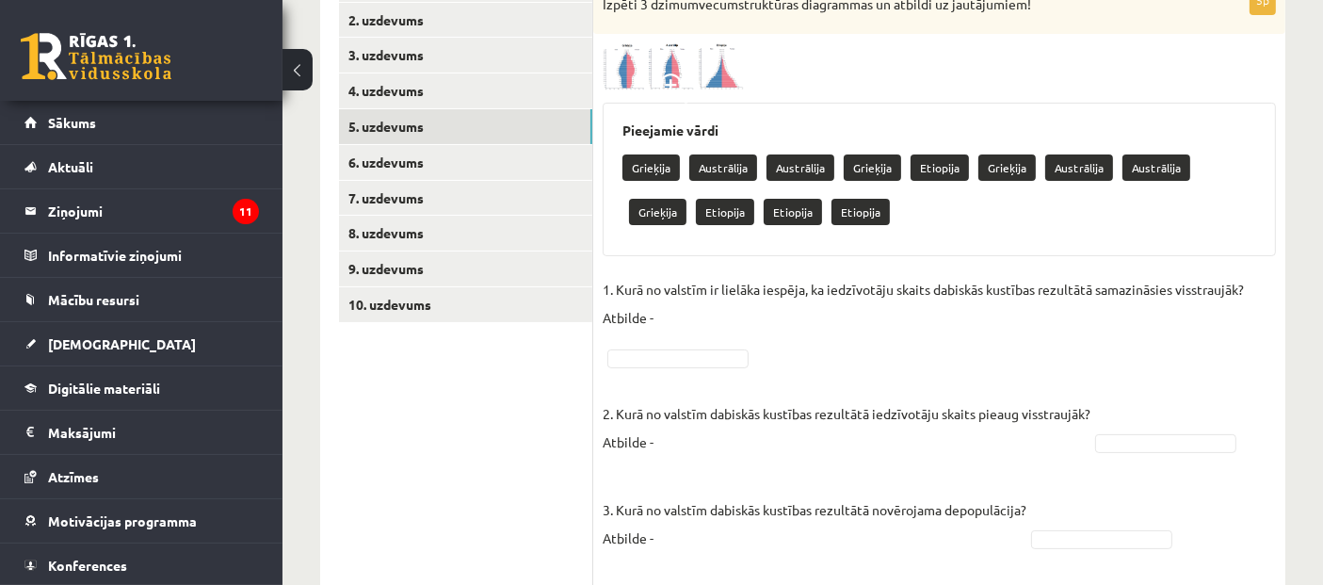
scroll to position [266, 0]
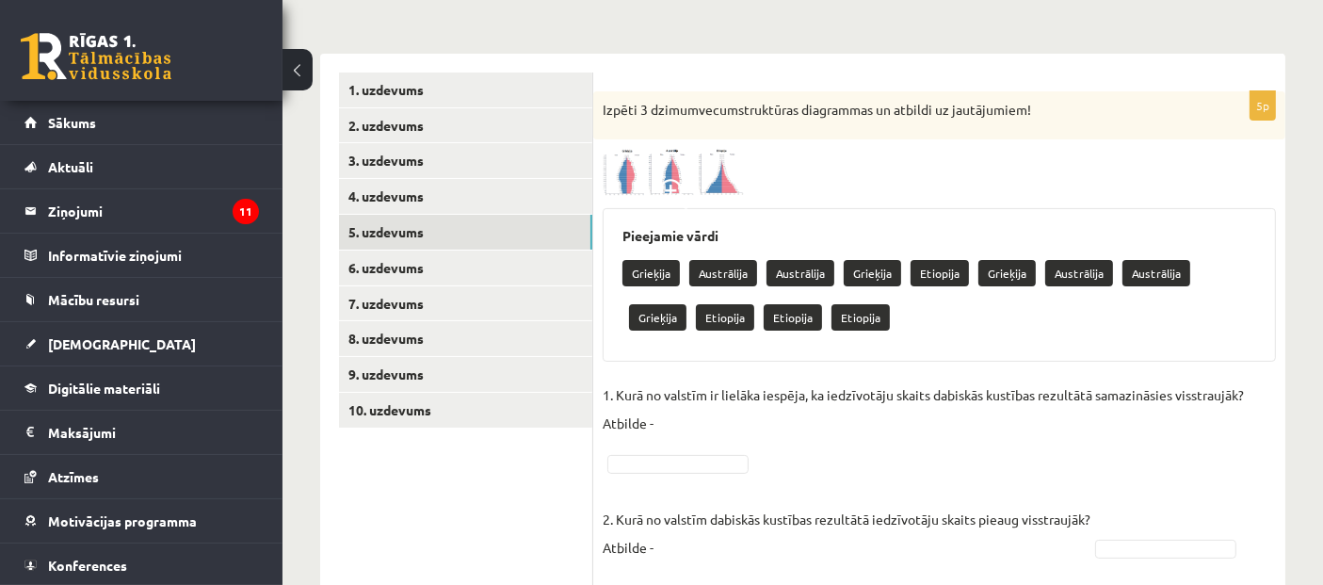
click at [691, 173] on img at bounding box center [673, 172] width 141 height 46
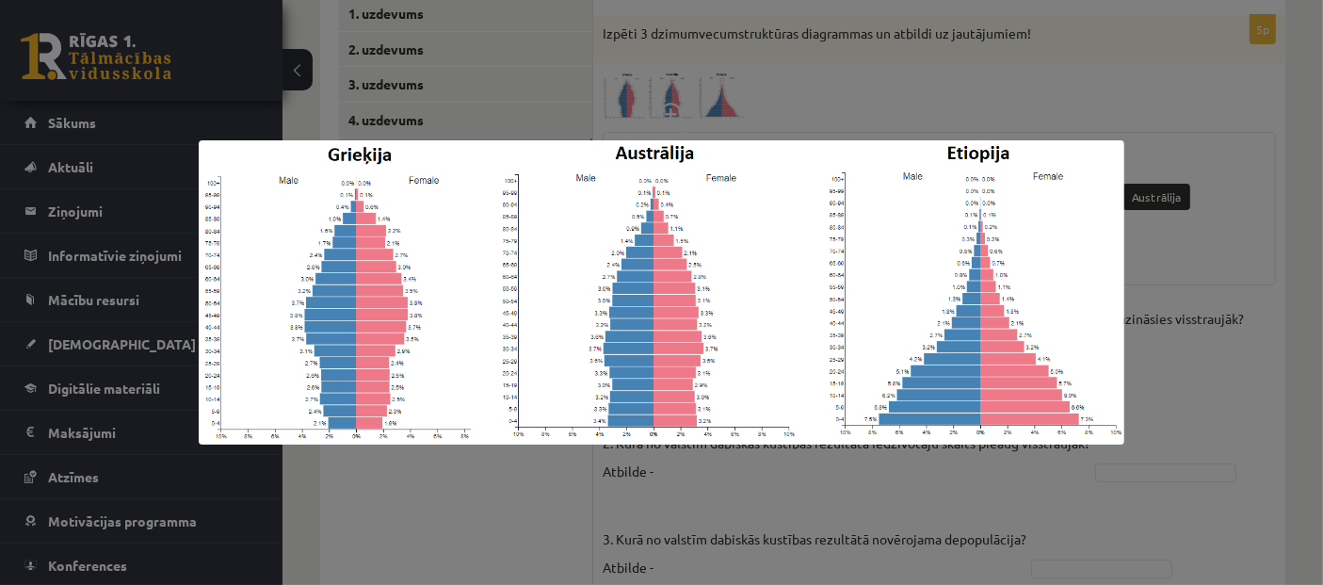
scroll to position [371, 0]
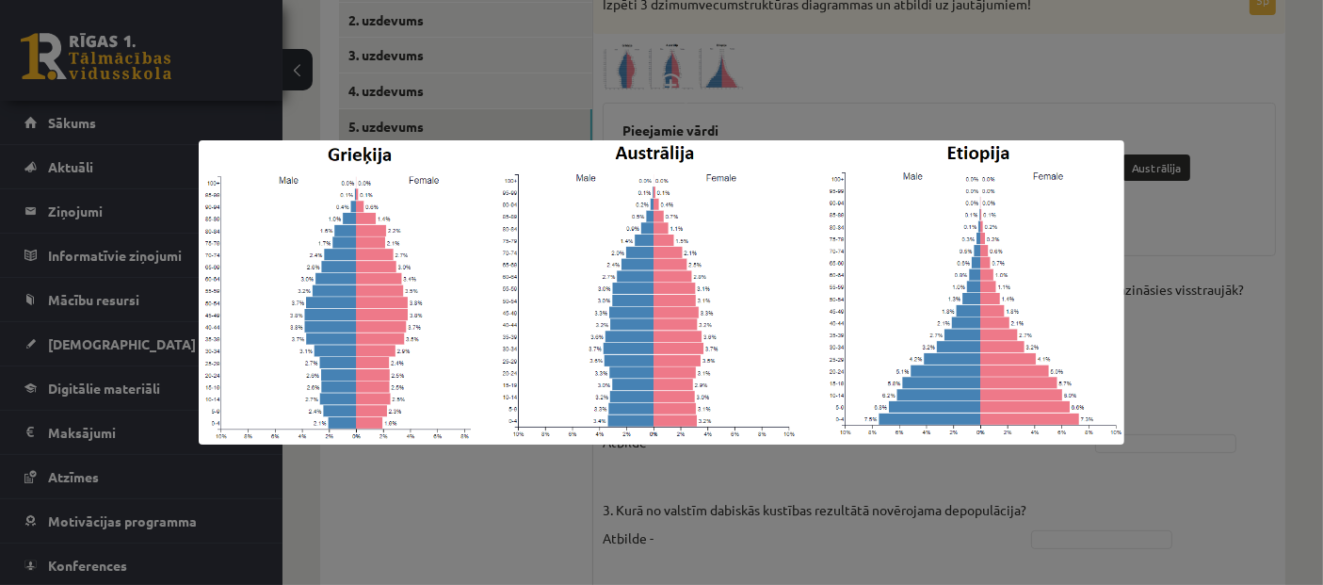
click at [1207, 338] on div at bounding box center [661, 292] width 1323 height 585
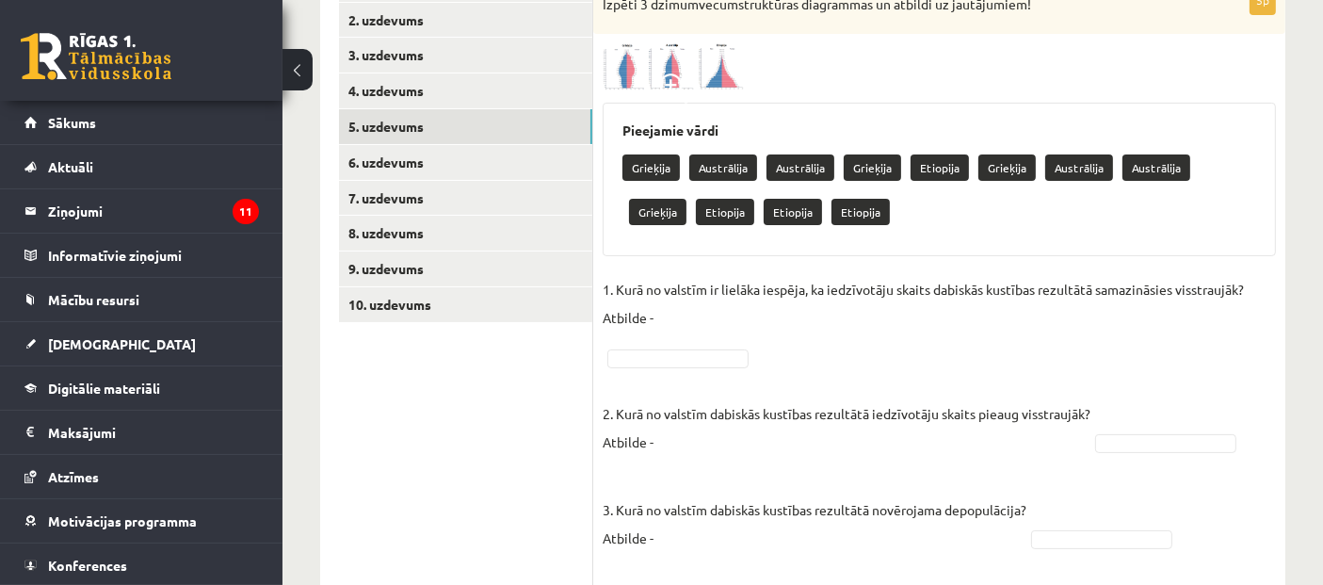
click at [671, 63] on img at bounding box center [673, 66] width 141 height 46
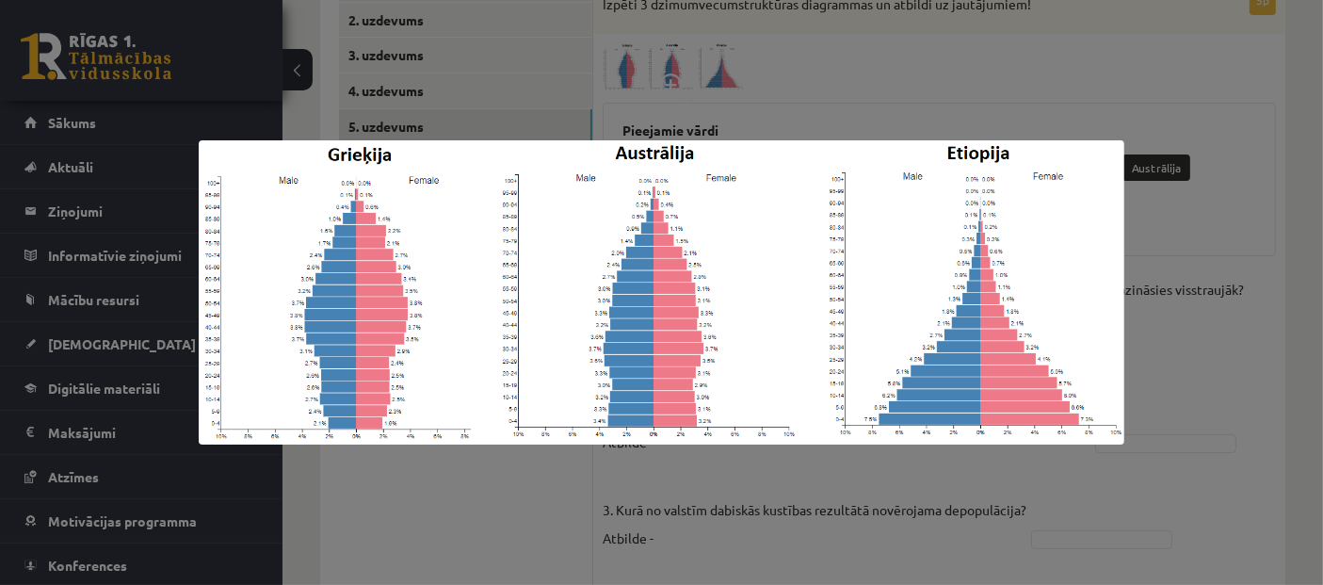
click at [1191, 398] on div at bounding box center [661, 292] width 1323 height 585
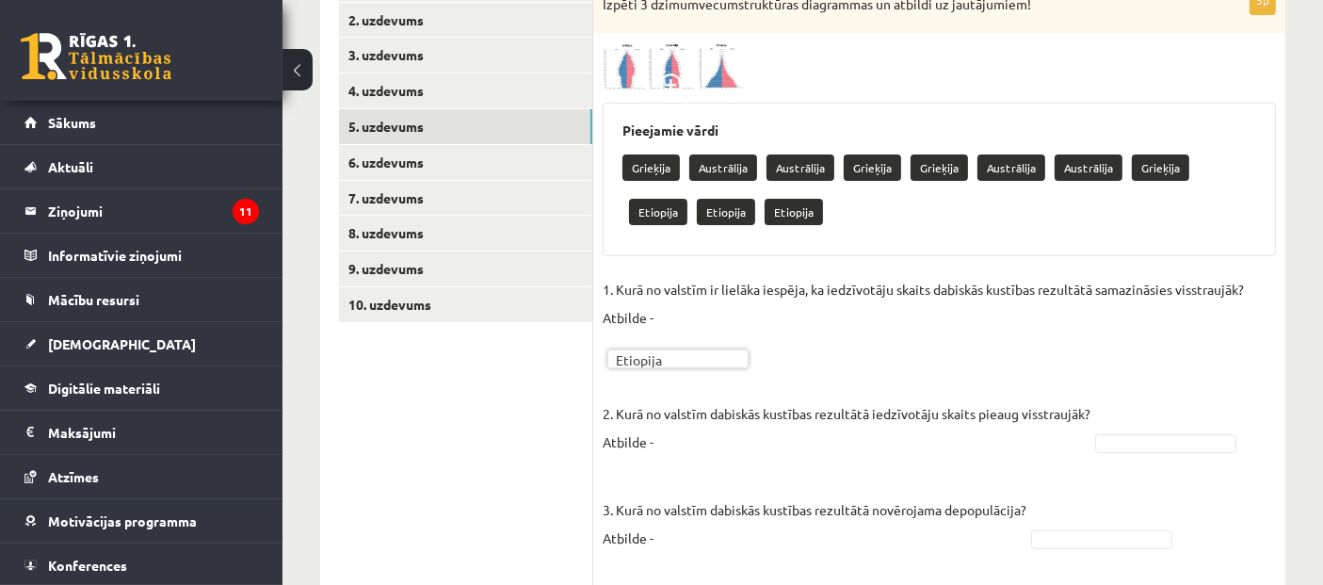
click at [657, 73] on img at bounding box center [673, 66] width 141 height 46
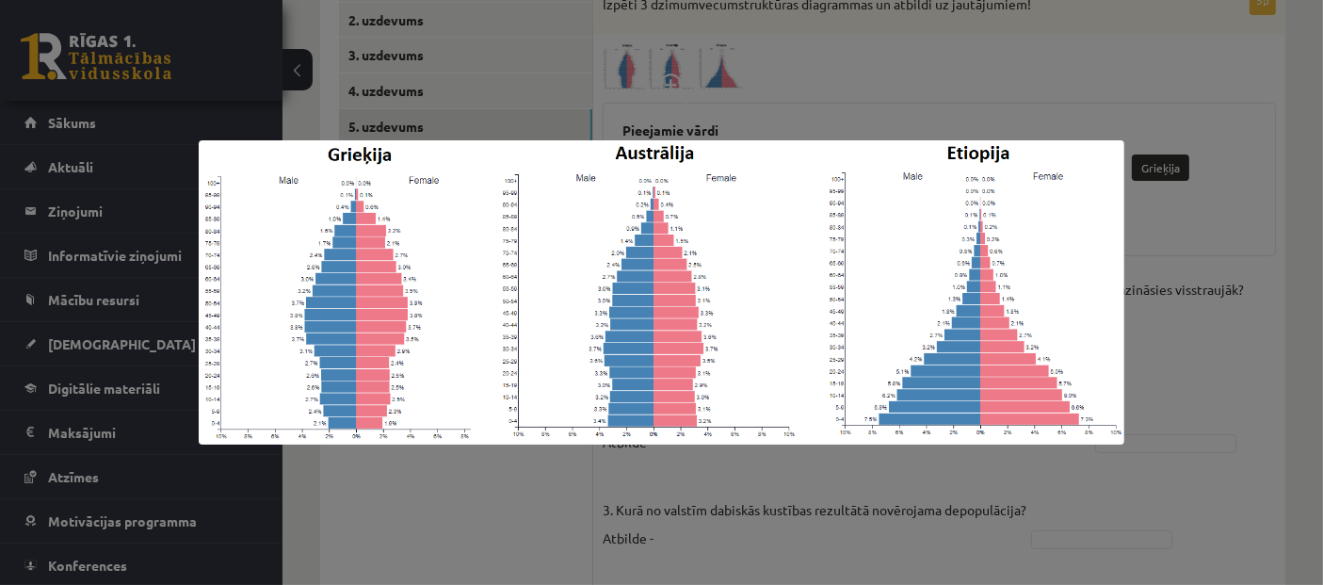
click at [1172, 440] on div at bounding box center [661, 292] width 1323 height 585
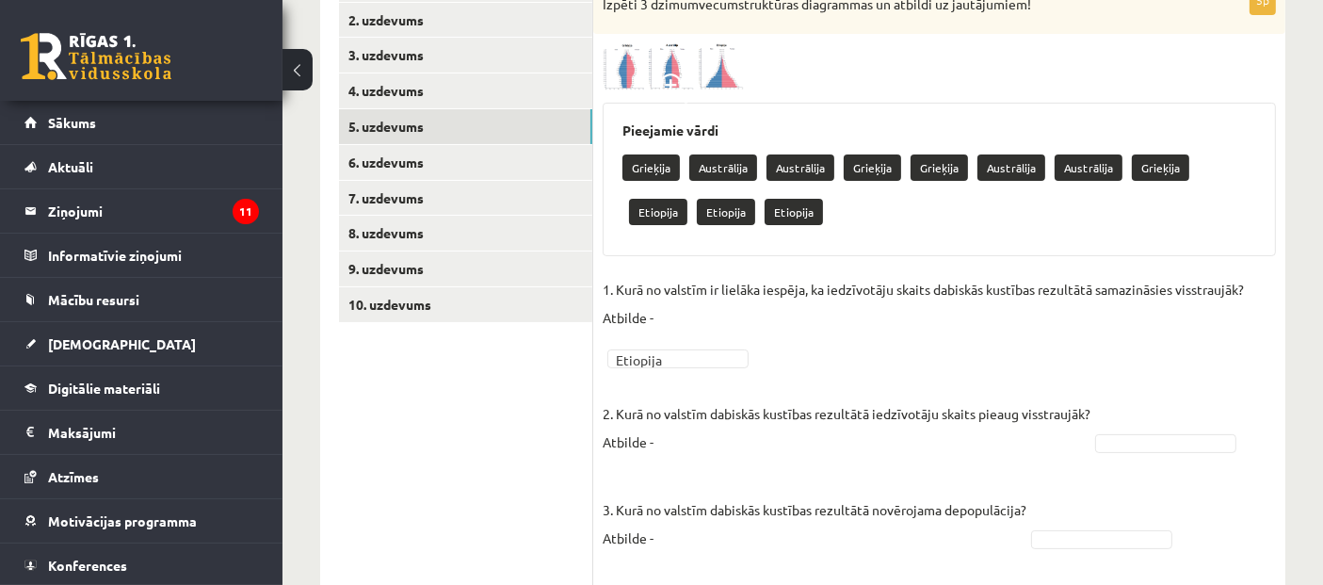
click at [679, 59] on img at bounding box center [673, 66] width 141 height 46
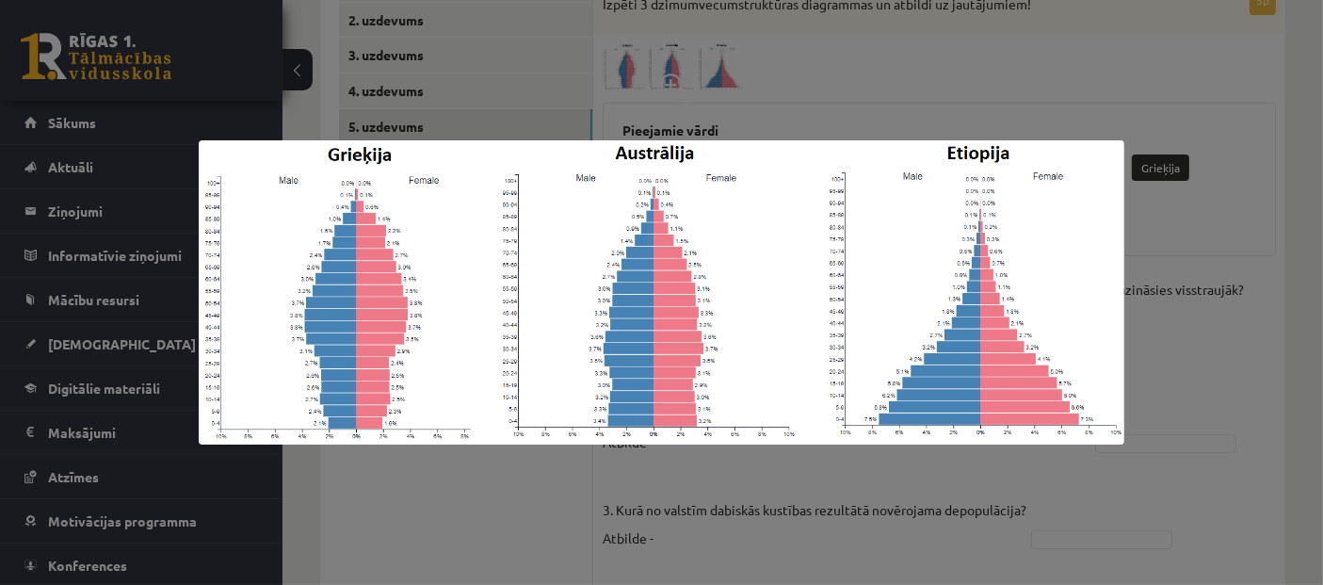
click at [1204, 348] on div at bounding box center [661, 292] width 1323 height 585
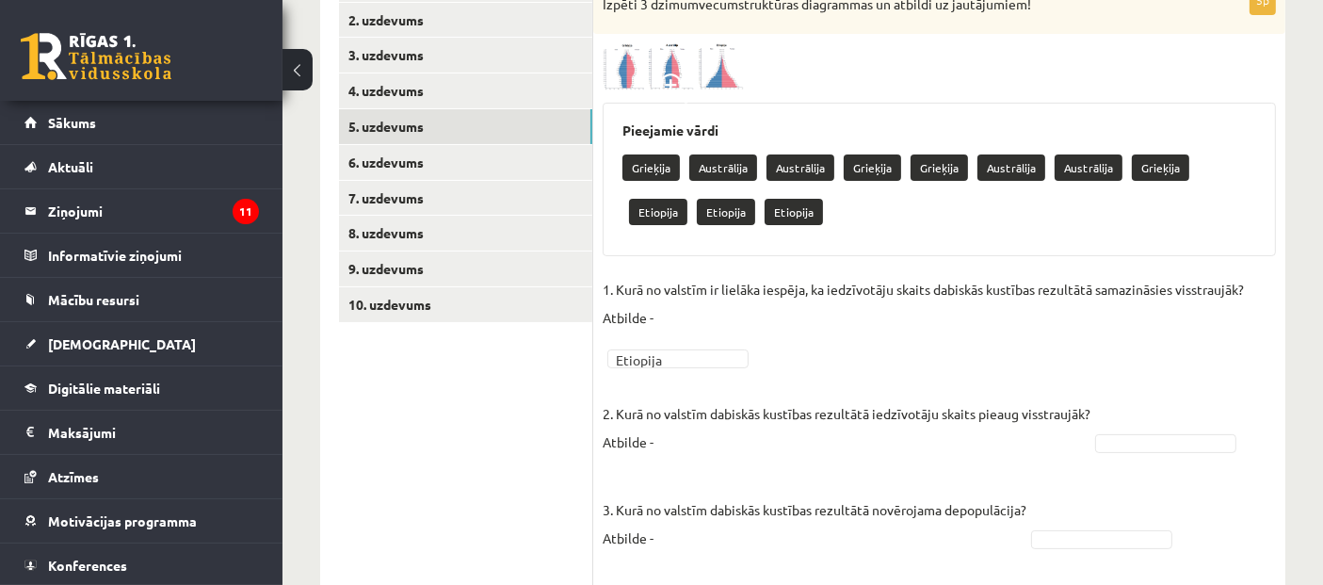
click at [653, 44] on img at bounding box center [673, 66] width 141 height 46
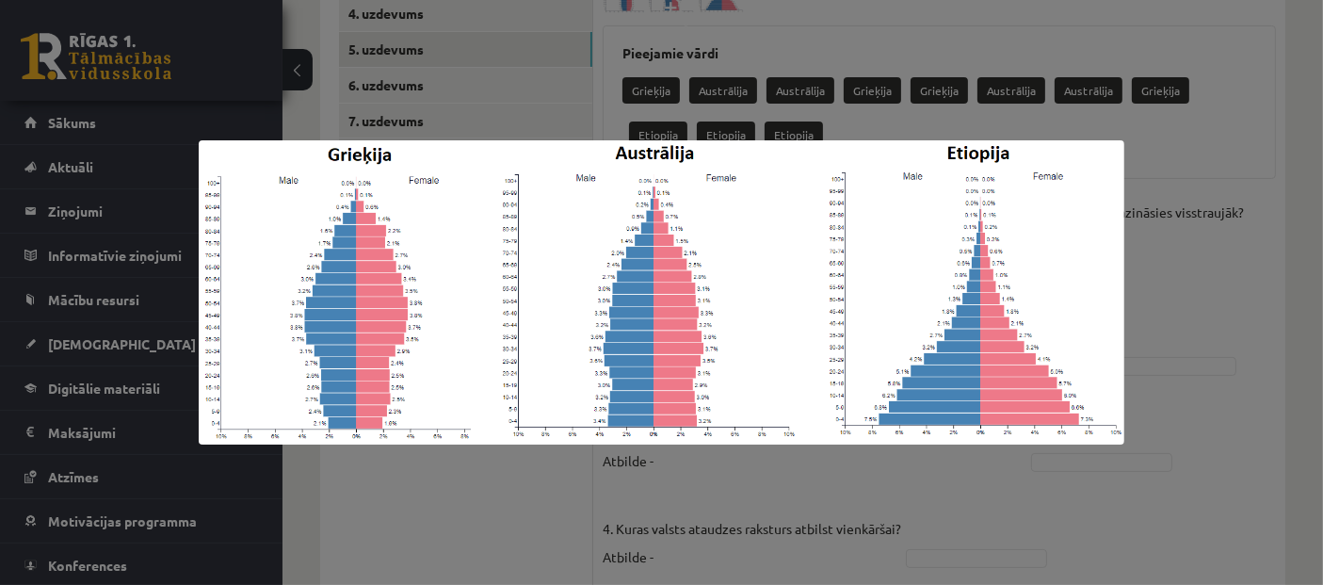
scroll to position [476, 0]
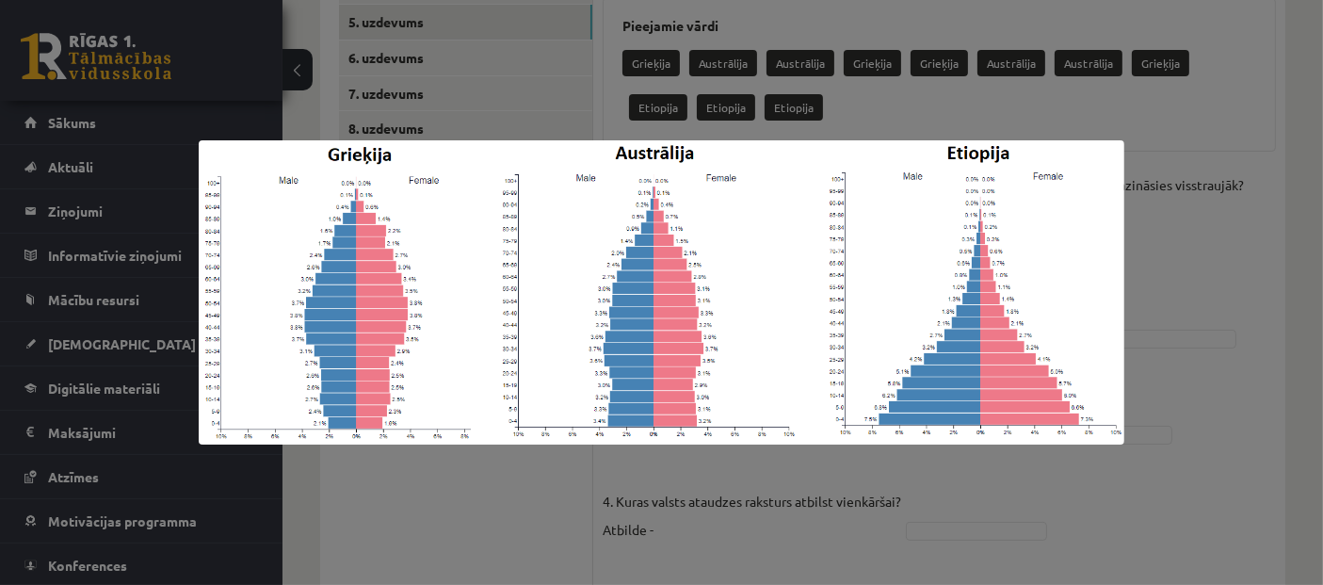
click at [1216, 451] on div at bounding box center [661, 292] width 1323 height 585
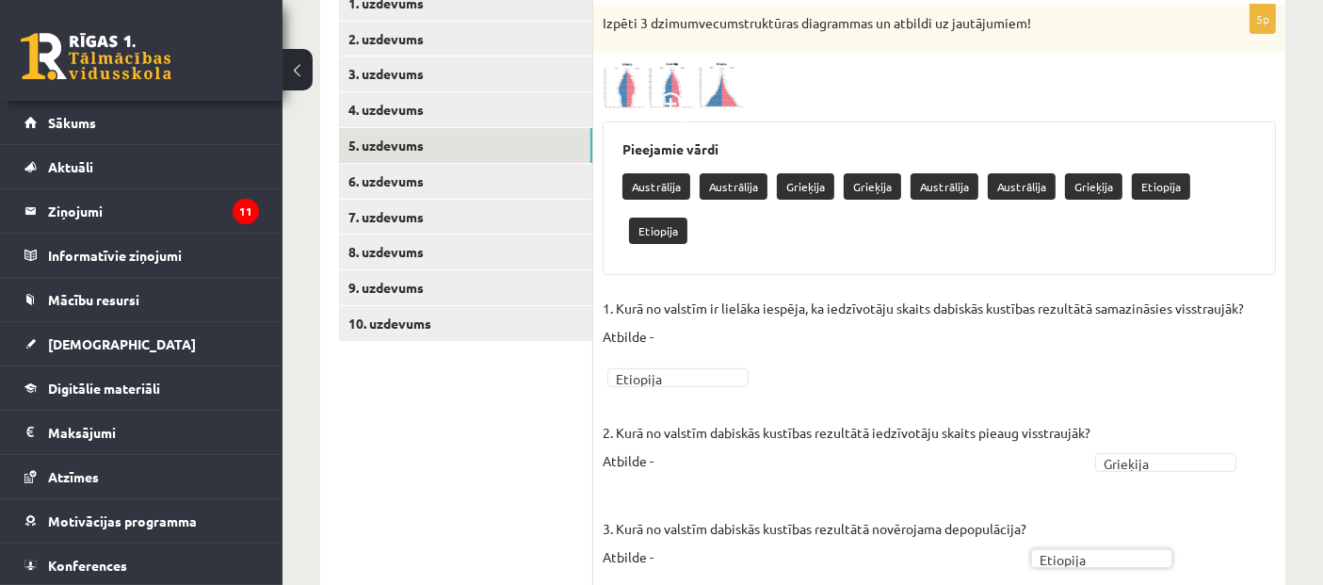
scroll to position [248, 0]
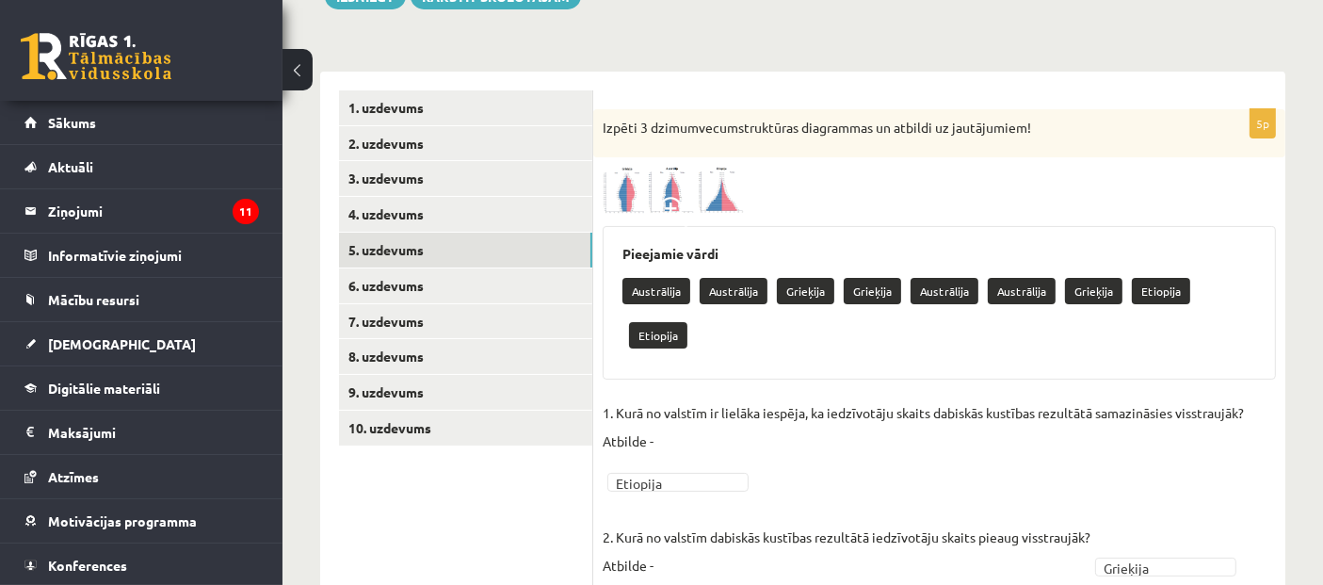
click at [690, 196] on img at bounding box center [673, 190] width 141 height 46
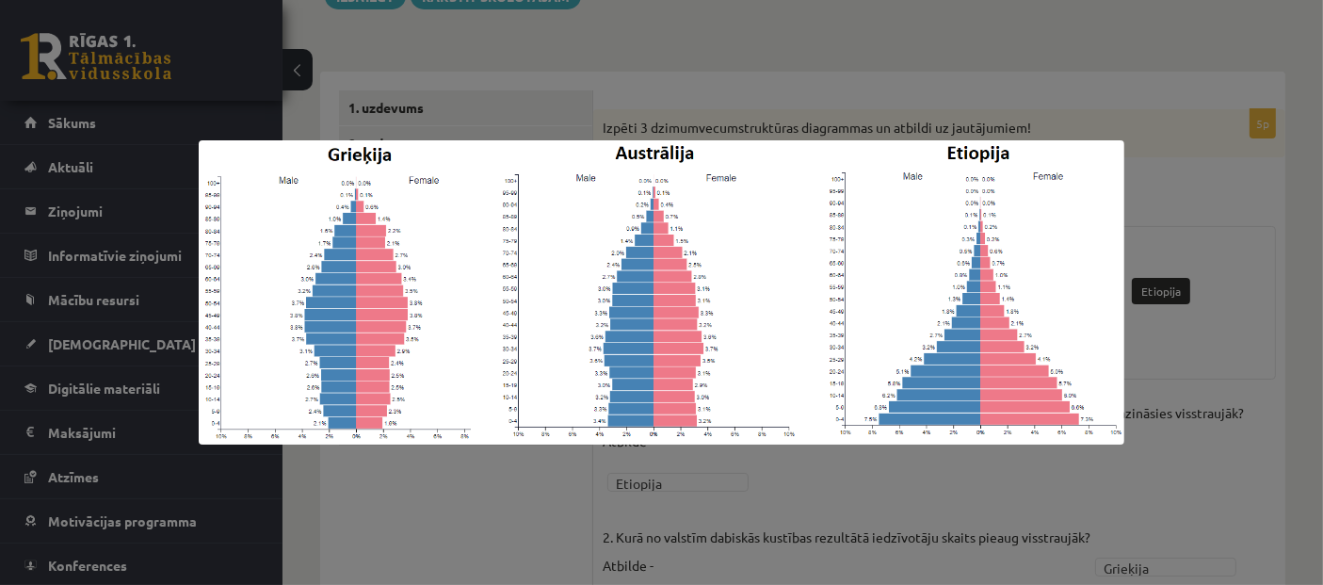
click at [1172, 424] on div at bounding box center [661, 292] width 1323 height 585
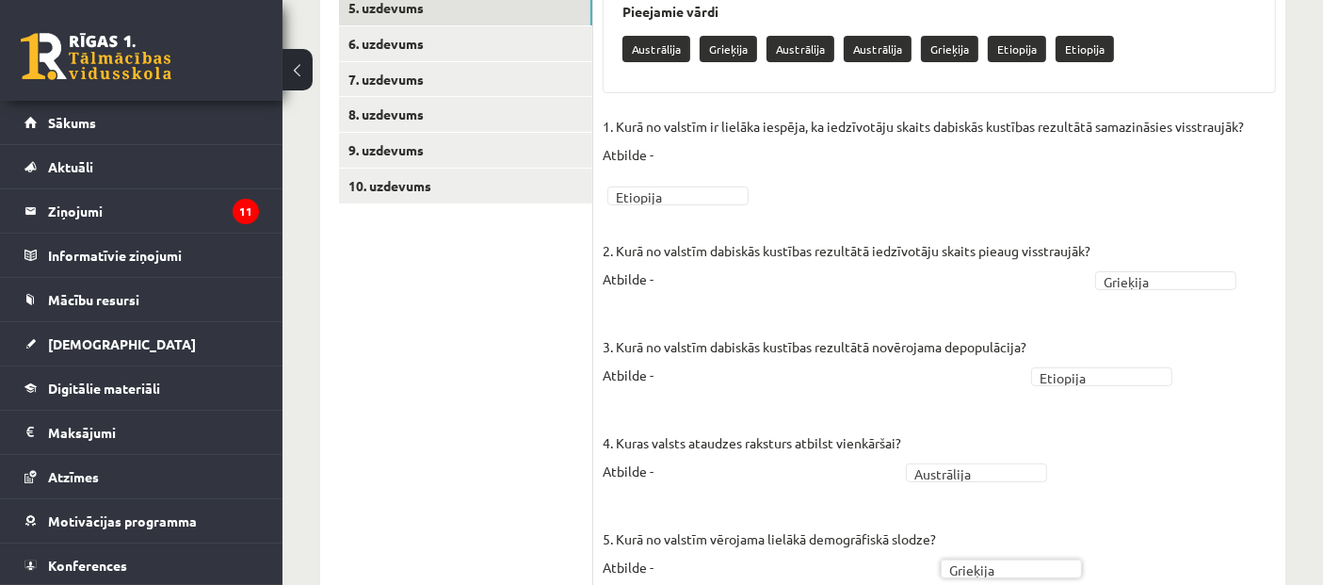
scroll to position [457, 0]
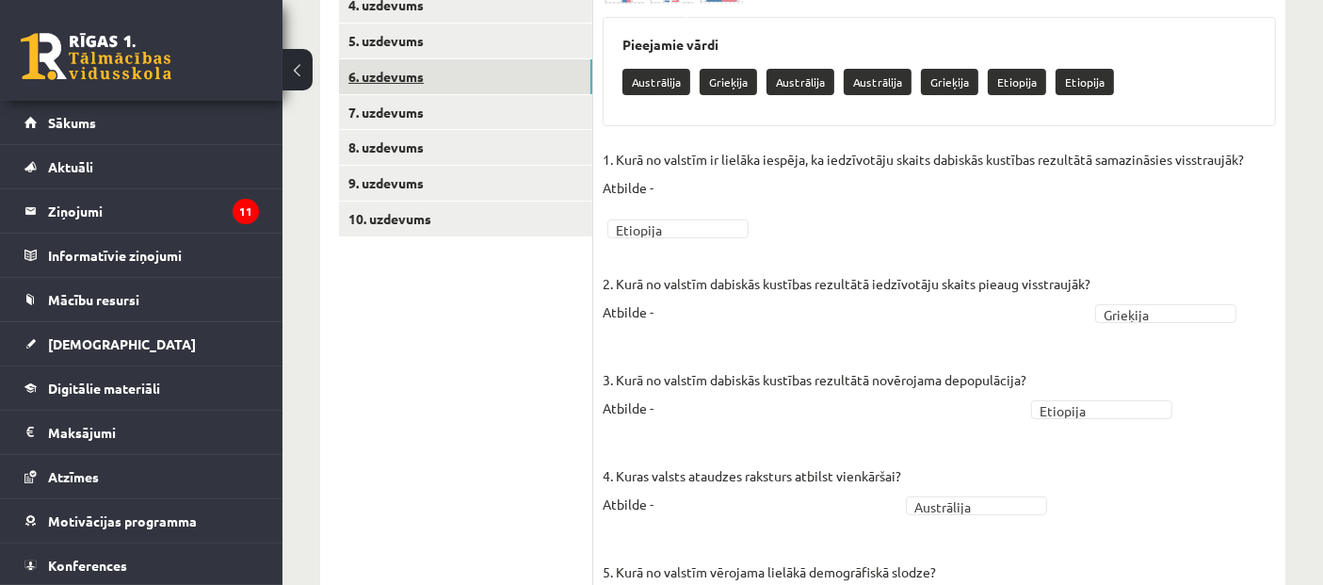
click at [416, 70] on link "6. uzdevums" at bounding box center [465, 76] width 253 height 35
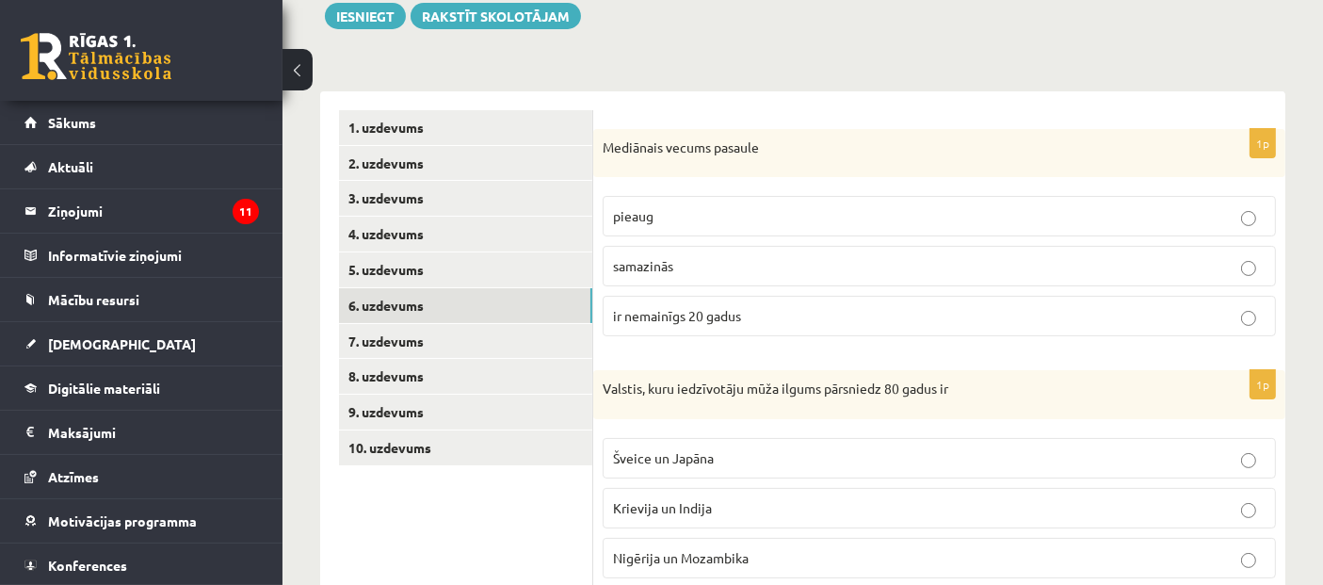
scroll to position [248, 0]
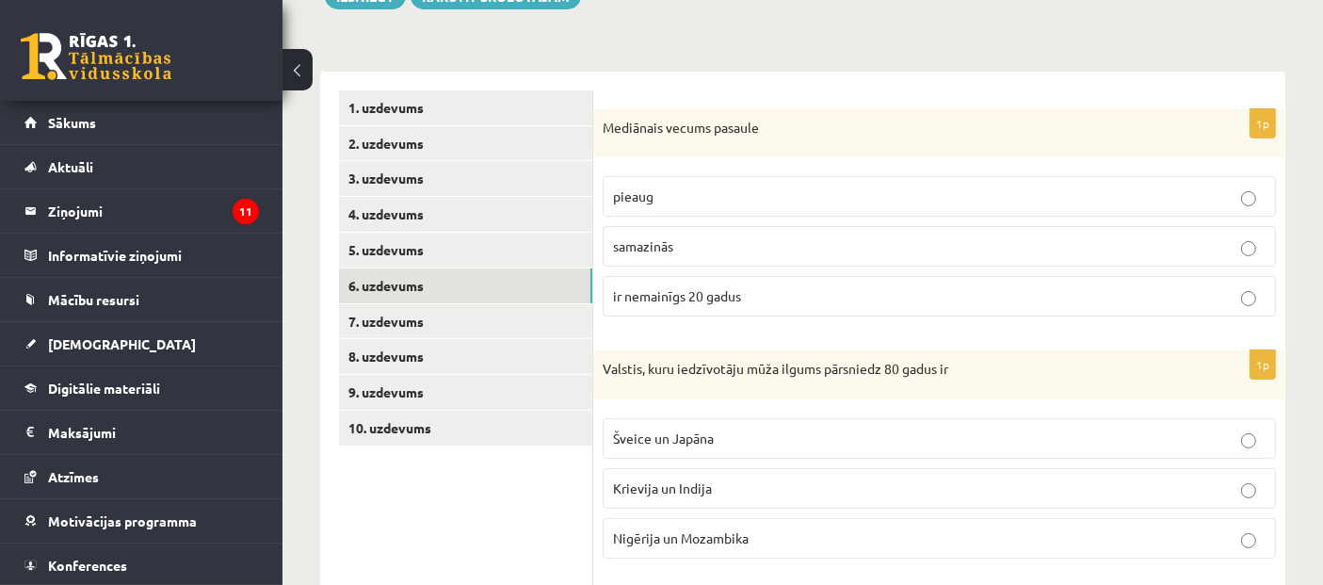
click at [690, 202] on p "pieaug" at bounding box center [939, 196] width 653 height 20
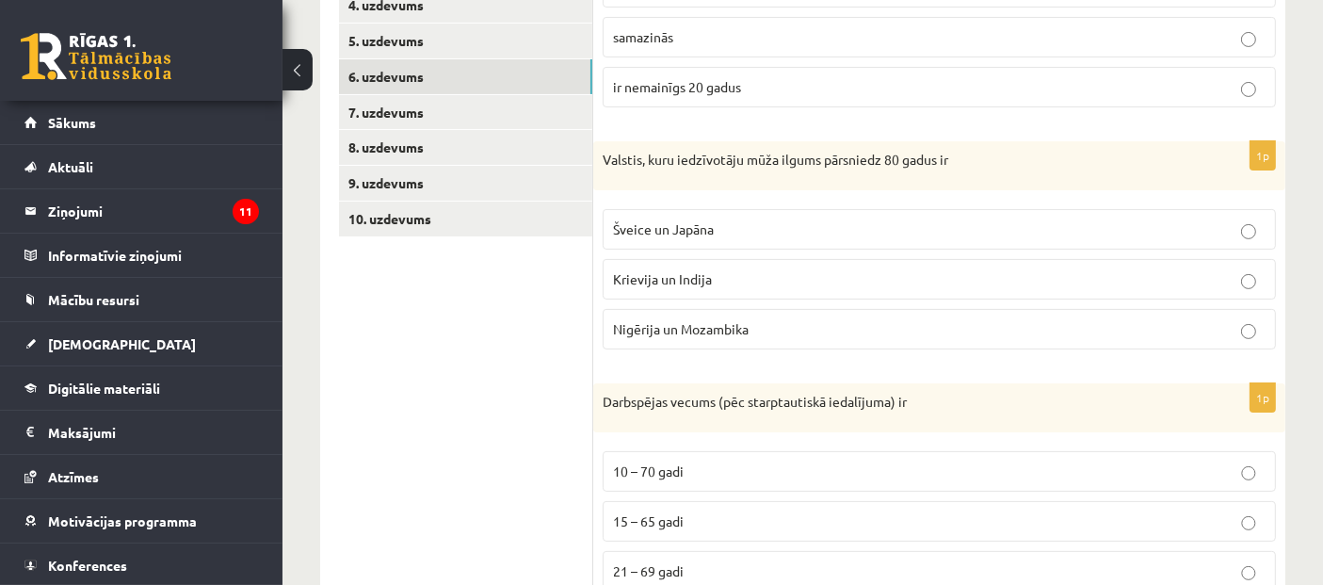
scroll to position [352, 0]
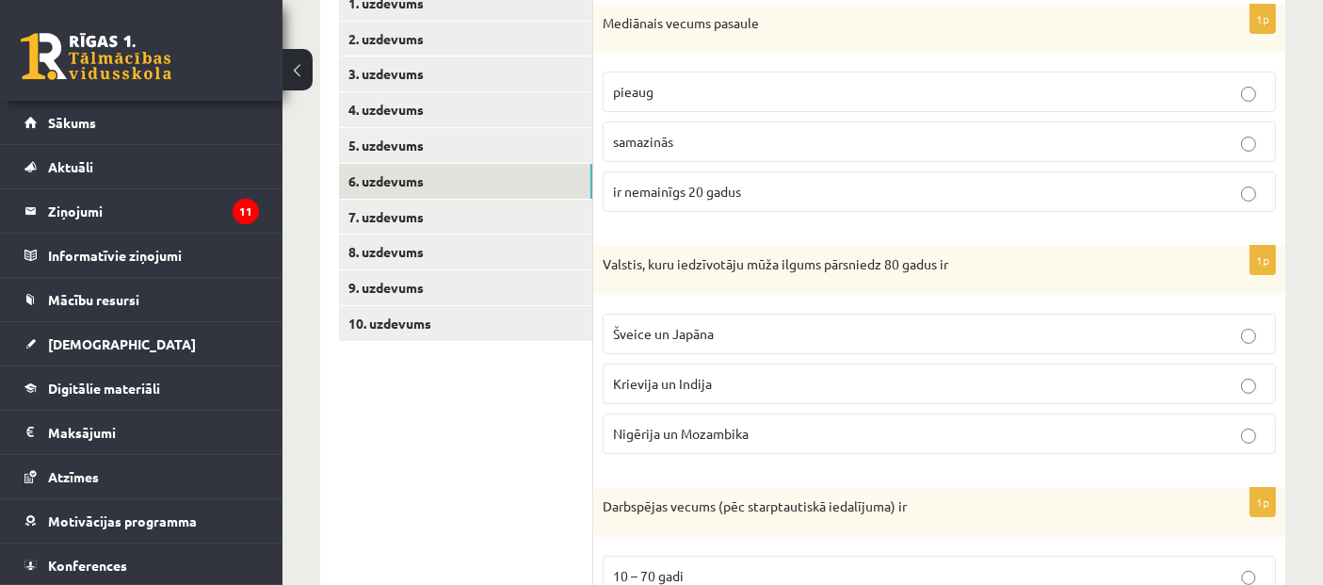
click at [664, 145] on span "samazinās" at bounding box center [643, 141] width 60 height 17
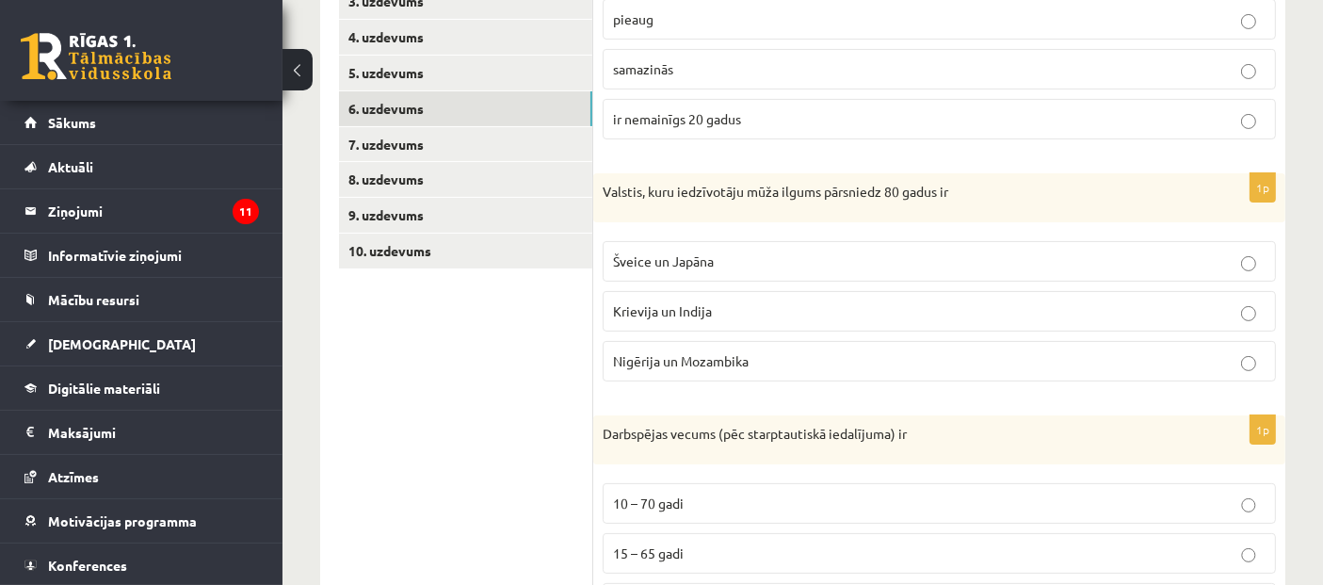
scroll to position [457, 0]
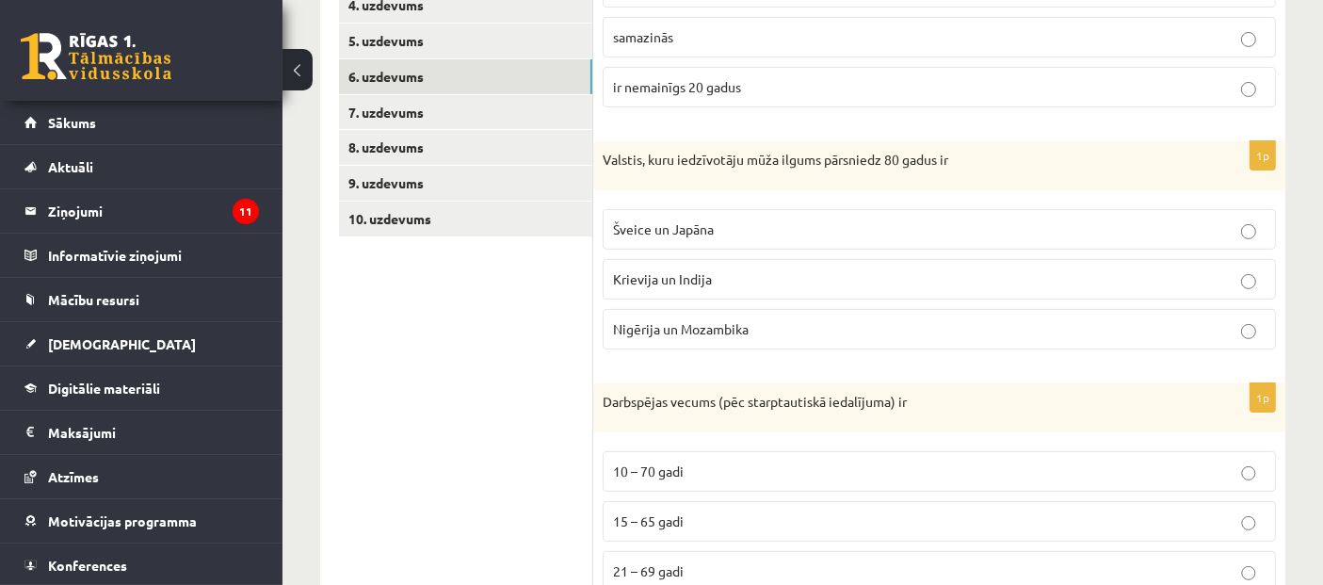
click at [704, 230] on span "Šveice un Japāna" at bounding box center [663, 228] width 101 height 17
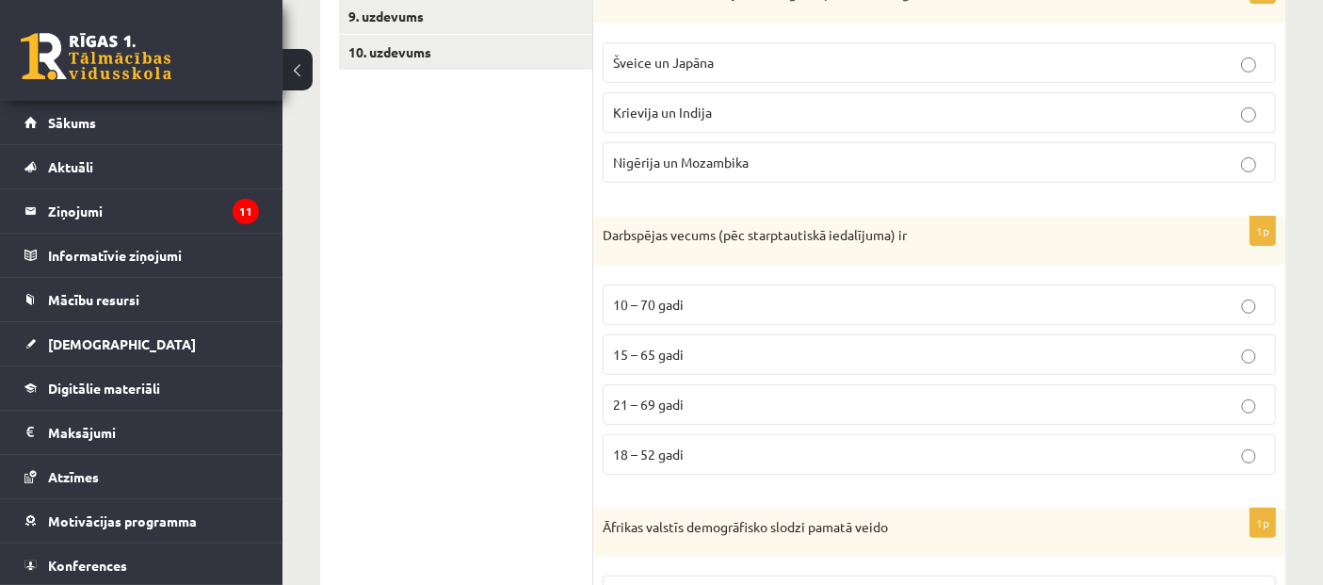
scroll to position [667, 0]
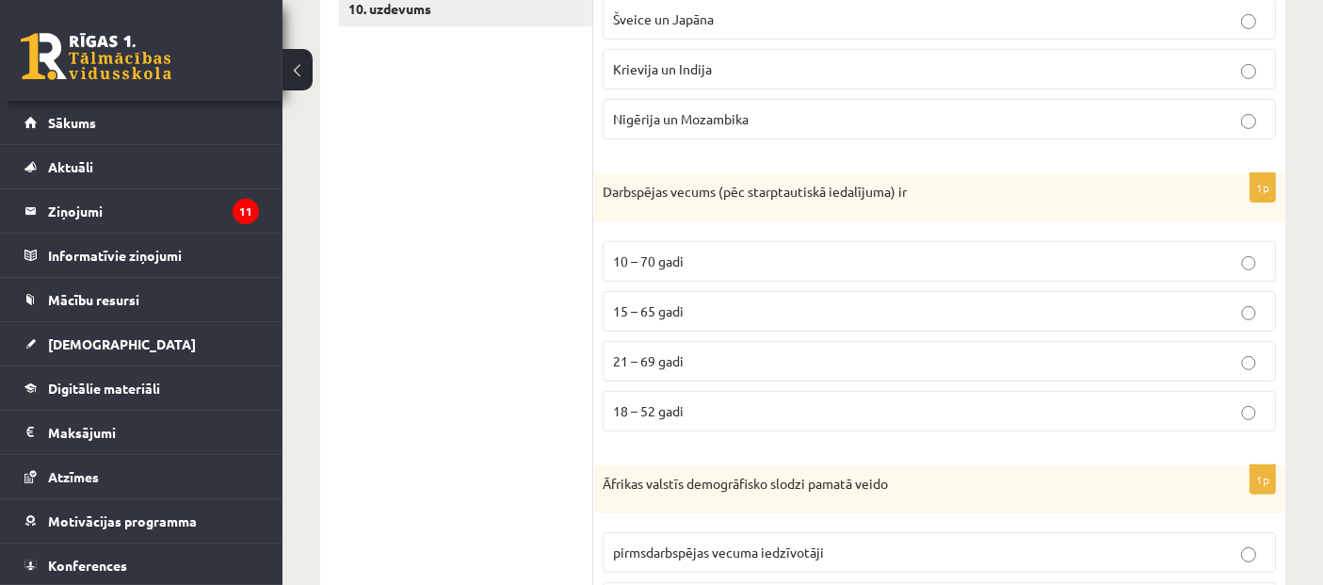
click at [700, 415] on label "18 – 52 gadi" at bounding box center [939, 411] width 673 height 40
click at [731, 365] on label "21 – 69 gadi" at bounding box center [939, 361] width 673 height 40
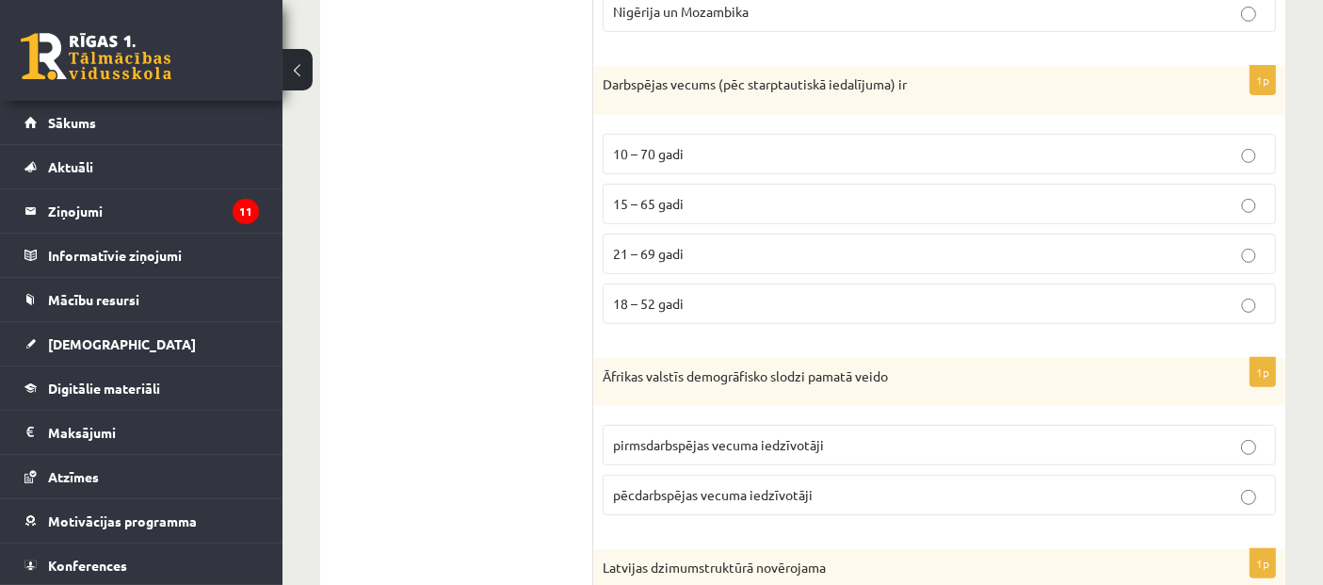
scroll to position [771, 0]
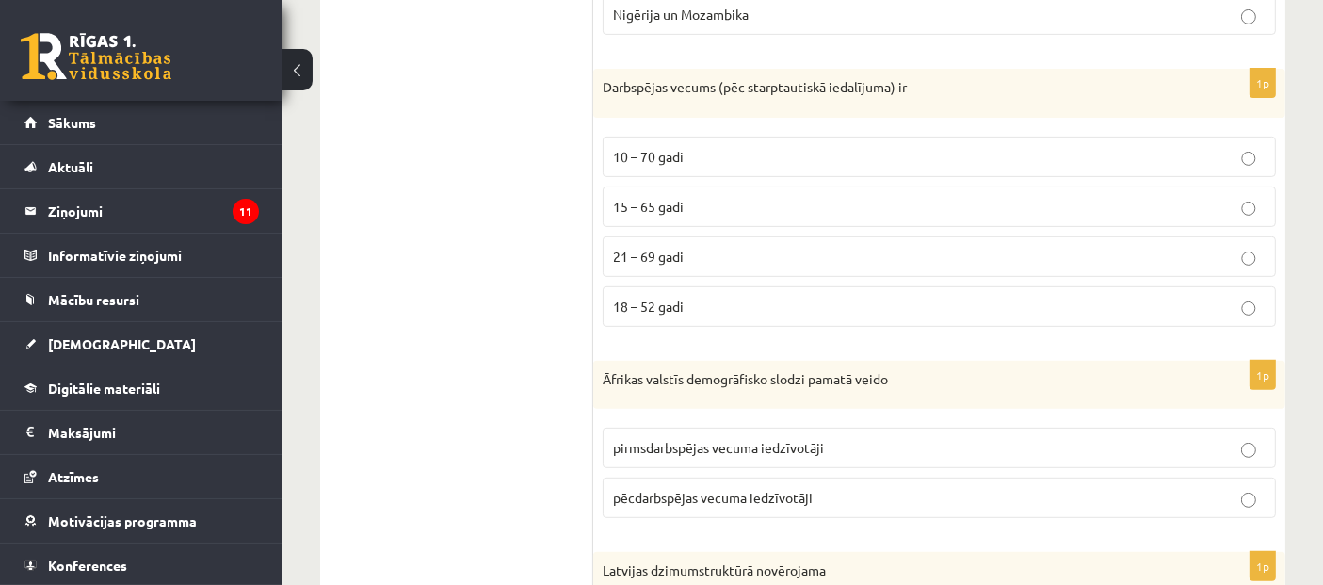
click at [770, 200] on p "15 – 65 gadi" at bounding box center [939, 207] width 653 height 20
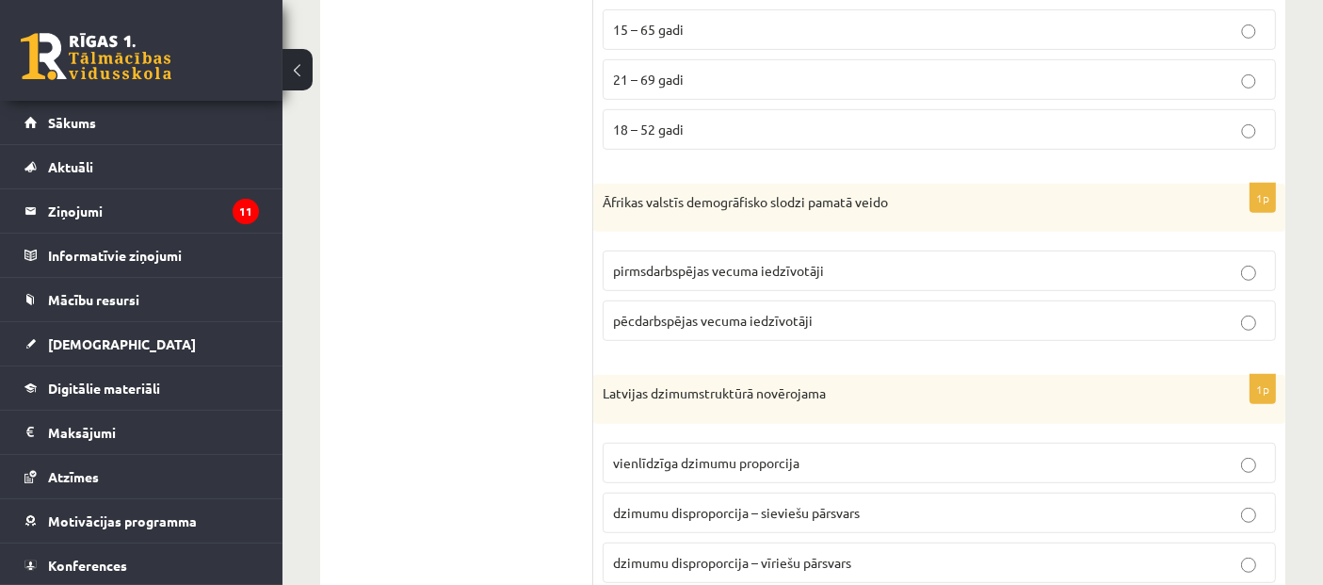
scroll to position [980, 0]
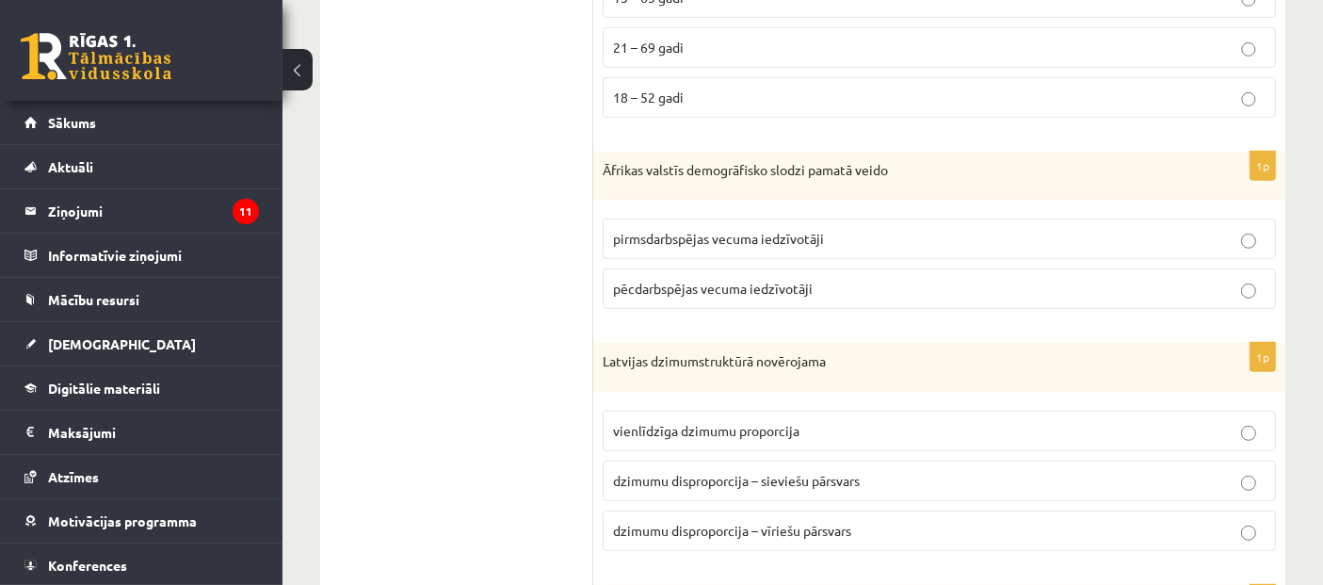
drag, startPoint x: 788, startPoint y: 293, endPoint x: 754, endPoint y: 289, distance: 34.1
click at [754, 289] on span "pēcdarbspējas vecuma iedzīvotāji" at bounding box center [713, 288] width 200 height 17
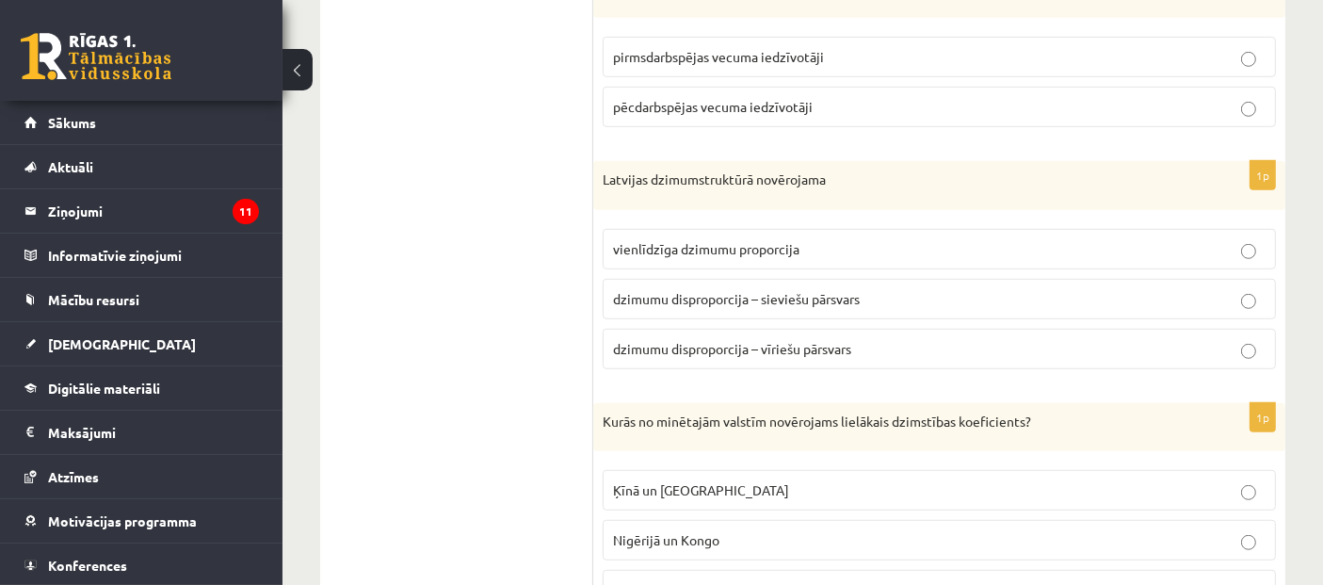
scroll to position [1189, 0]
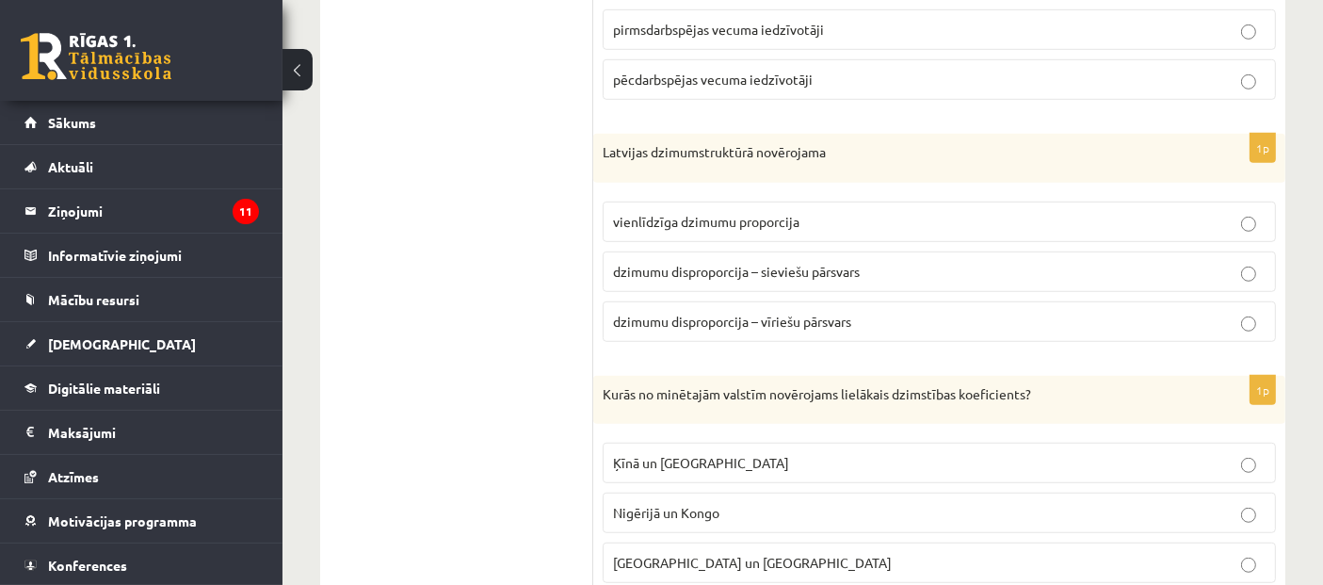
click at [862, 274] on label "dzimumu disproporcija – sieviešu pārsvars" at bounding box center [939, 271] width 673 height 40
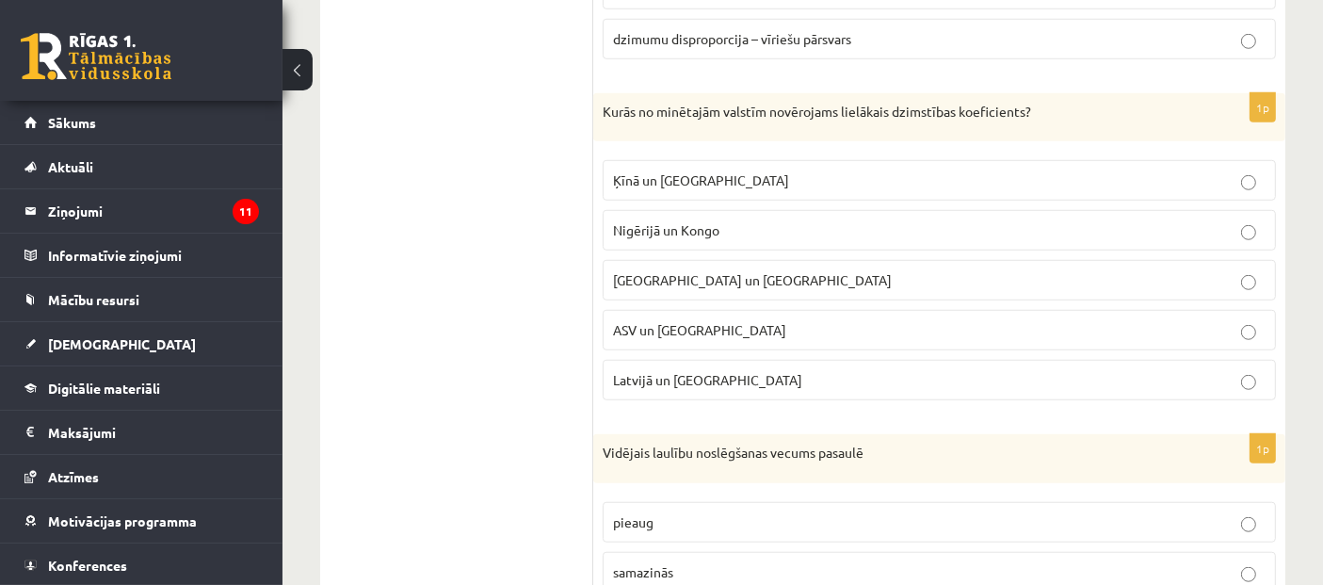
scroll to position [1504, 0]
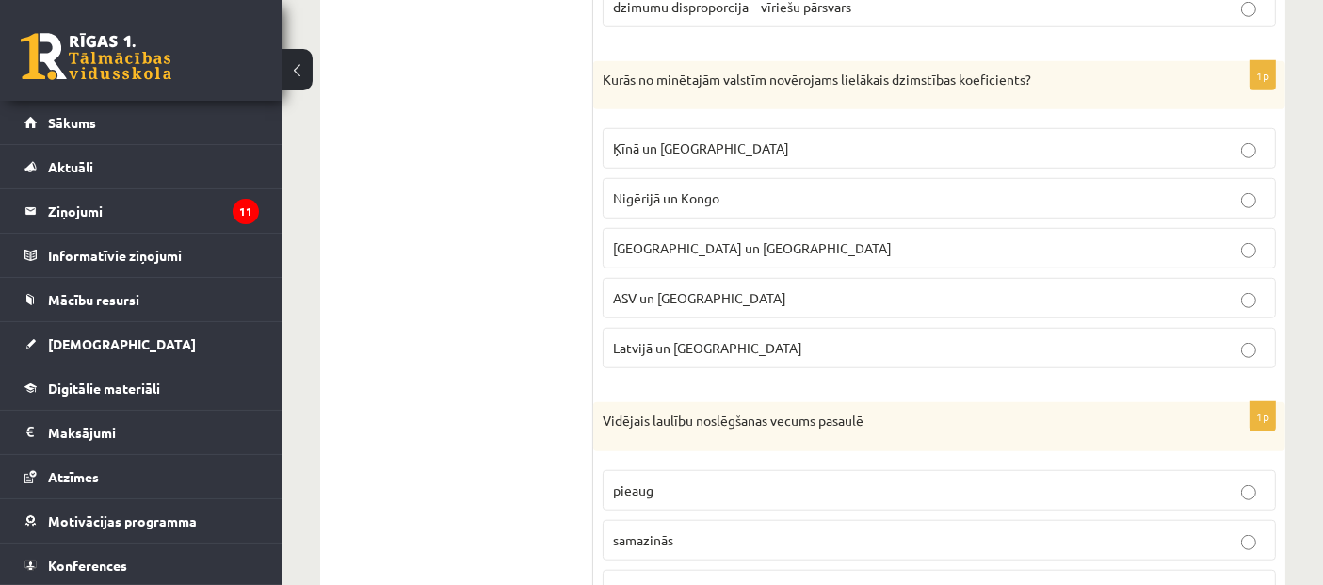
click at [699, 147] on span "Ķīnā un Taizemē" at bounding box center [701, 147] width 176 height 17
click at [836, 241] on p "Brazīlijā un Meksikā" at bounding box center [939, 248] width 653 height 20
click at [836, 128] on label "Ķīnā un Taizemē" at bounding box center [939, 148] width 673 height 40
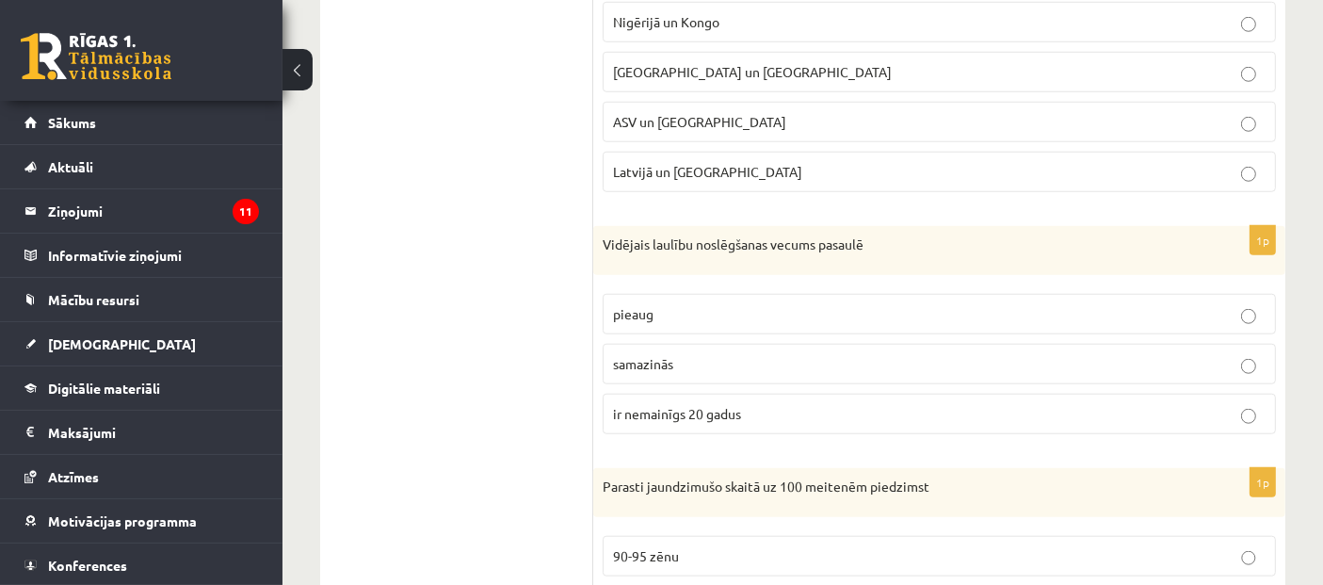
scroll to position [1713, 0]
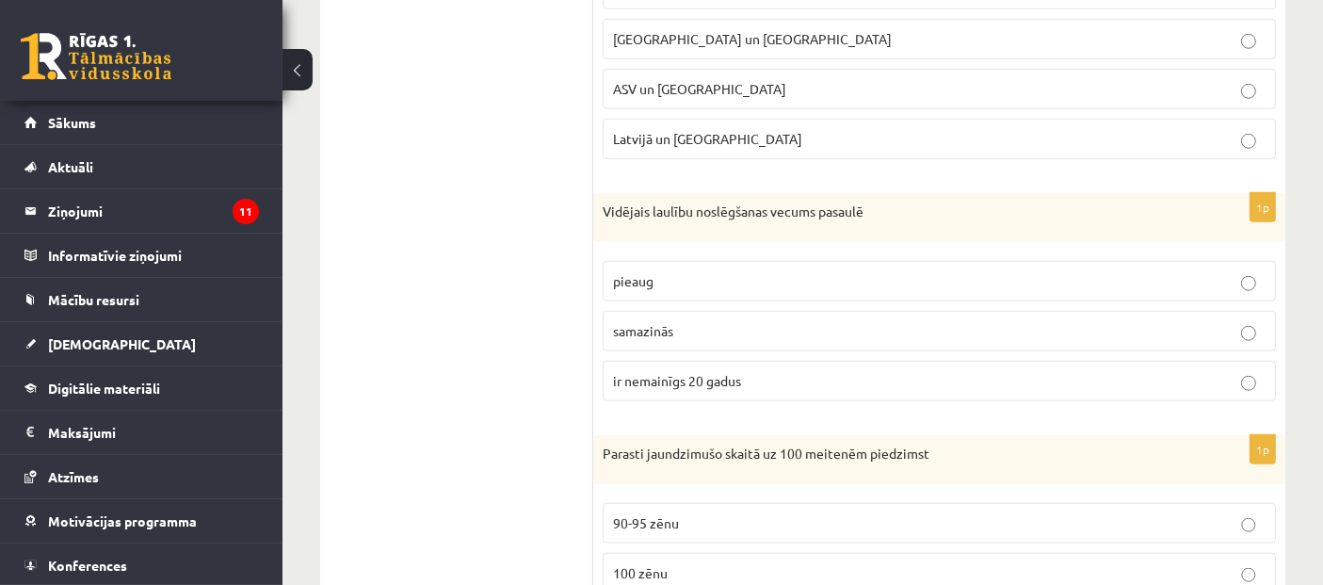
click at [715, 321] on p "samazinās" at bounding box center [939, 331] width 653 height 20
click at [791, 271] on p "pieaug" at bounding box center [939, 281] width 653 height 20
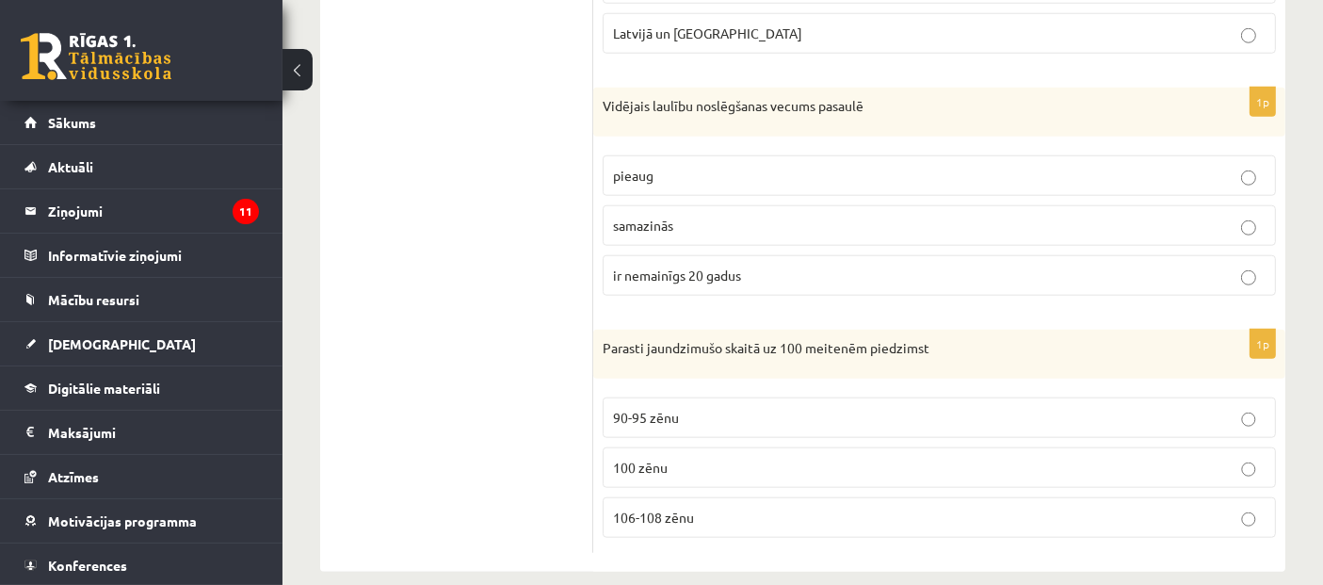
scroll to position [1829, 0]
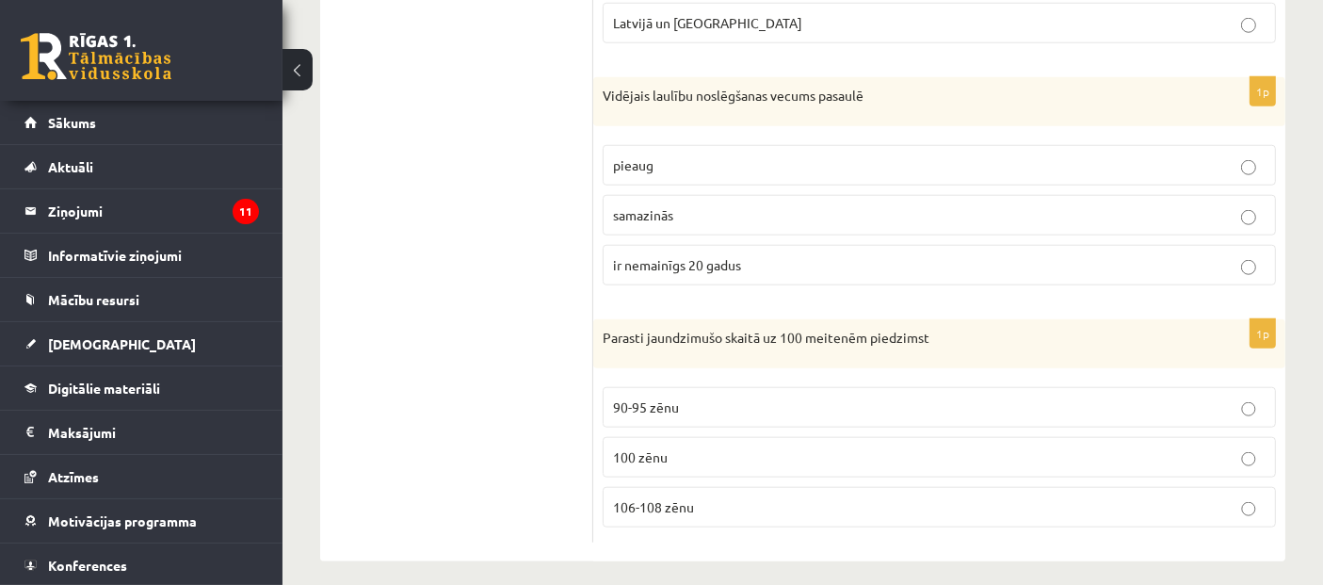
click at [703, 397] on p "90-95 zēnu" at bounding box center [939, 407] width 653 height 20
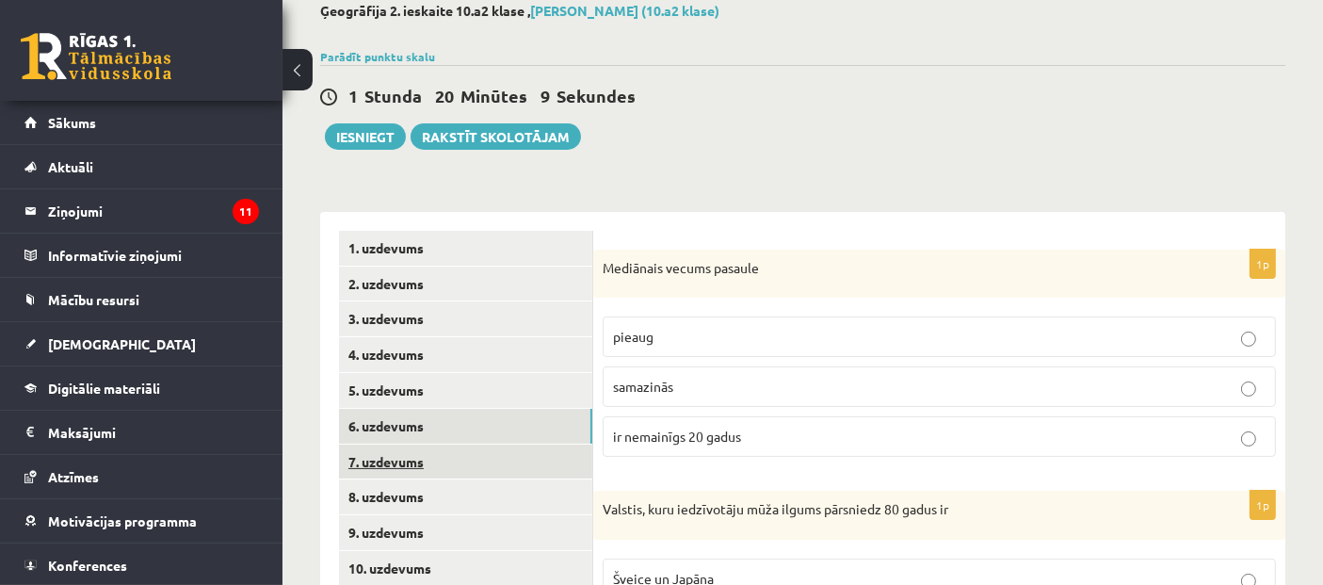
scroll to position [154, 0]
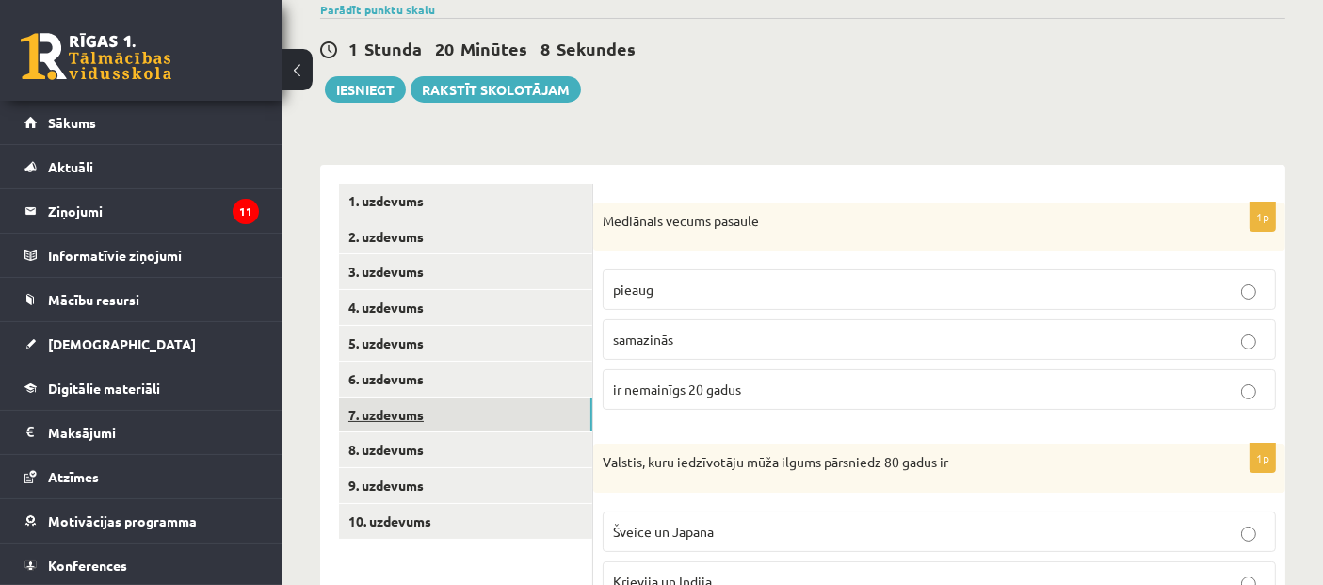
click at [373, 412] on link "7. uzdevums" at bounding box center [465, 414] width 253 height 35
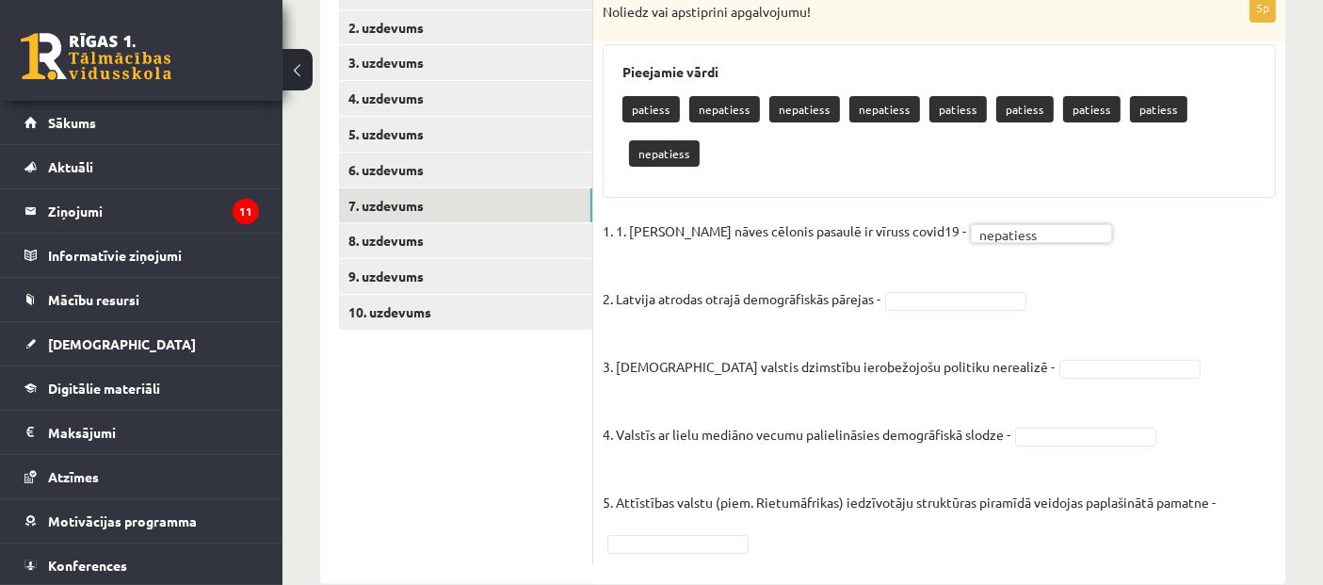
scroll to position [355, 0]
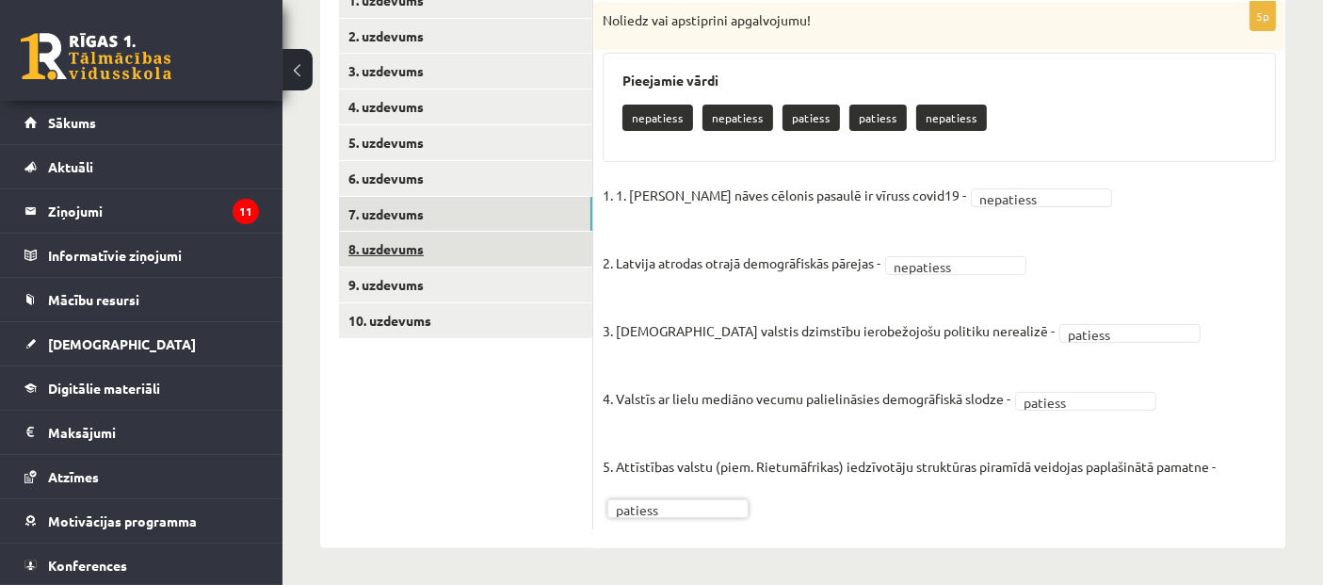
click at [403, 259] on link "8. uzdevums" at bounding box center [465, 249] width 253 height 35
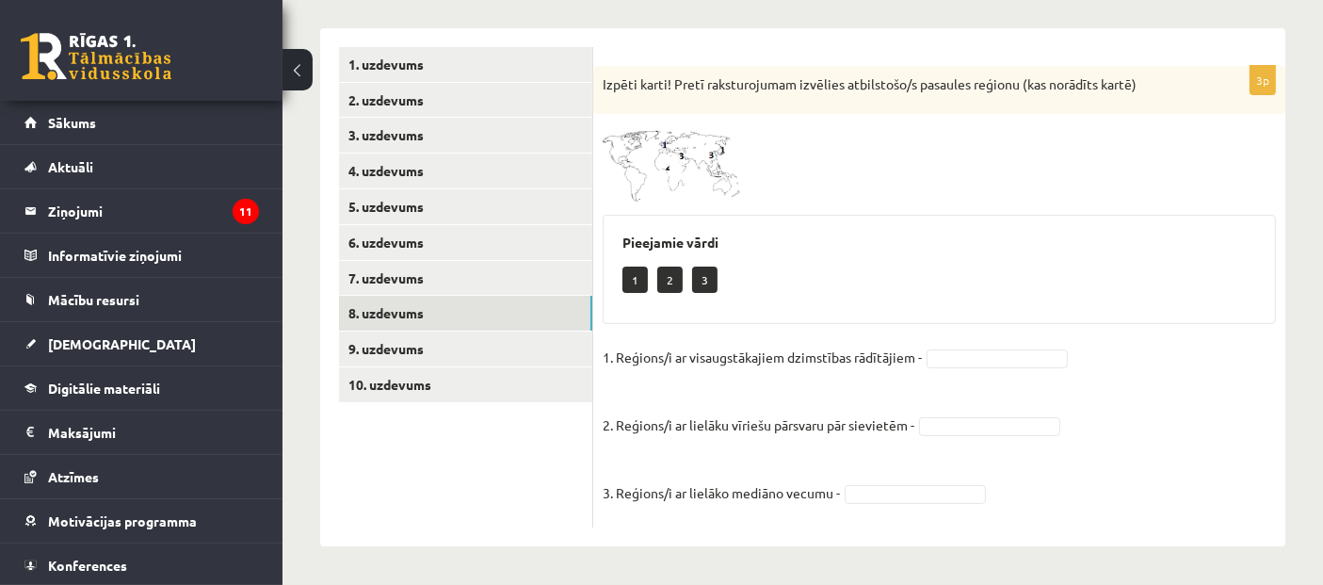
scroll to position [289, 0]
click at [713, 177] on img at bounding box center [673, 164] width 141 height 79
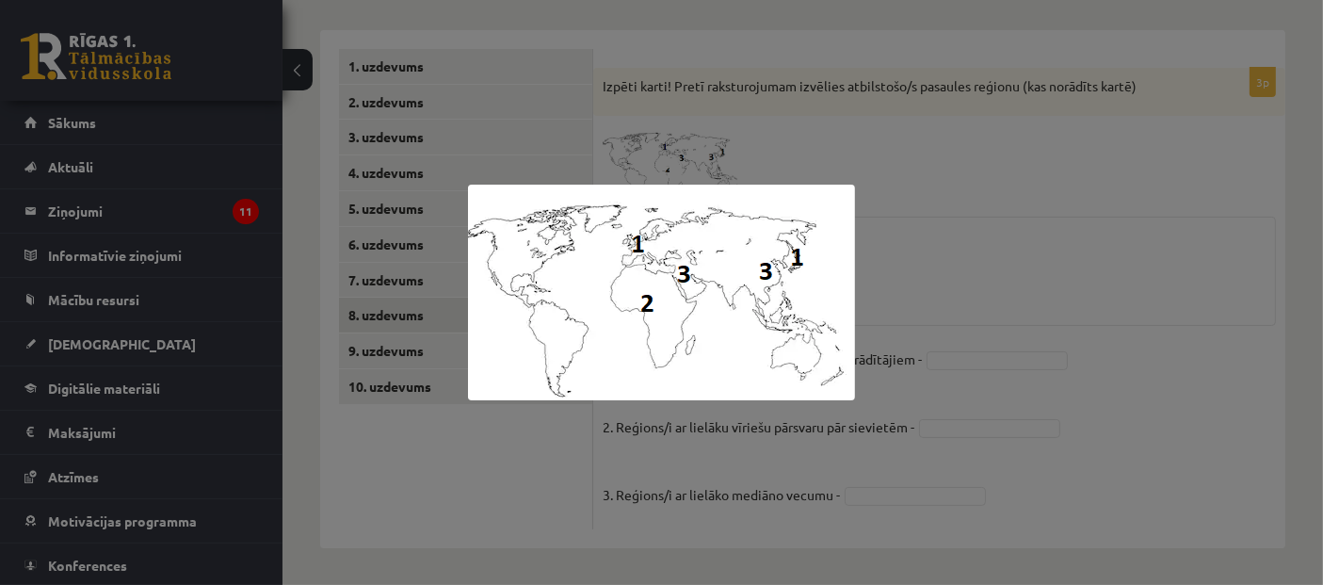
click at [946, 283] on div at bounding box center [661, 292] width 1323 height 585
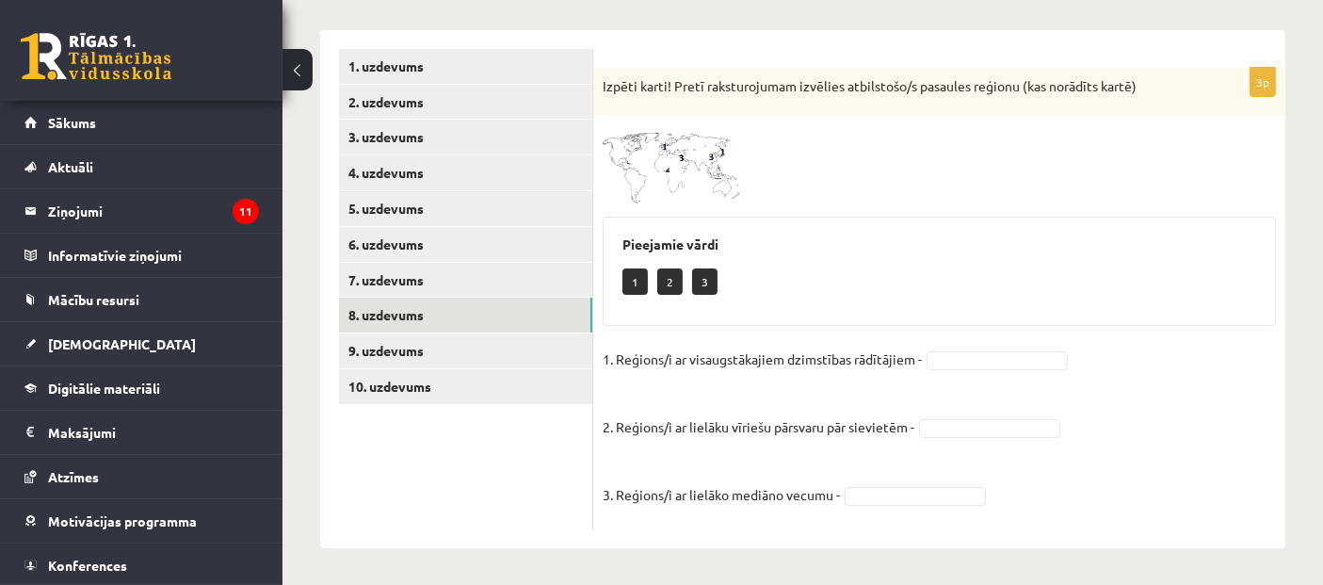
click at [725, 205] on div "3p Izpēti karti! Pretī raksturojumam izvēlies atbilstošo/s pasaules reģionu (ka…" at bounding box center [939, 298] width 692 height 461
click at [725, 195] on img at bounding box center [673, 164] width 141 height 79
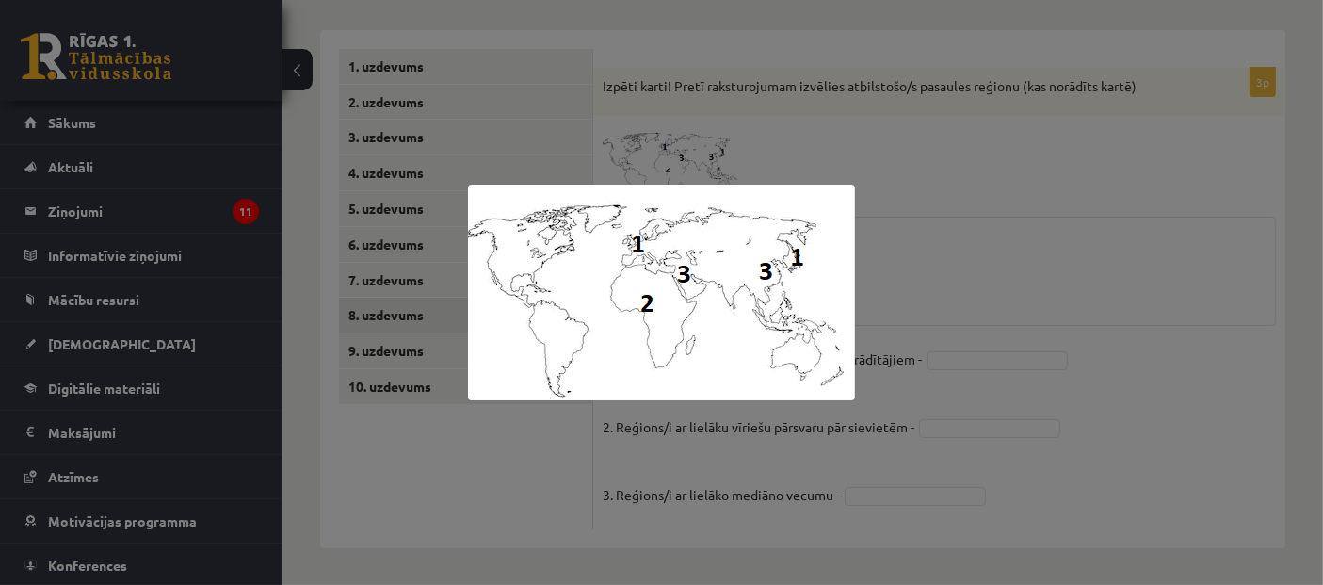
click at [896, 259] on div at bounding box center [661, 292] width 1323 height 585
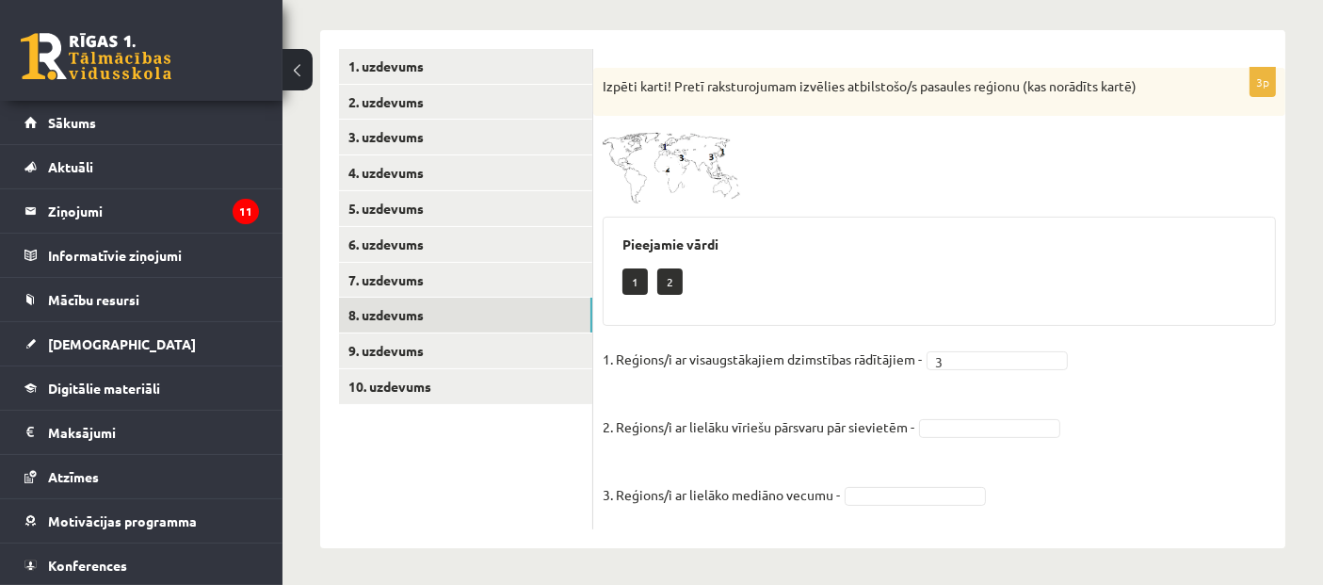
click at [677, 178] on span at bounding box center [674, 170] width 30 height 30
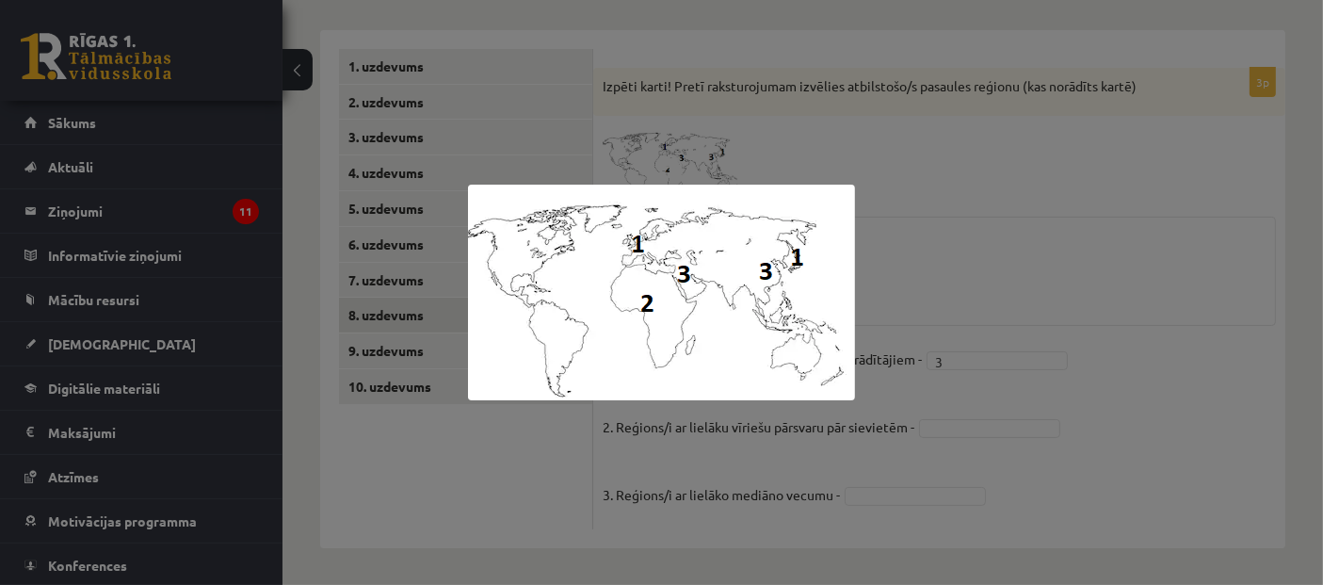
click at [905, 254] on div at bounding box center [661, 292] width 1323 height 585
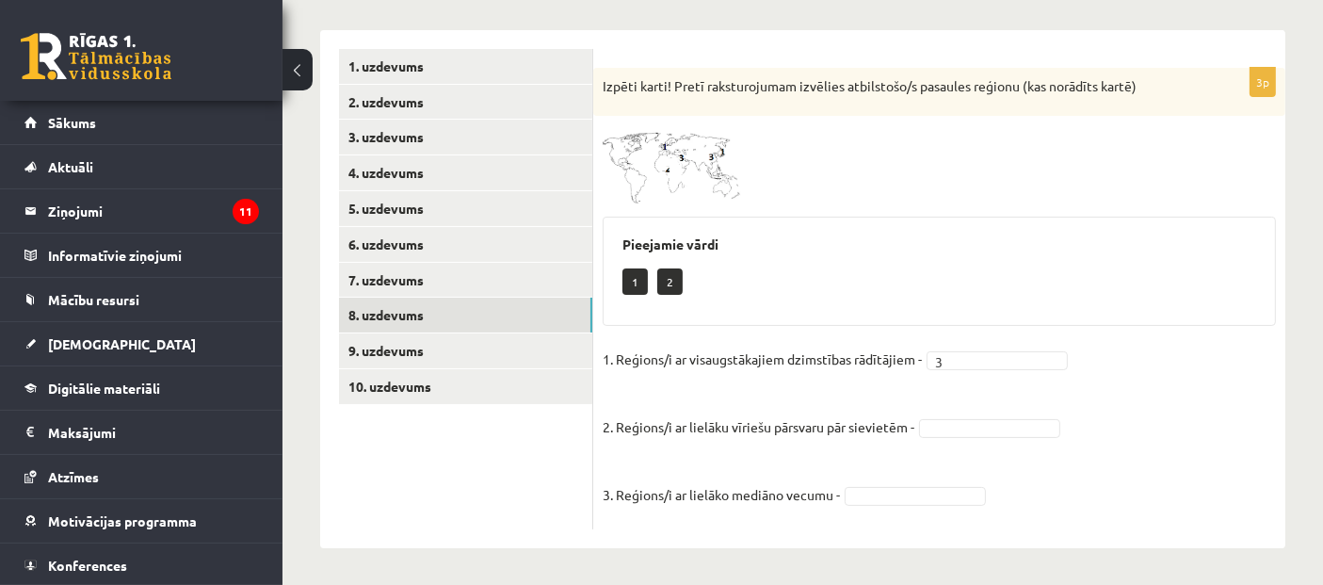
click at [664, 178] on span at bounding box center [674, 170] width 30 height 30
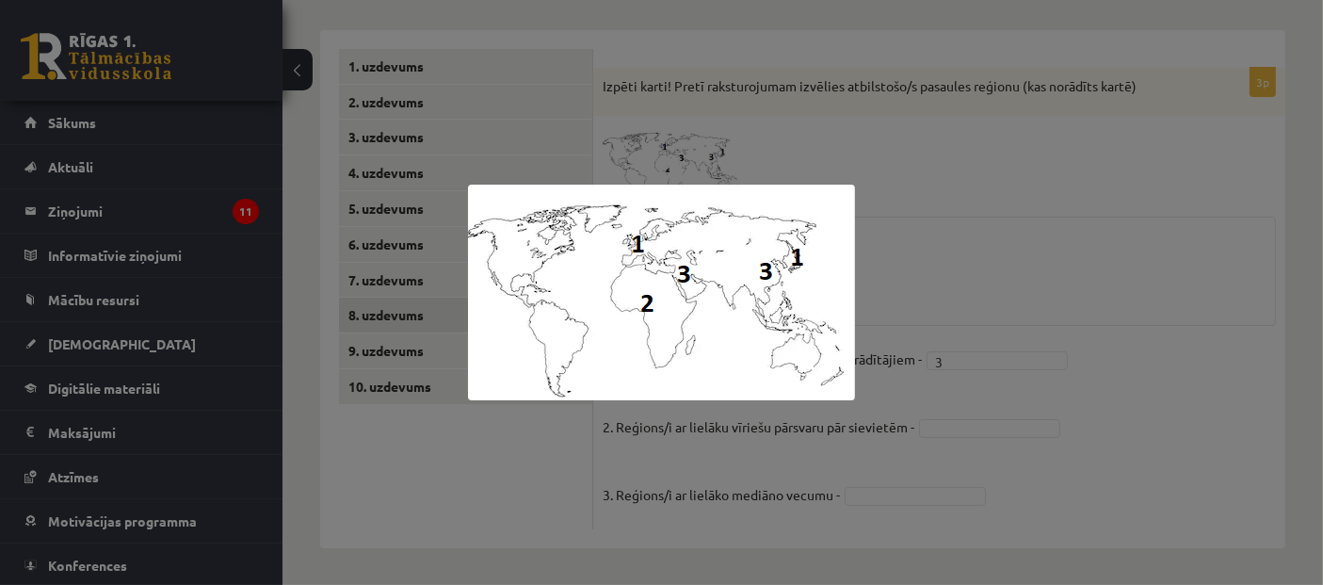
drag, startPoint x: 871, startPoint y: 271, endPoint x: 921, endPoint y: 363, distance: 104.1
click at [871, 273] on div at bounding box center [661, 292] width 1323 height 585
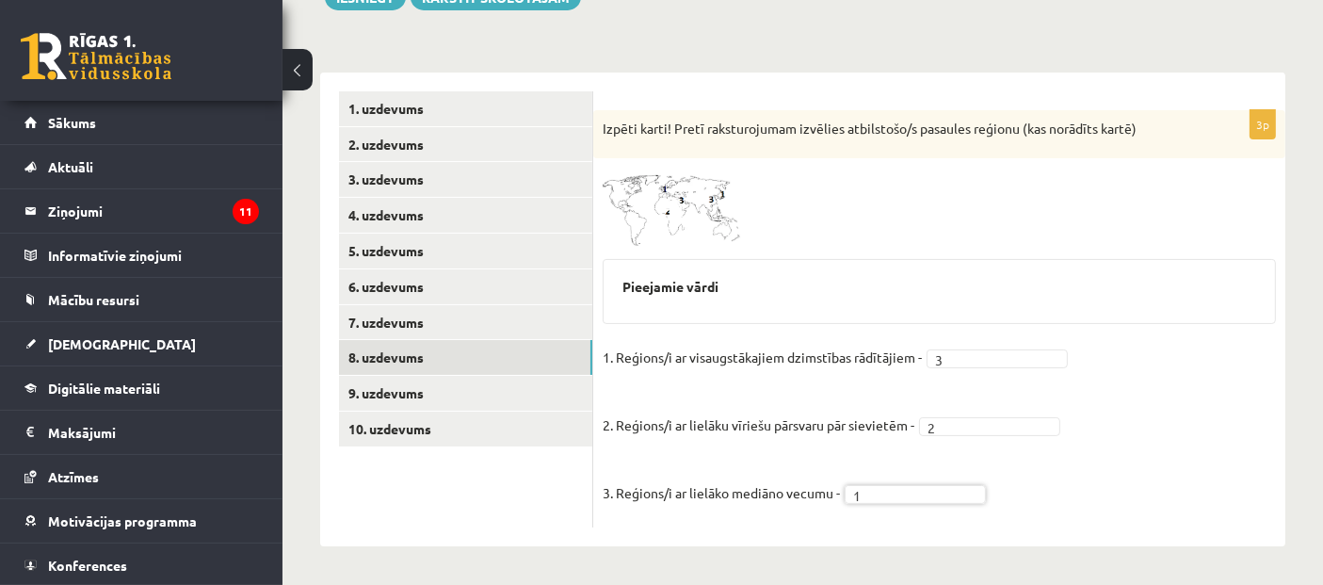
scroll to position [245, 0]
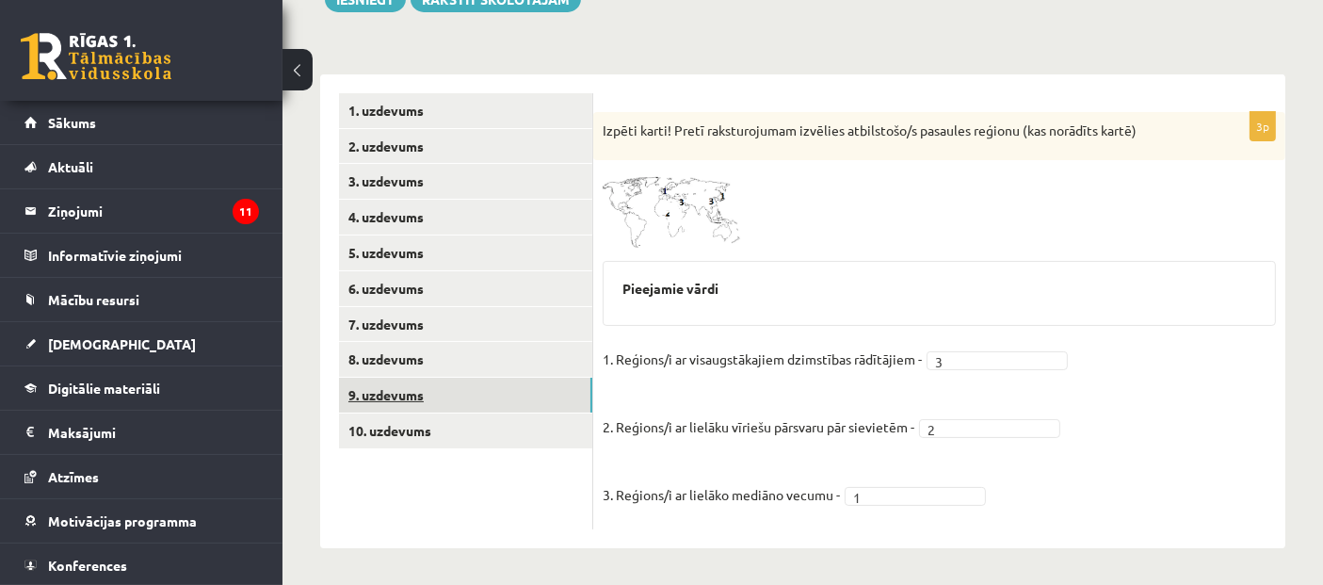
click at [381, 396] on link "9. uzdevums" at bounding box center [465, 395] width 253 height 35
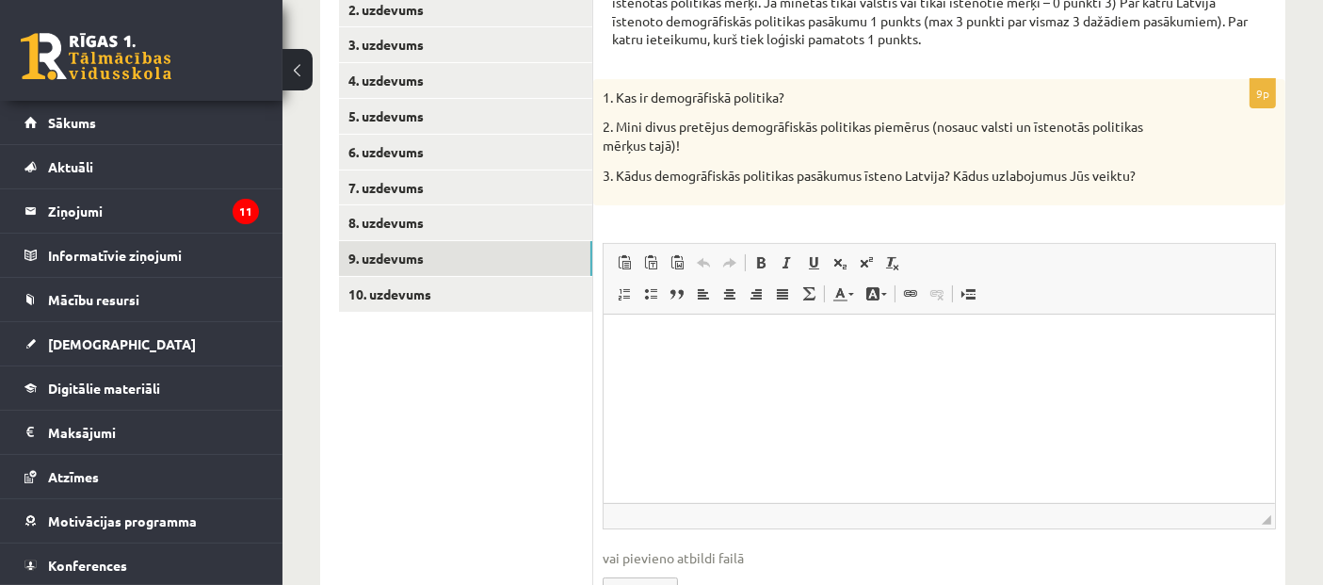
scroll to position [277, 0]
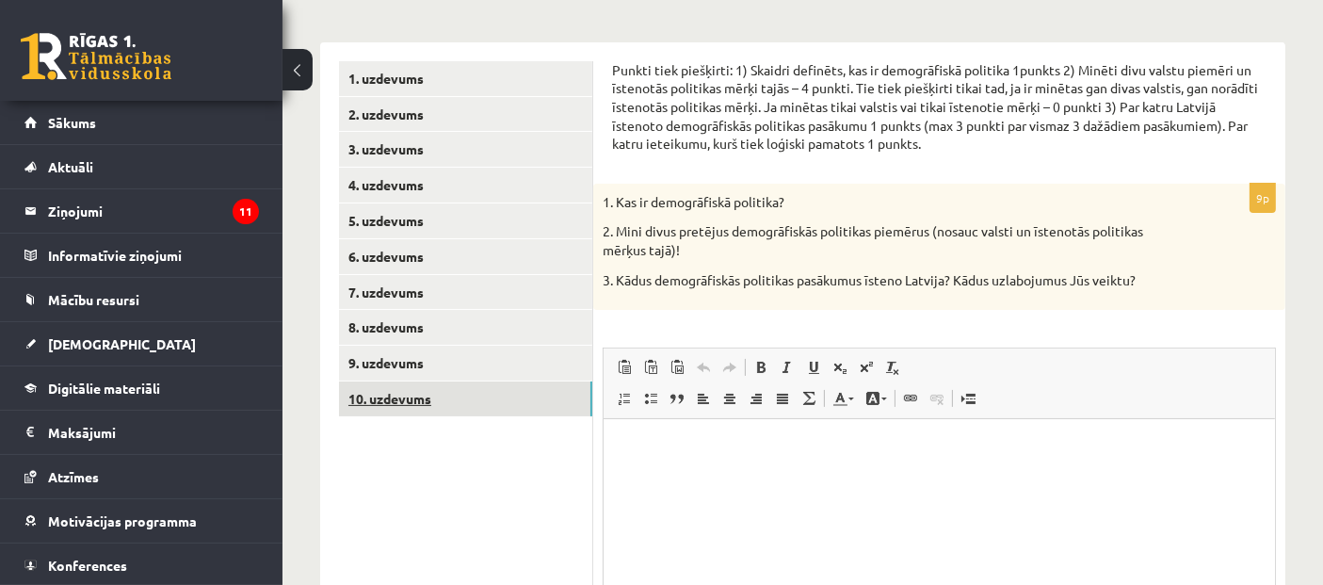
click at [356, 395] on link "10. uzdevums" at bounding box center [465, 398] width 253 height 35
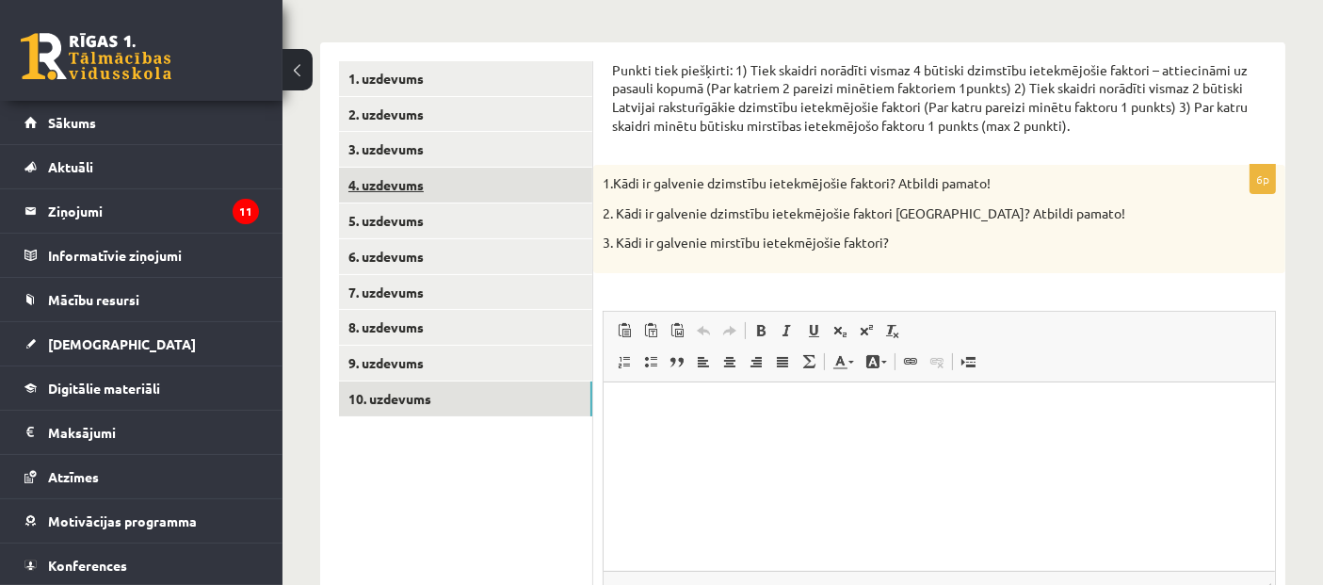
scroll to position [0, 0]
click at [390, 189] on link "4. uzdevums" at bounding box center [465, 185] width 253 height 35
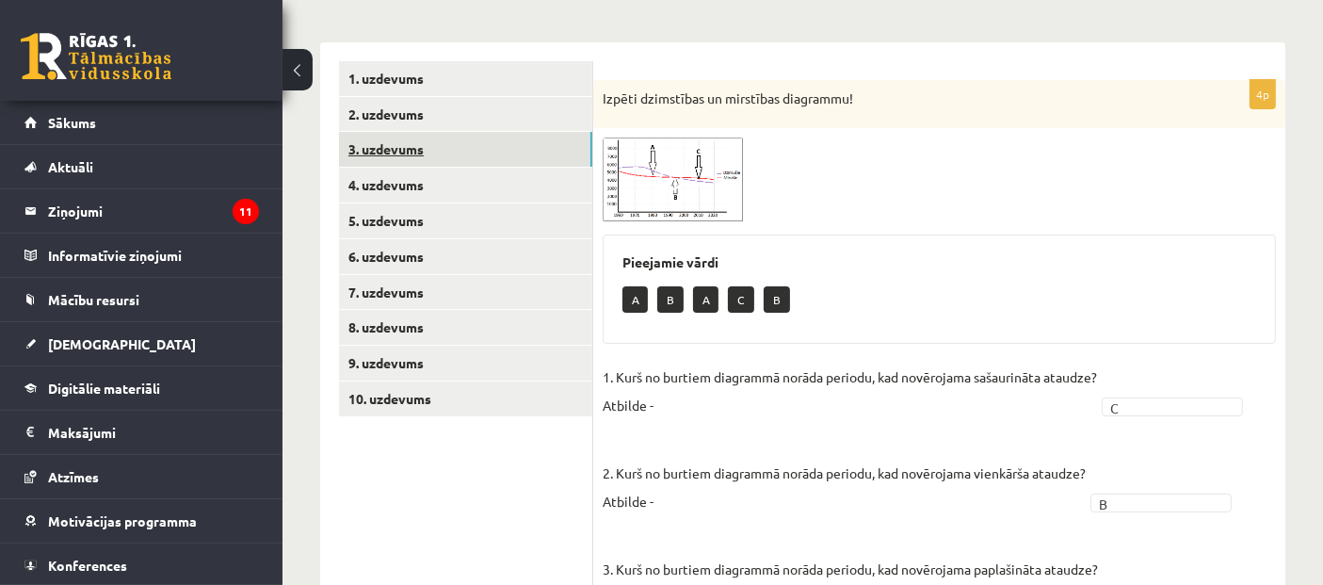
click at [385, 154] on link "3. uzdevums" at bounding box center [465, 149] width 253 height 35
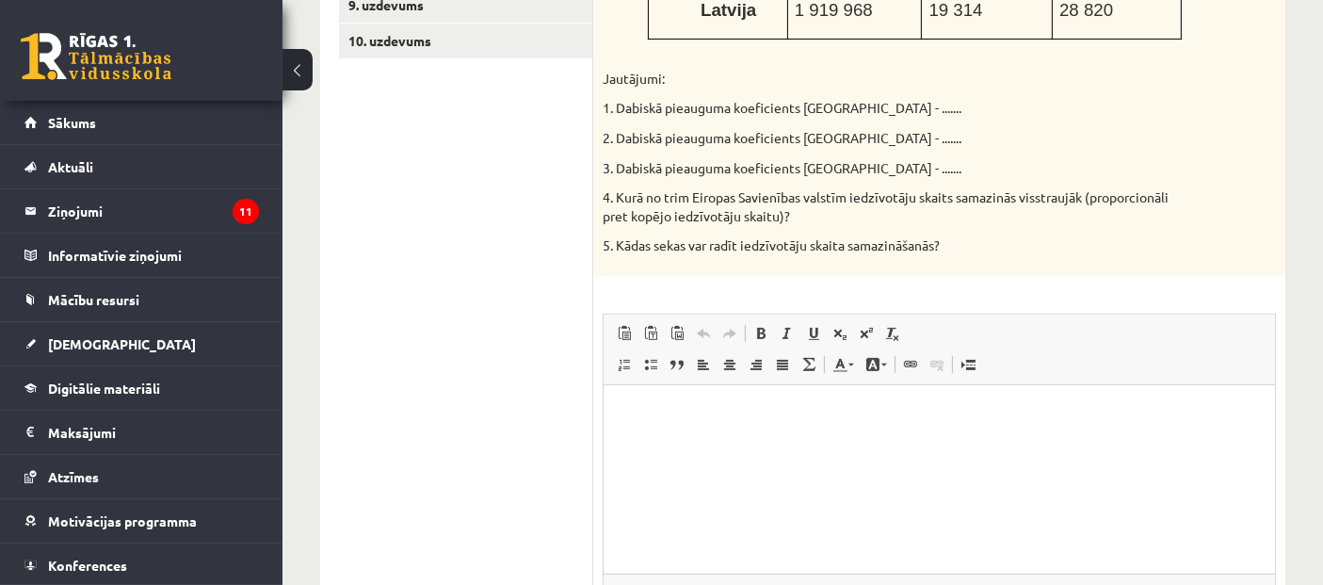
scroll to position [590, 0]
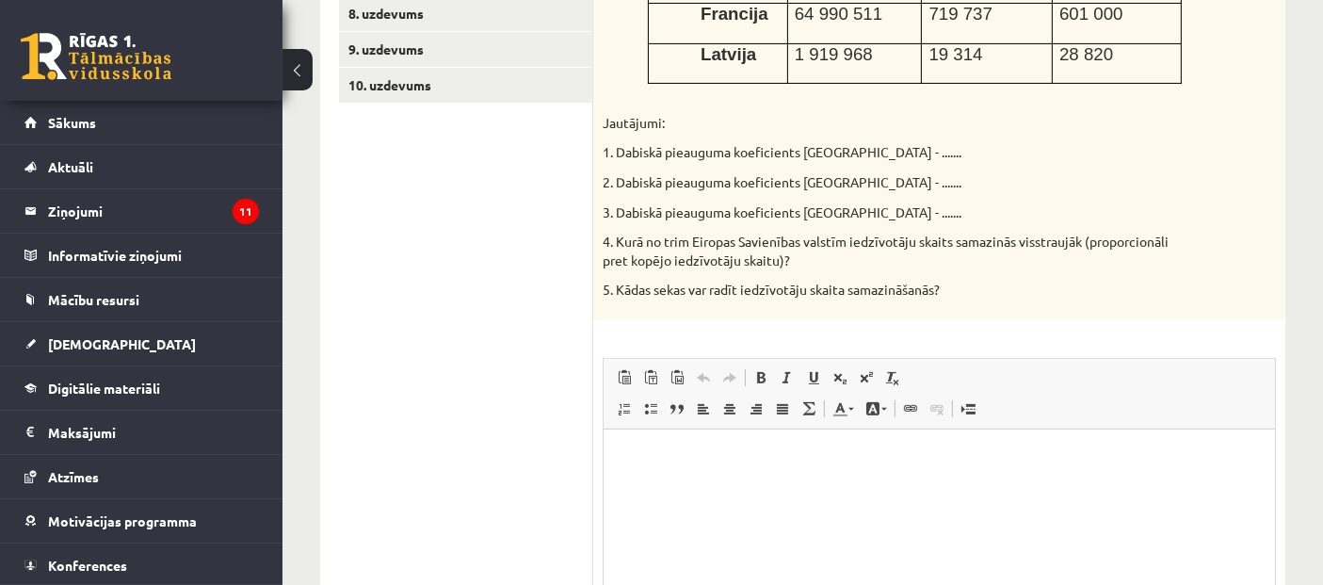
click at [855, 160] on p "1. Dabiskā pieauguma koeficients Vācijā - ......." at bounding box center [892, 152] width 579 height 19
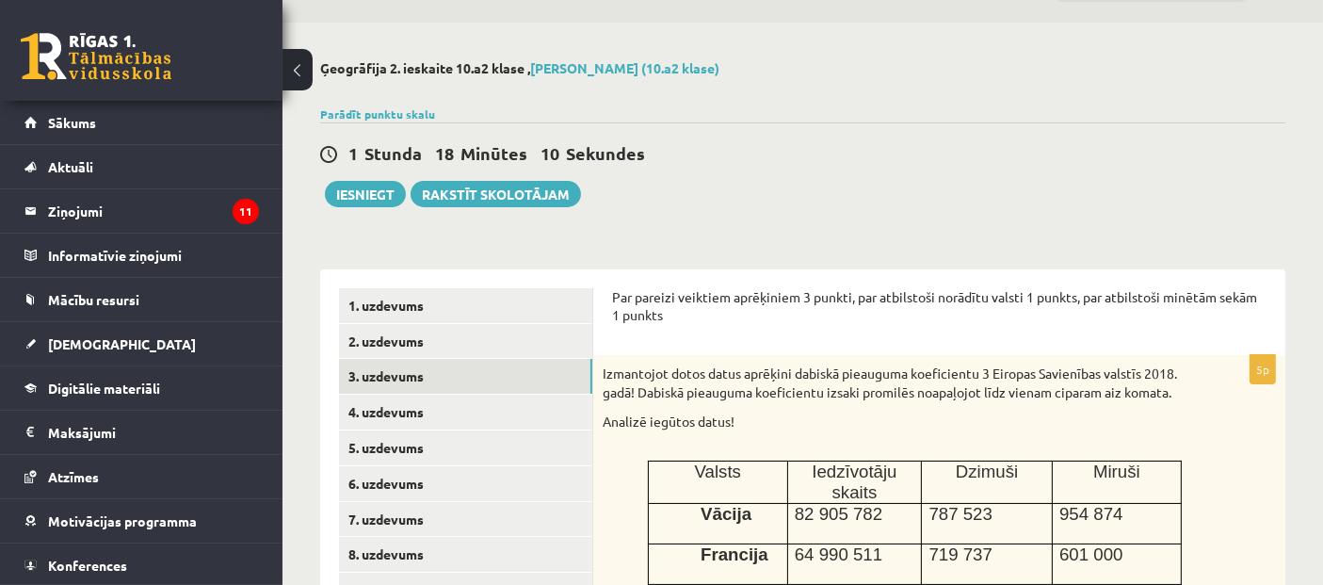
scroll to position [0, 0]
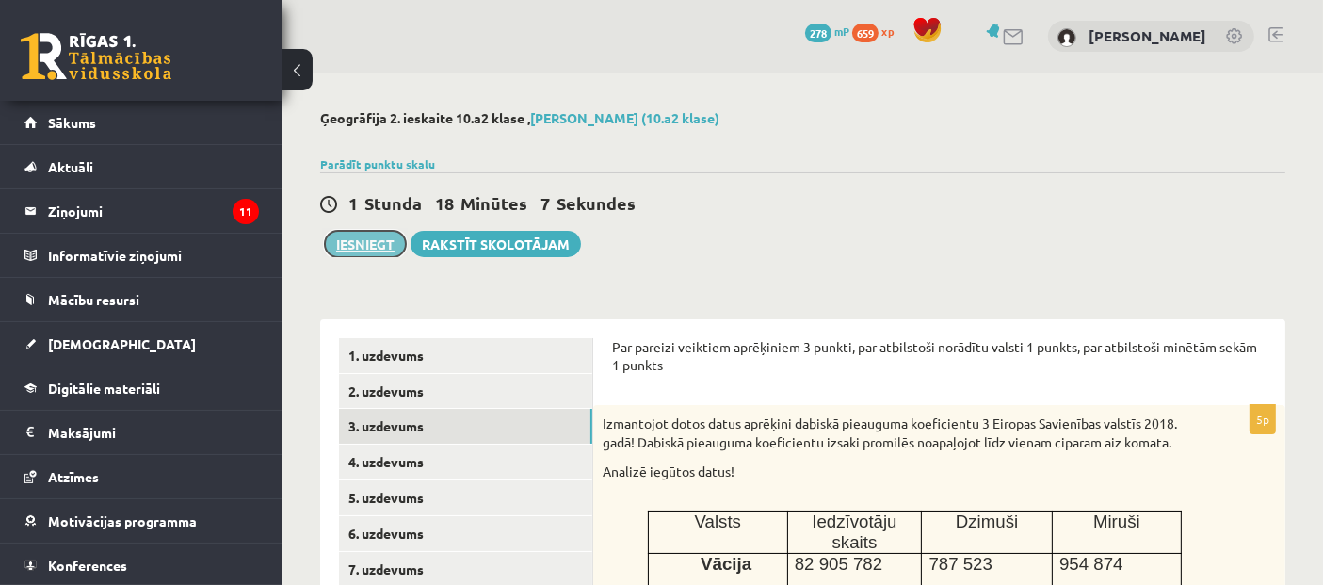
click at [363, 247] on button "Iesniegt" at bounding box center [365, 244] width 81 height 26
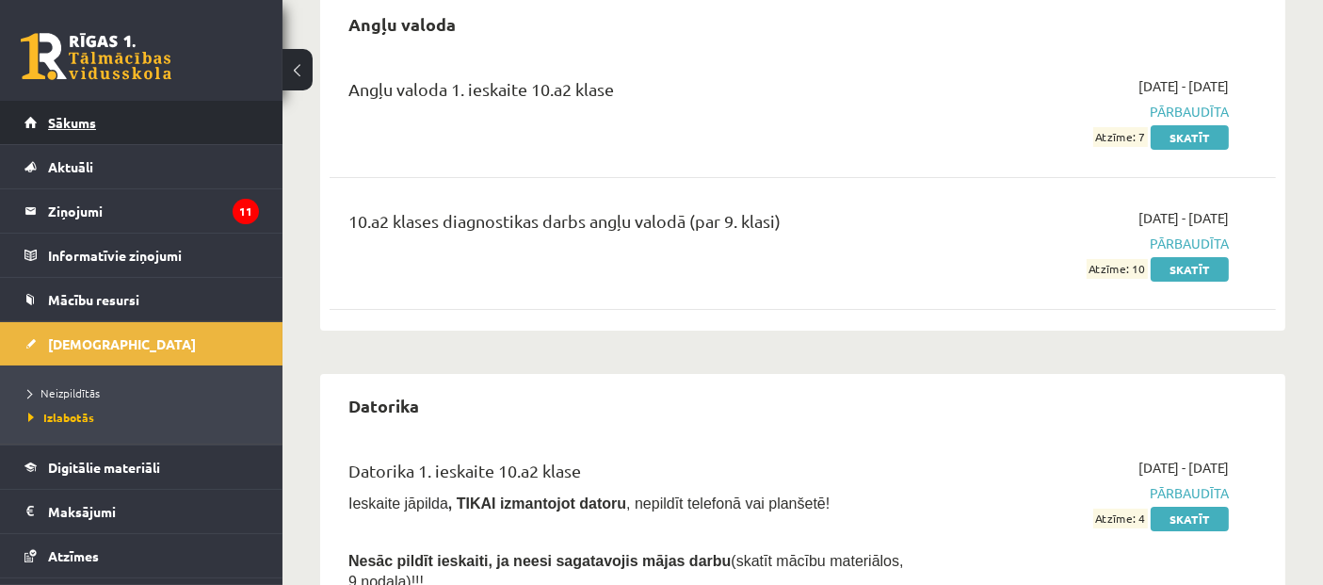
scroll to position [105, 0]
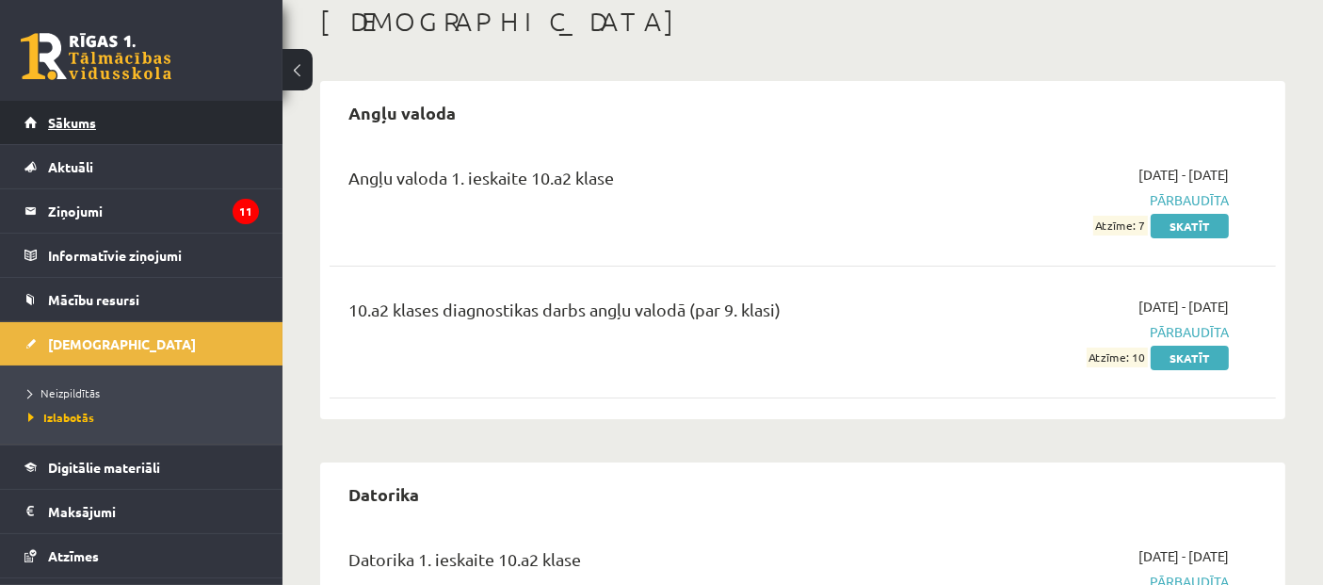
click at [79, 114] on span "Sākums" at bounding box center [72, 122] width 48 height 17
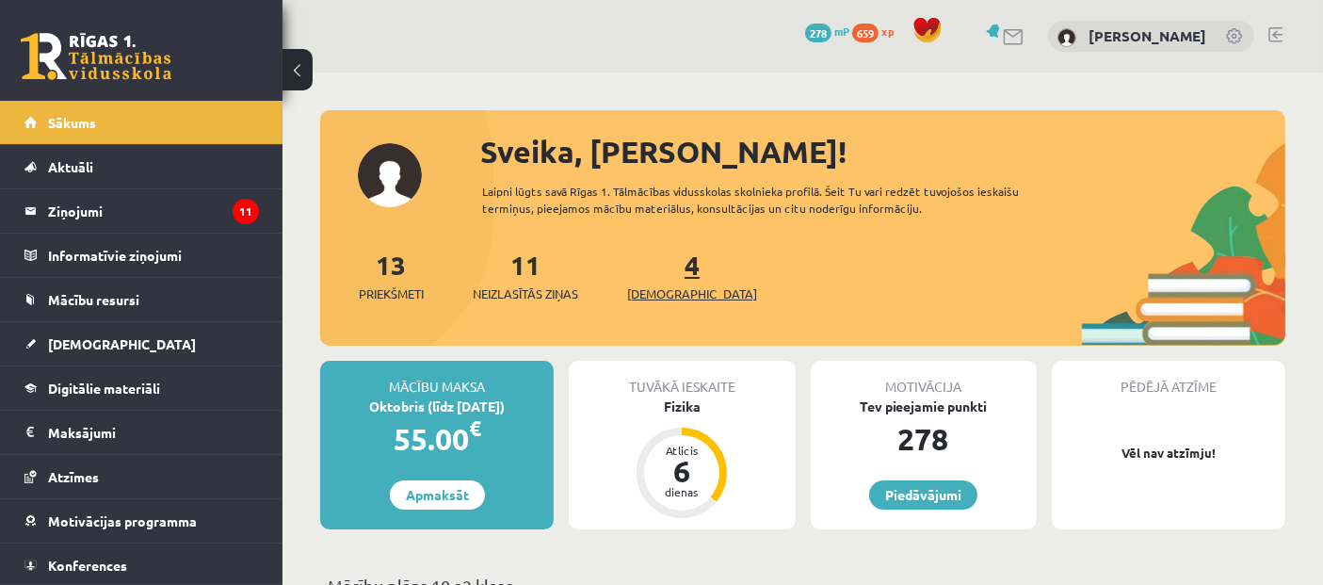
click at [659, 275] on link "4 Ieskaites" at bounding box center [692, 276] width 130 height 56
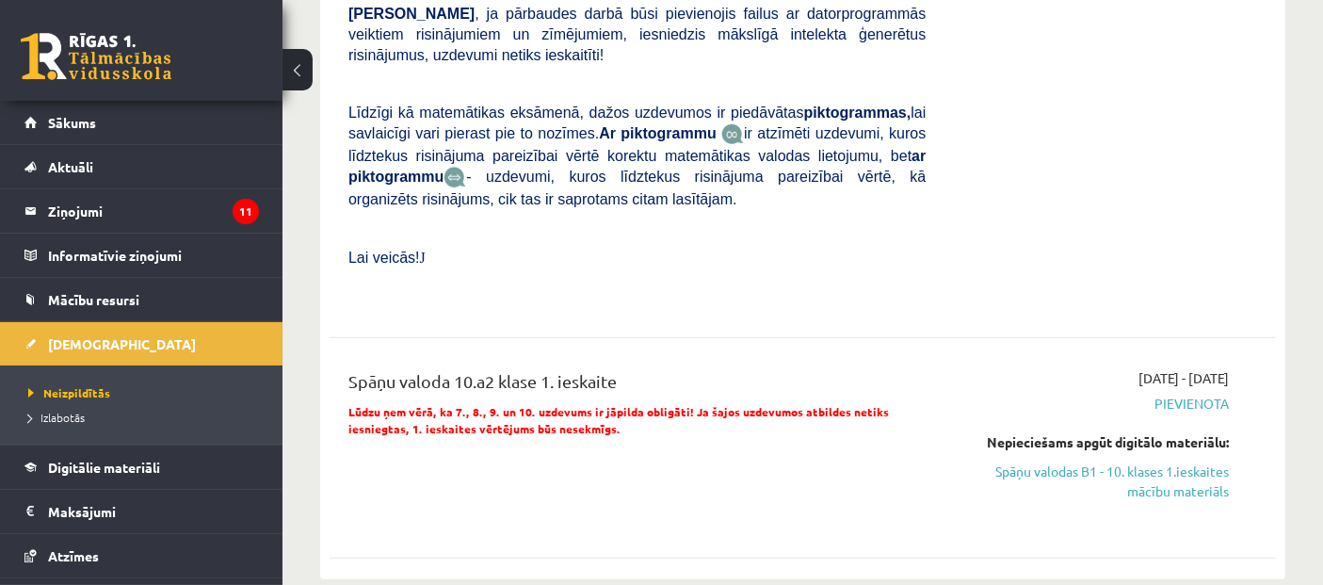
scroll to position [1255, 0]
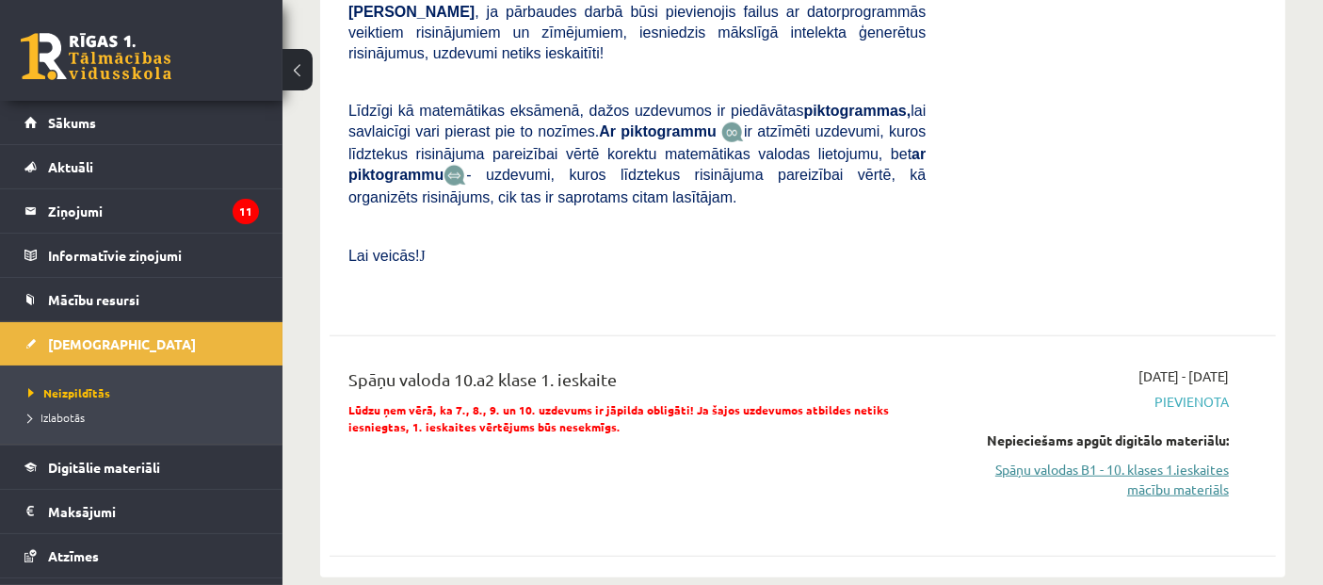
click at [1146, 460] on link "Spāņu valodas B1 - 10. klases 1.ieskaites mācību materiāls" at bounding box center [1091, 480] width 275 height 40
click at [1178, 470] on link "Spāņu valodas B1 - 10. klases 1.ieskaites mācību materiāls" at bounding box center [1091, 480] width 275 height 40
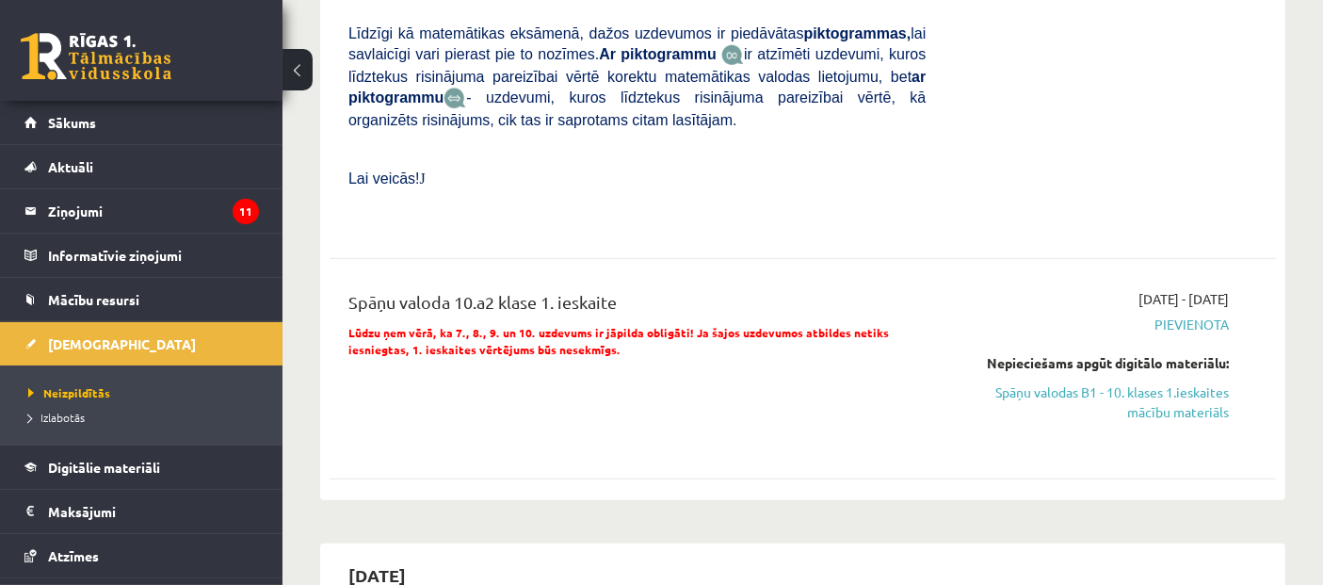
scroll to position [1360, 0]
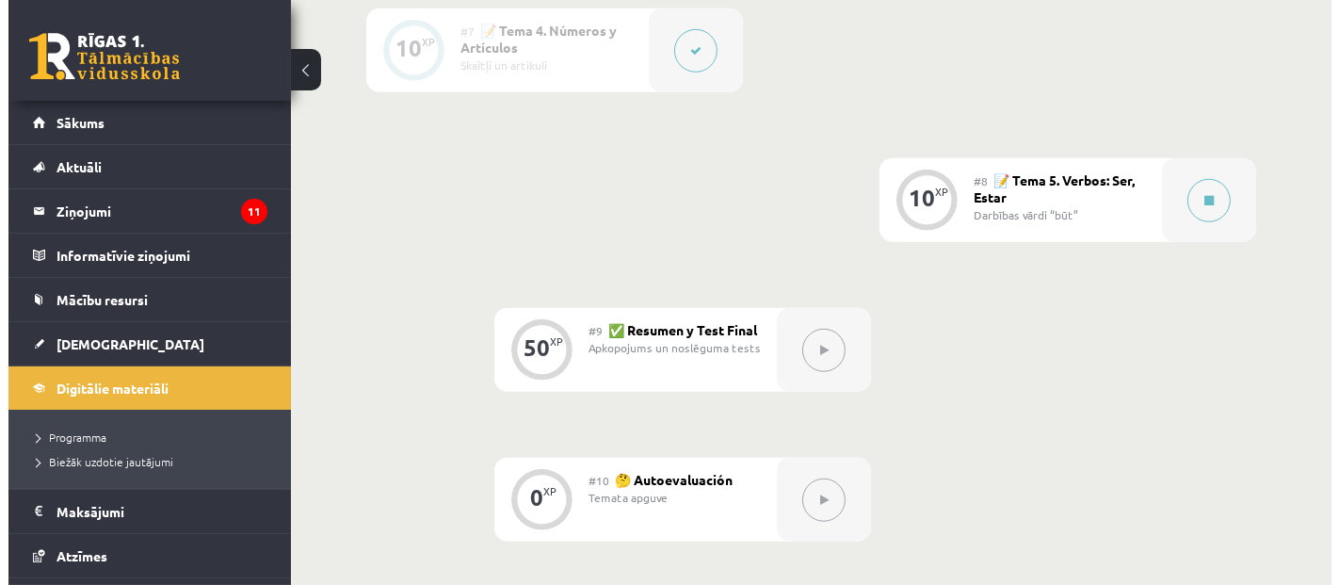
scroll to position [1478, 0]
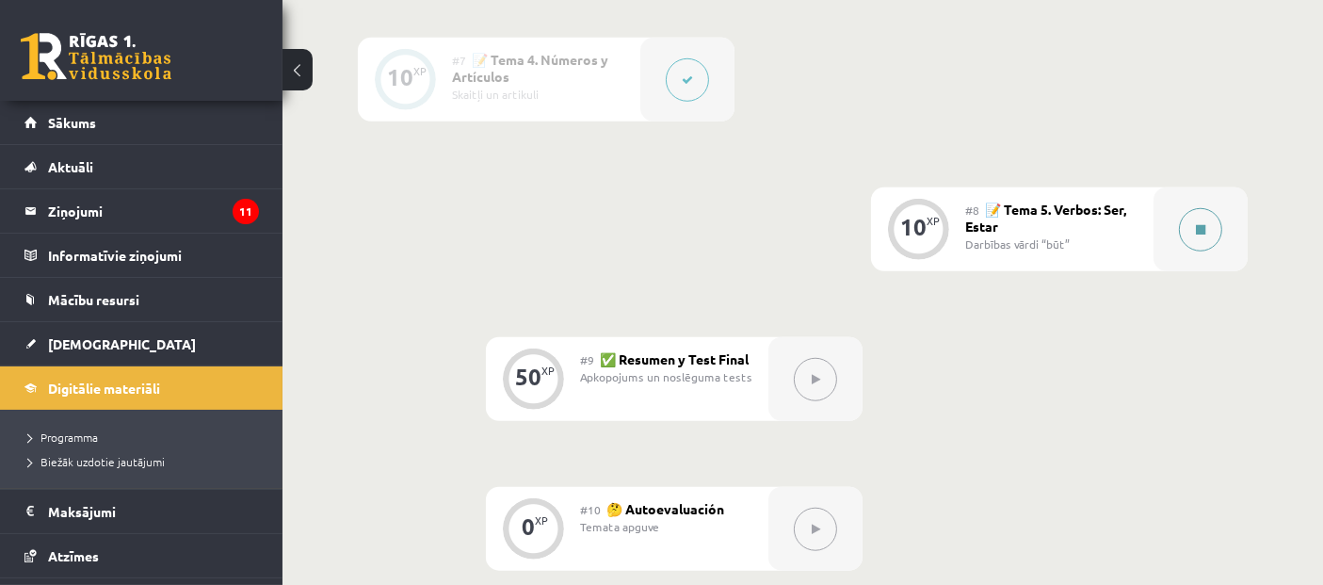
click at [1180, 226] on button at bounding box center [1200, 229] width 43 height 43
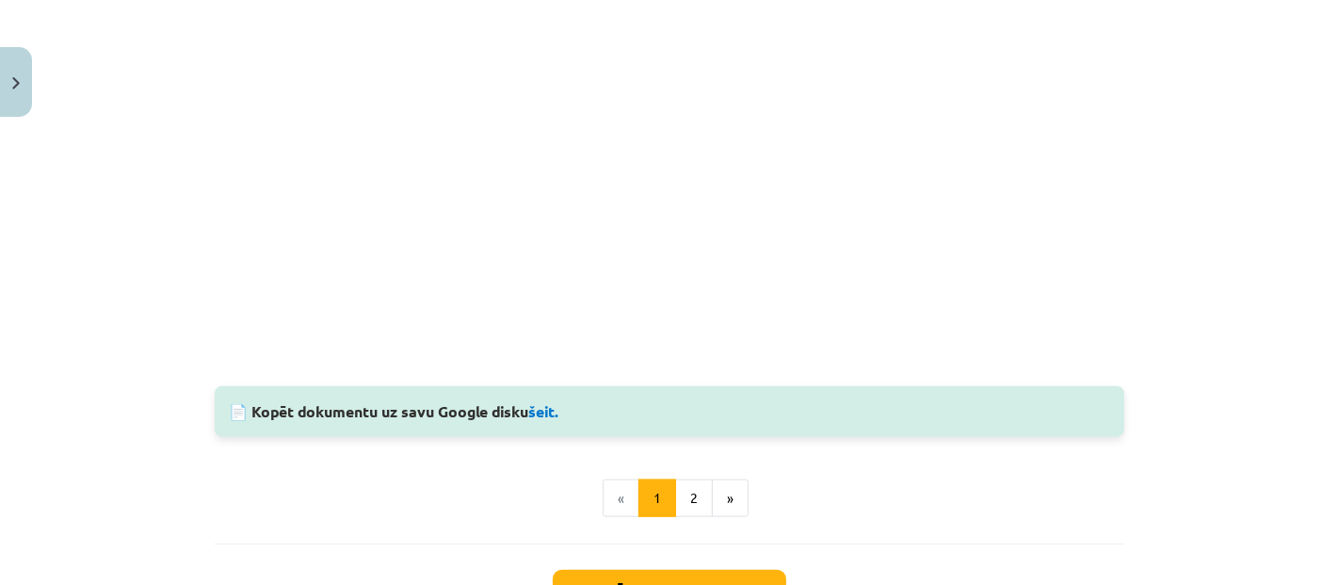
scroll to position [1778, 0]
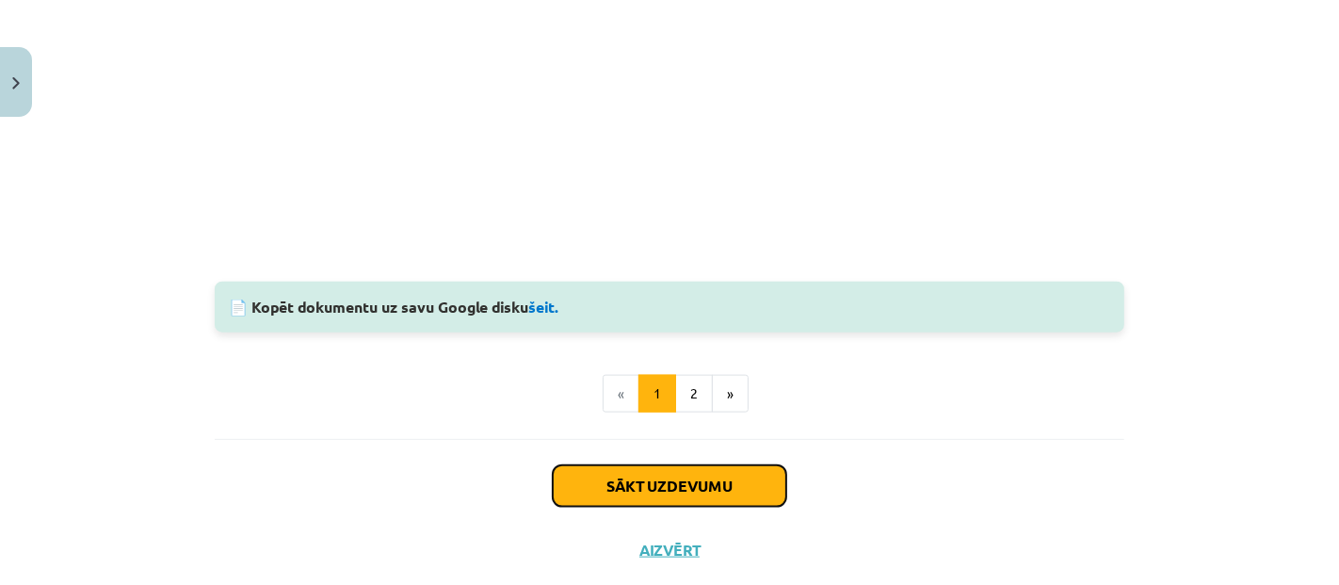
click at [700, 476] on button "Sākt uzdevumu" at bounding box center [670, 485] width 234 height 41
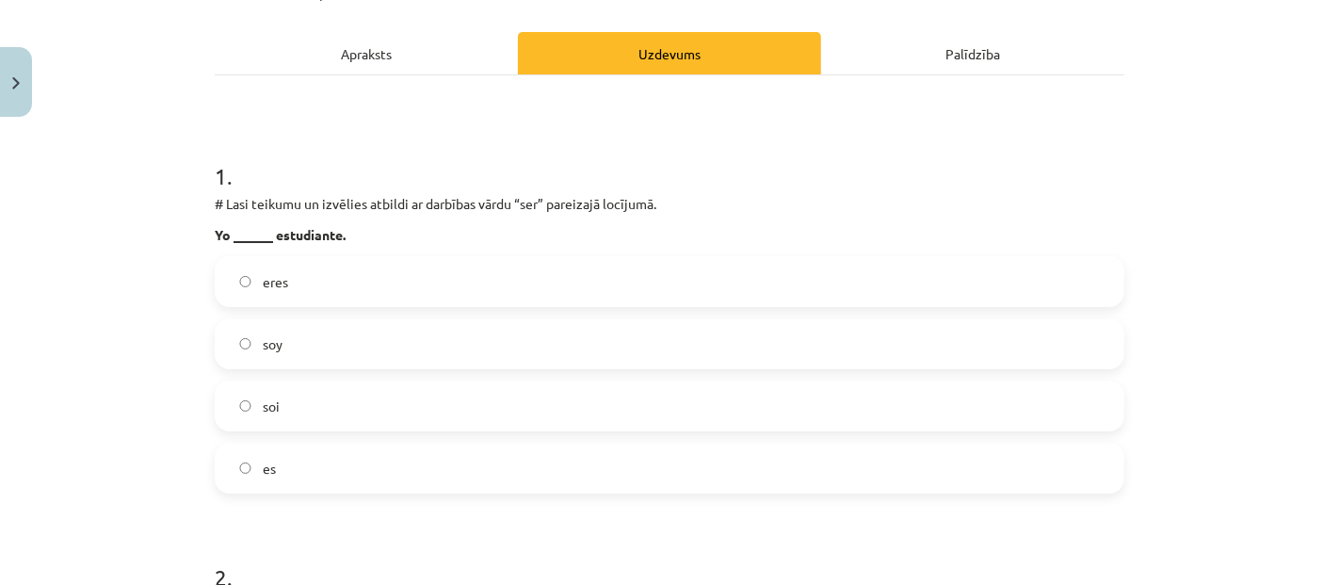
scroll to position [255, 0]
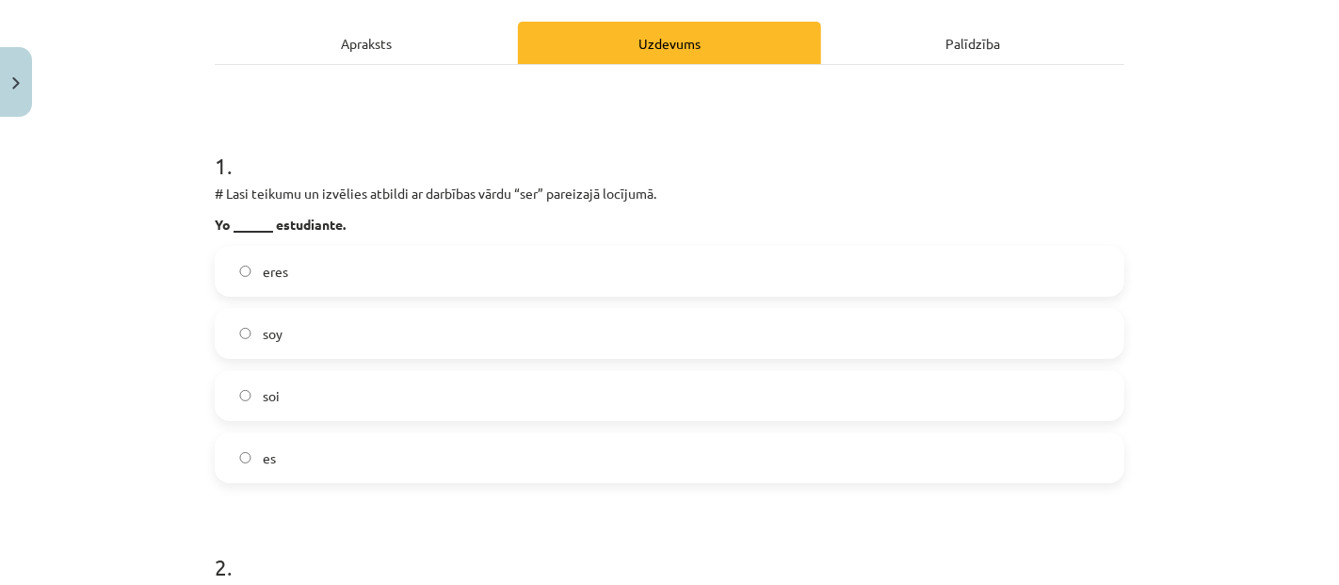
click at [263, 331] on span "soy" at bounding box center [273, 334] width 20 height 20
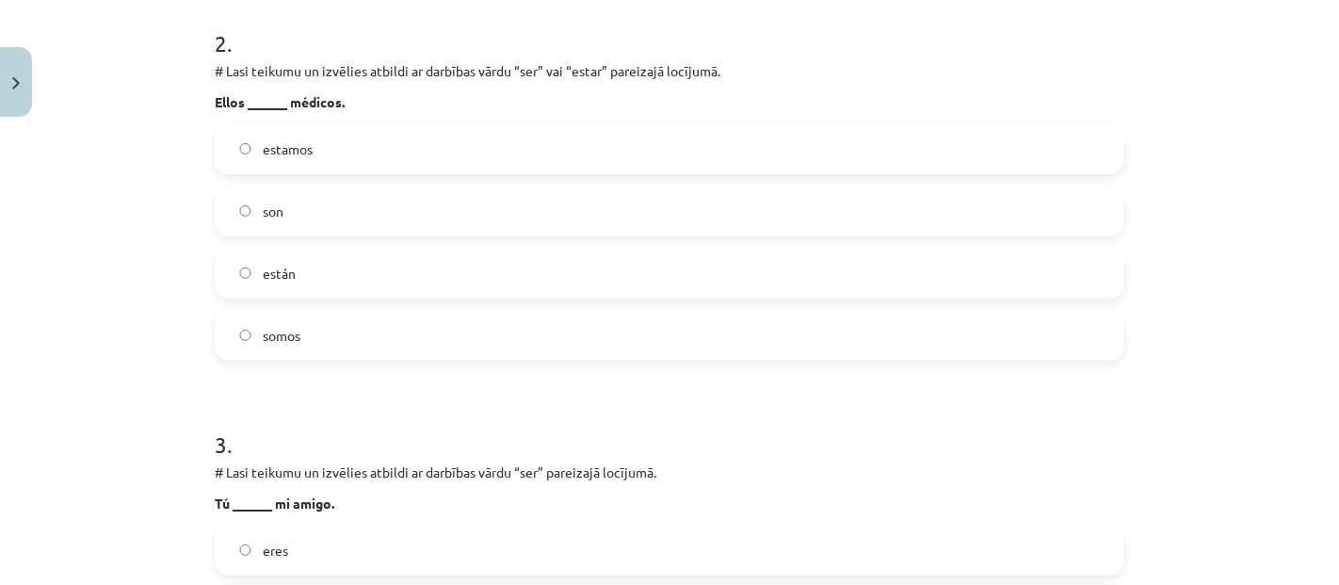
scroll to position [674, 0]
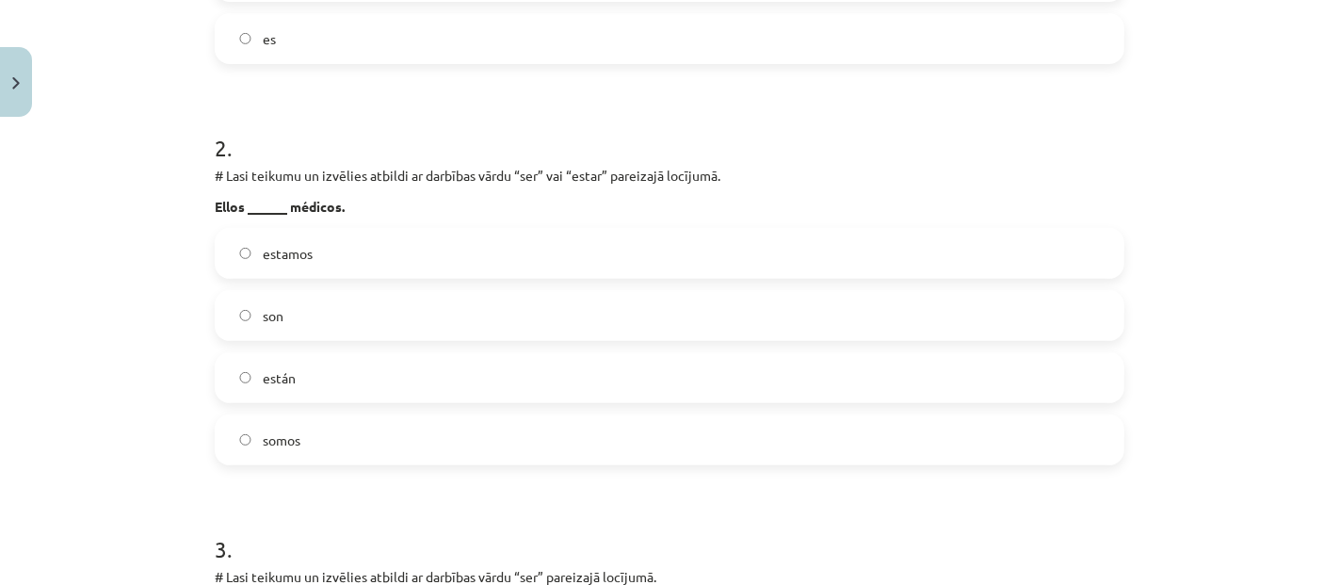
click at [328, 267] on label "estamos" at bounding box center [670, 253] width 906 height 47
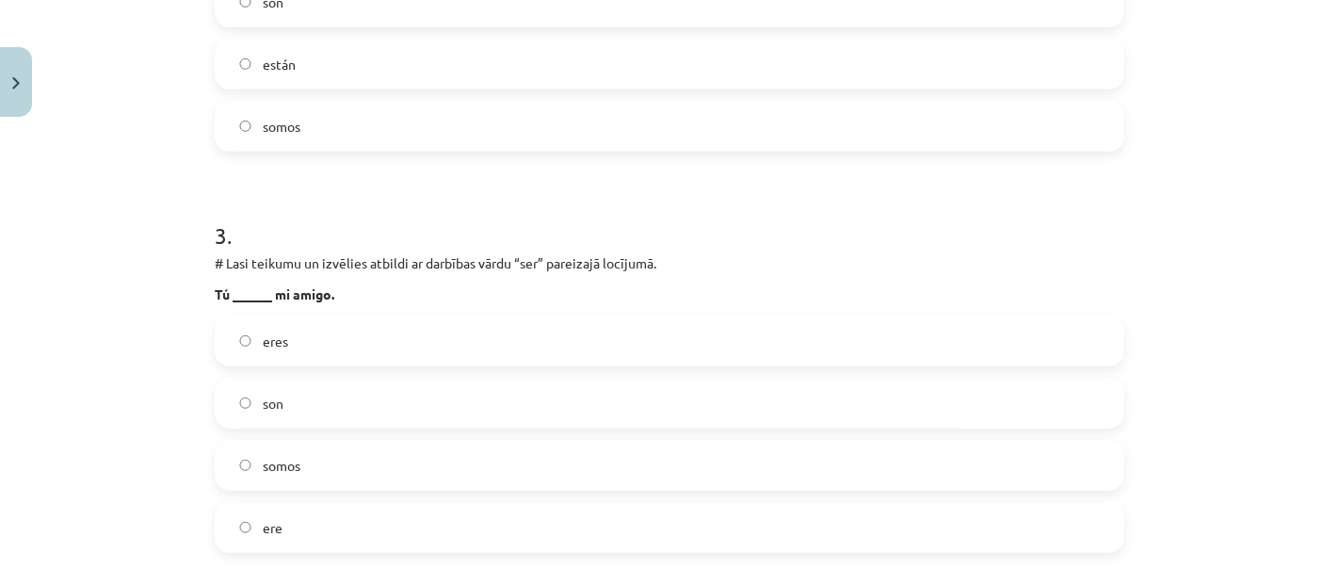
scroll to position [1092, 0]
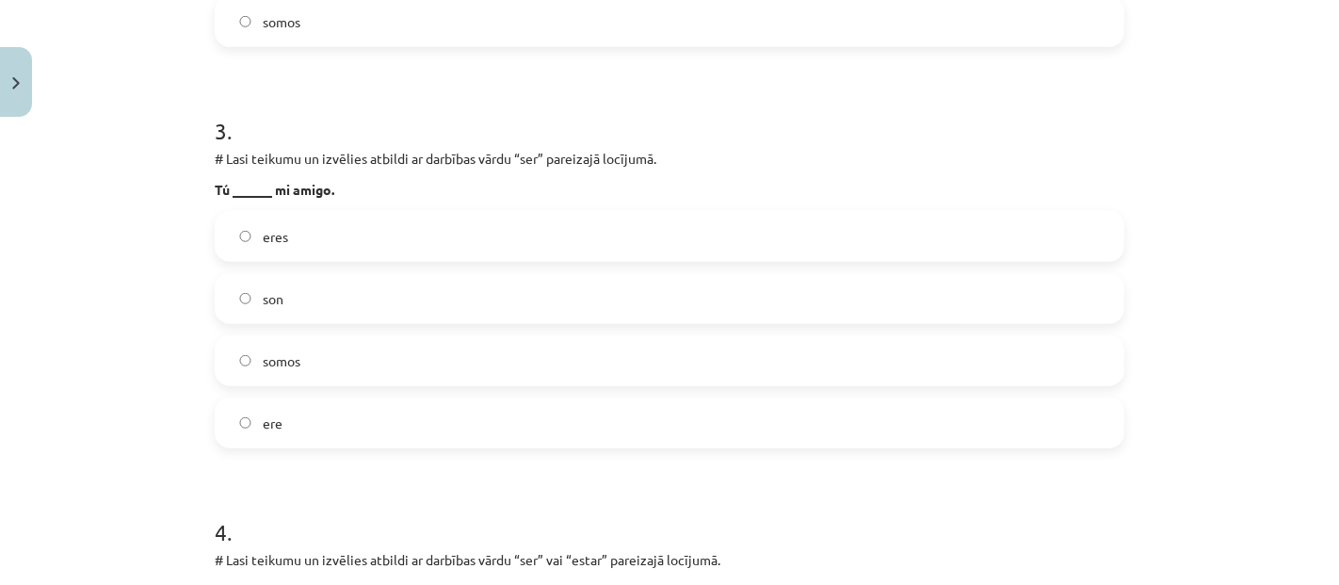
click at [317, 440] on label "ere" at bounding box center [670, 422] width 906 height 47
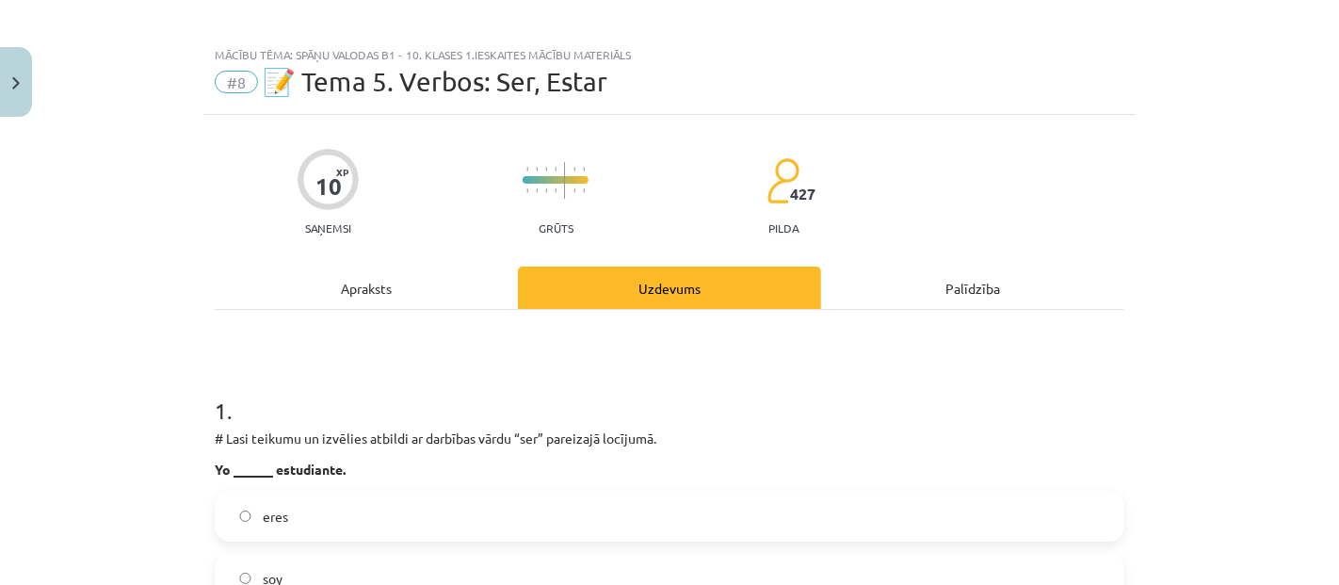
scroll to position [0, 0]
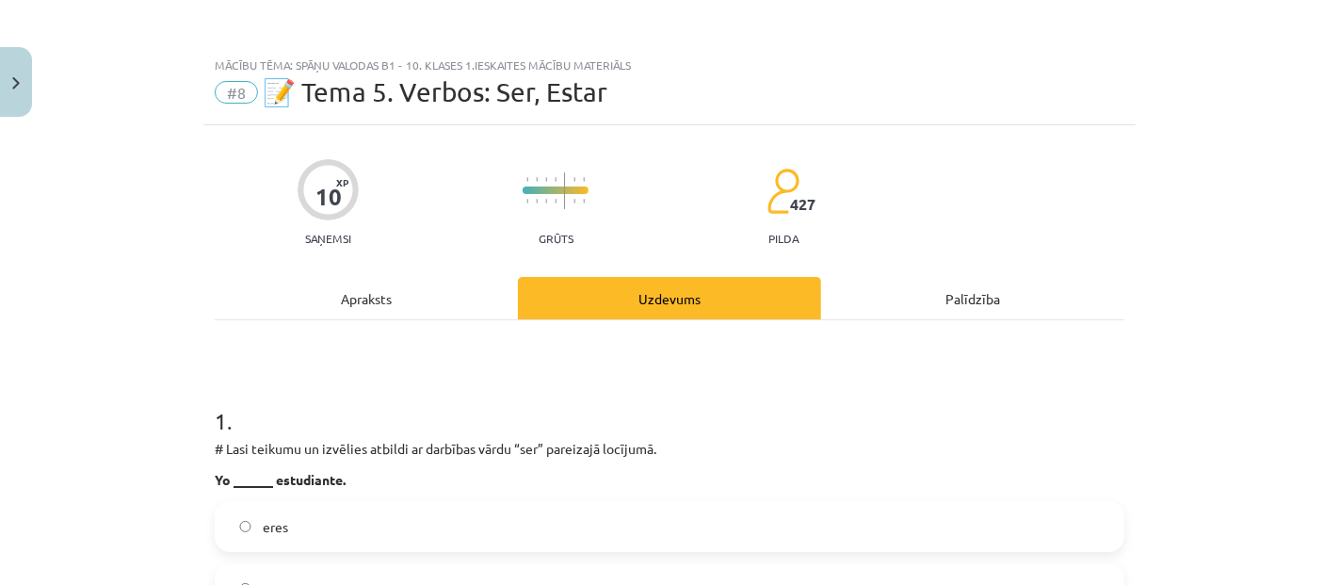
click at [360, 312] on div "Apraksts" at bounding box center [366, 298] width 303 height 42
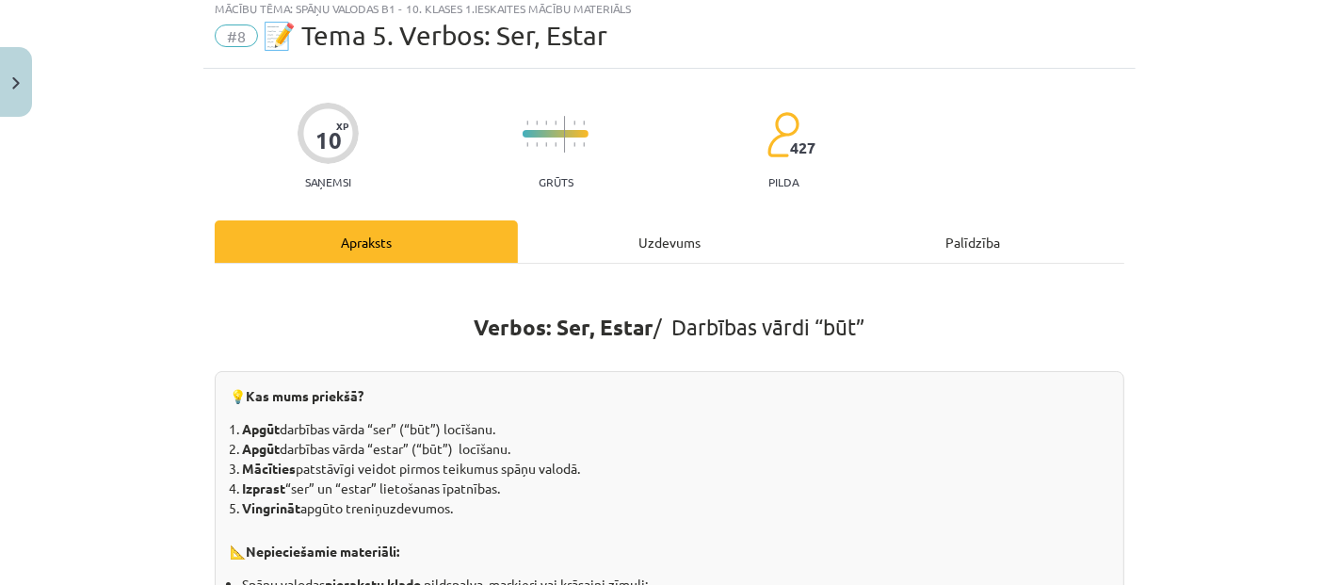
scroll to position [46, 0]
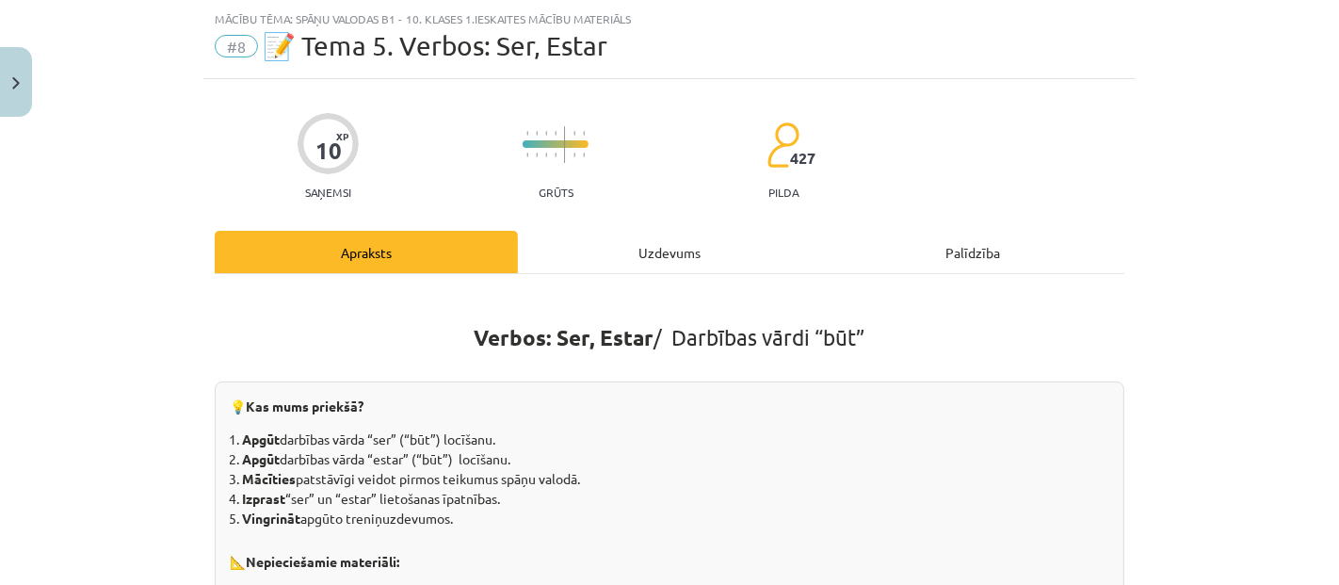
click at [565, 255] on div "Uzdevums" at bounding box center [669, 252] width 303 height 42
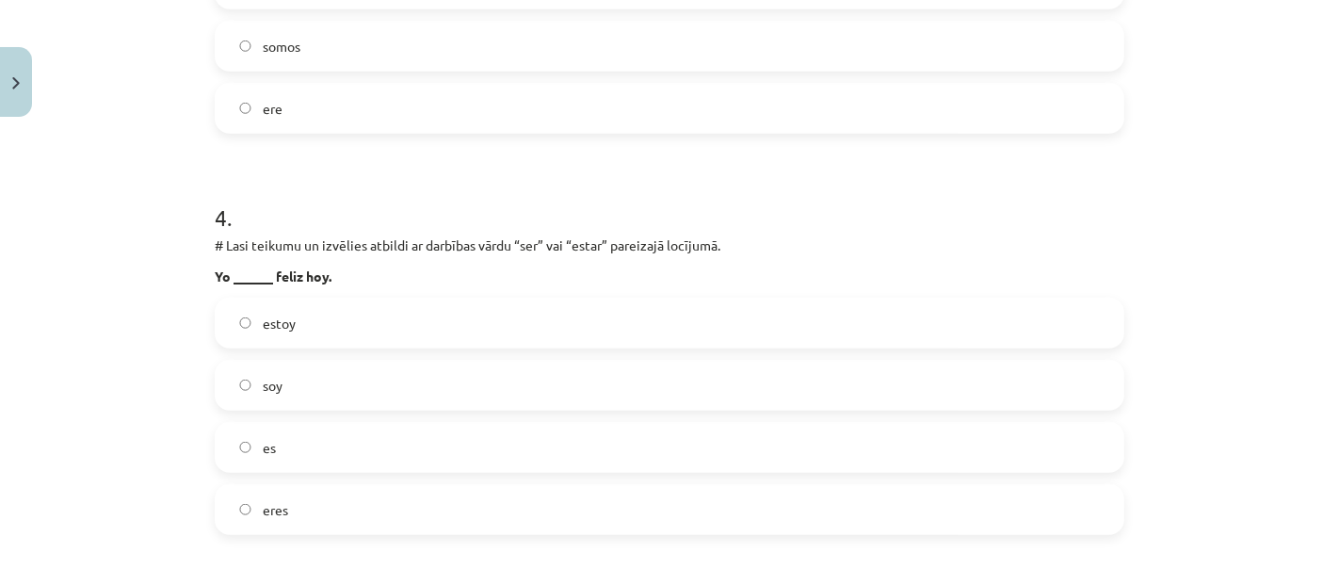
scroll to position [1511, 0]
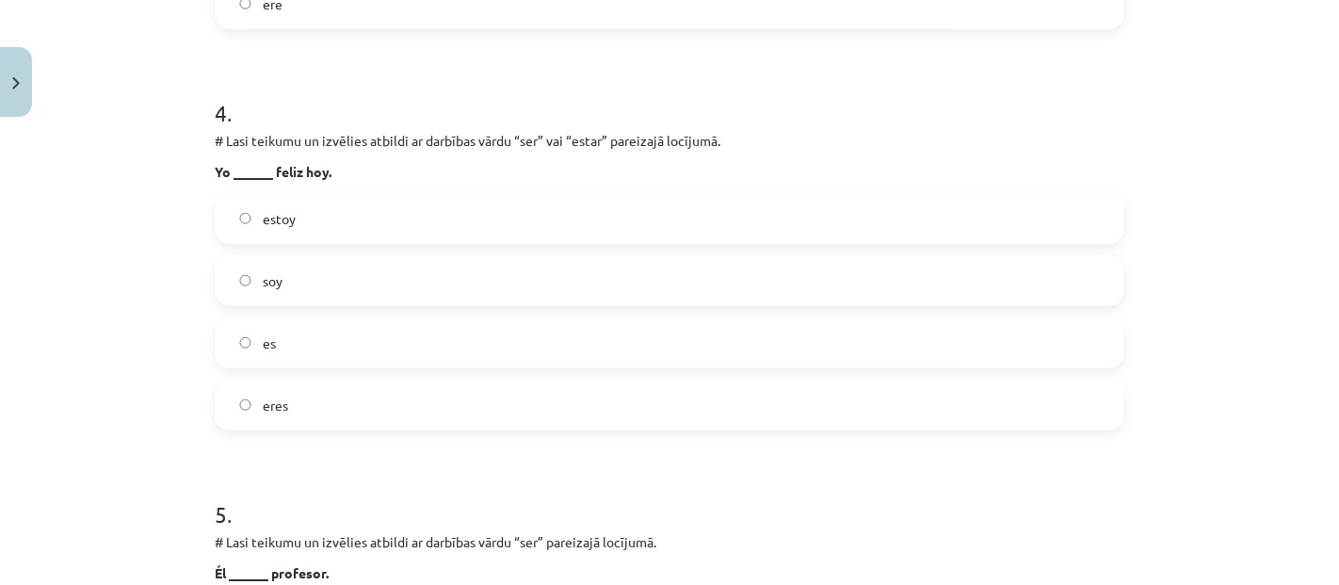
click at [315, 233] on label "estoy" at bounding box center [670, 218] width 906 height 47
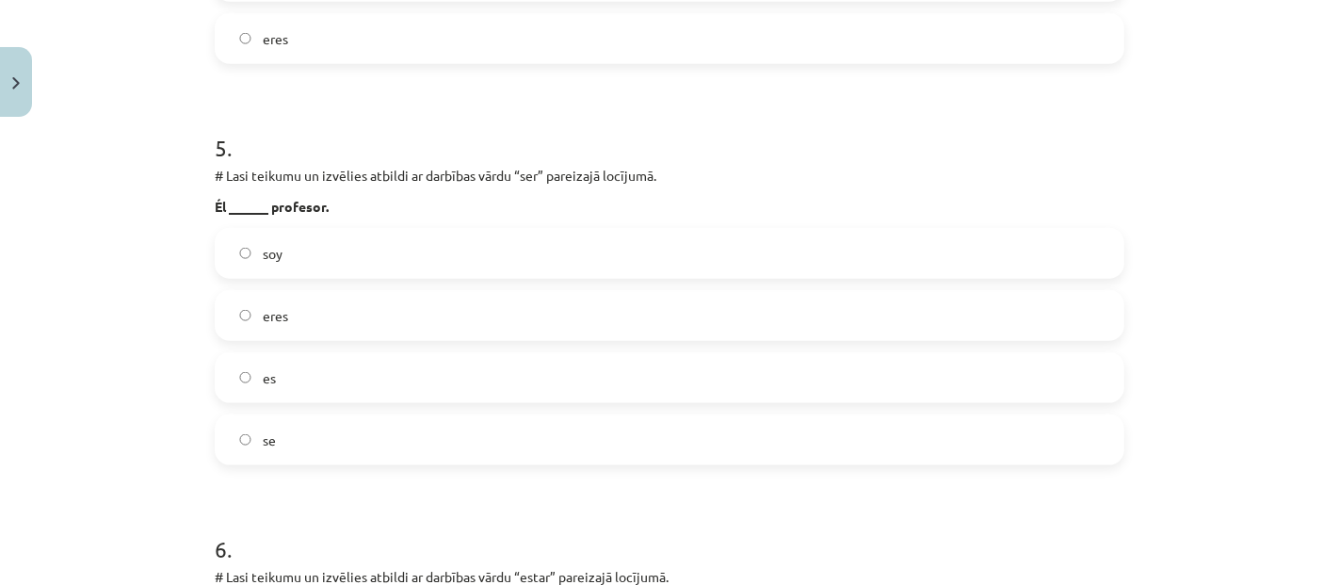
scroll to position [1930, 0]
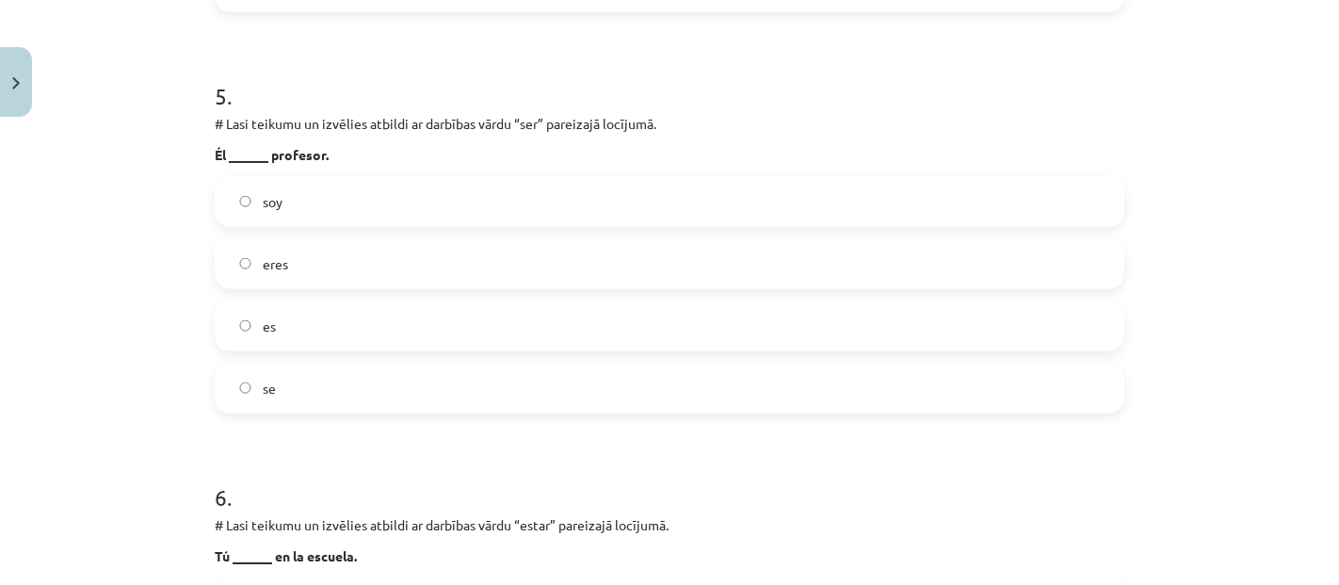
click at [278, 329] on label "es" at bounding box center [670, 325] width 906 height 47
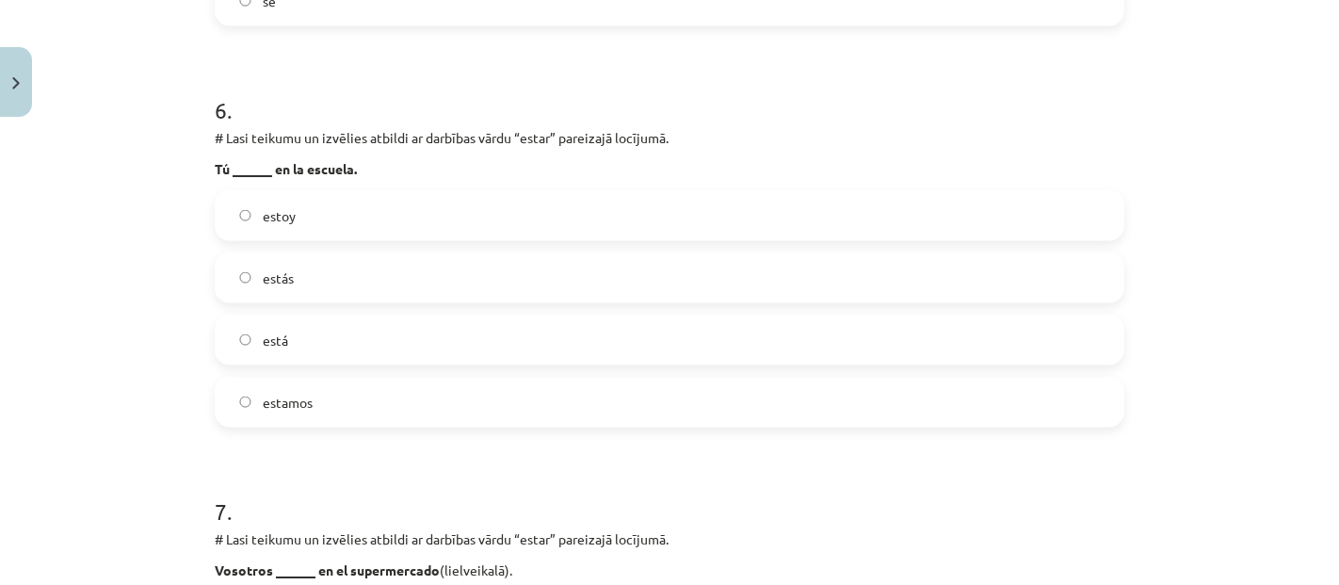
scroll to position [2349, 0]
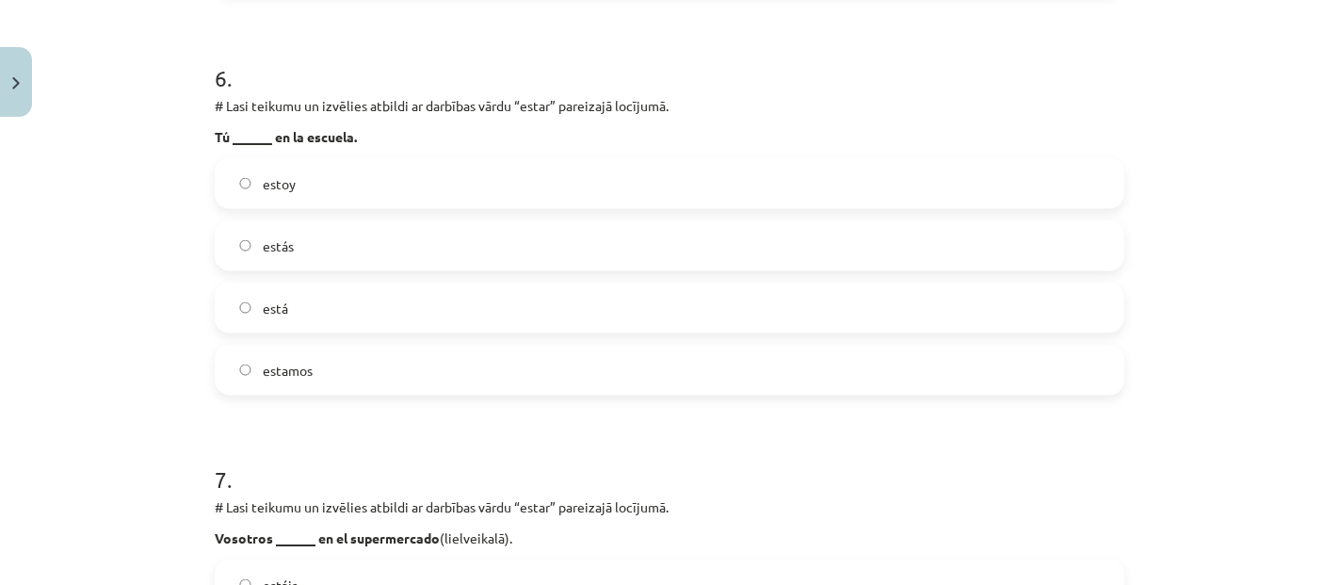
click at [313, 249] on label "estás" at bounding box center [670, 245] width 906 height 47
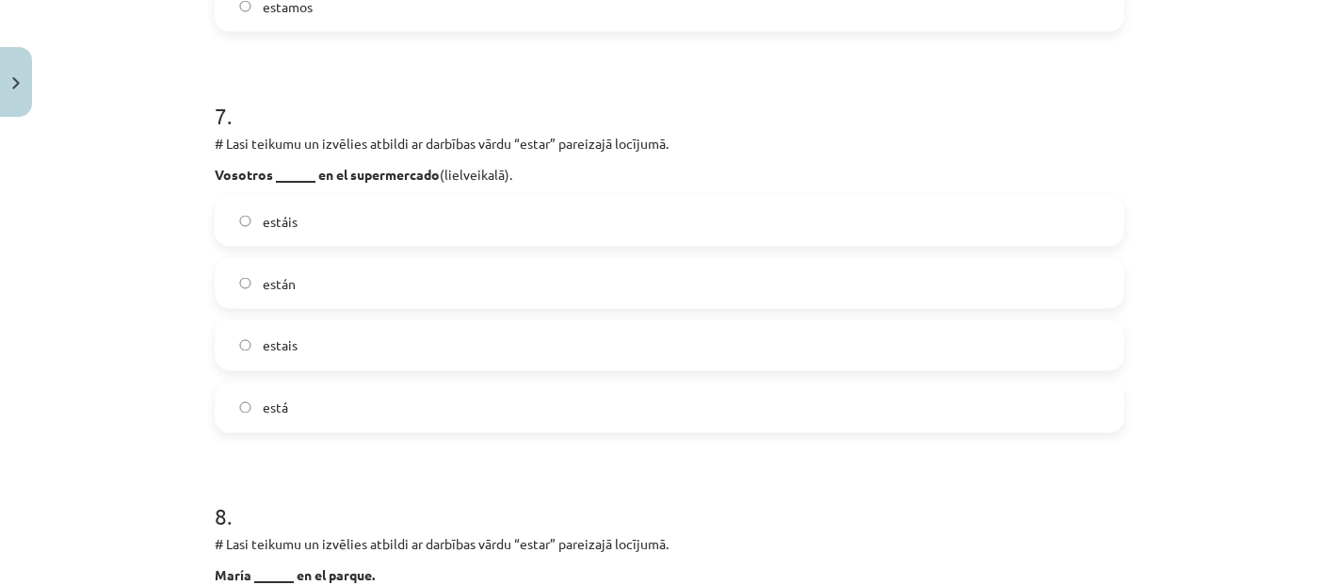
scroll to position [2720, 0]
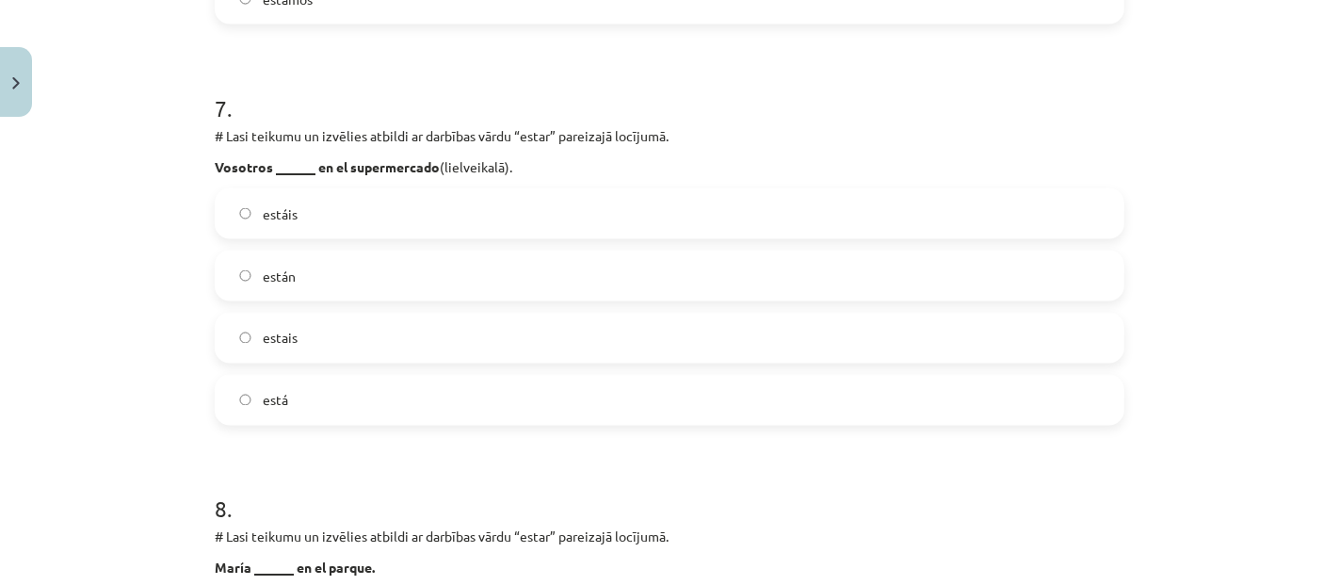
click at [331, 283] on label "están" at bounding box center [670, 275] width 906 height 47
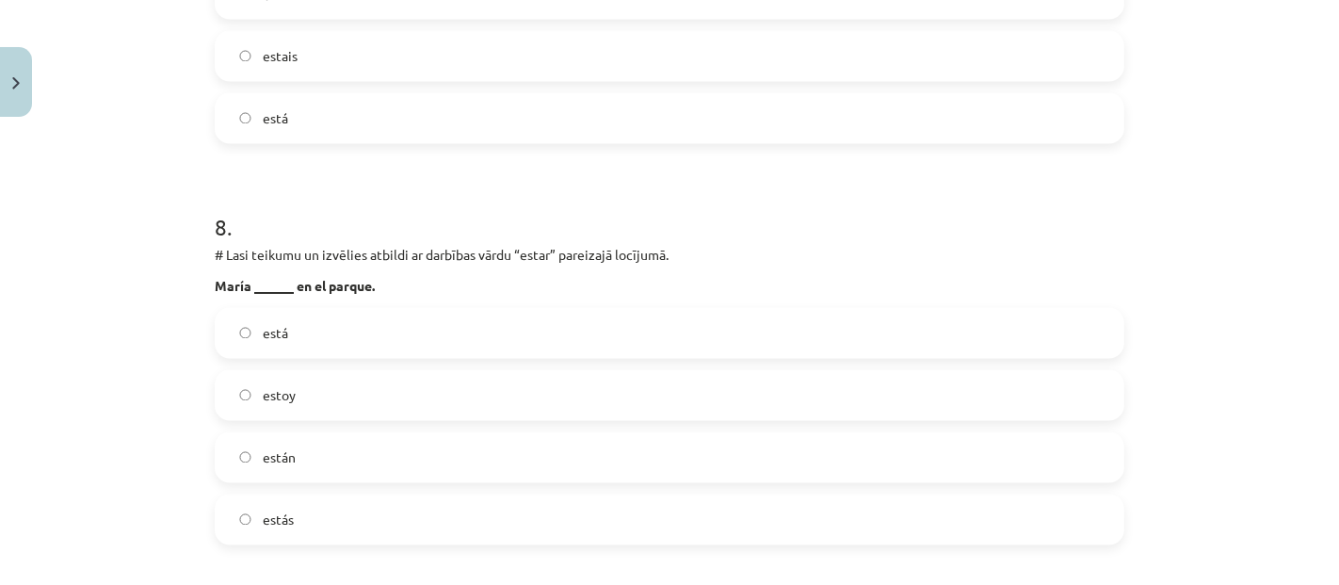
scroll to position [3034, 0]
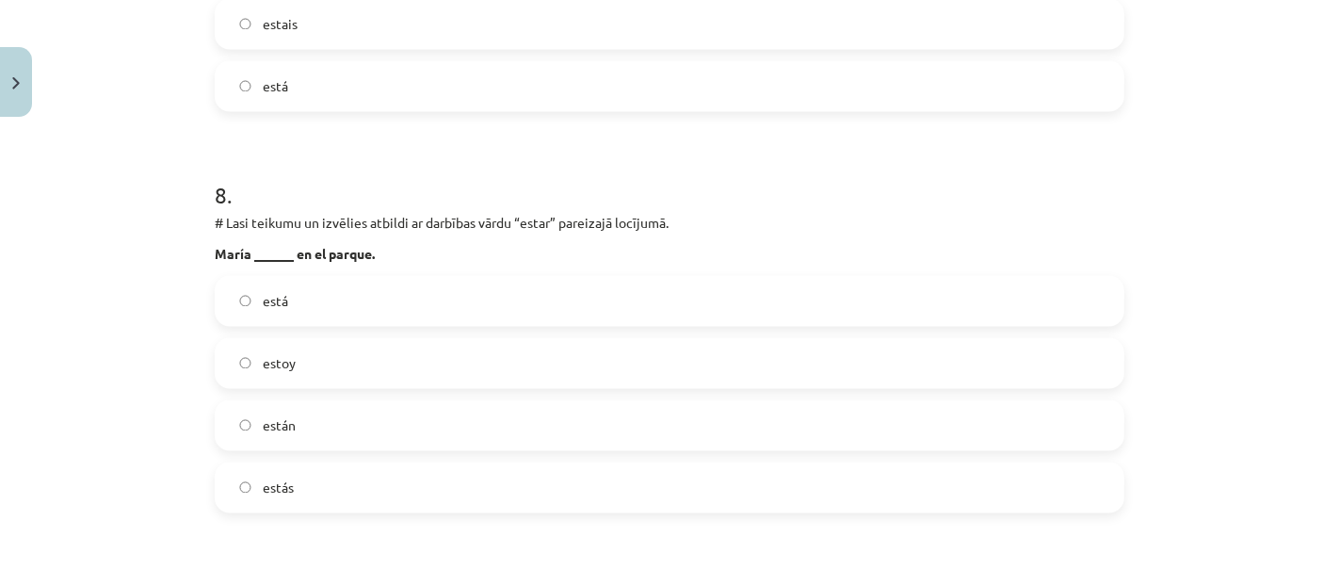
click at [292, 302] on label "está" at bounding box center [670, 300] width 906 height 47
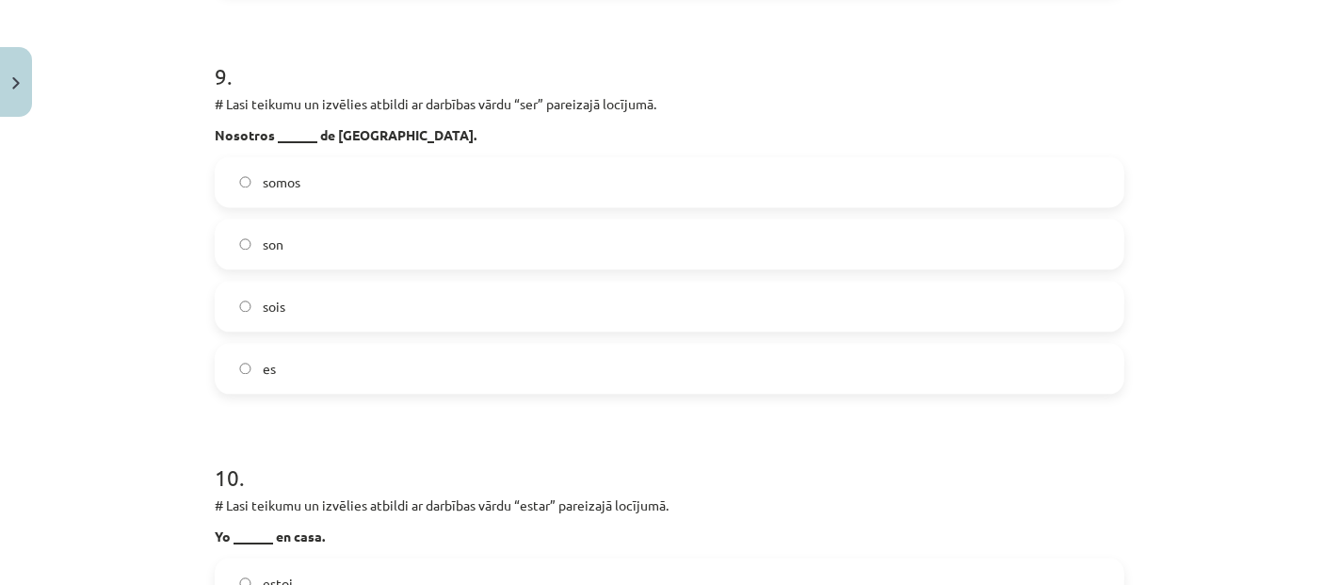
scroll to position [3557, 0]
click at [282, 170] on span "somos" at bounding box center [282, 180] width 38 height 20
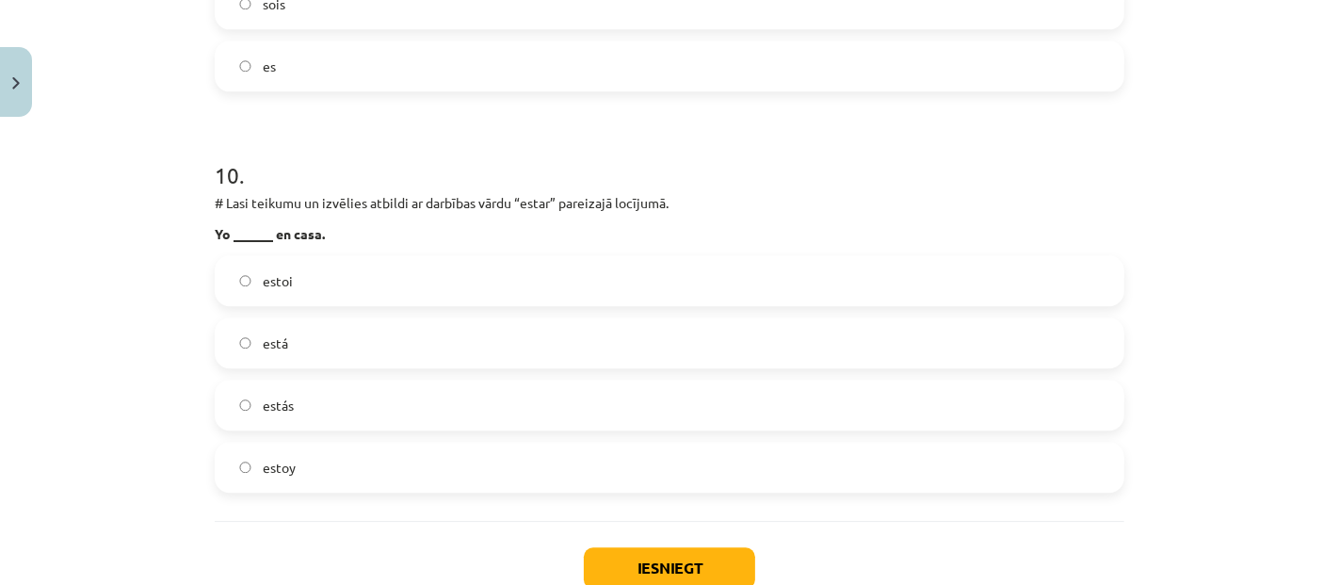
scroll to position [3871, 0]
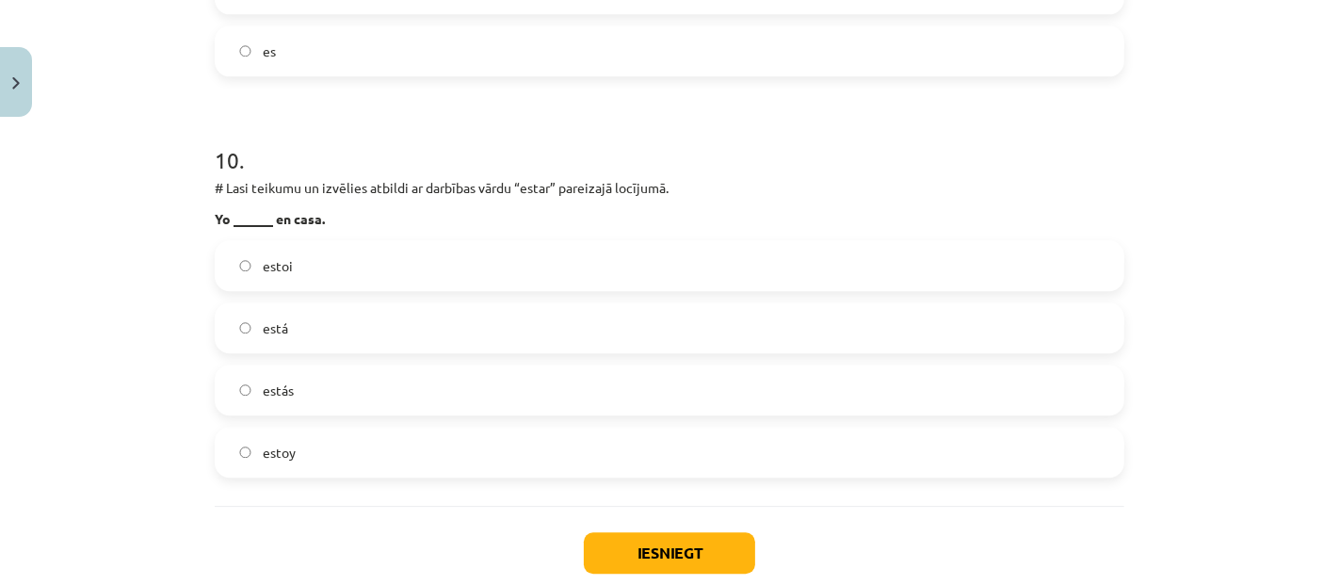
click at [339, 259] on label "estoi" at bounding box center [670, 265] width 906 height 47
click at [372, 443] on label "estoy" at bounding box center [670, 451] width 906 height 47
click at [650, 548] on button "Iesniegt" at bounding box center [669, 552] width 171 height 41
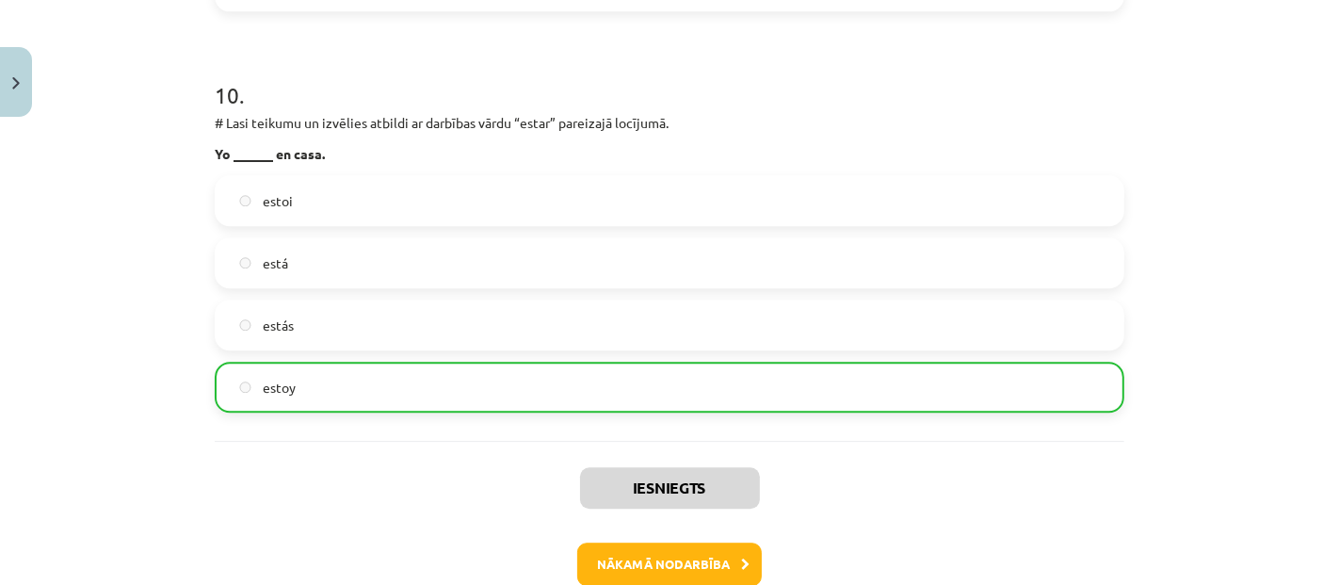
scroll to position [4039, 0]
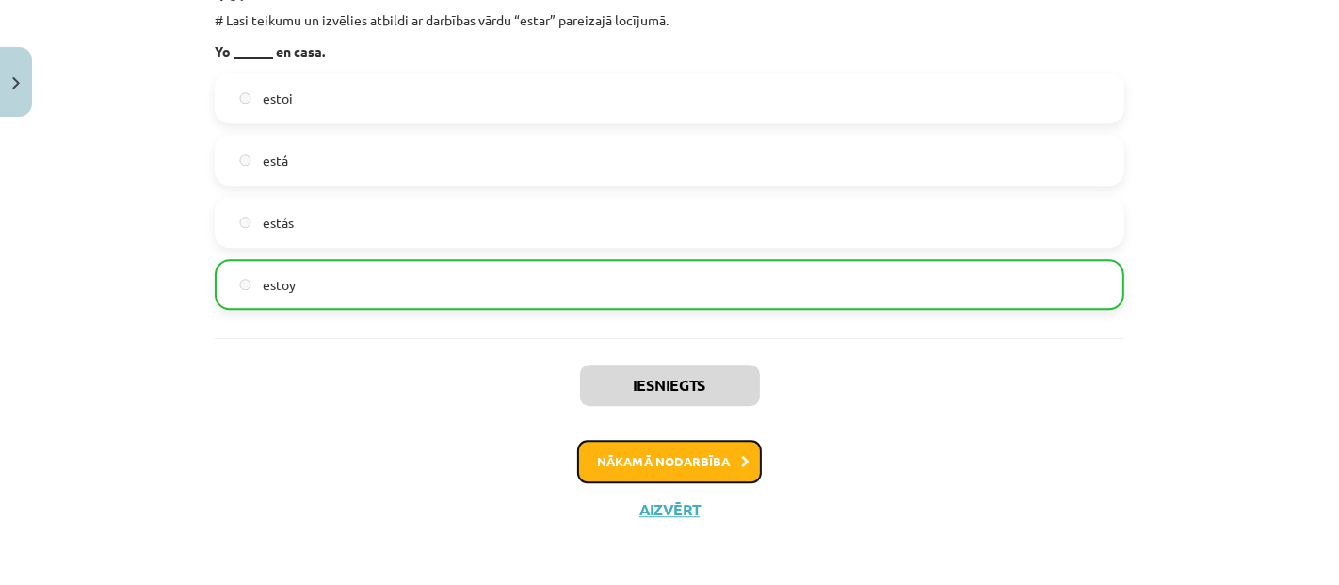
click at [624, 461] on button "Nākamā nodarbība" at bounding box center [669, 461] width 185 height 43
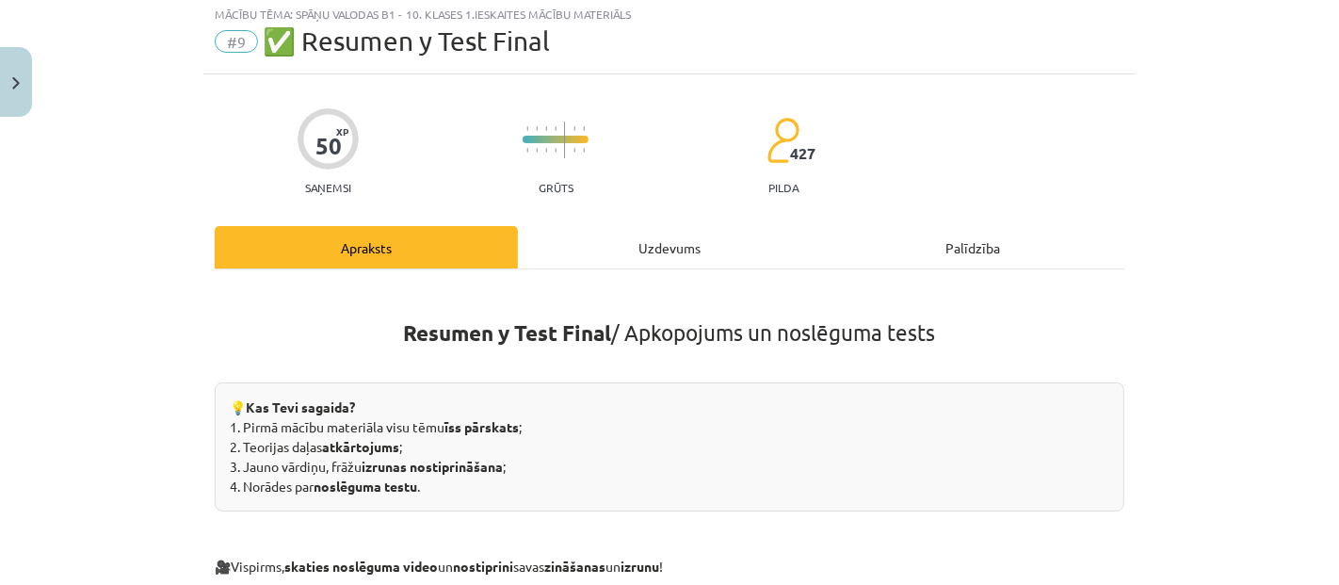
scroll to position [46, 0]
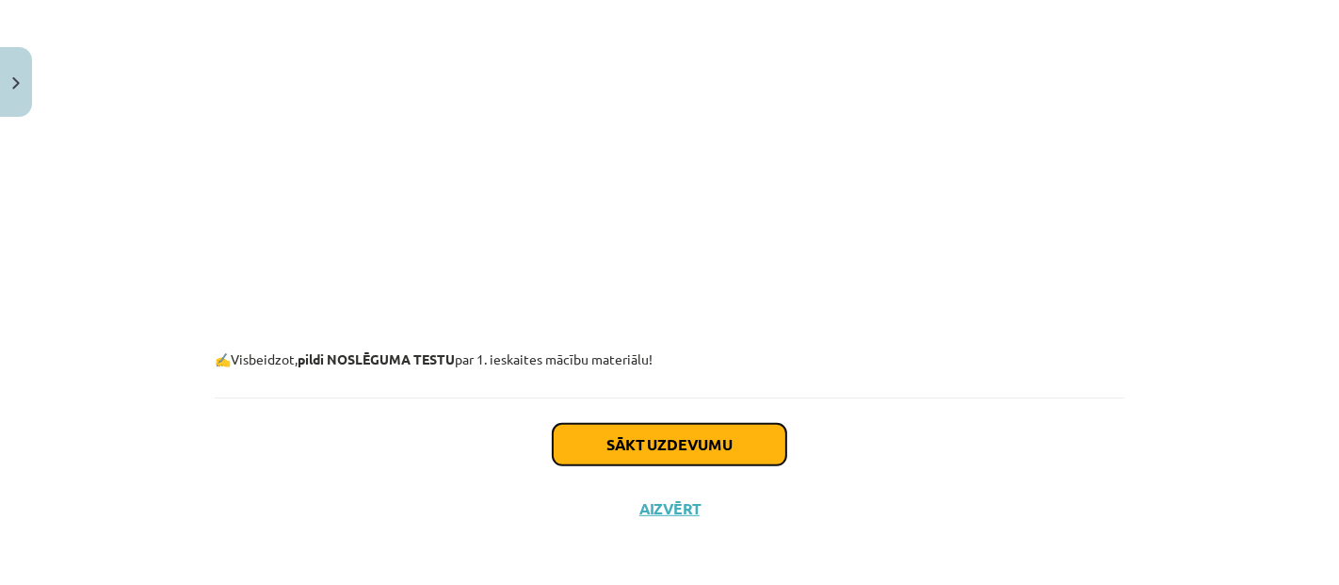
click at [704, 437] on button "Sākt uzdevumu" at bounding box center [670, 444] width 234 height 41
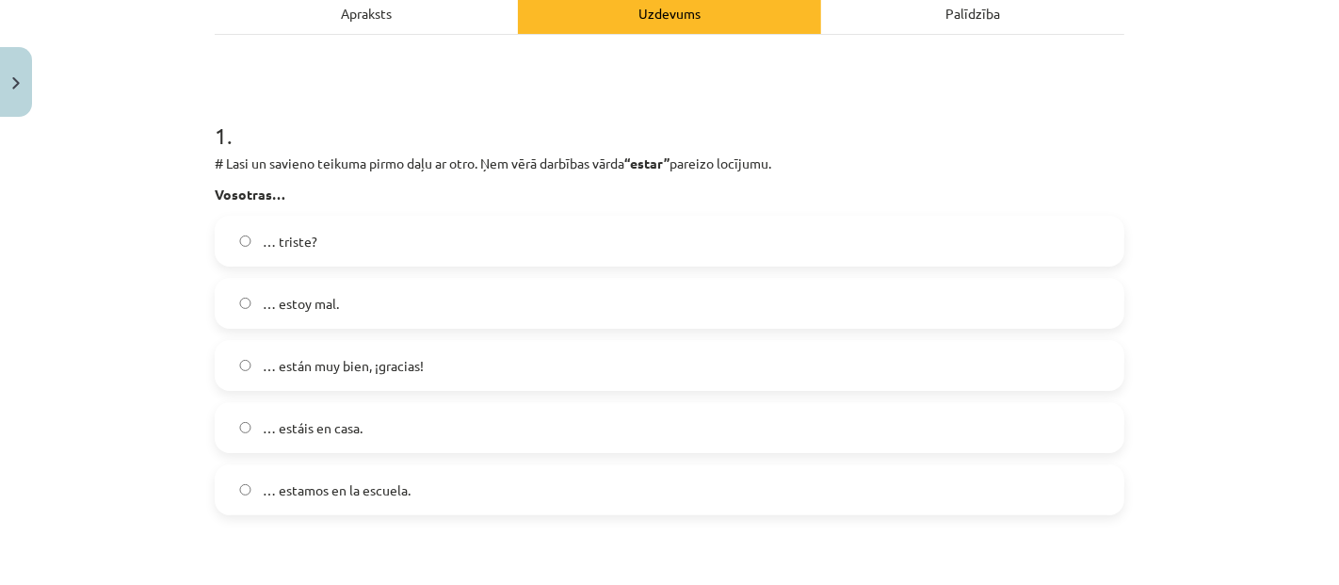
scroll to position [255, 0]
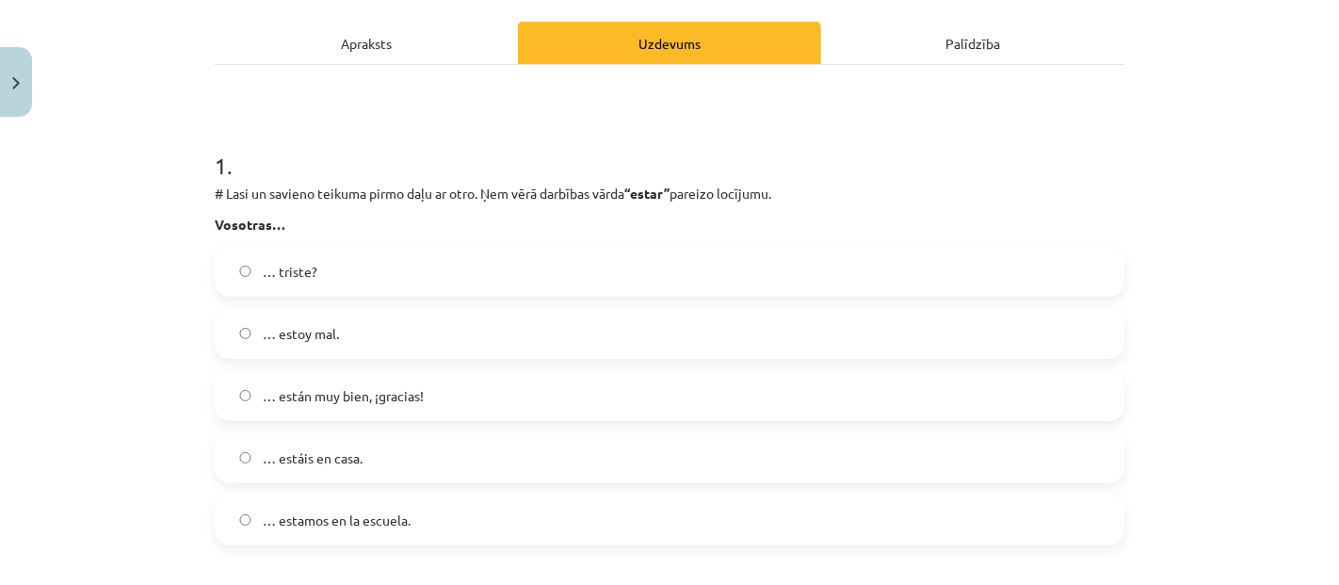
click at [426, 407] on label "… están muy bien, ¡gracias!" at bounding box center [670, 395] width 906 height 47
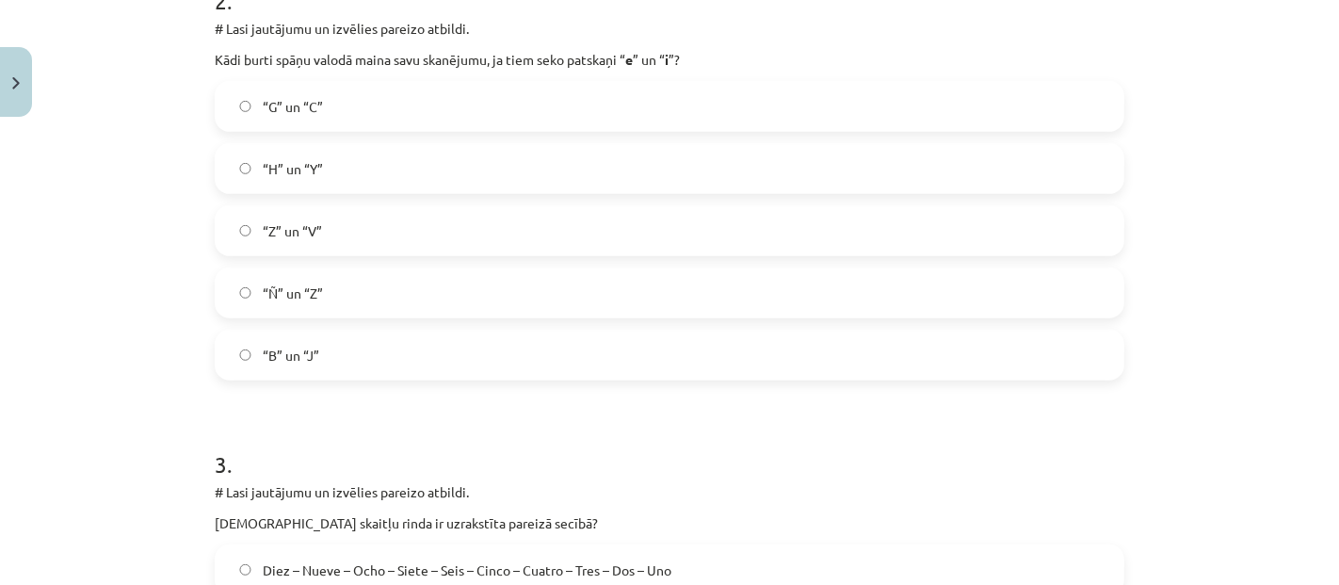
scroll to position [779, 0]
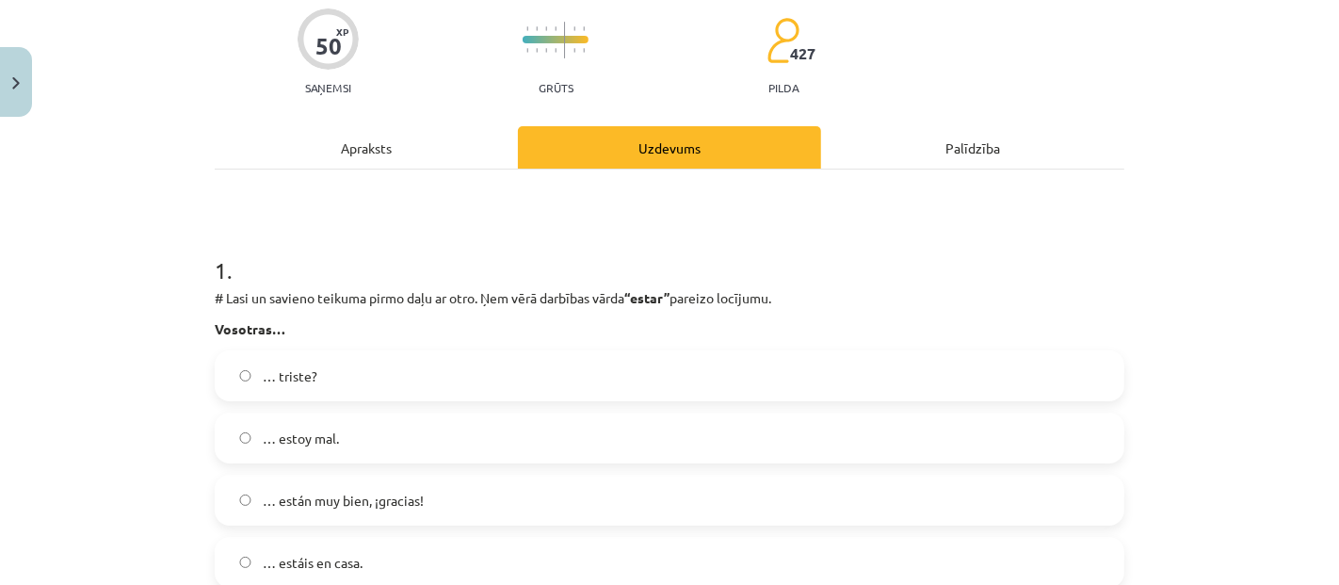
click at [398, 163] on div "Apraksts" at bounding box center [366, 147] width 303 height 42
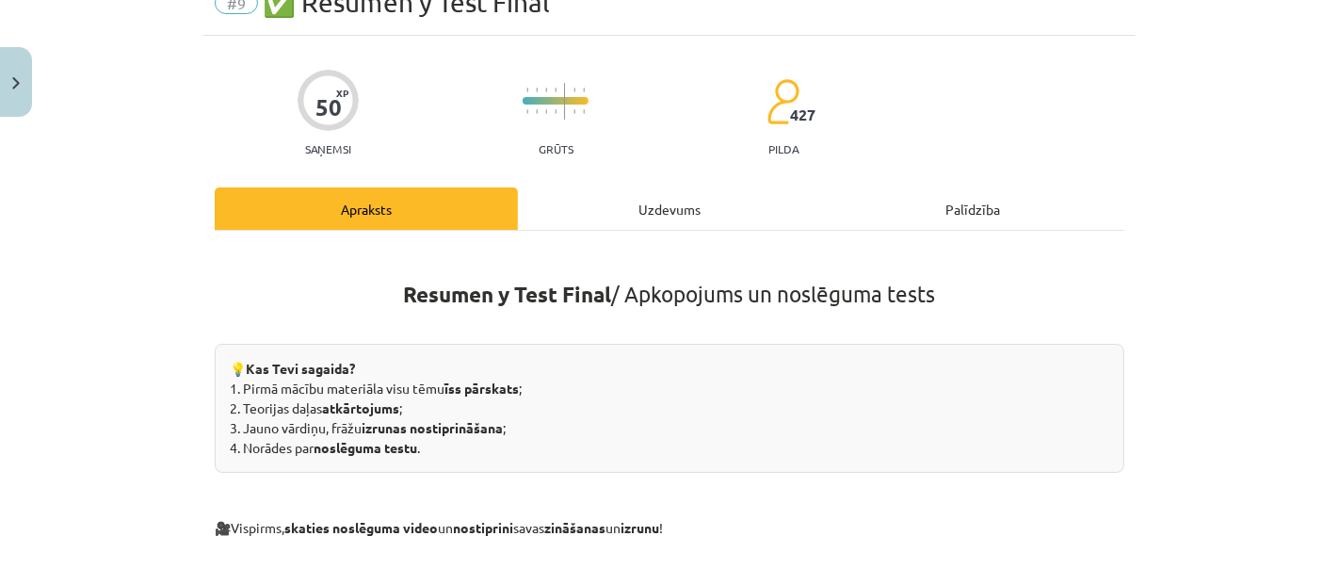
click at [610, 187] on div "Uzdevums" at bounding box center [669, 208] width 303 height 42
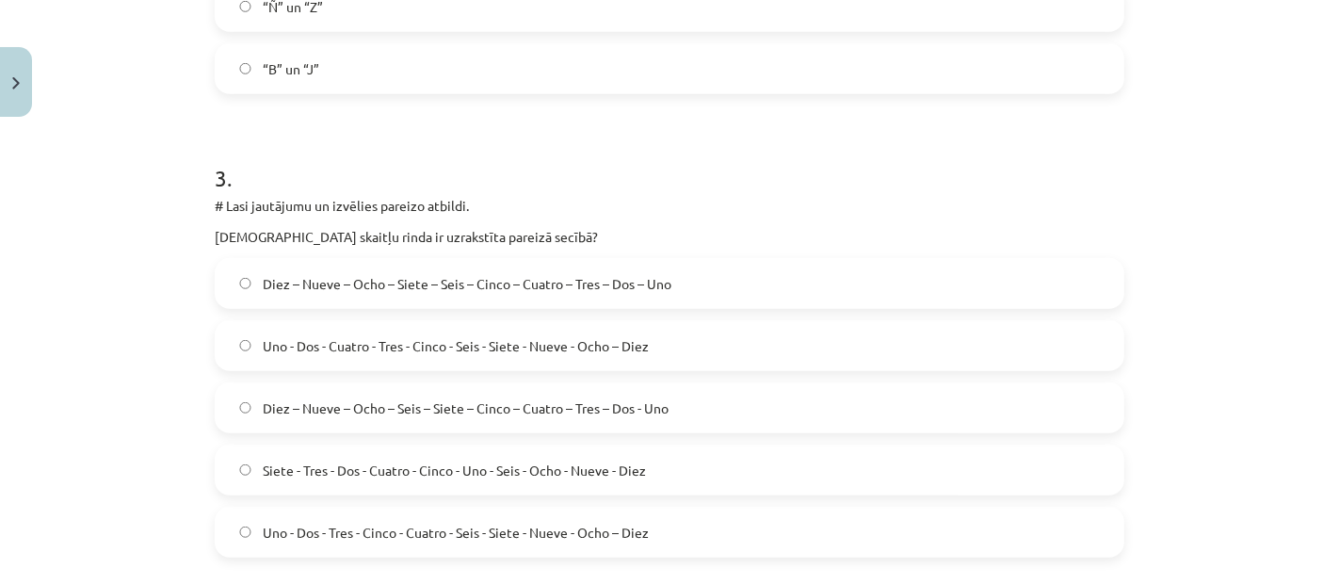
scroll to position [1197, 0]
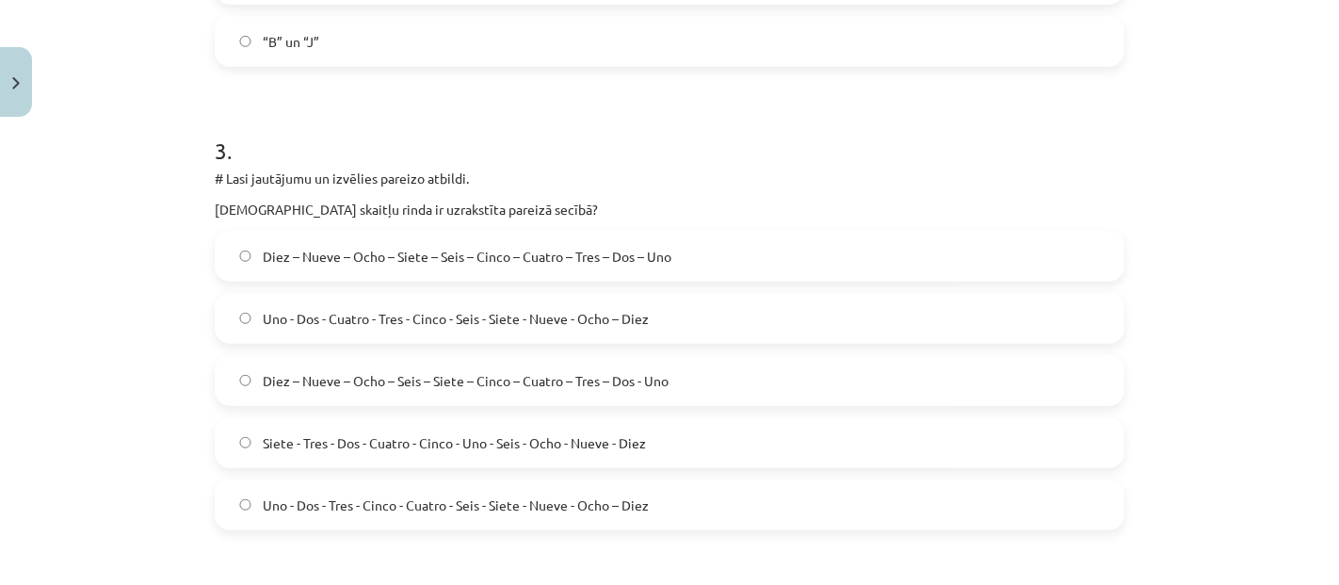
click at [629, 257] on span "Diez – Nueve – Ocho – Siete – Seis – Cinco – Cuatro – Tres – Dos – Uno" at bounding box center [467, 257] width 409 height 20
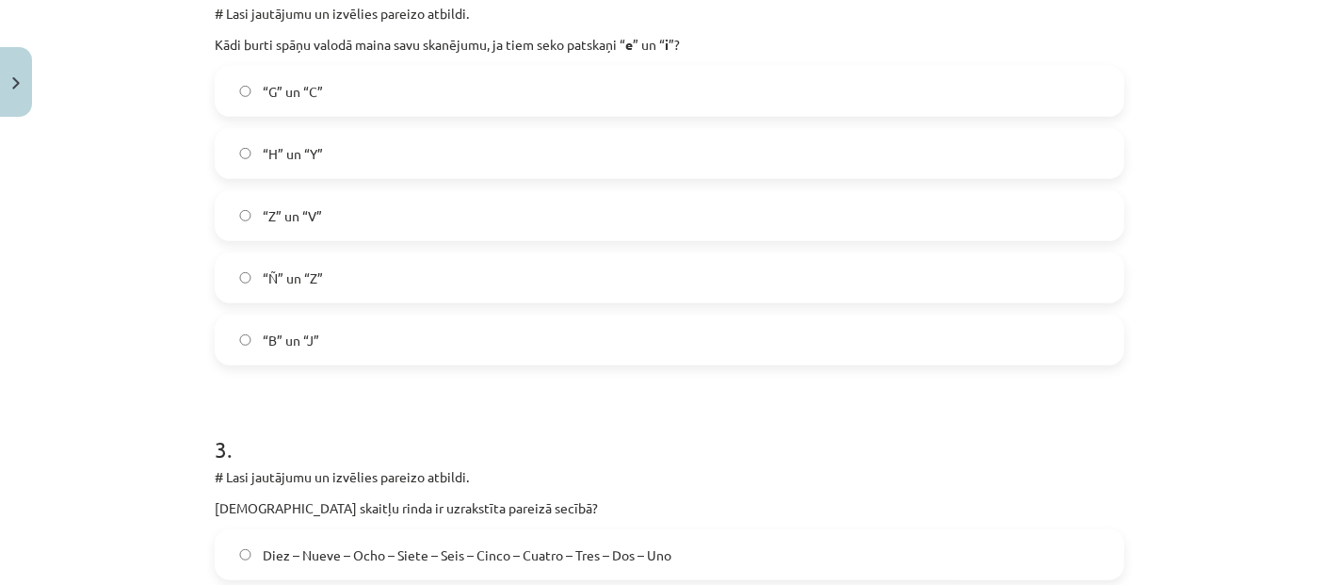
scroll to position [883, 0]
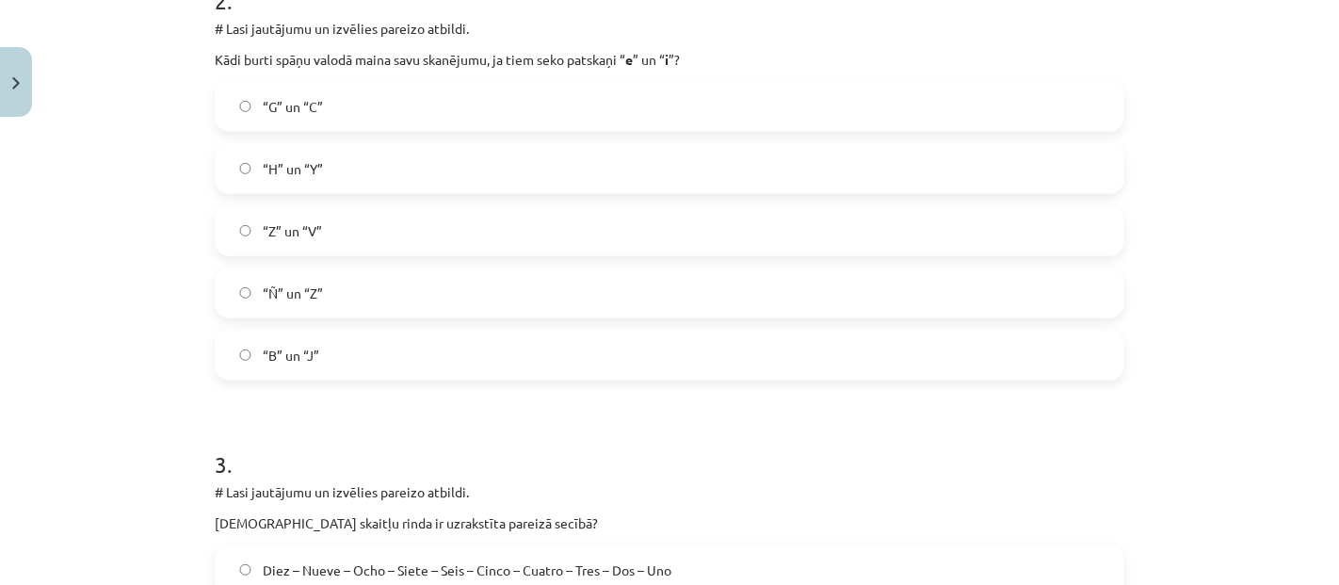
click at [298, 111] on span "“G” un “C”" at bounding box center [293, 107] width 60 height 20
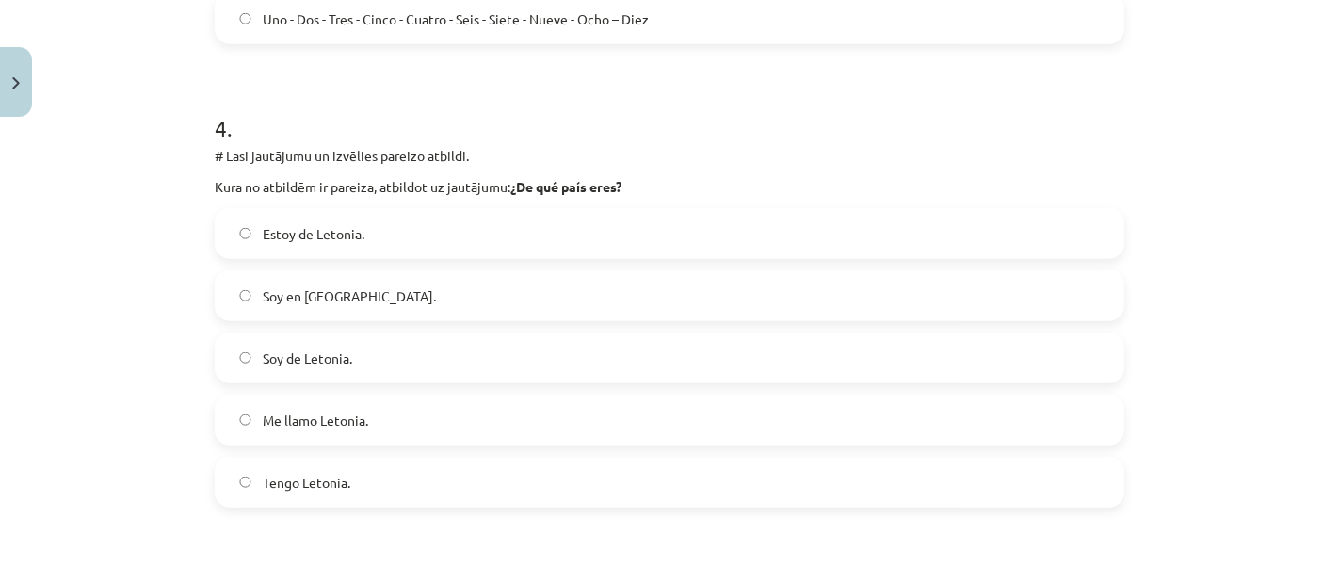
scroll to position [1721, 0]
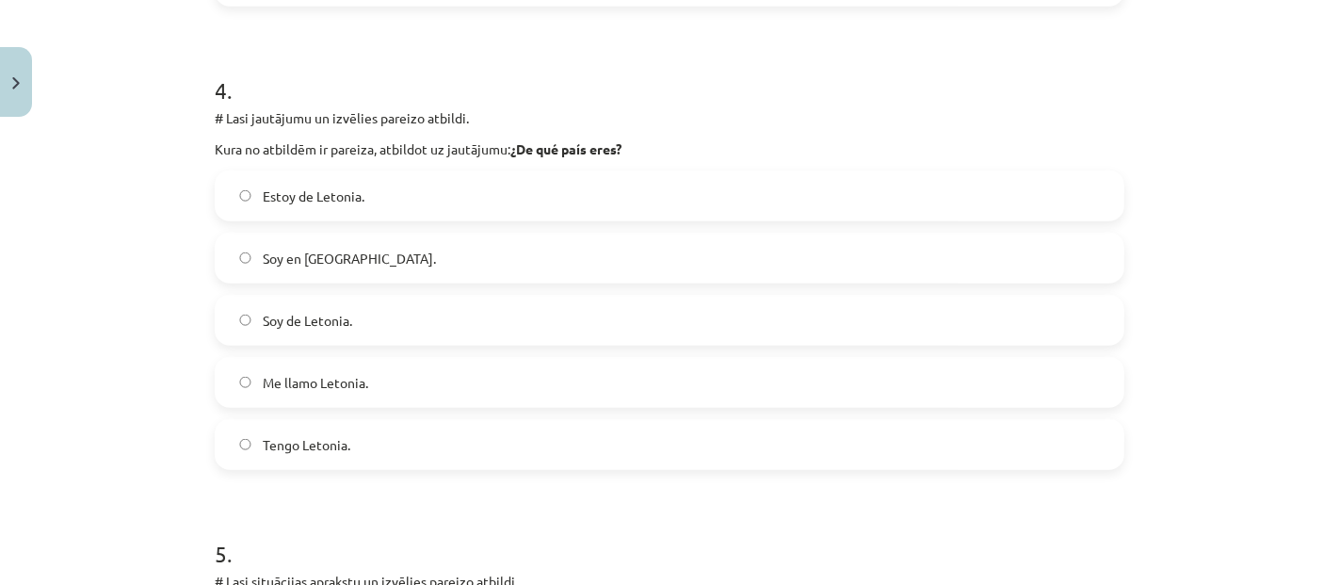
click at [628, 149] on p "Kura no atbildēm ir pareiza, atbildot uz jautājumu: ¿De qué país eres?" at bounding box center [670, 149] width 910 height 20
click at [496, 175] on label "Estoy de Letonia." at bounding box center [670, 195] width 906 height 47
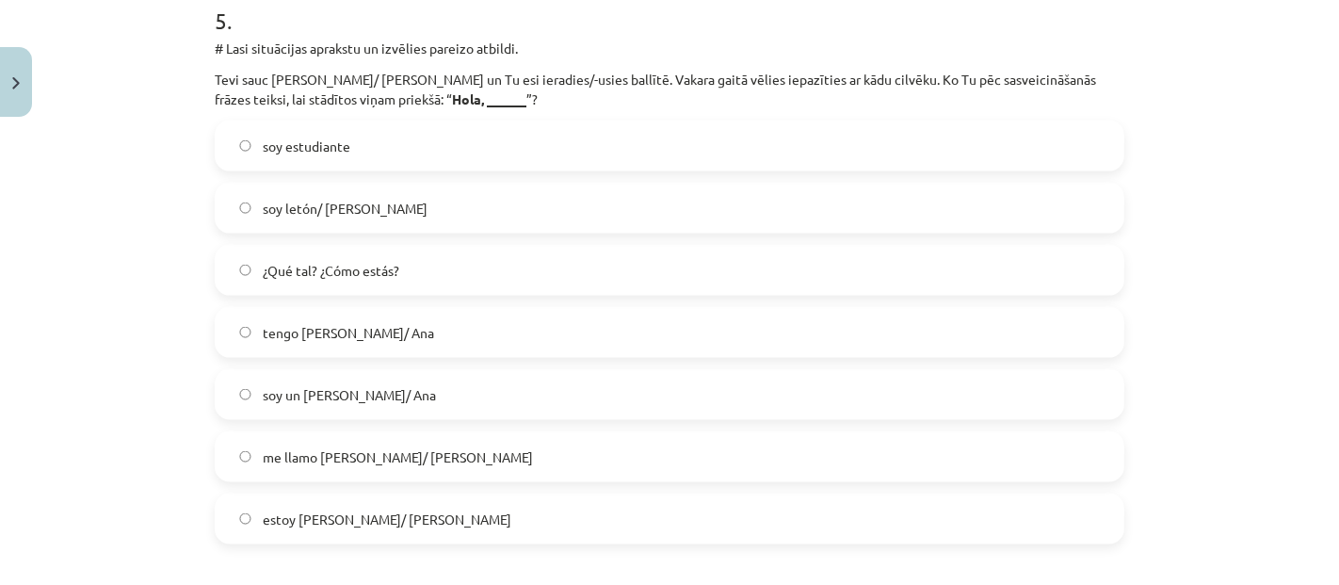
scroll to position [2243, 0]
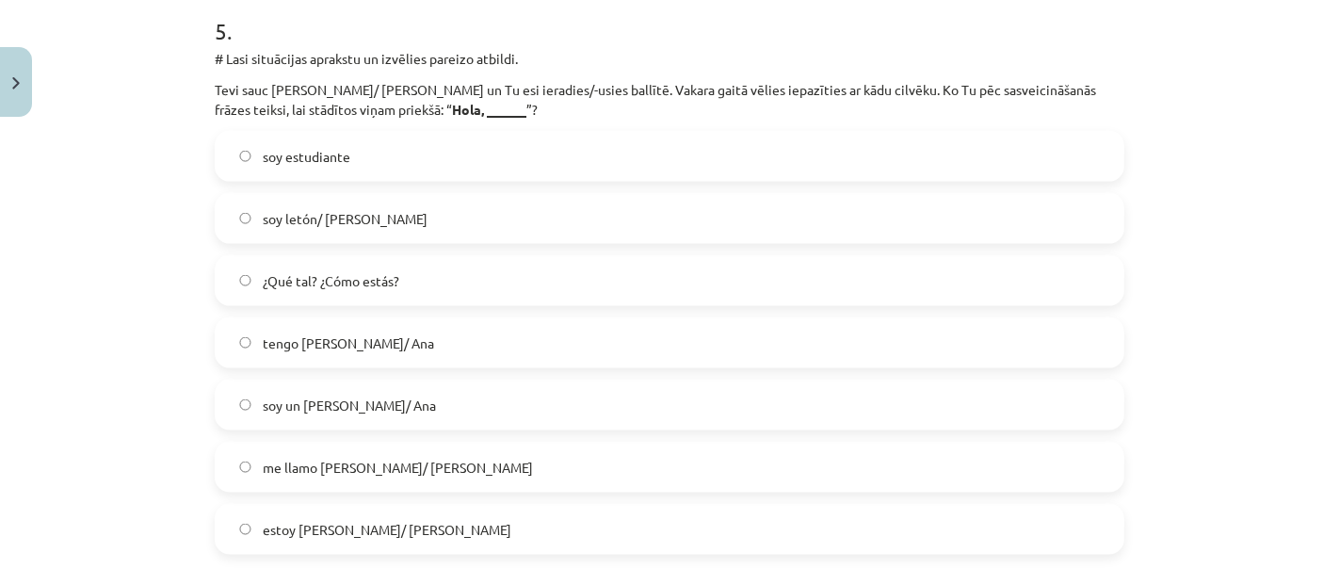
click at [511, 471] on label "me llamo Pedro/ Ana" at bounding box center [670, 467] width 906 height 47
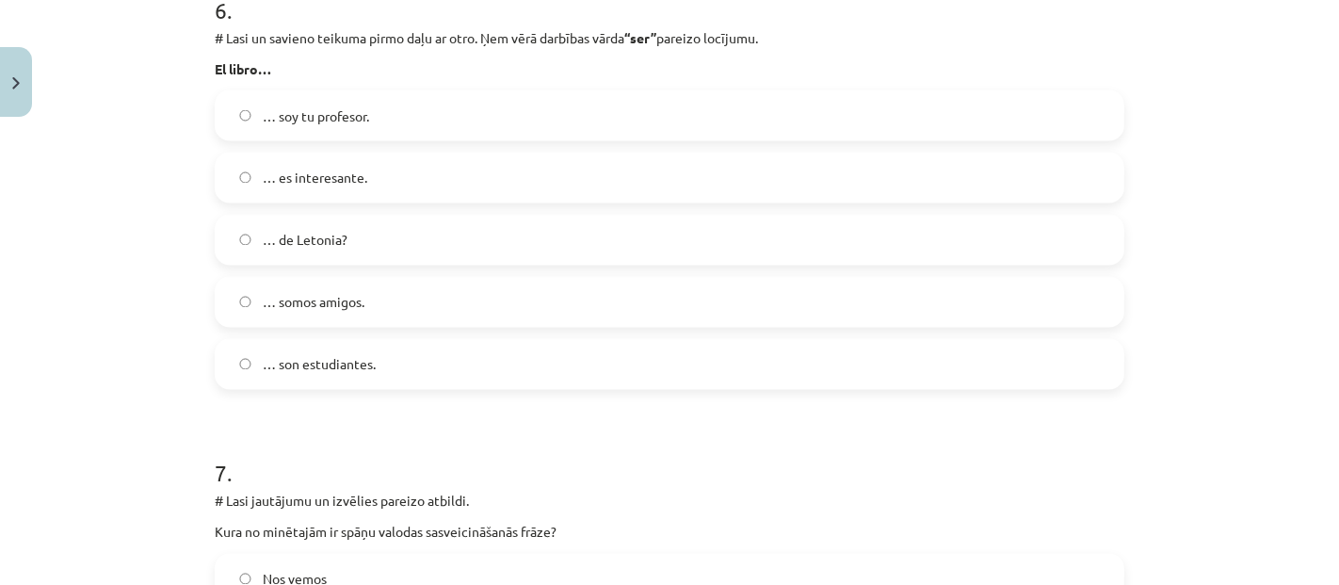
scroll to position [2767, 0]
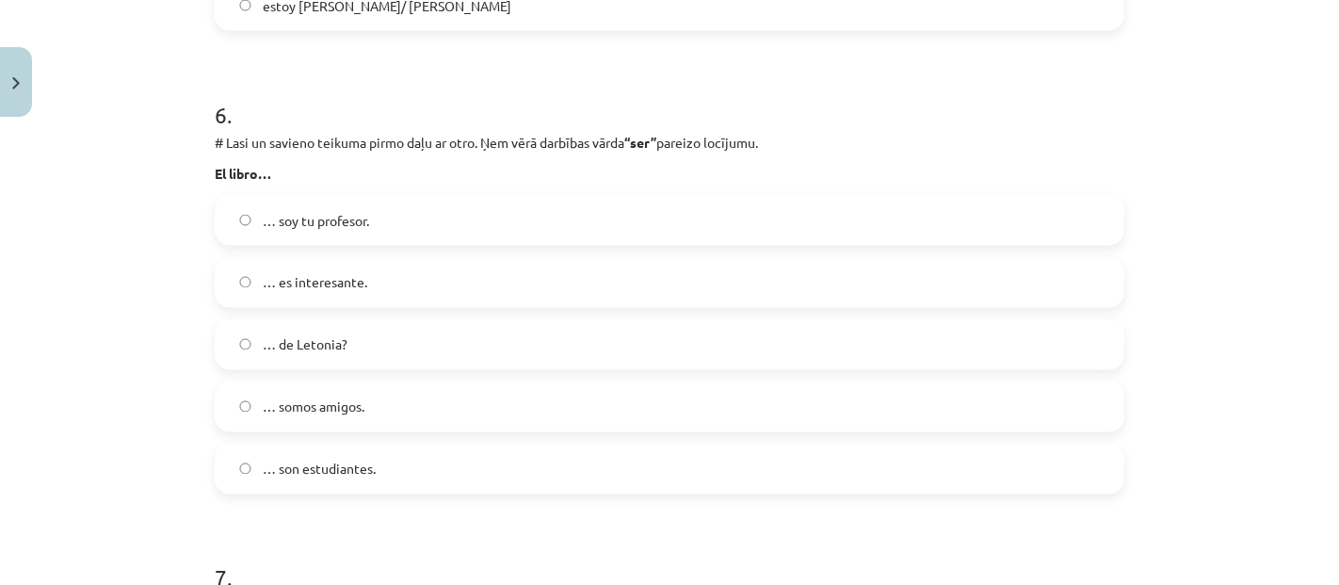
click at [474, 278] on label "… es interesante." at bounding box center [670, 282] width 906 height 47
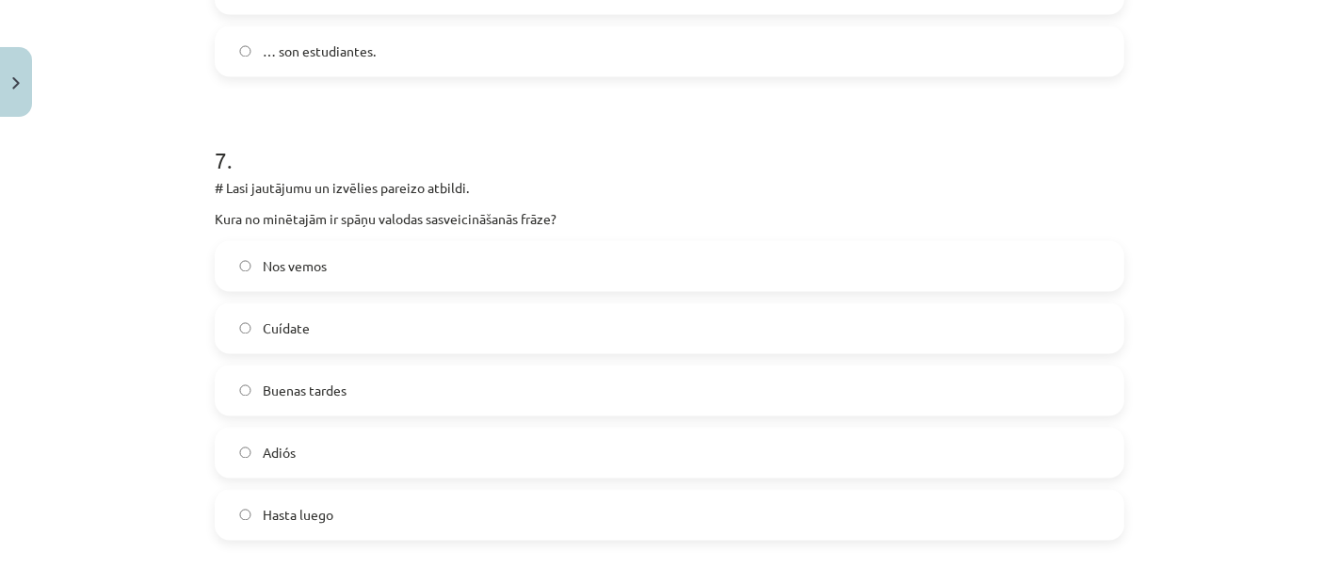
scroll to position [3290, 0]
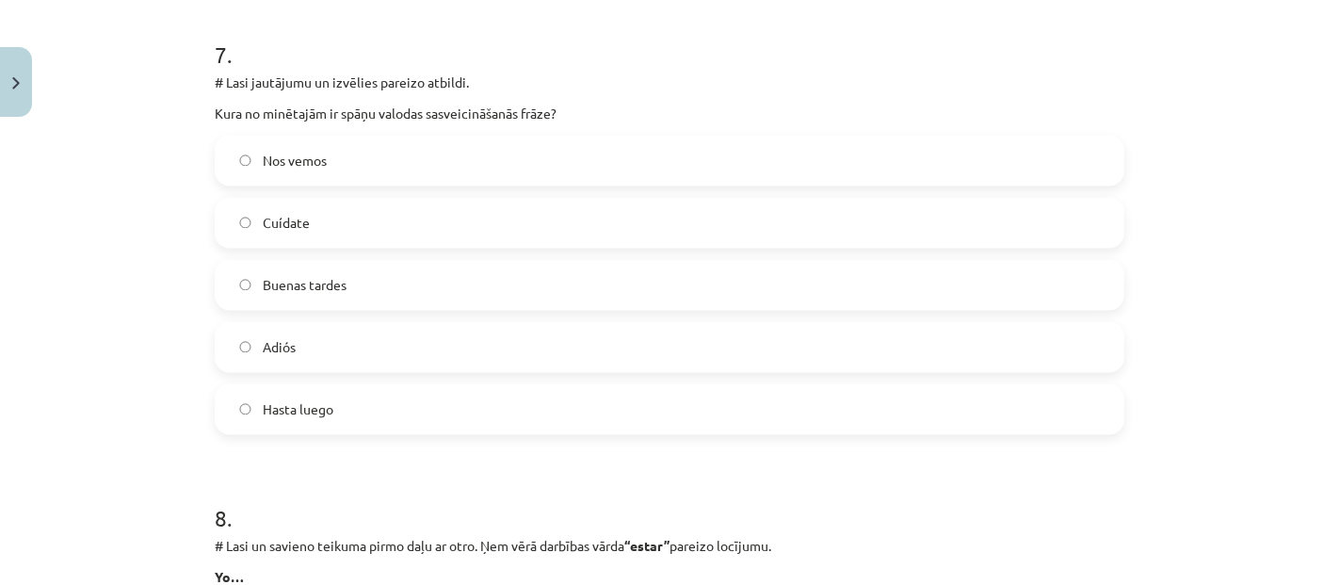
click at [514, 278] on label "Buenas tardes" at bounding box center [670, 284] width 906 height 47
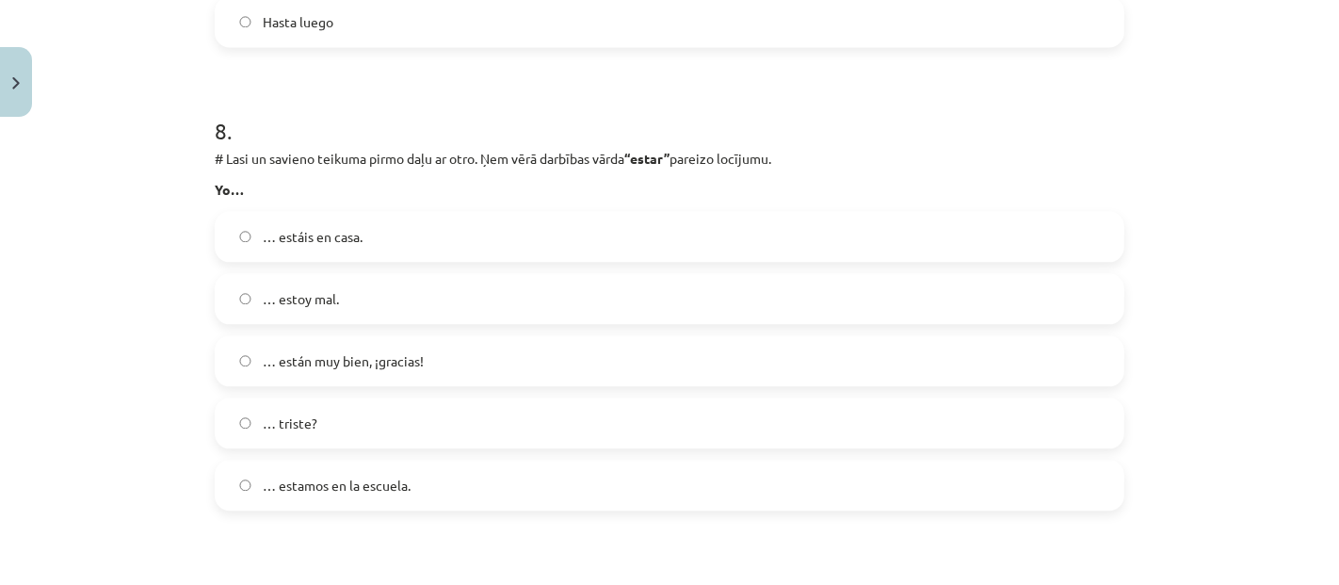
scroll to position [3708, 0]
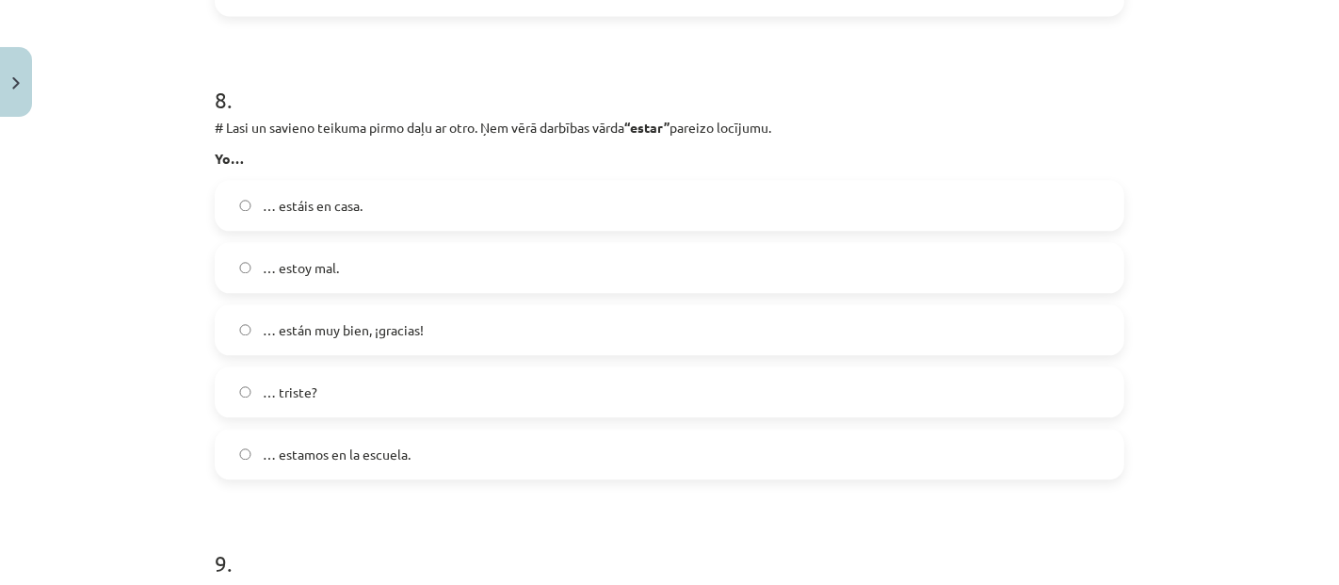
click at [584, 259] on label "… estoy mal." at bounding box center [670, 267] width 906 height 47
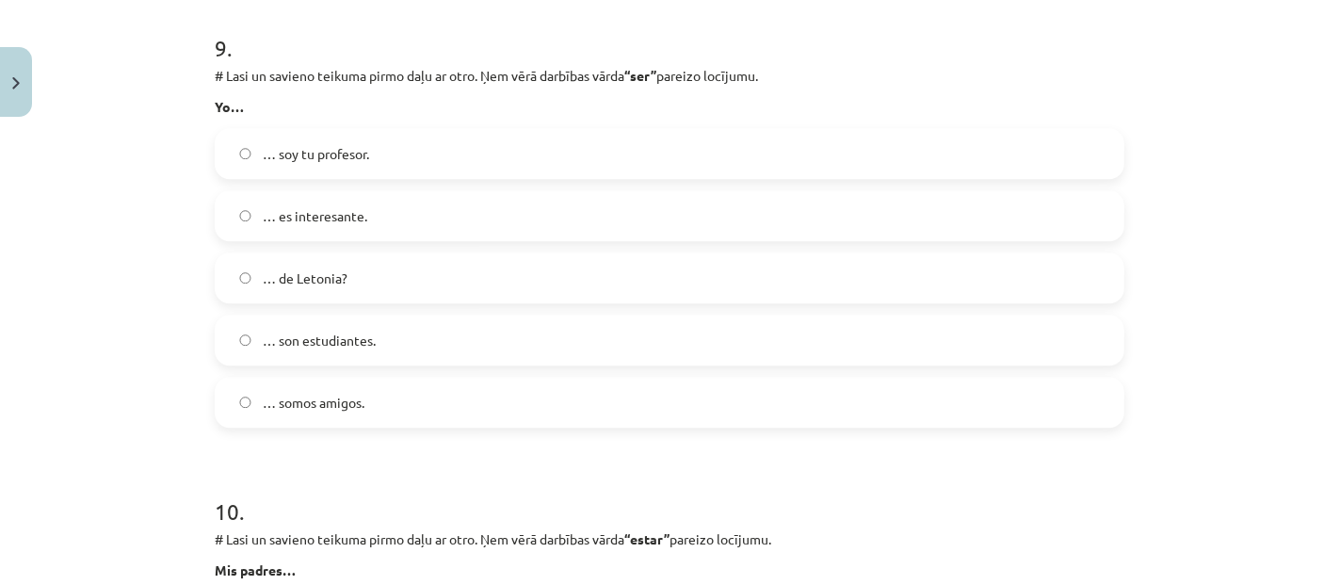
scroll to position [4232, 0]
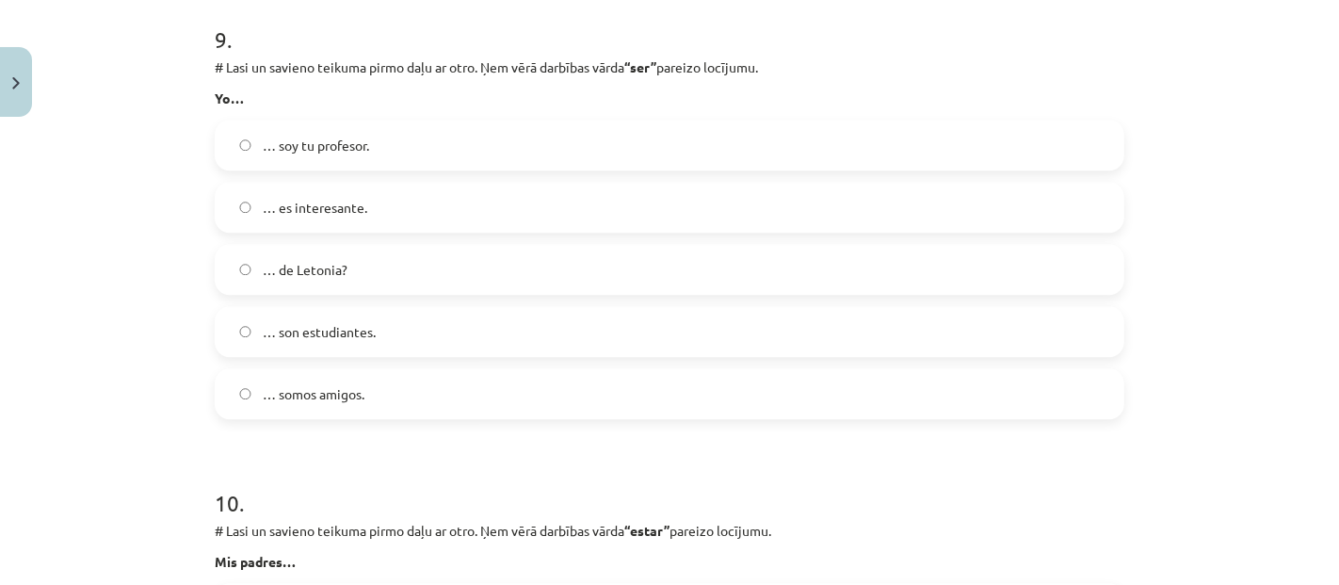
click at [423, 157] on label "… soy tu profesor." at bounding box center [670, 144] width 906 height 47
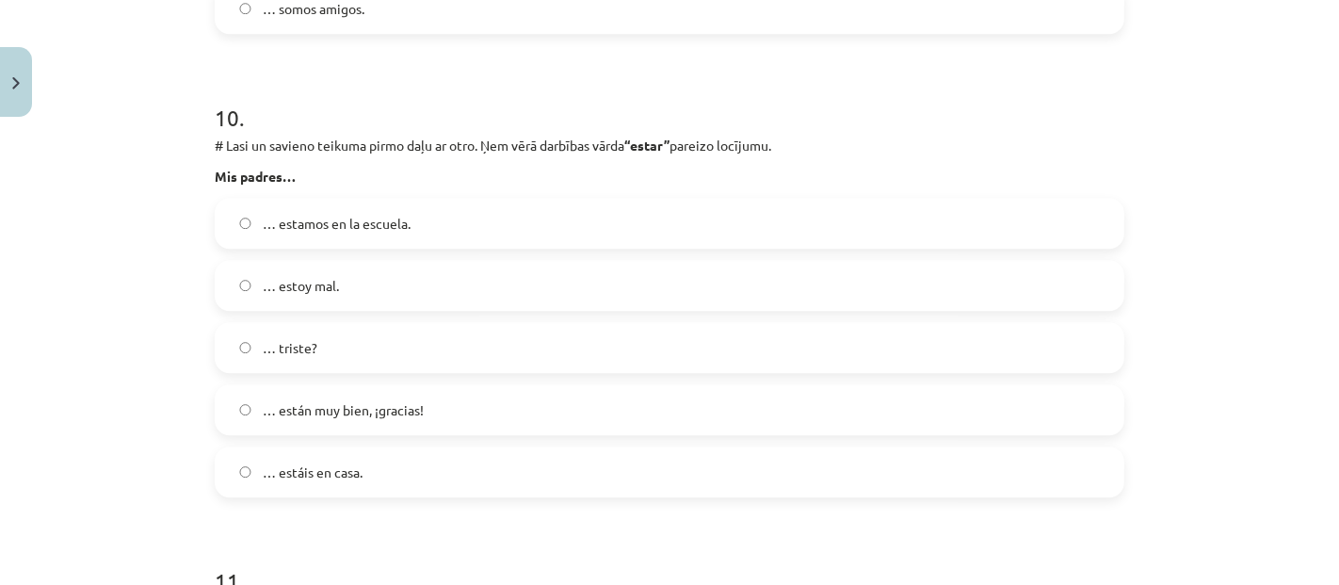
scroll to position [4650, 0]
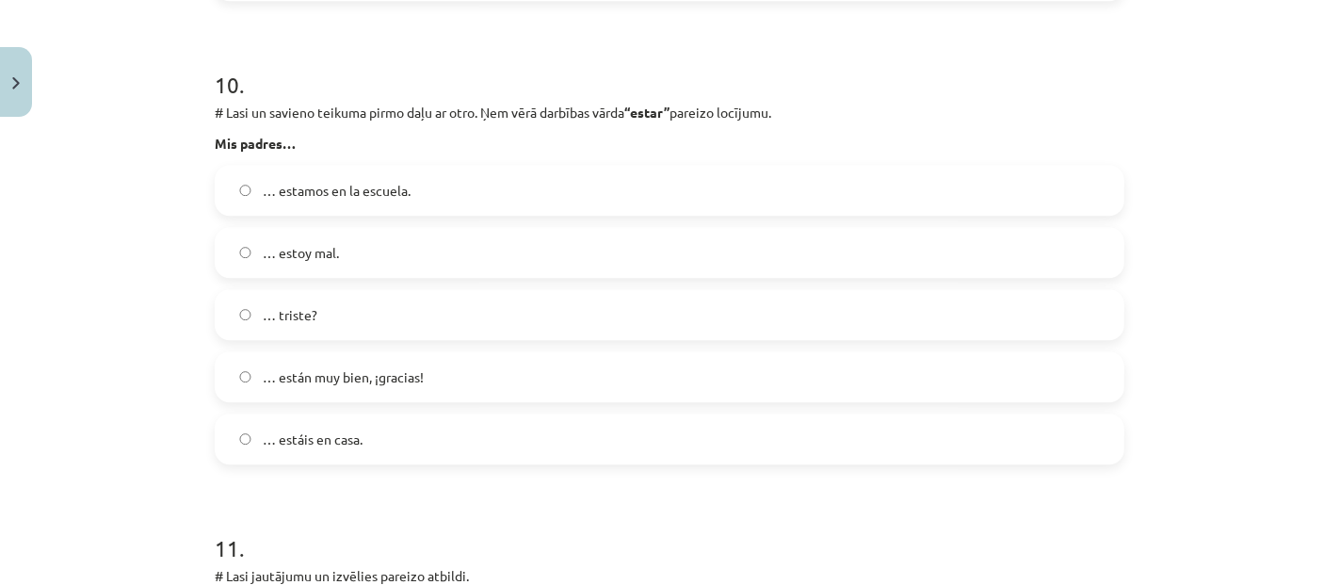
click at [548, 250] on label "… estoy mal." at bounding box center [670, 252] width 906 height 47
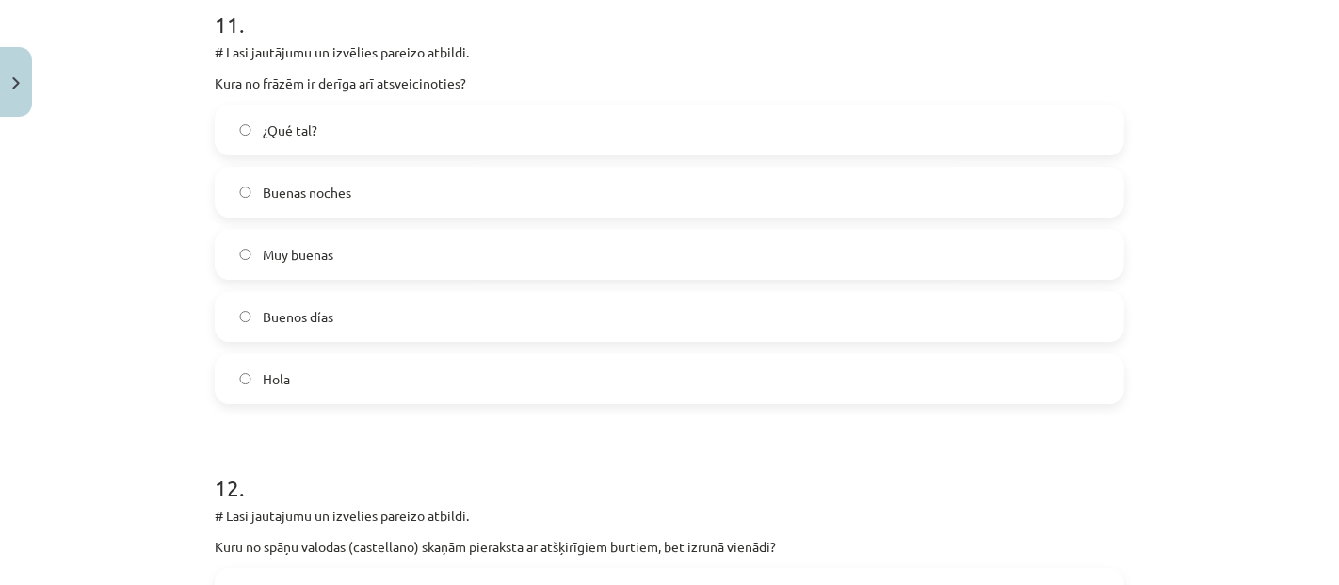
scroll to position [5068, 0]
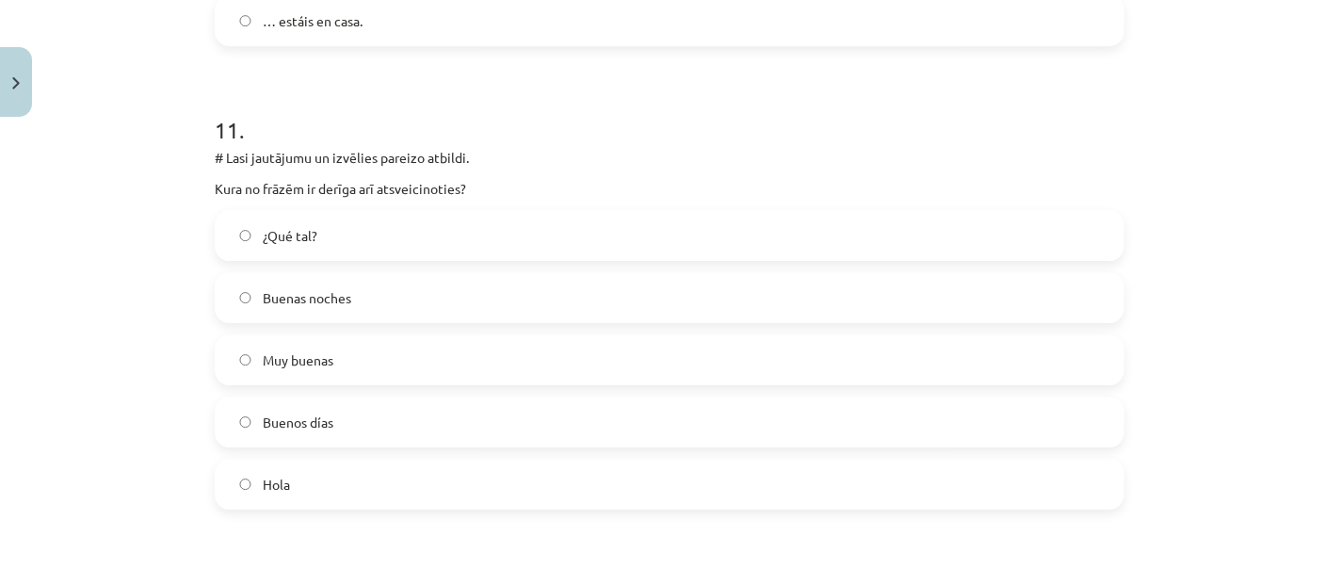
click at [393, 415] on label "Buenos días" at bounding box center [670, 421] width 906 height 47
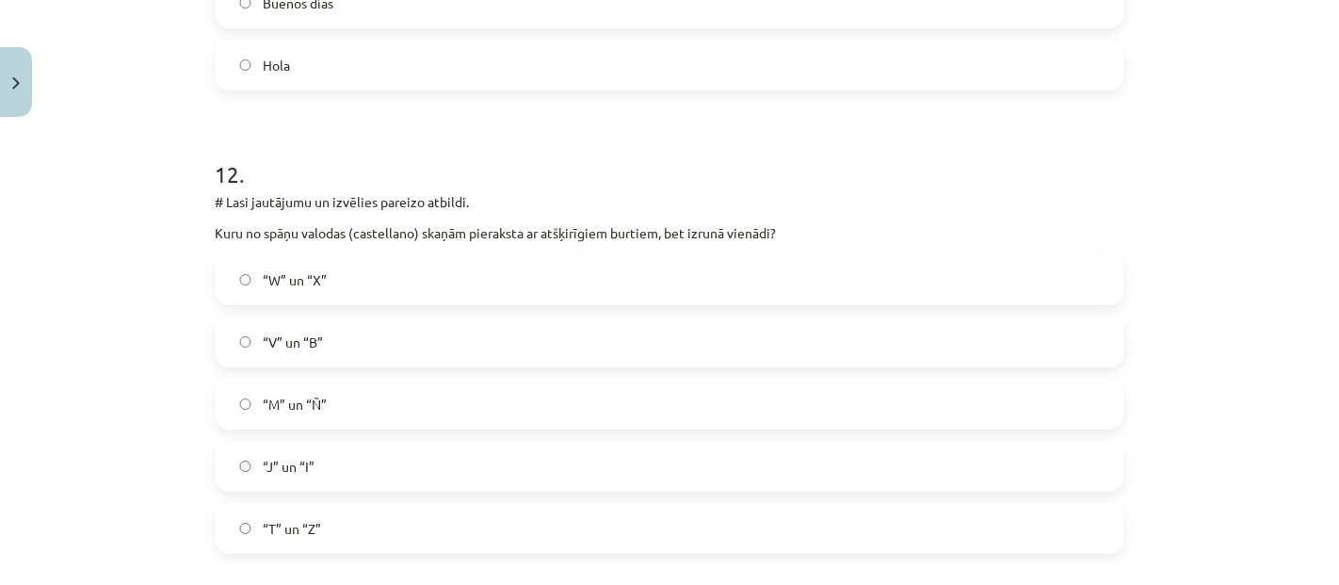
scroll to position [5592, 0]
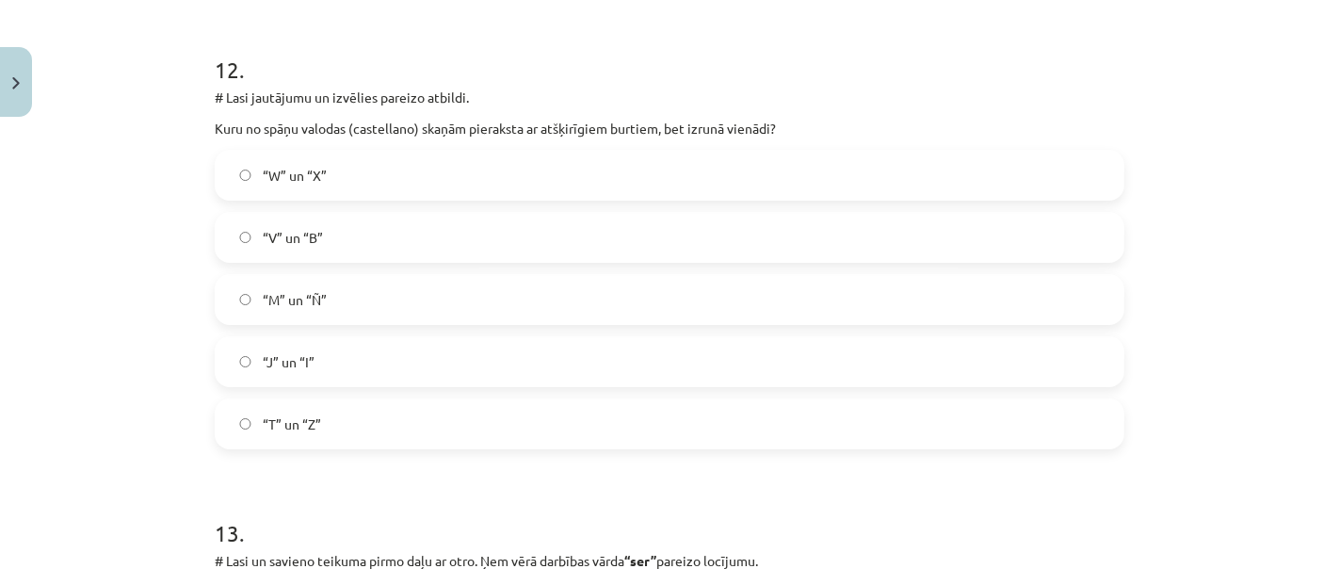
click at [347, 347] on label "“J” un “I”" at bounding box center [670, 361] width 906 height 47
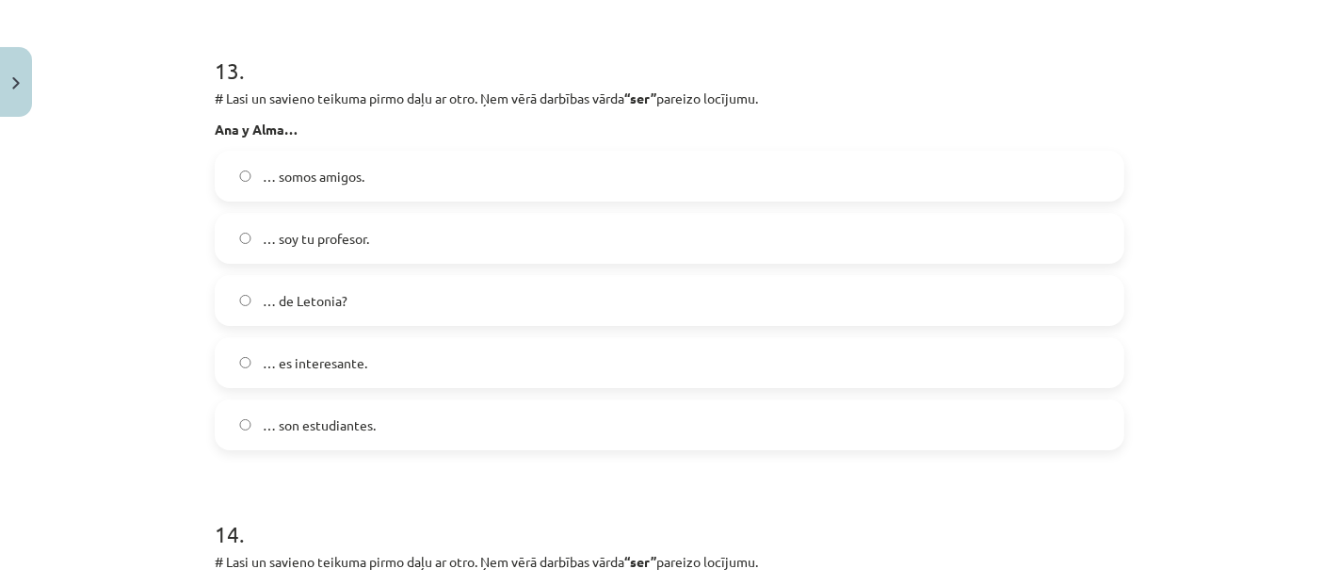
scroll to position [6010, 0]
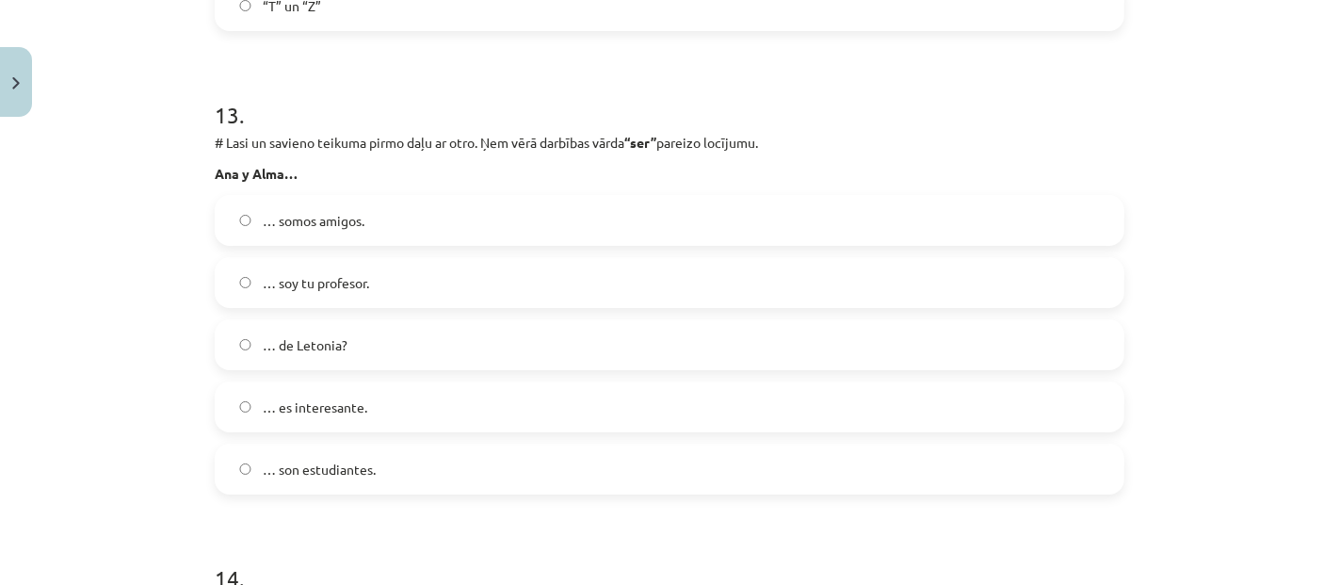
click at [500, 395] on label "… es interesante." at bounding box center [670, 406] width 906 height 47
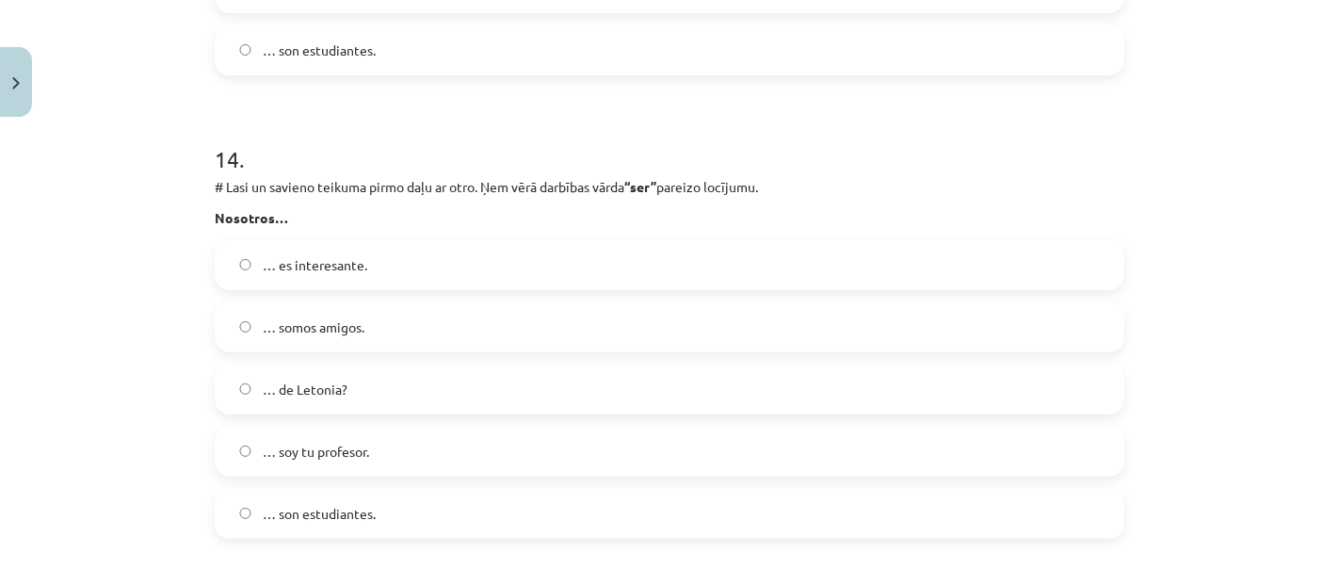
scroll to position [6534, 0]
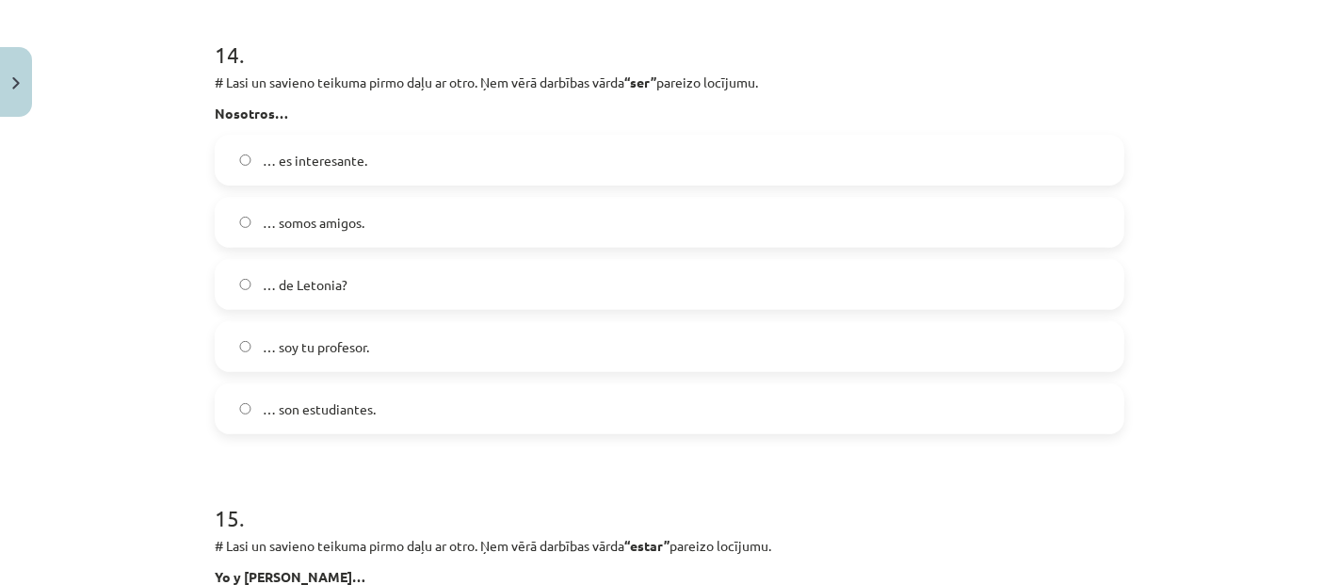
click at [478, 231] on label "… somos amigos." at bounding box center [670, 222] width 906 height 47
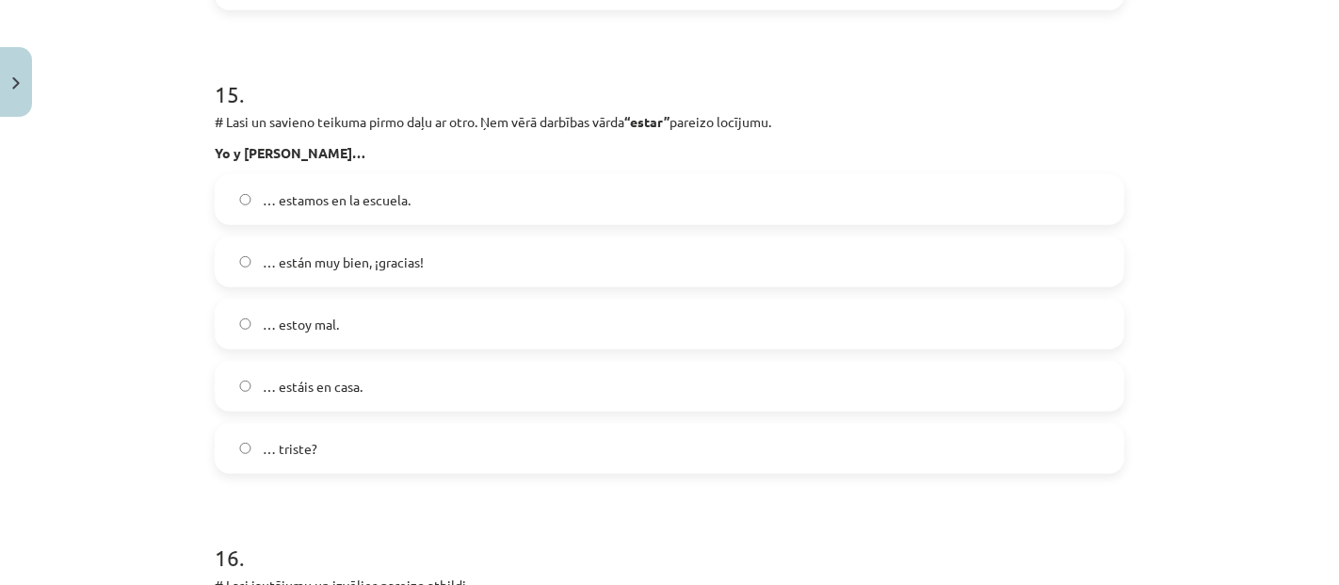
scroll to position [6896, 0]
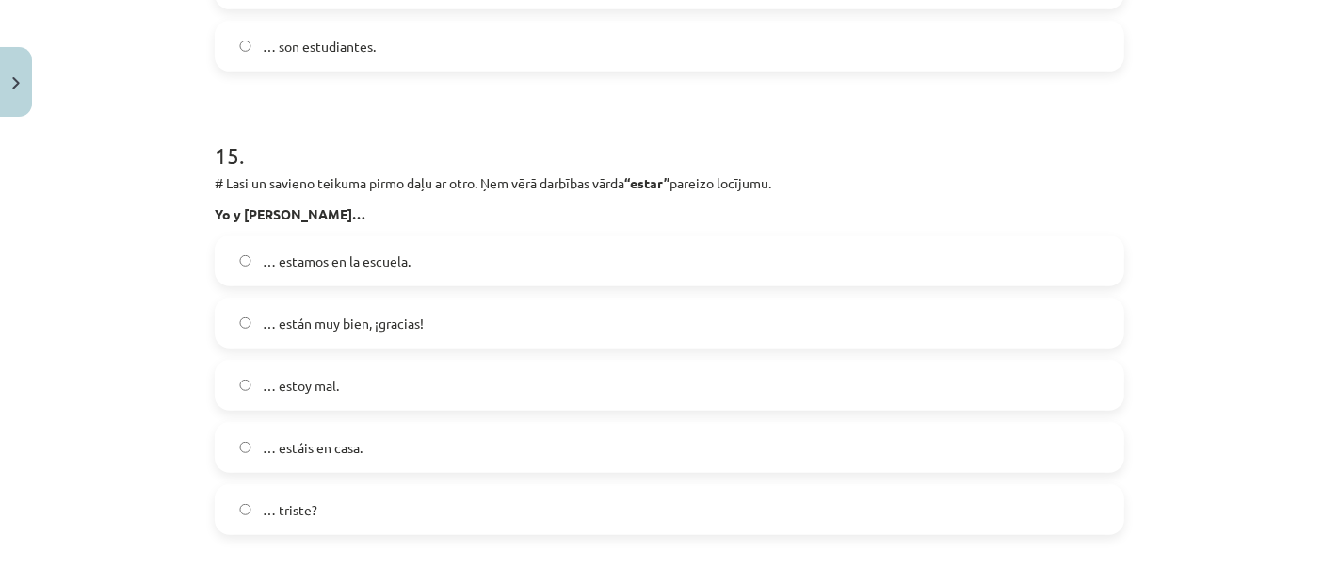
click at [538, 272] on label "… estamos en la escuela." at bounding box center [670, 260] width 906 height 47
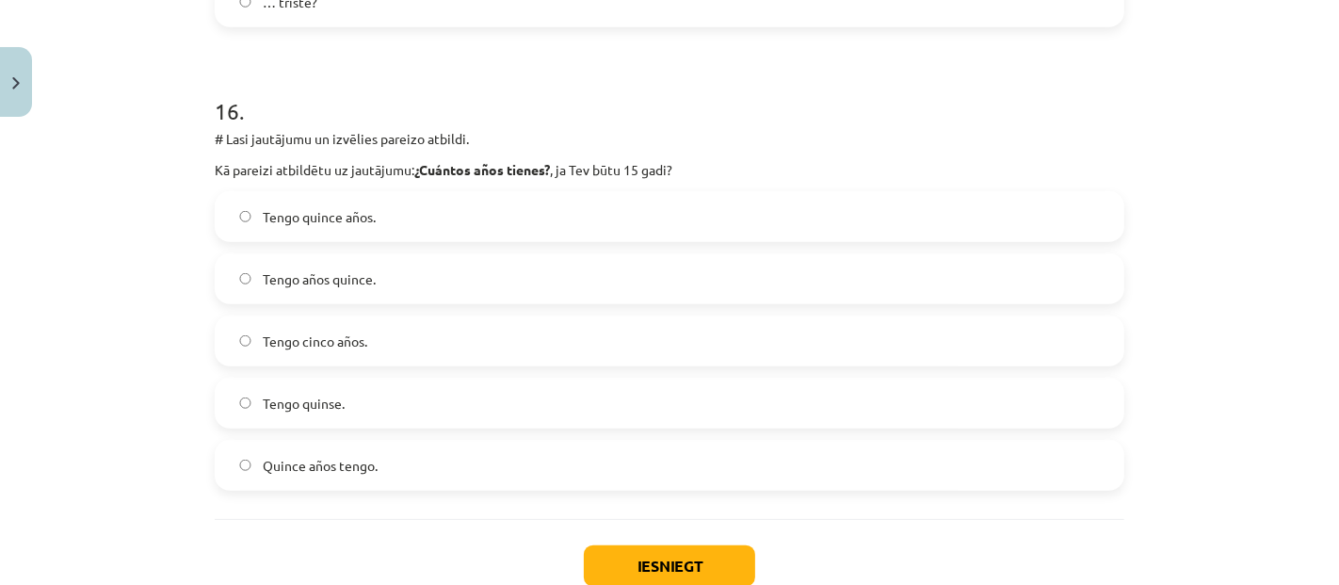
scroll to position [7420, 0]
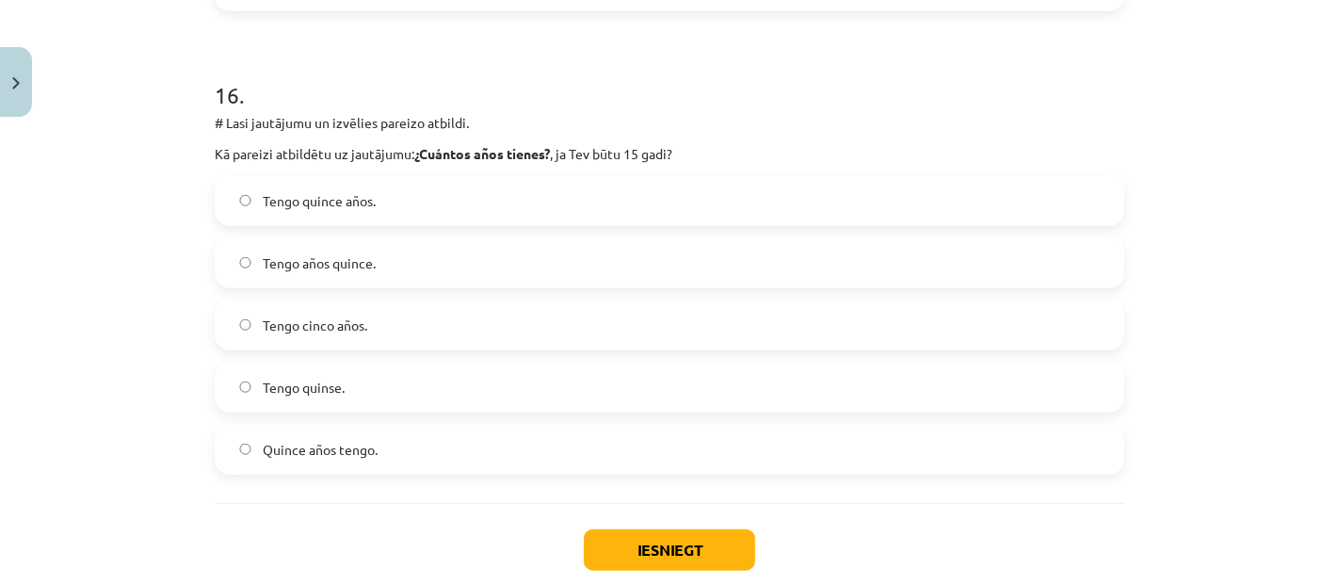
click at [703, 181] on label "Tengo quince años." at bounding box center [670, 200] width 906 height 47
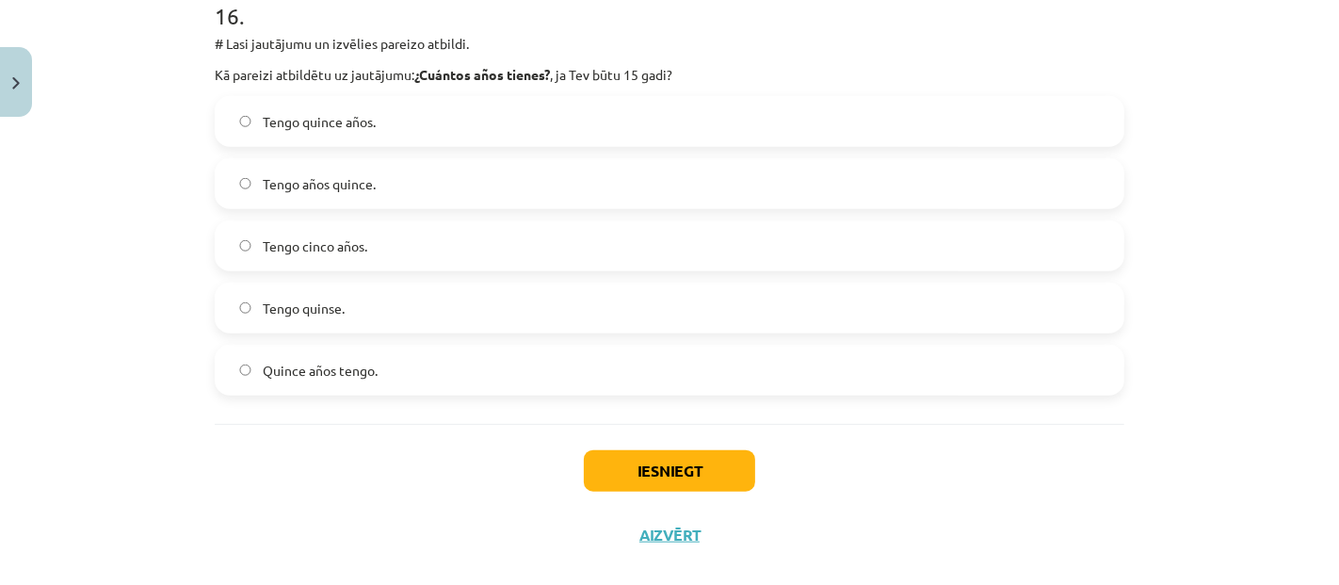
scroll to position [7524, 0]
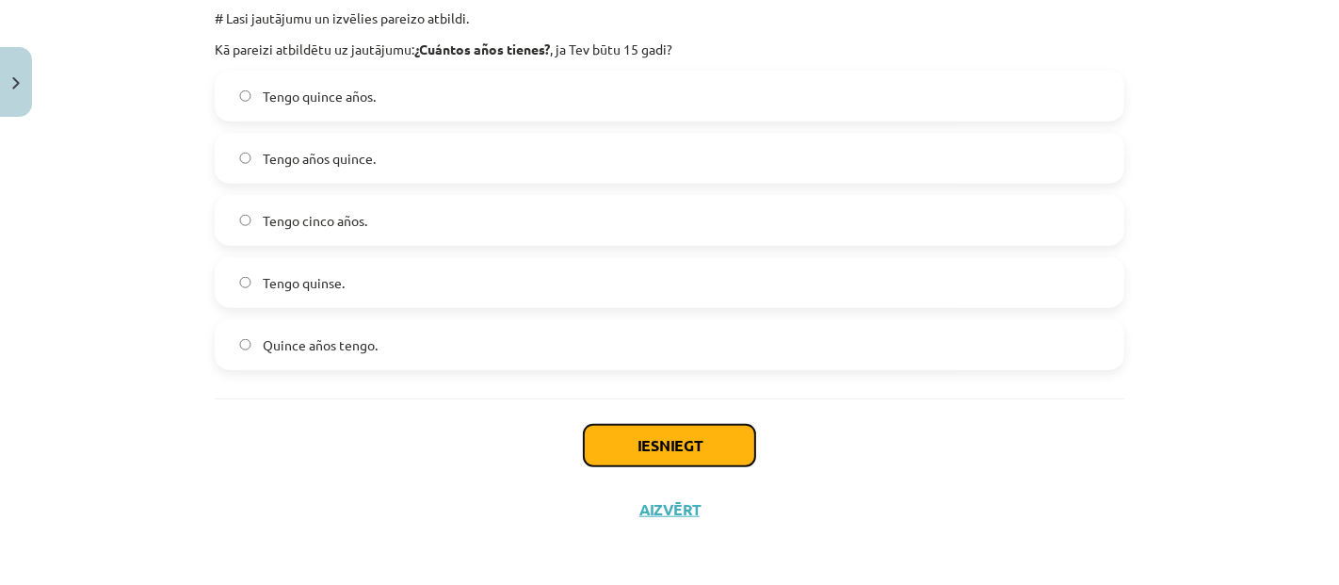
click at [716, 437] on button "Iesniegt" at bounding box center [669, 445] width 171 height 41
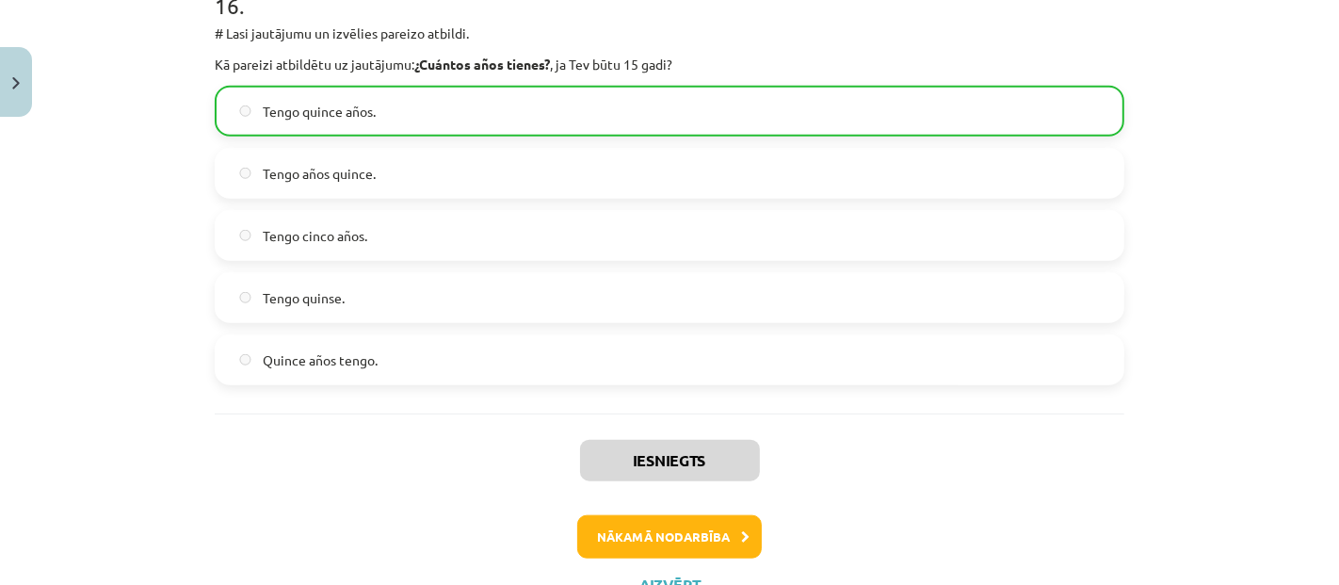
scroll to position [7584, 0]
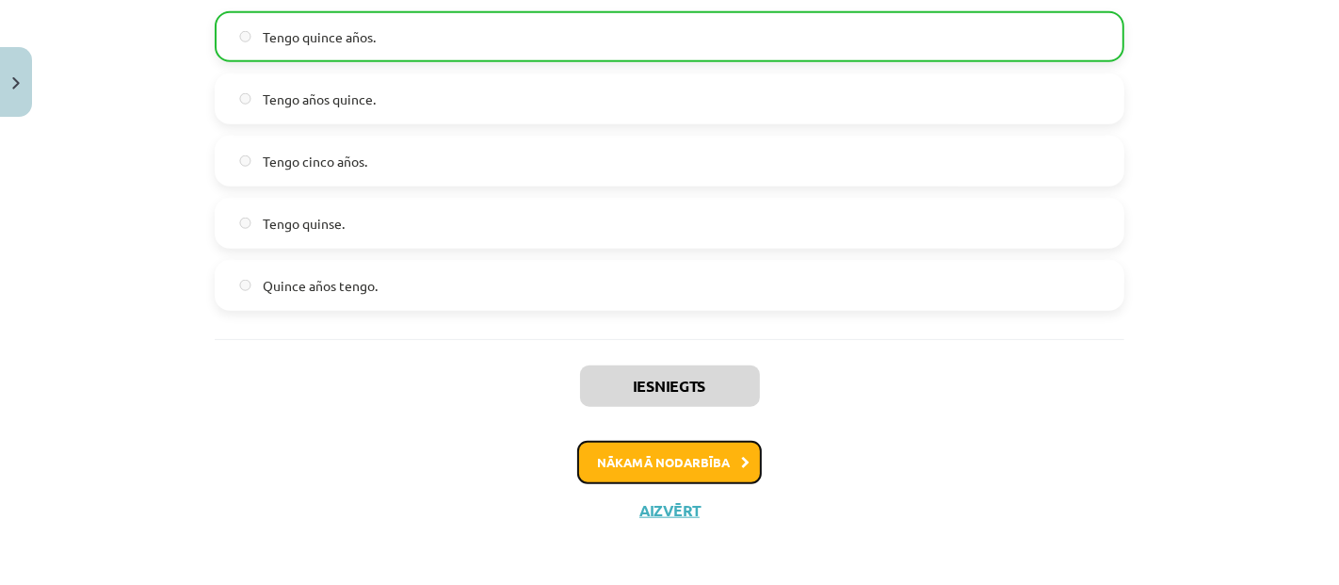
click at [682, 456] on button "Nākamā nodarbība" at bounding box center [669, 462] width 185 height 43
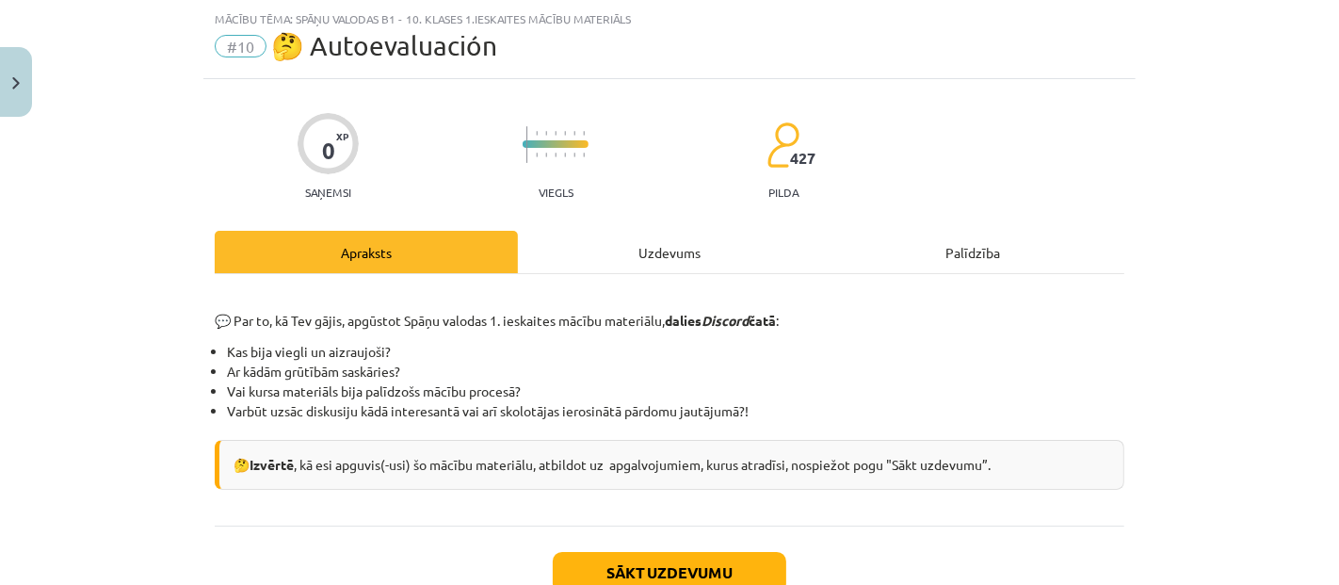
scroll to position [151, 0]
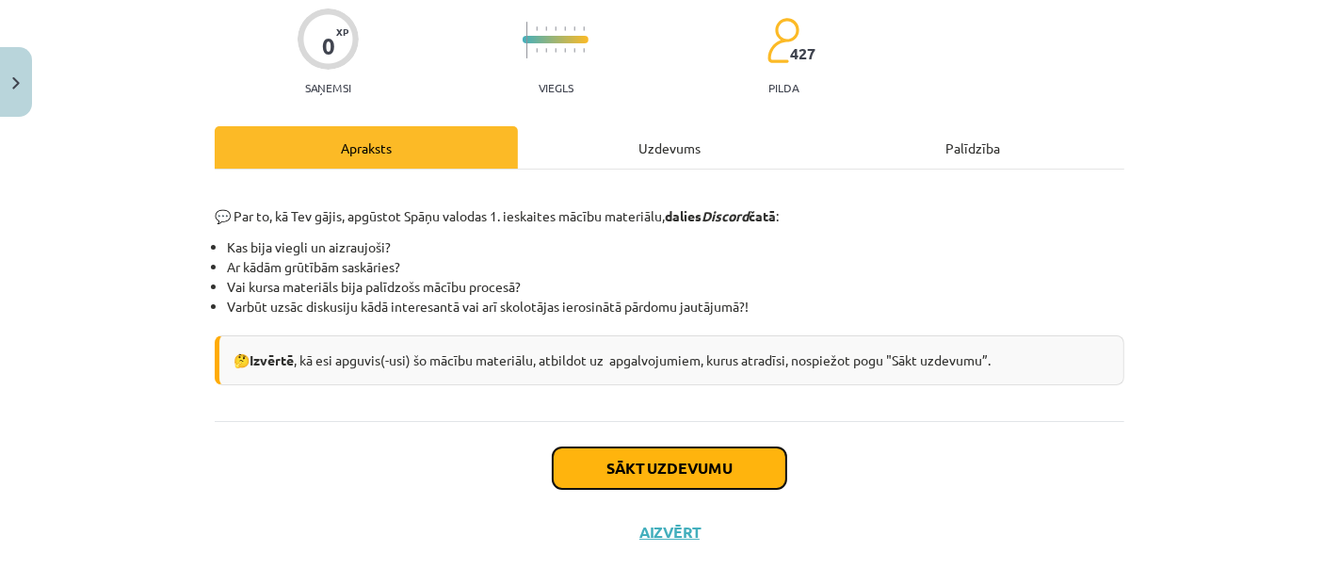
click at [691, 466] on button "Sākt uzdevumu" at bounding box center [670, 467] width 234 height 41
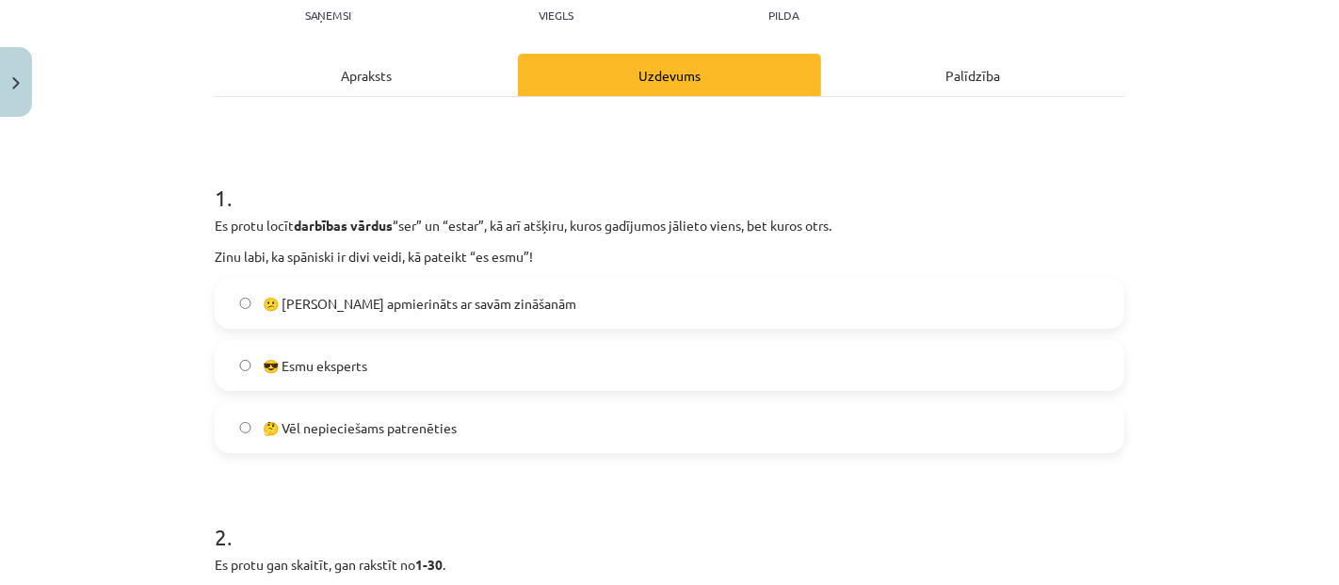
scroll to position [255, 0]
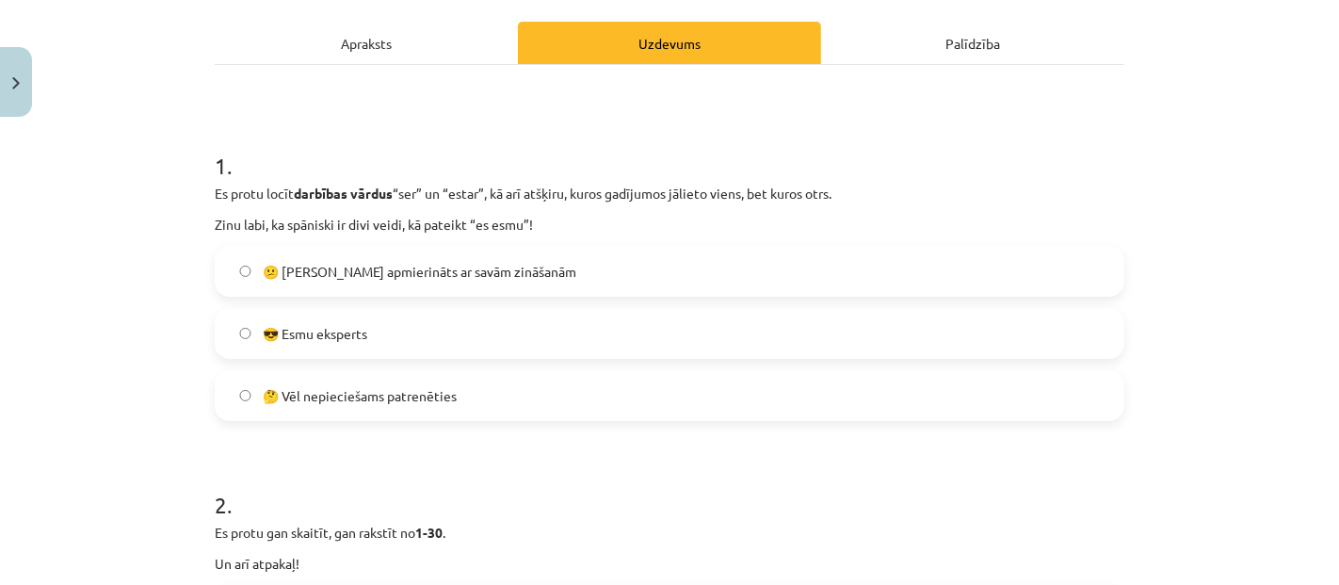
click at [538, 401] on label "🤔 Vēl nepieciešams patrenēties" at bounding box center [670, 395] width 906 height 47
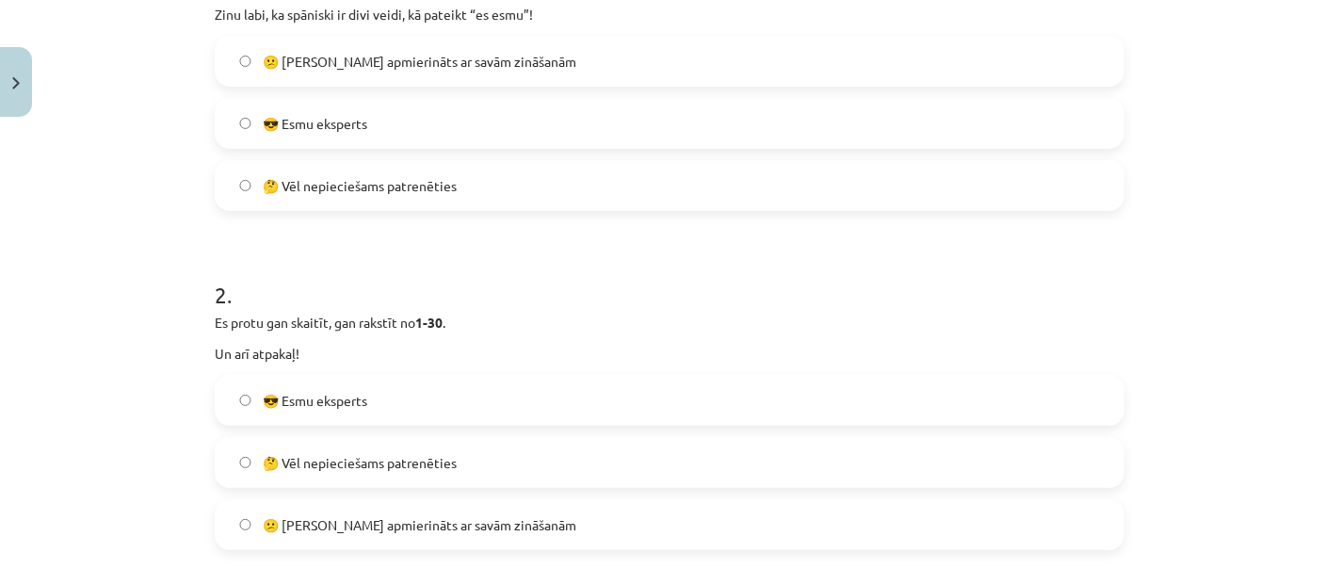
scroll to position [570, 0]
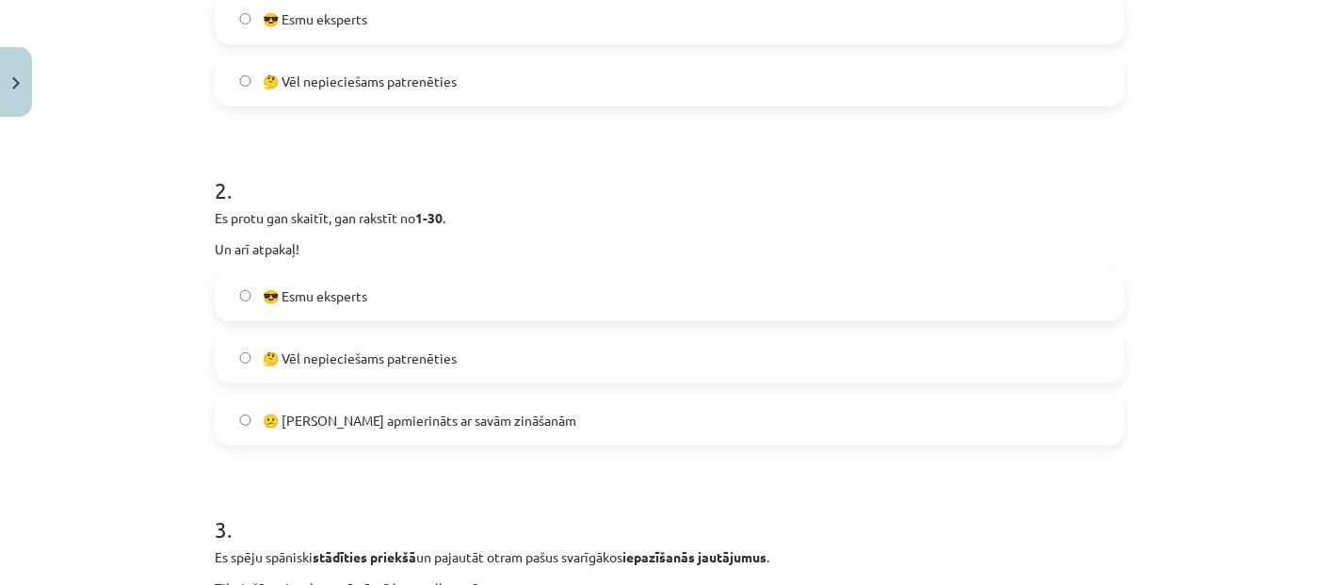
click at [465, 380] on label "🤔 Vēl nepieciešams patrenēties" at bounding box center [670, 357] width 906 height 47
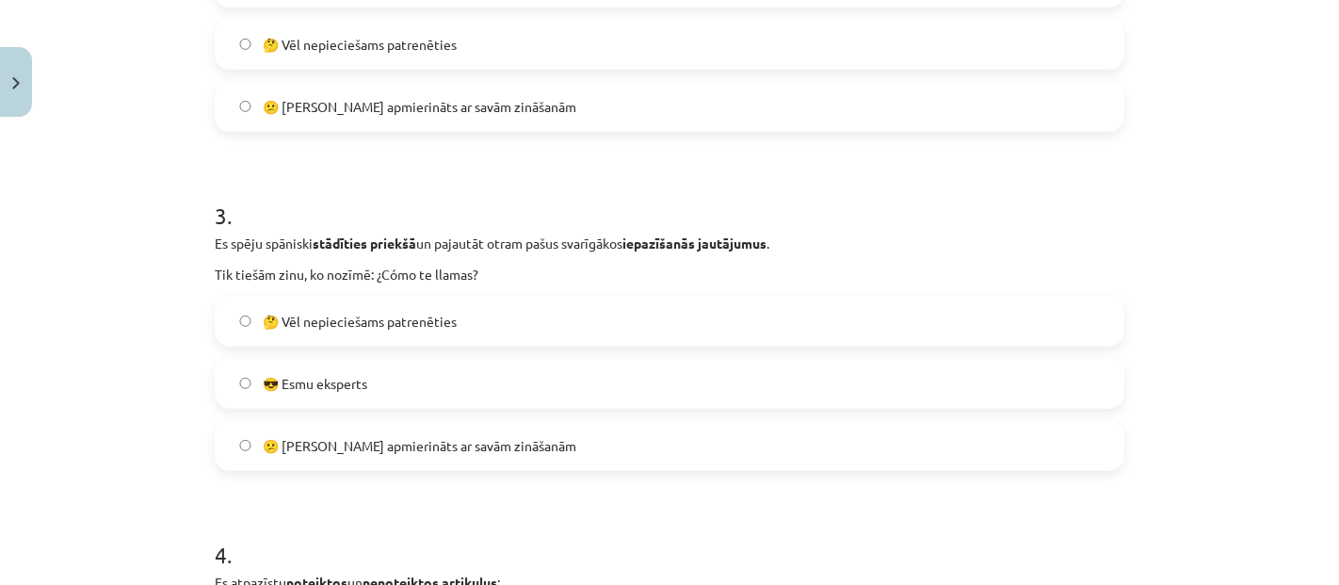
click at [376, 325] on span "🤔 Vēl nepieciešams patrenēties" at bounding box center [360, 322] width 194 height 20
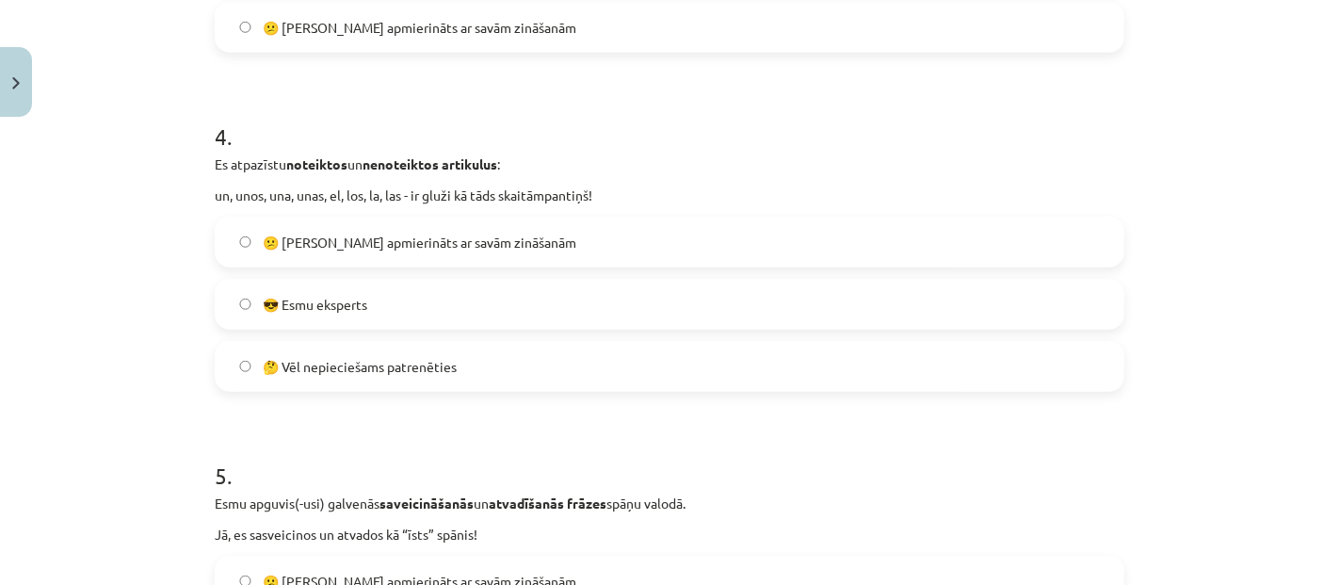
scroll to position [1301, 0]
click at [375, 378] on label "🤔 Vēl nepieciešams patrenēties" at bounding box center [670, 366] width 906 height 47
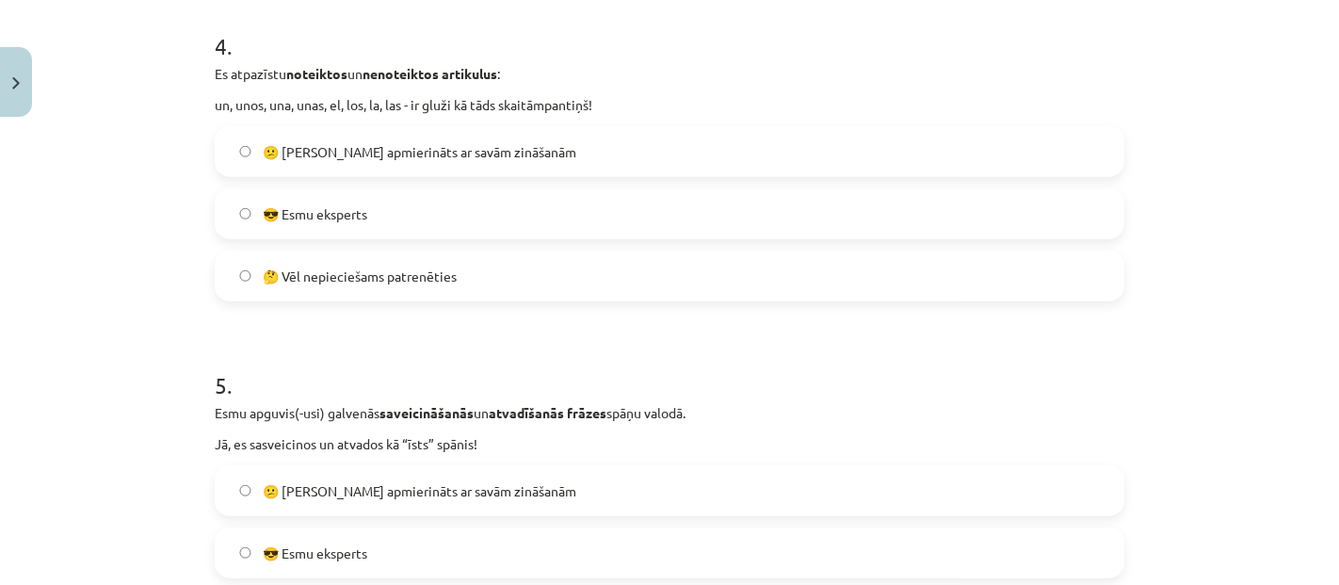
scroll to position [1616, 0]
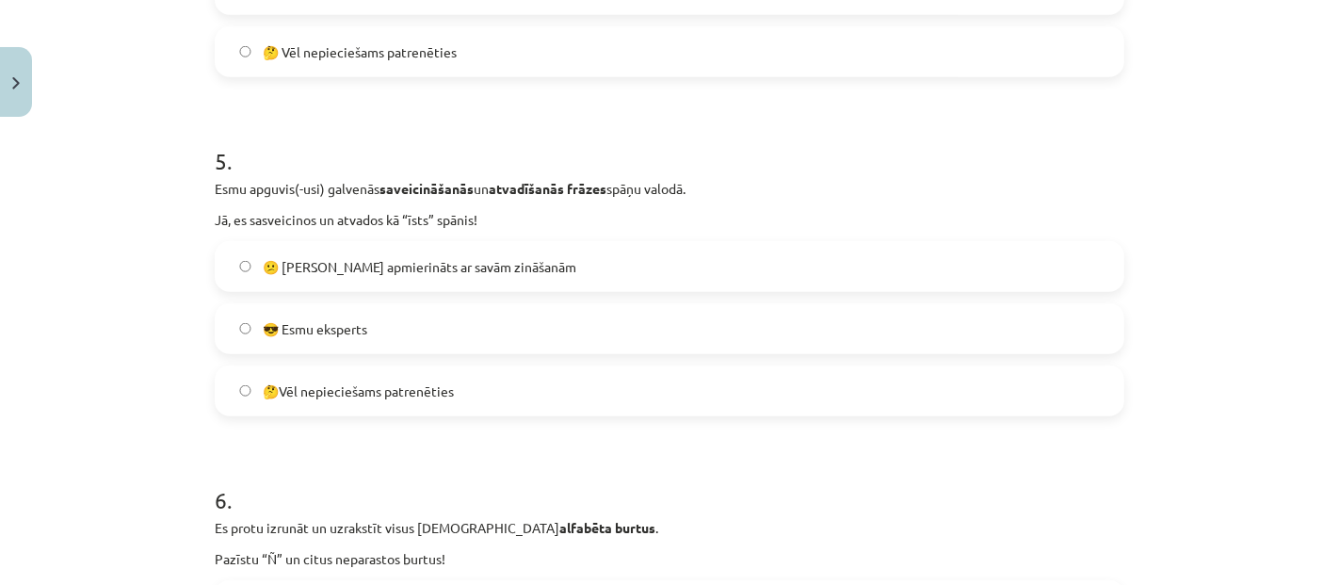
click at [407, 334] on label "😎 Esmu eksperts" at bounding box center [670, 328] width 906 height 47
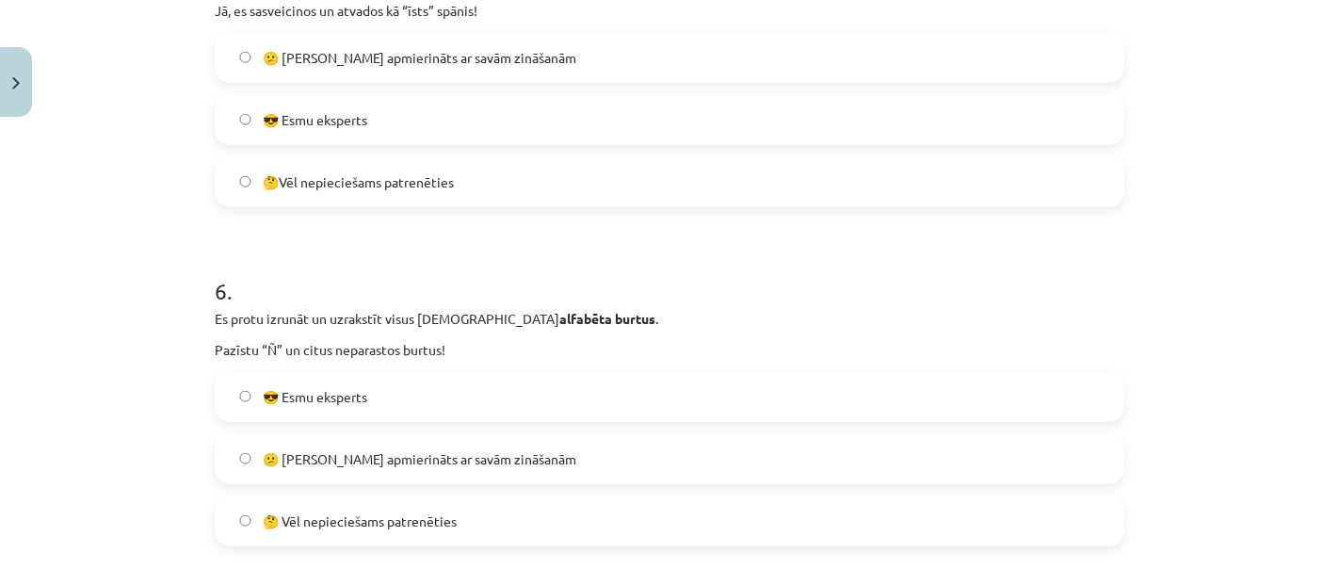
scroll to position [1930, 0]
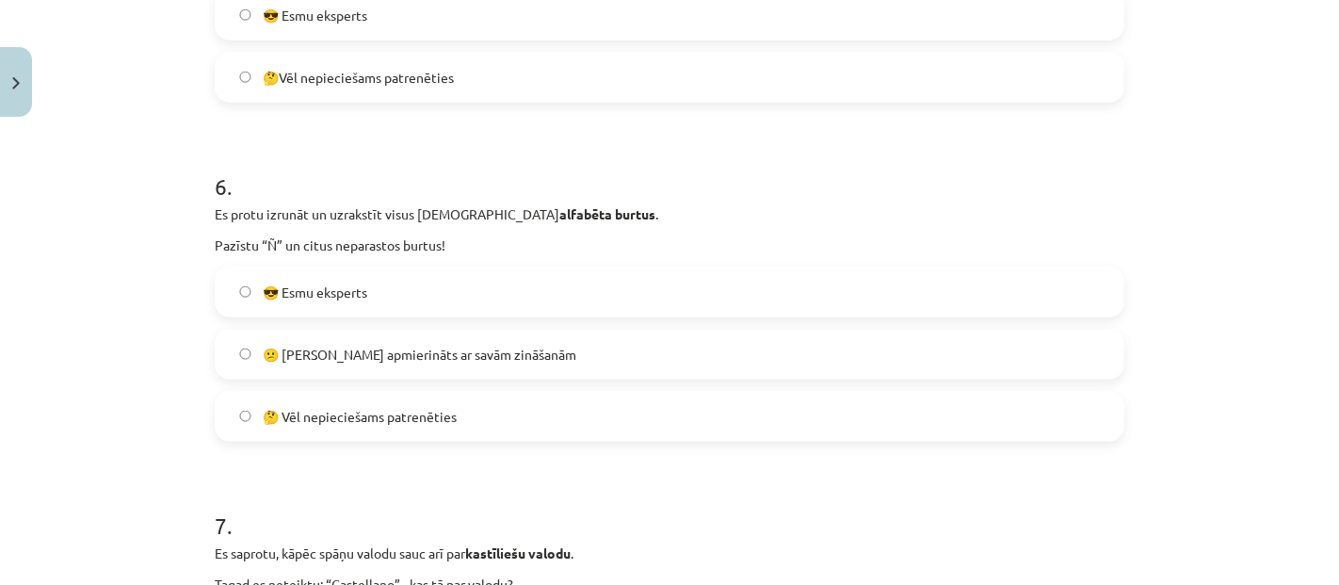
click at [374, 298] on label "😎 Esmu eksperts" at bounding box center [670, 291] width 906 height 47
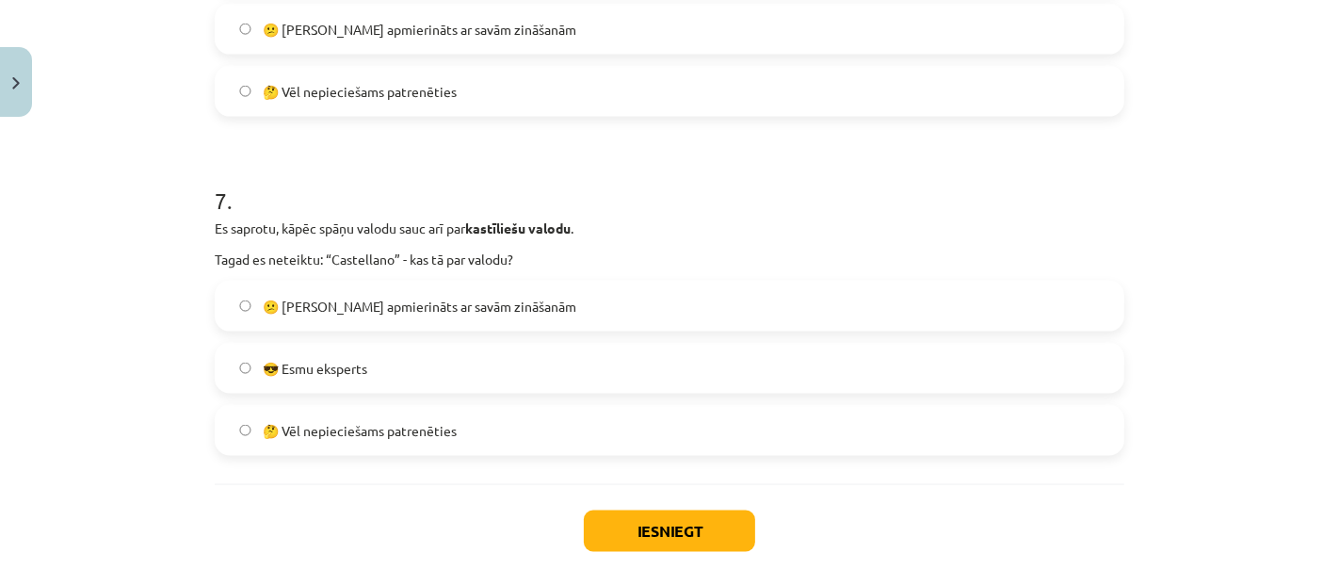
scroll to position [2341, 0]
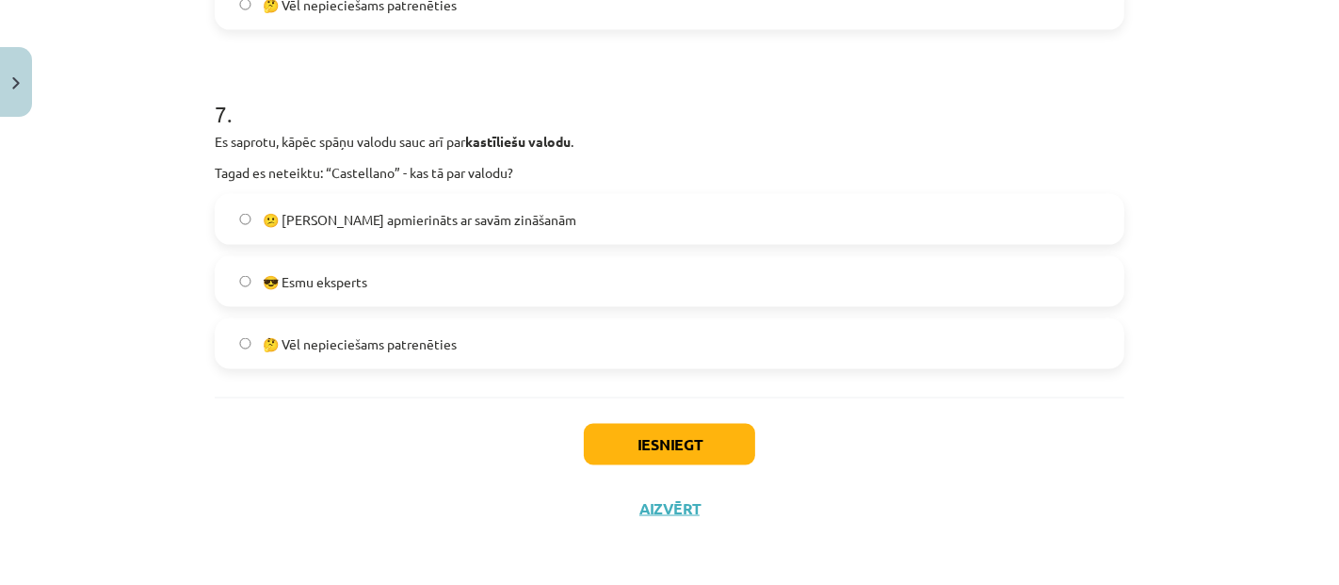
click at [389, 279] on label "😎 Esmu eksperts" at bounding box center [670, 281] width 906 height 47
click at [692, 439] on button "Iesniegt" at bounding box center [669, 444] width 171 height 41
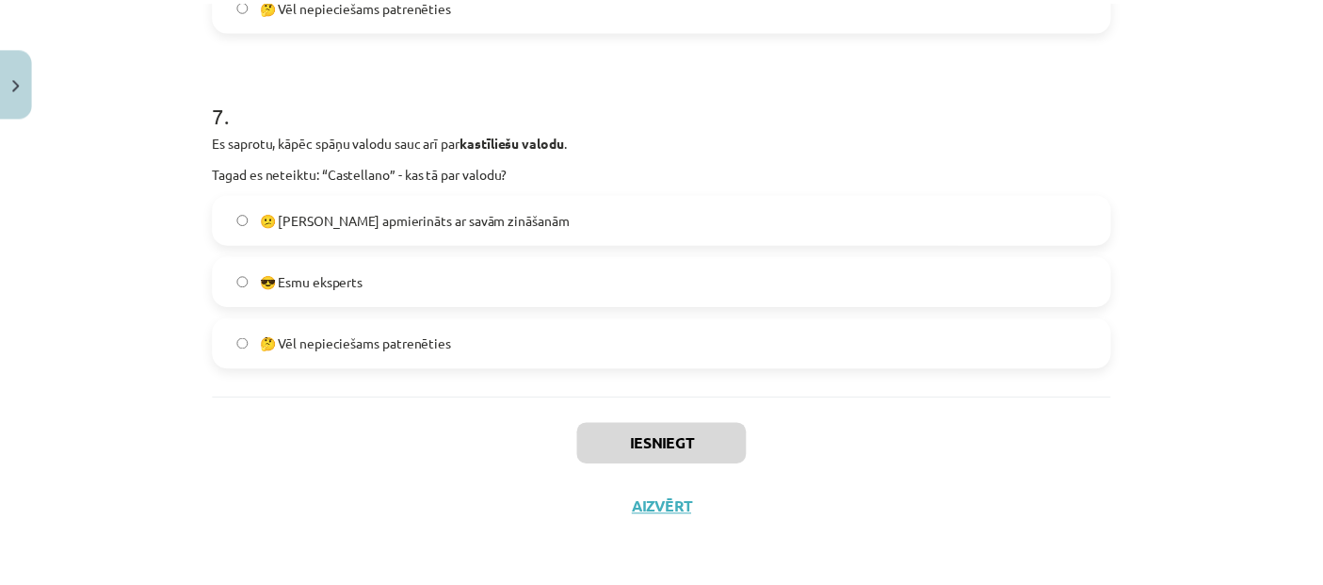
scroll to position [1436, 0]
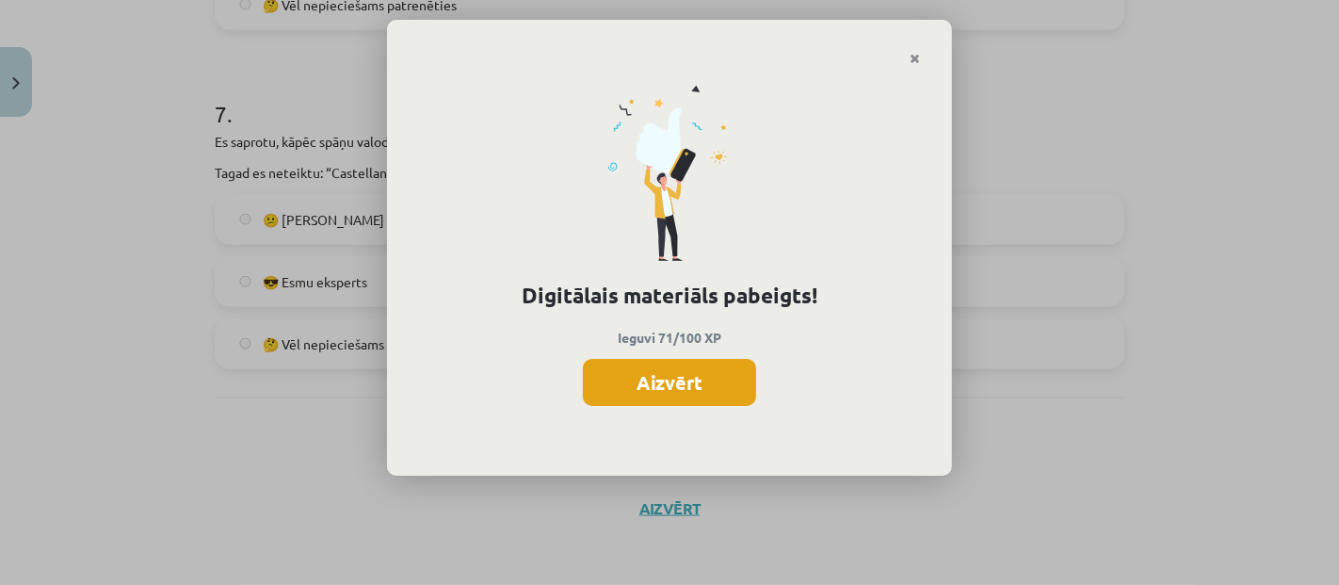
click at [713, 381] on button "Aizvērt" at bounding box center [669, 382] width 173 height 47
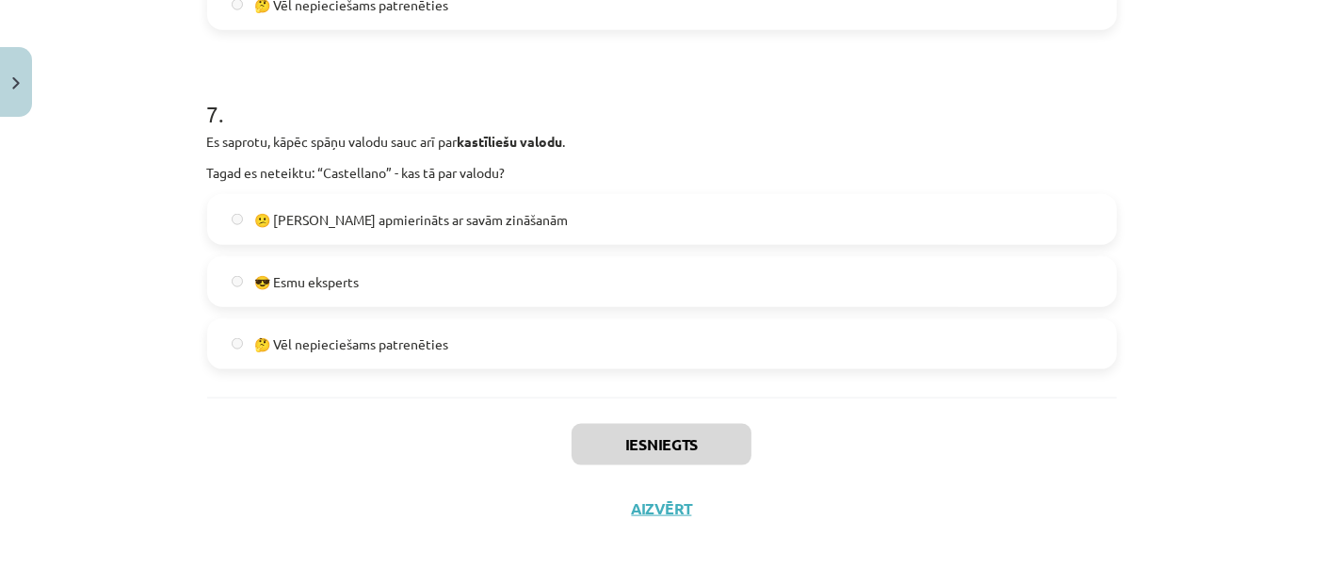
click at [664, 516] on div "Iesniegts Aizvērt" at bounding box center [662, 463] width 910 height 132
click at [661, 508] on button "Aizvērt" at bounding box center [662, 508] width 72 height 19
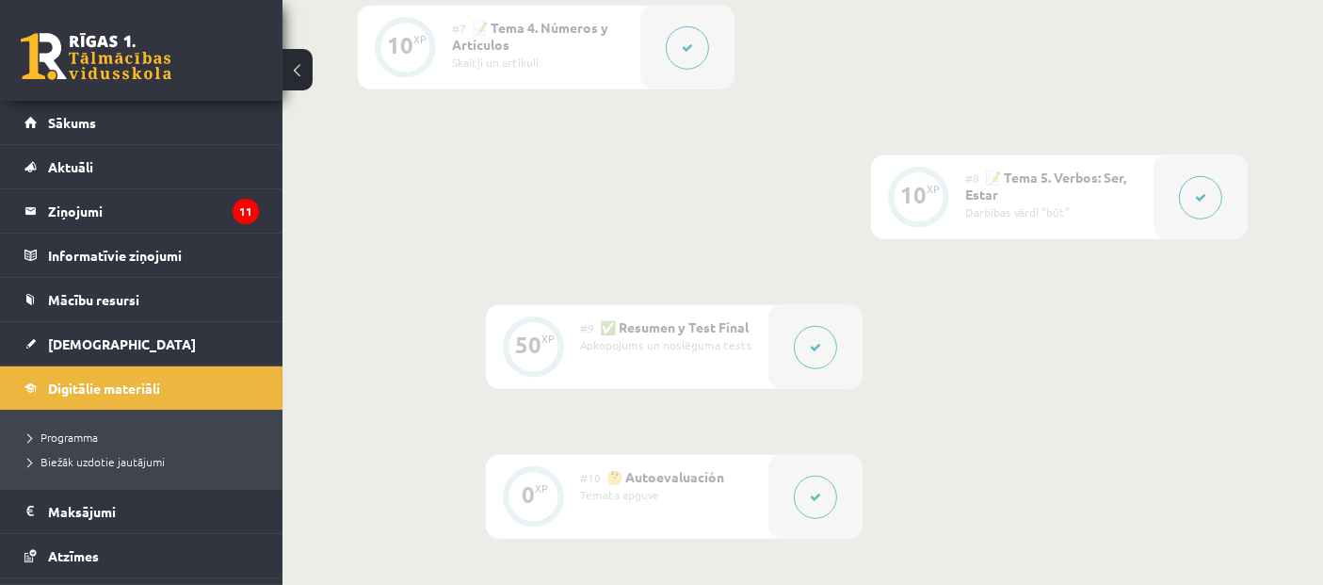
scroll to position [1331, 0]
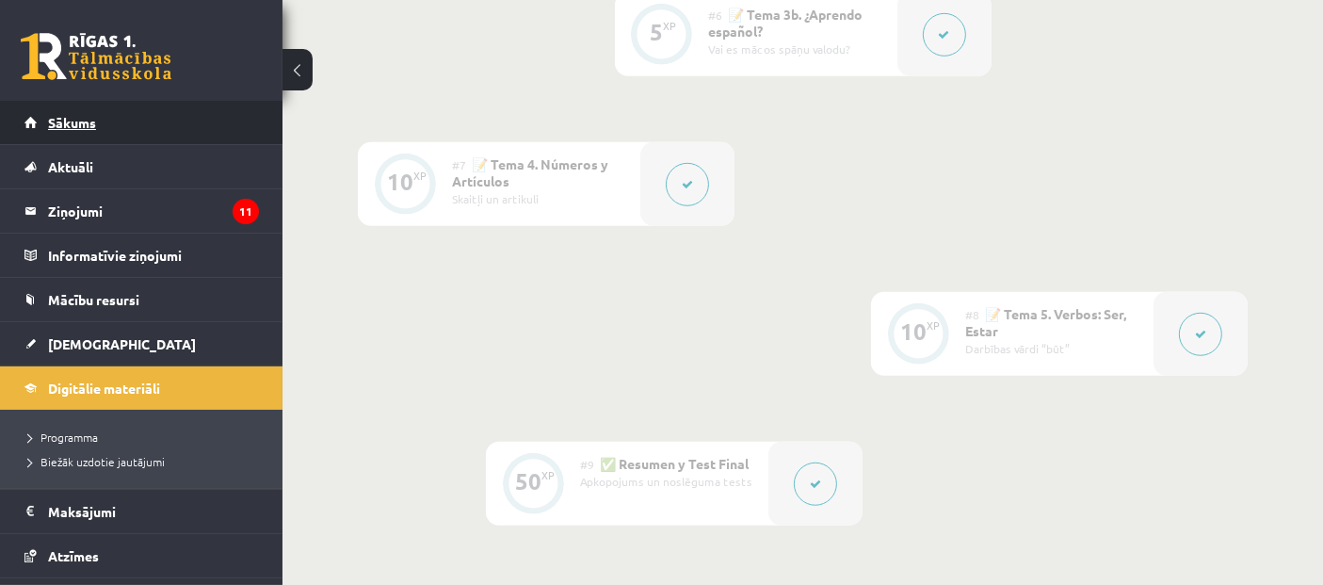
click at [97, 132] on link "Sākums" at bounding box center [141, 122] width 234 height 43
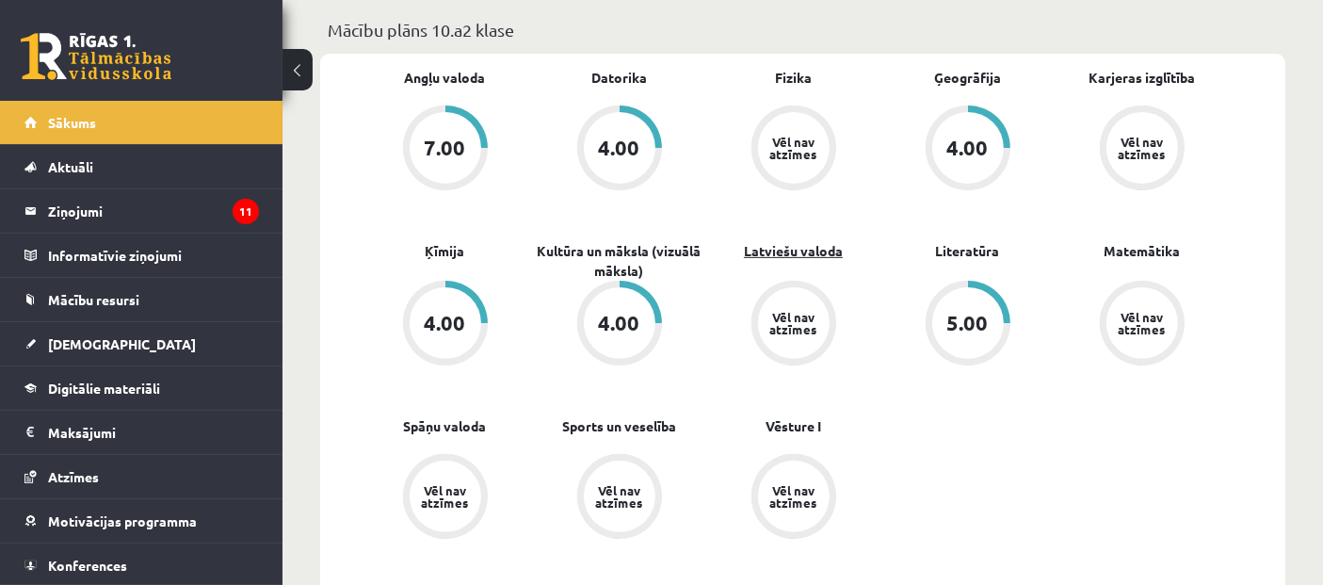
scroll to position [523, 0]
